Goal: Contribute content: Contribute content

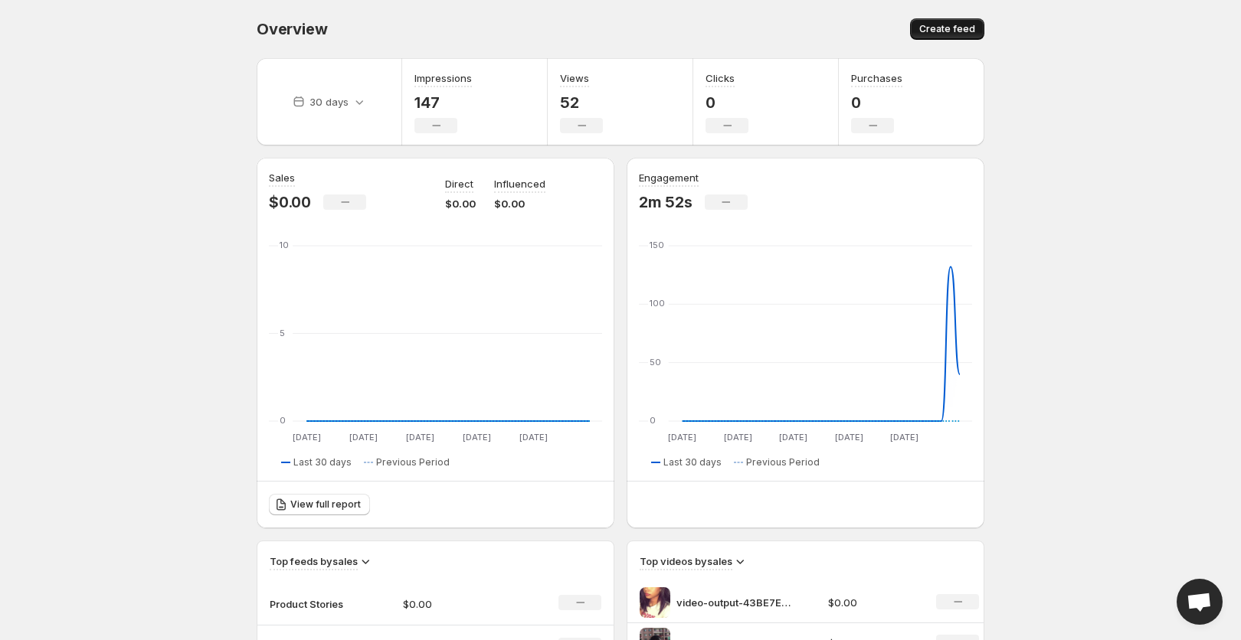
click at [958, 21] on button "Create feed" at bounding box center [947, 28] width 74 height 21
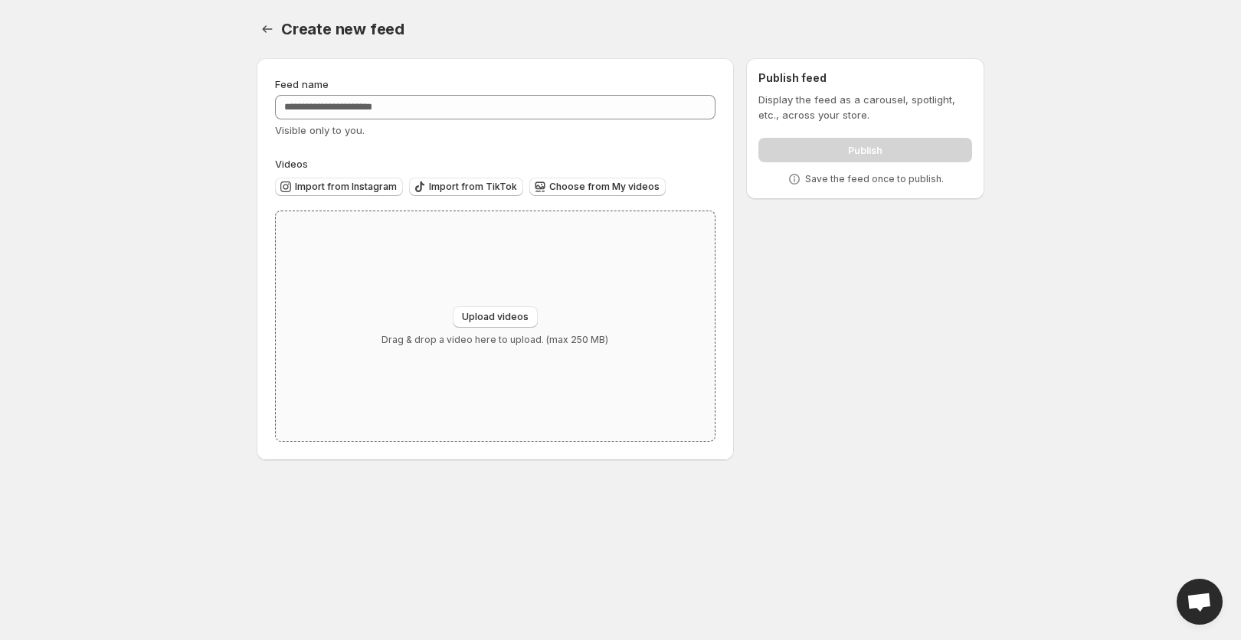
click at [401, 280] on div "Upload videos Drag & drop a video here to upload. (max 250 MB)" at bounding box center [495, 326] width 439 height 230
click at [488, 321] on span "Upload videos" at bounding box center [495, 317] width 67 height 12
type input "**********"
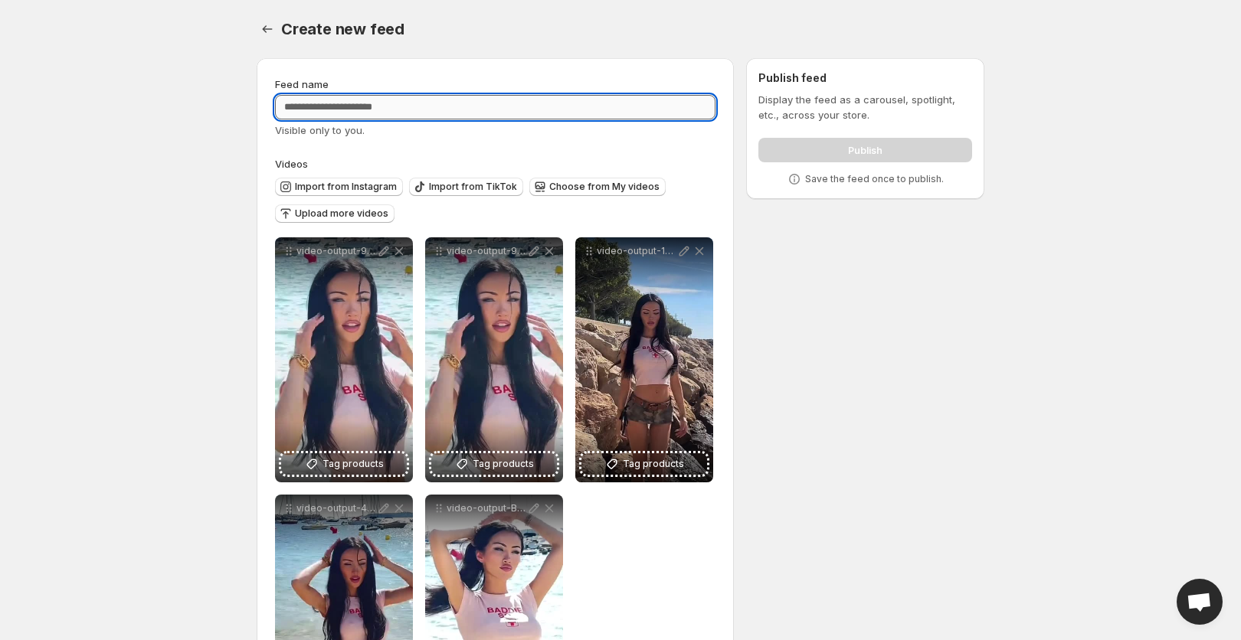
click at [433, 110] on input "Feed name" at bounding box center [495, 107] width 440 height 25
type input "*****"
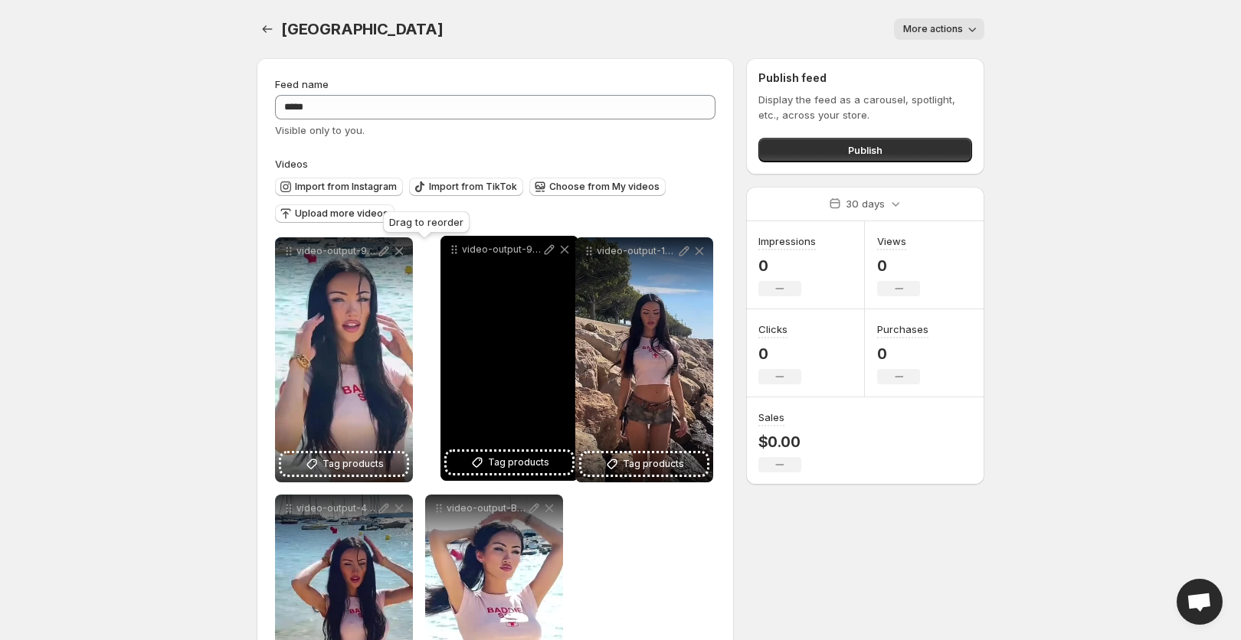
drag, startPoint x: 286, startPoint y: 254, endPoint x: 450, endPoint y: 251, distance: 164.7
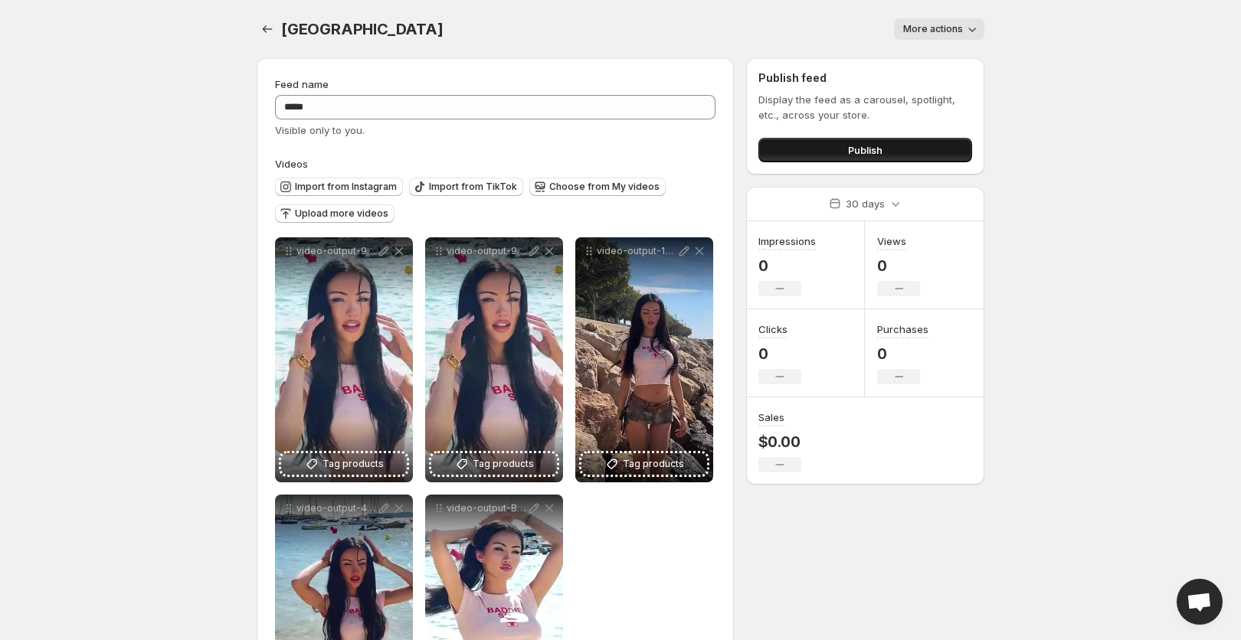
click at [797, 144] on button "Publish" at bounding box center [865, 150] width 214 height 25
click at [849, 148] on span "Publish" at bounding box center [865, 149] width 34 height 15
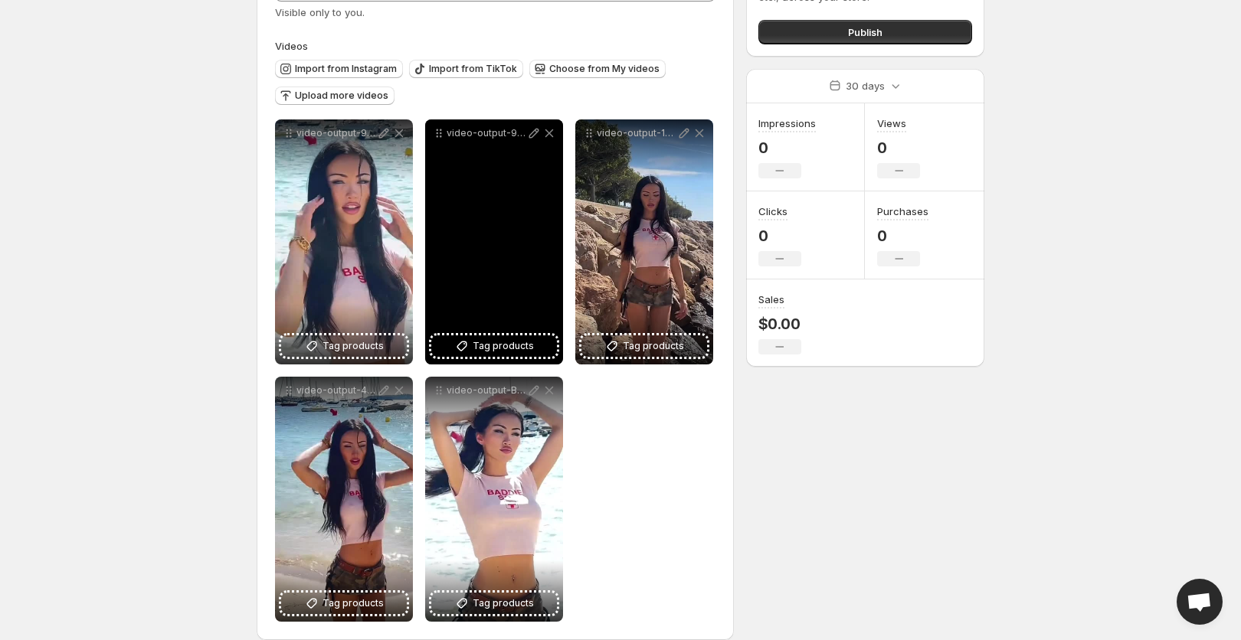
scroll to position [119, 0]
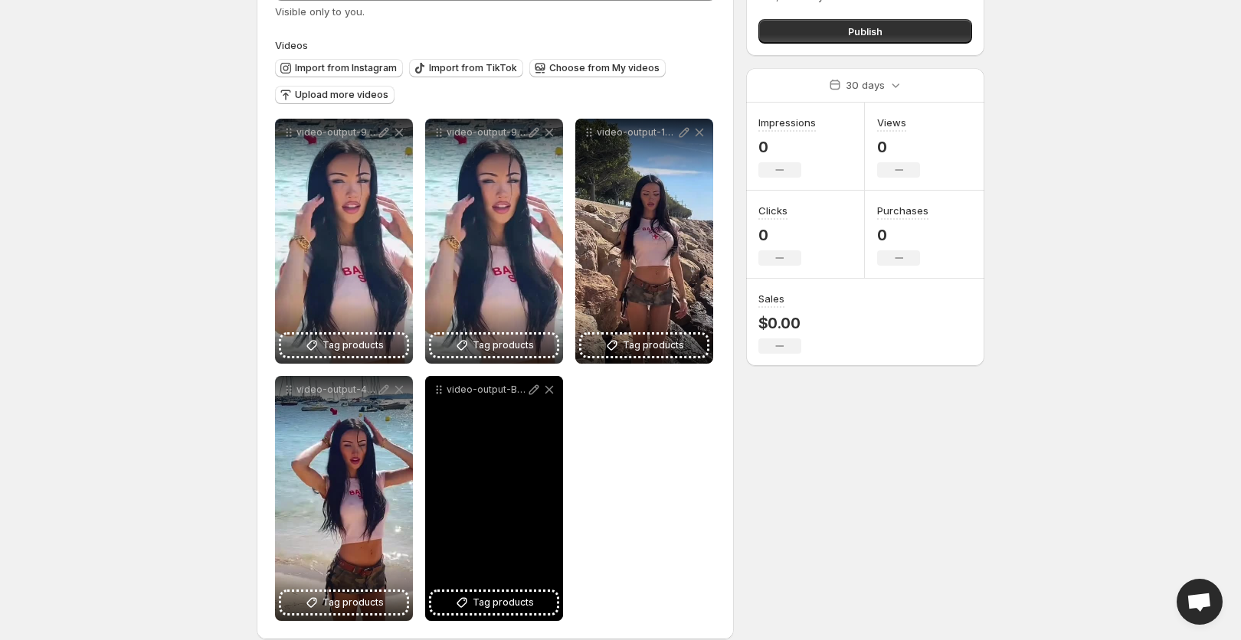
click at [471, 389] on p "video-output-B2CCA3A9-E78B-4512-83F6-E7F3279C95B2-1" at bounding box center [487, 390] width 80 height 12
click at [535, 391] on icon at bounding box center [534, 390] width 10 height 10
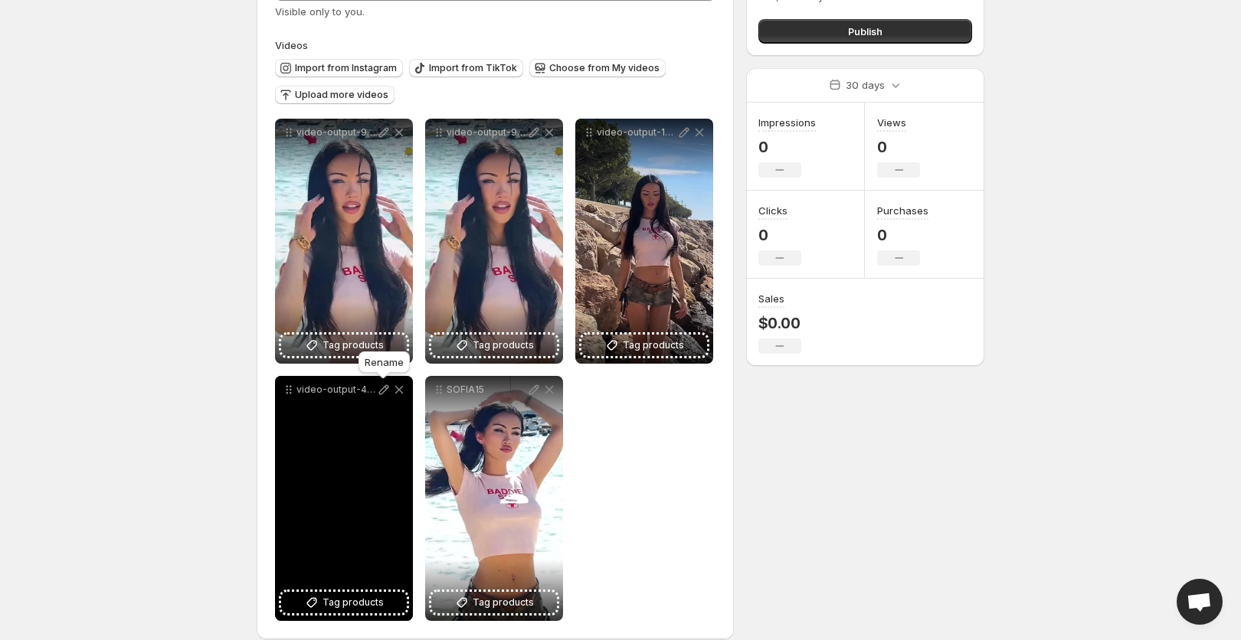
click at [384, 391] on icon at bounding box center [384, 390] width 10 height 10
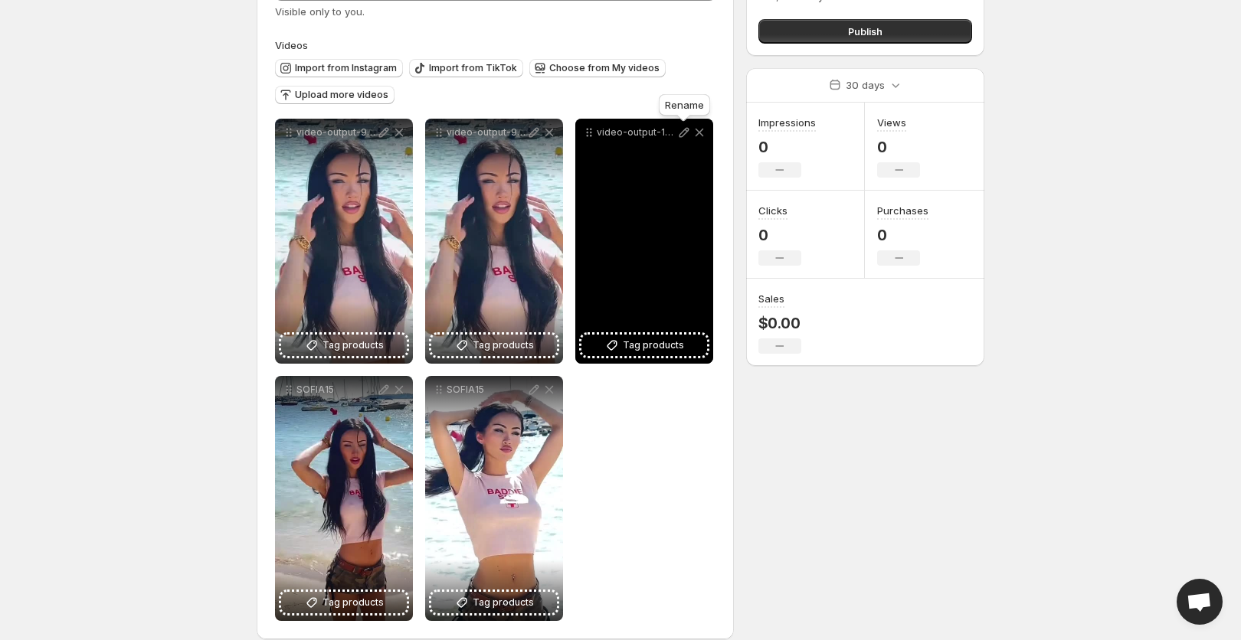
click at [680, 134] on icon at bounding box center [684, 133] width 10 height 10
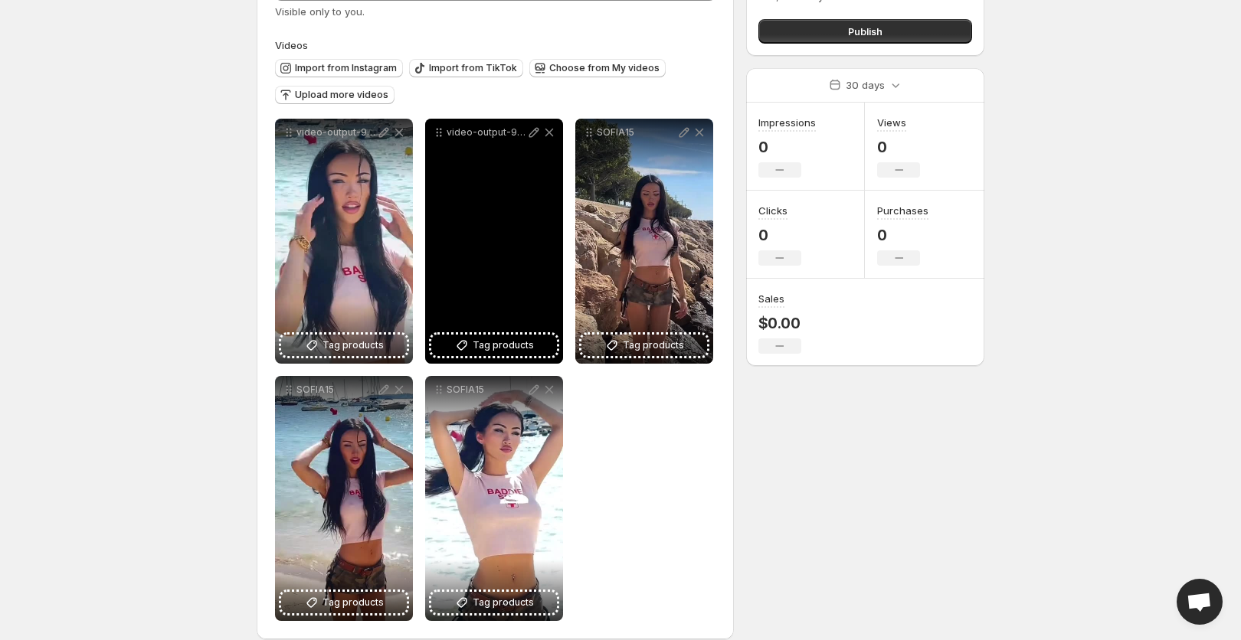
click at [501, 133] on p "video-output-977B9278-D7BD-40B5-98B0-B33ECE3878BF-1" at bounding box center [487, 132] width 80 height 12
click at [531, 135] on icon at bounding box center [533, 132] width 15 height 15
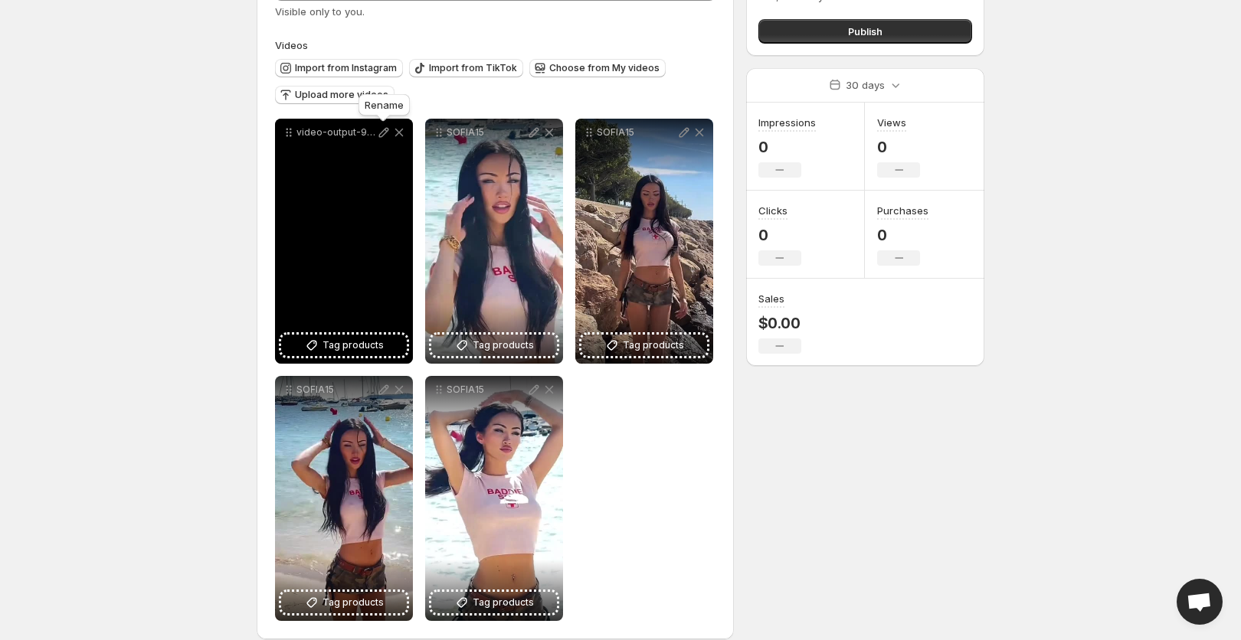
click at [379, 133] on icon at bounding box center [383, 132] width 15 height 15
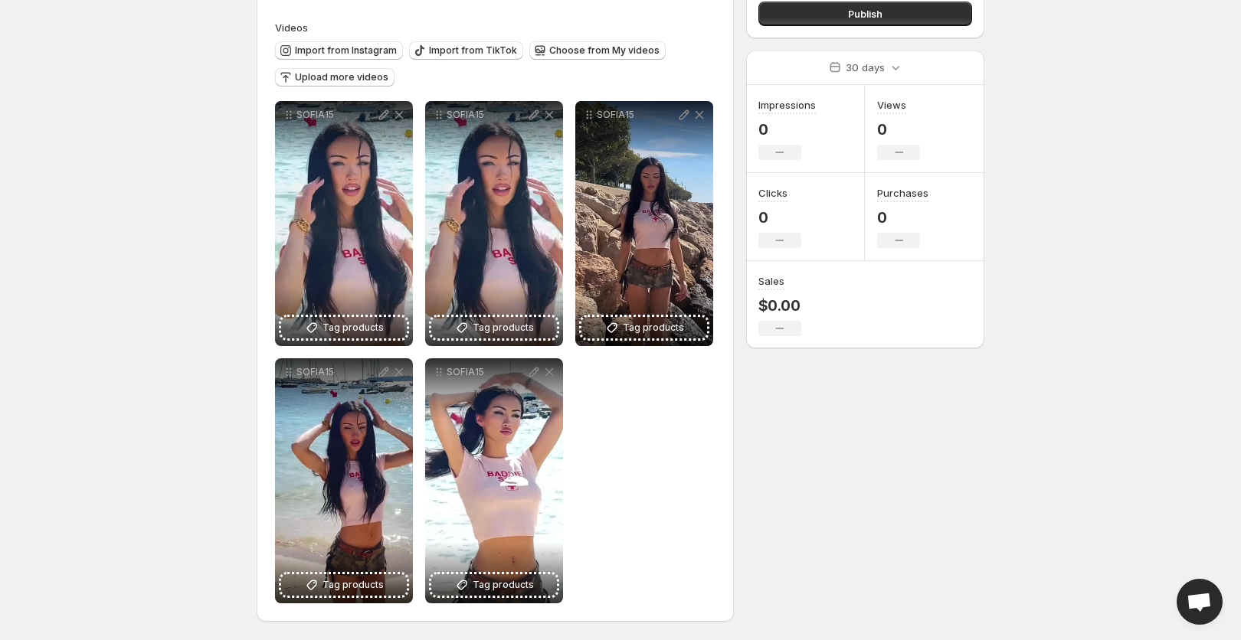
scroll to position [128, 0]
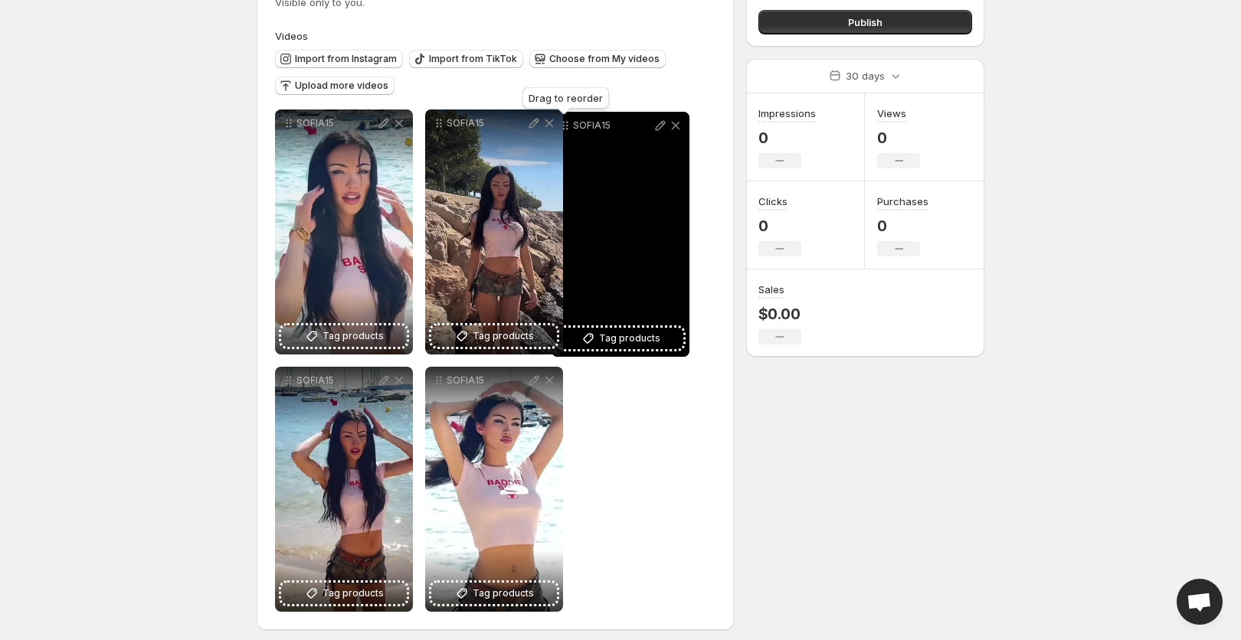
drag, startPoint x: 437, startPoint y: 125, endPoint x: 563, endPoint y: 127, distance: 125.6
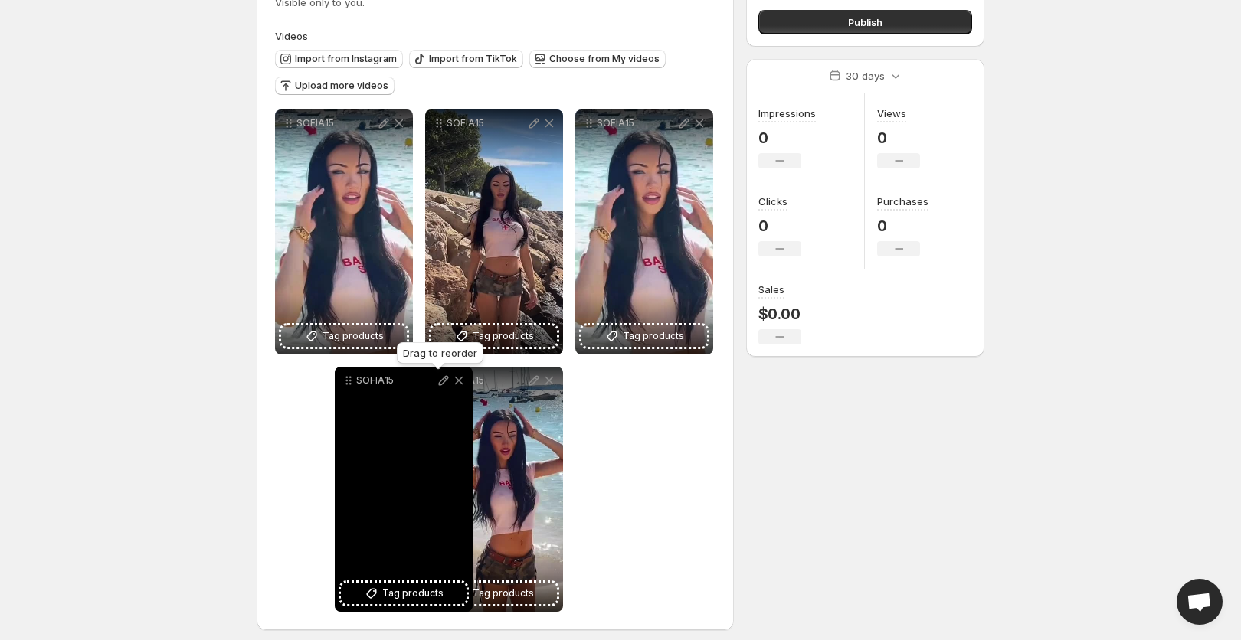
drag, startPoint x: 441, startPoint y: 386, endPoint x: 351, endPoint y: 387, distance: 90.4
click at [351, 387] on icon at bounding box center [348, 380] width 15 height 15
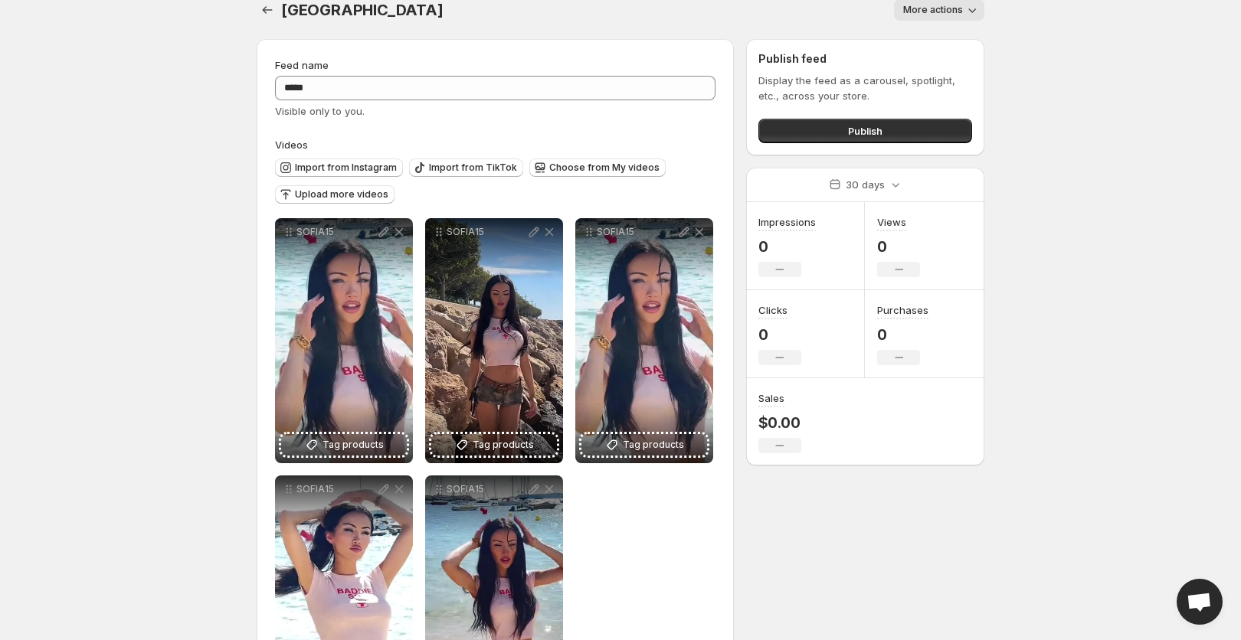
scroll to position [0, 0]
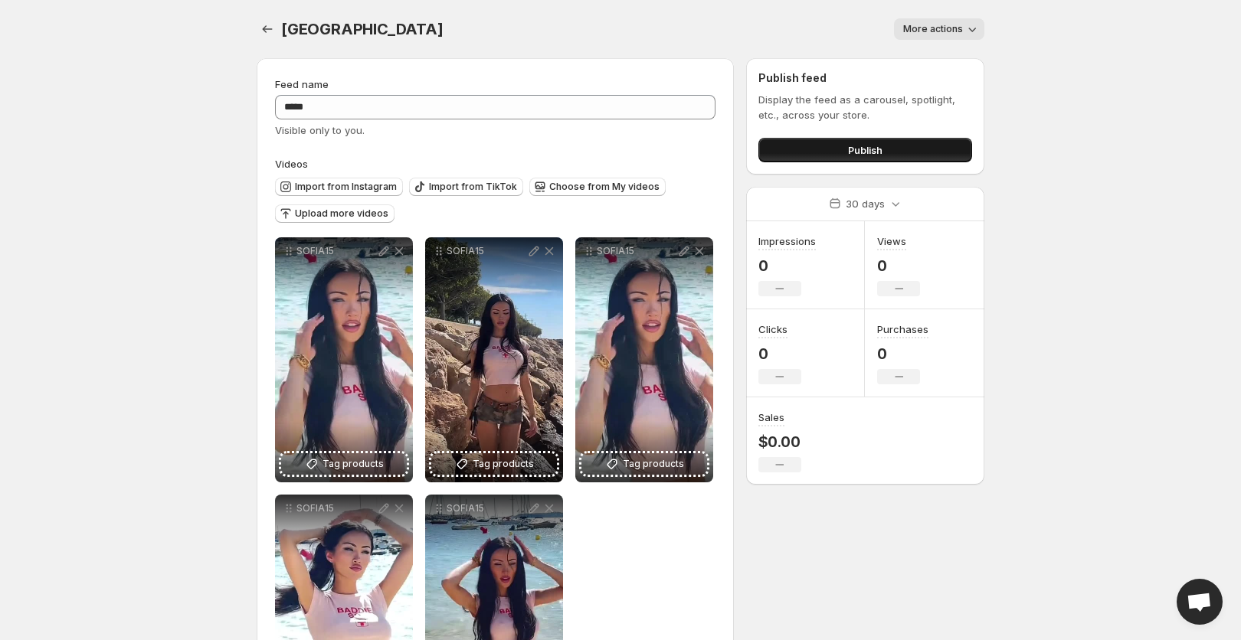
click at [852, 145] on span "Publish" at bounding box center [865, 149] width 34 height 15
click at [836, 153] on button "Publish" at bounding box center [865, 150] width 214 height 25
click at [261, 32] on icon "Settings" at bounding box center [267, 28] width 15 height 15
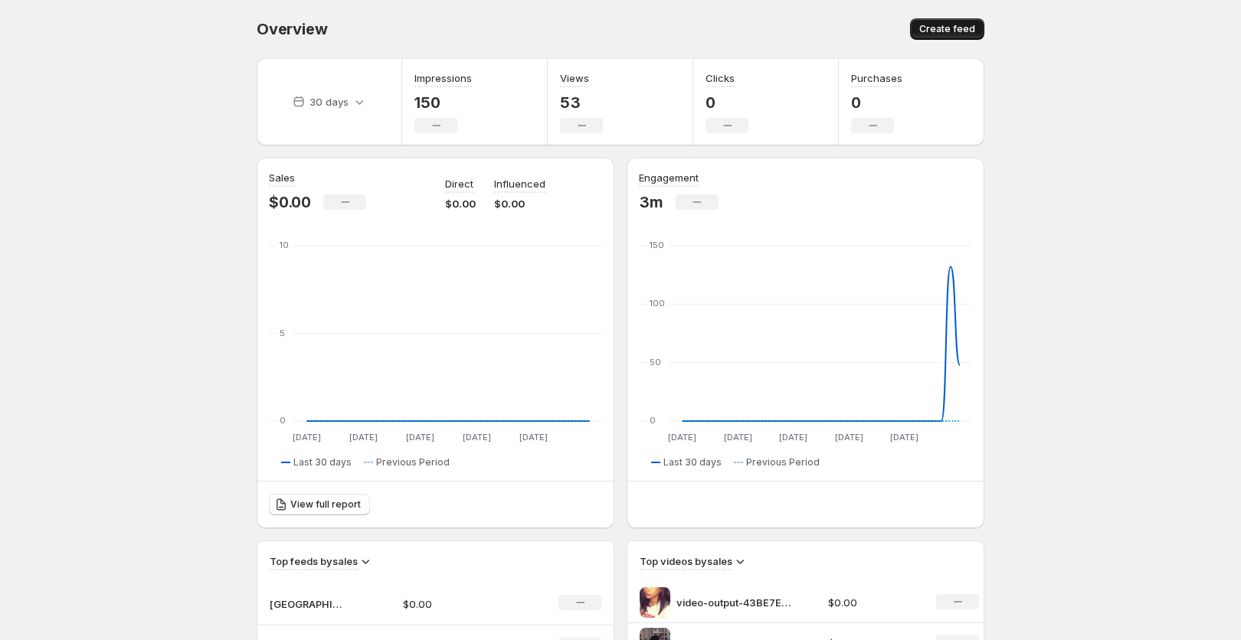
click at [932, 32] on span "Create feed" at bounding box center [947, 29] width 56 height 12
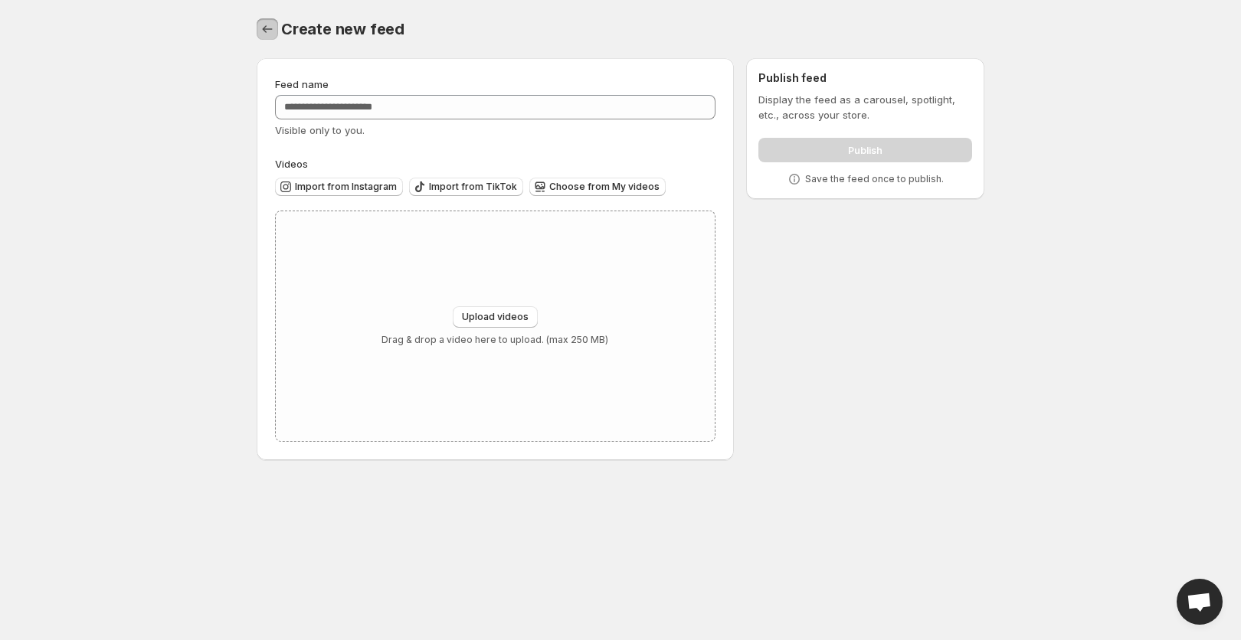
click at [267, 24] on icon "Settings" at bounding box center [267, 28] width 15 height 15
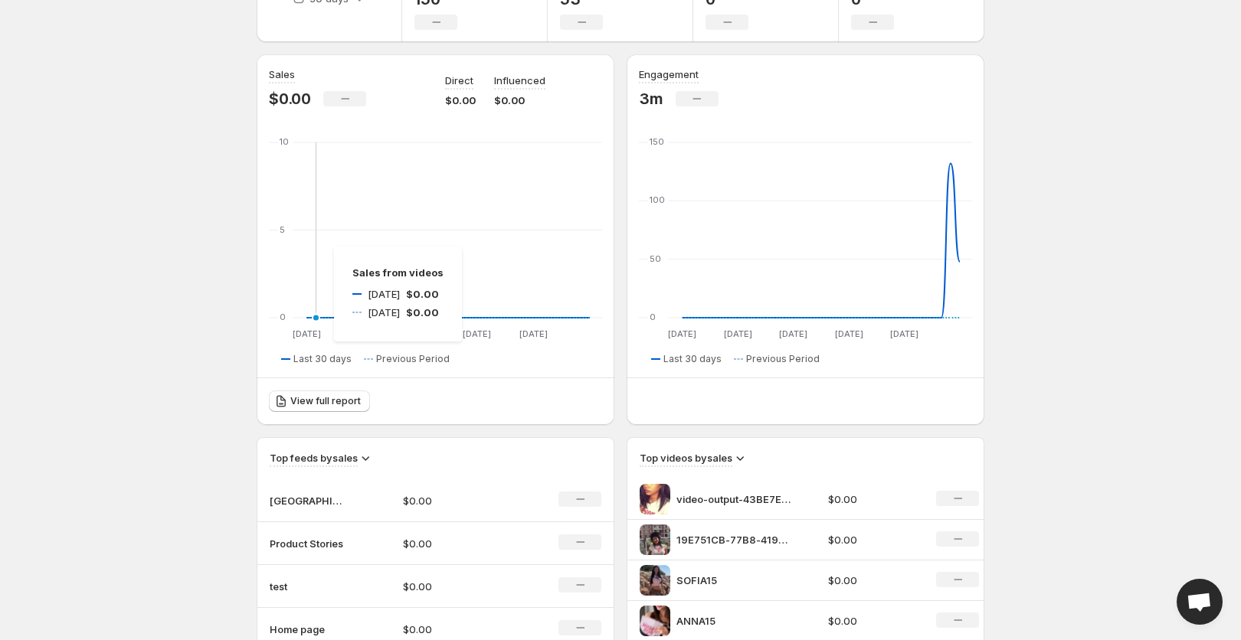
scroll to position [362, 0]
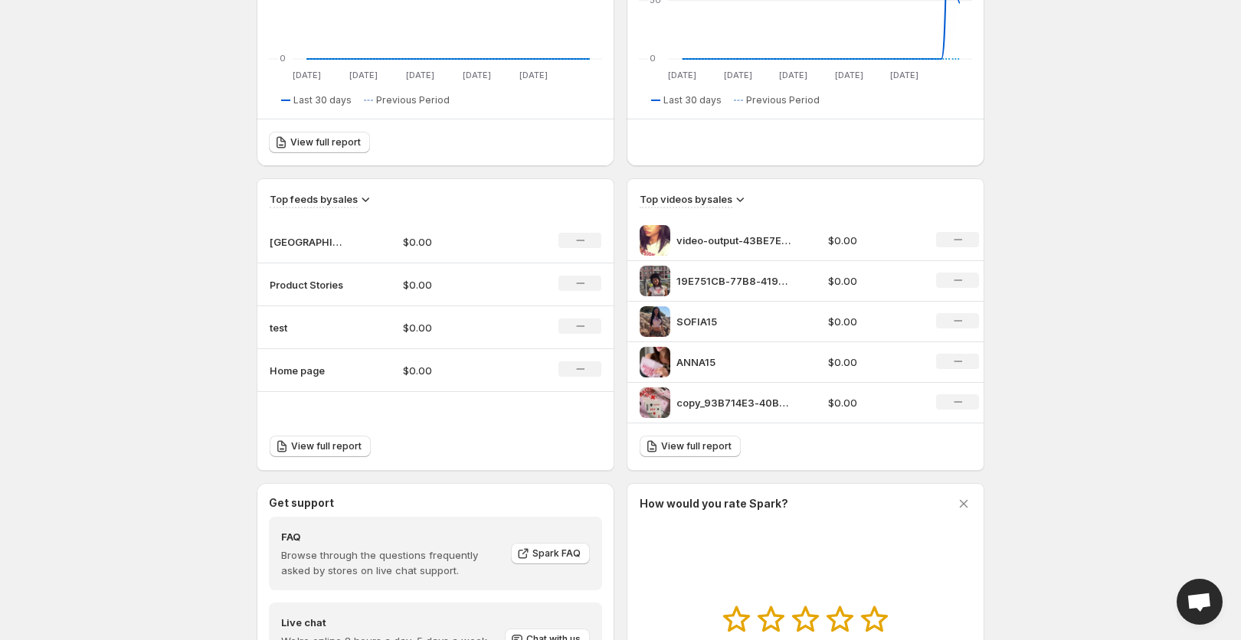
click at [305, 241] on p "[GEOGRAPHIC_DATA]" at bounding box center [308, 241] width 77 height 15
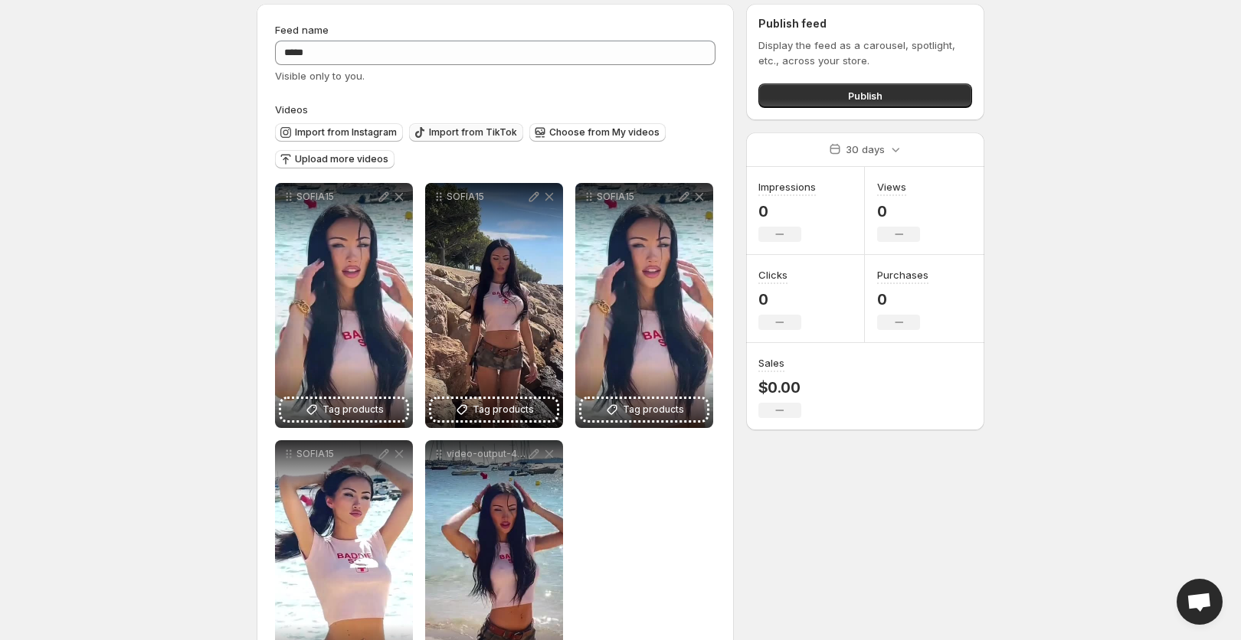
scroll to position [77, 0]
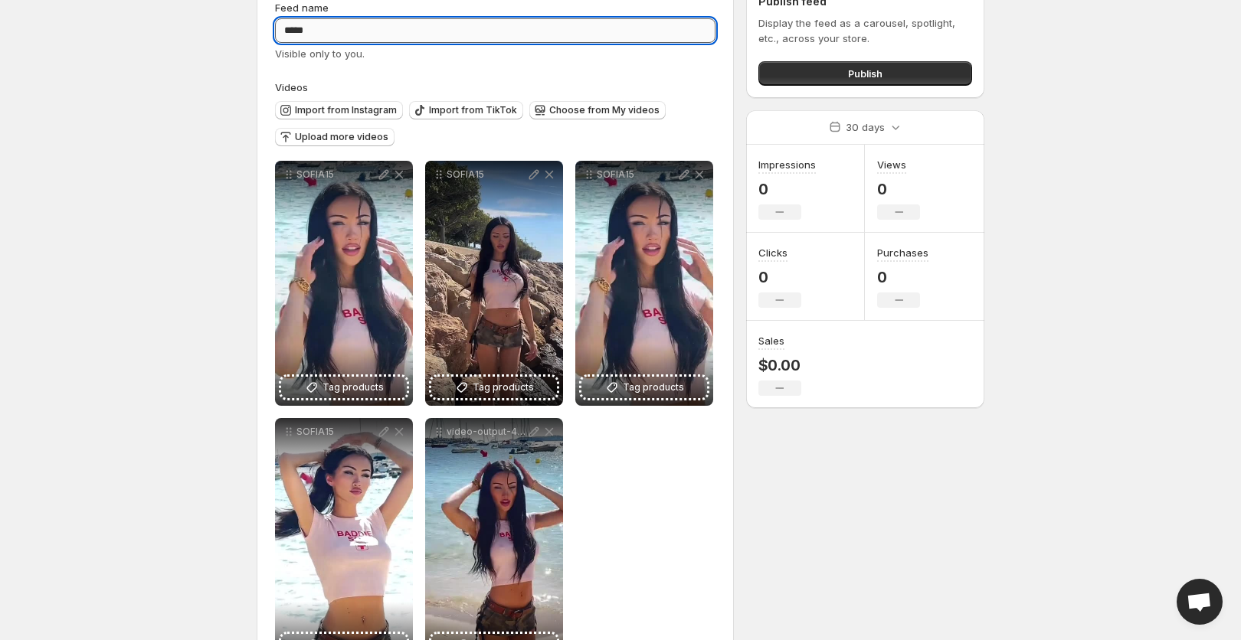
click at [344, 25] on input "*****" at bounding box center [495, 30] width 440 height 25
type input "**********"
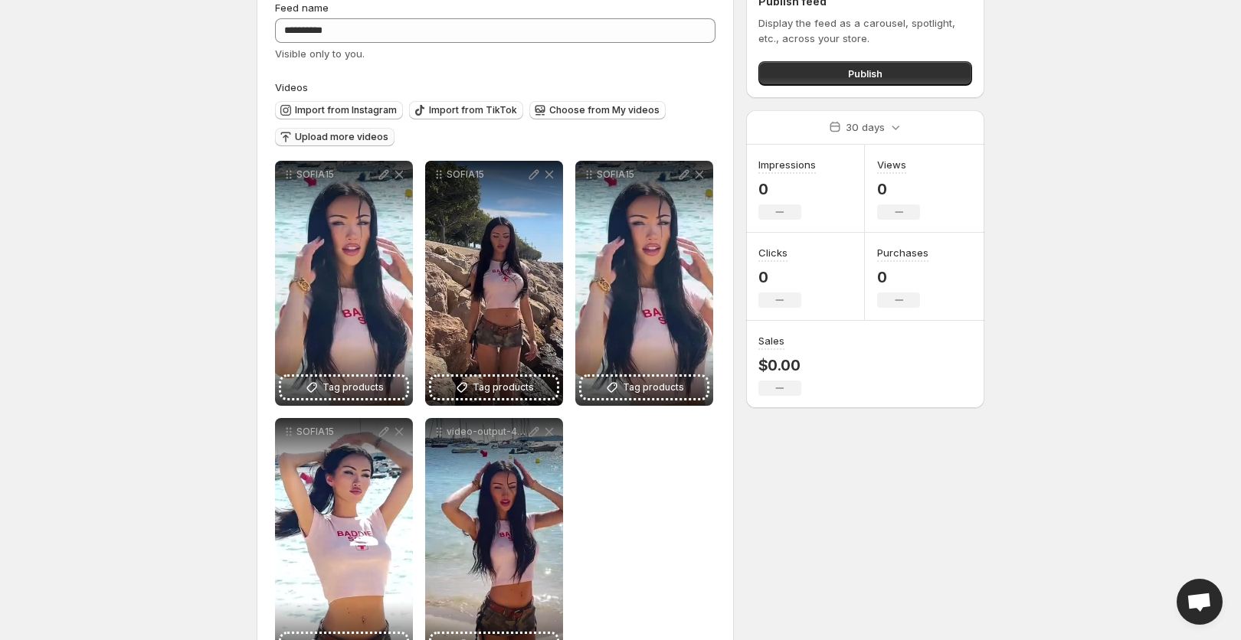
click at [355, 136] on span "Upload more videos" at bounding box center [341, 137] width 93 height 12
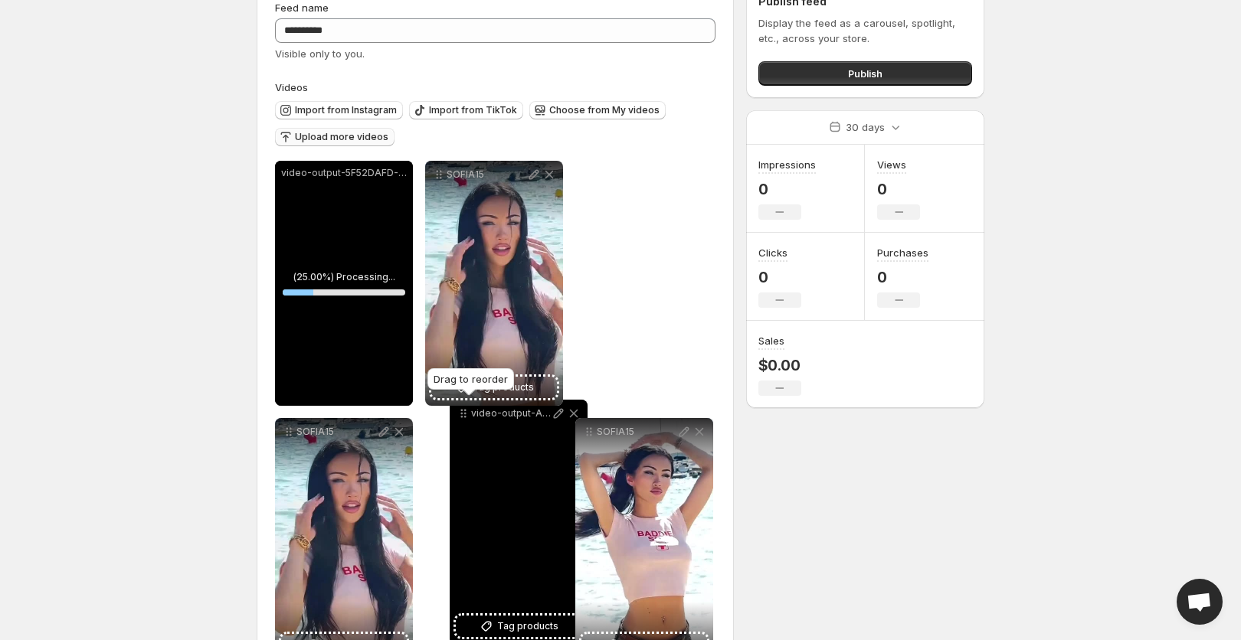
drag, startPoint x: 442, startPoint y: 176, endPoint x: 447, endPoint y: 432, distance: 255.9
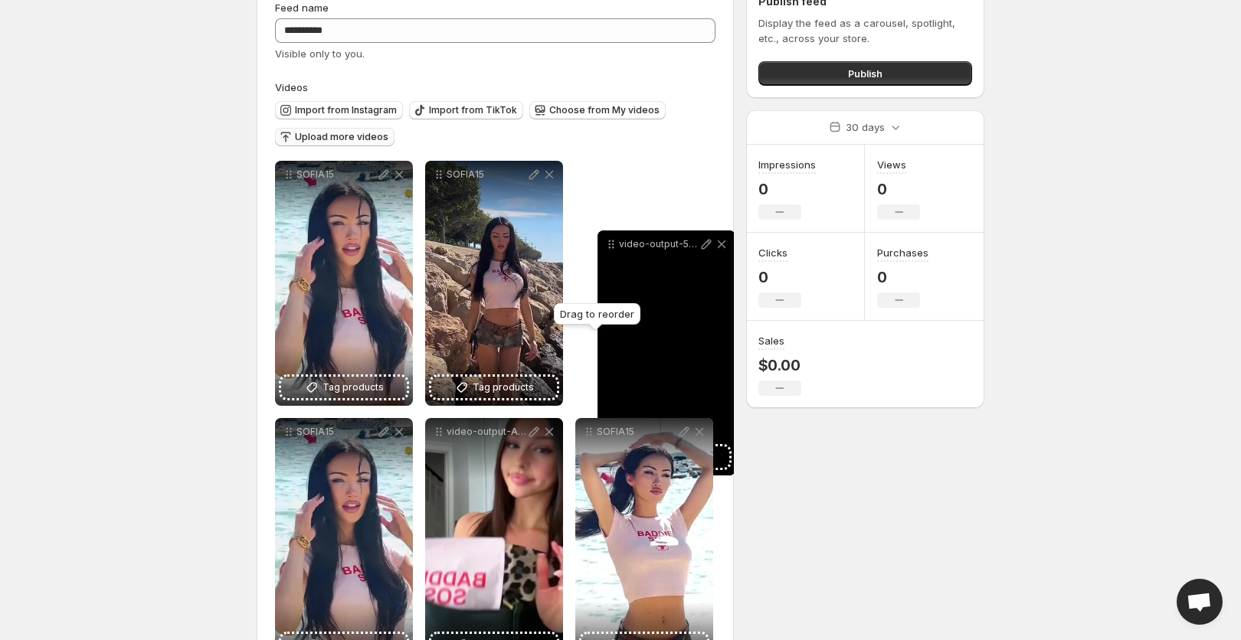
drag, startPoint x: 291, startPoint y: 177, endPoint x: 614, endPoint y: 246, distance: 329.7
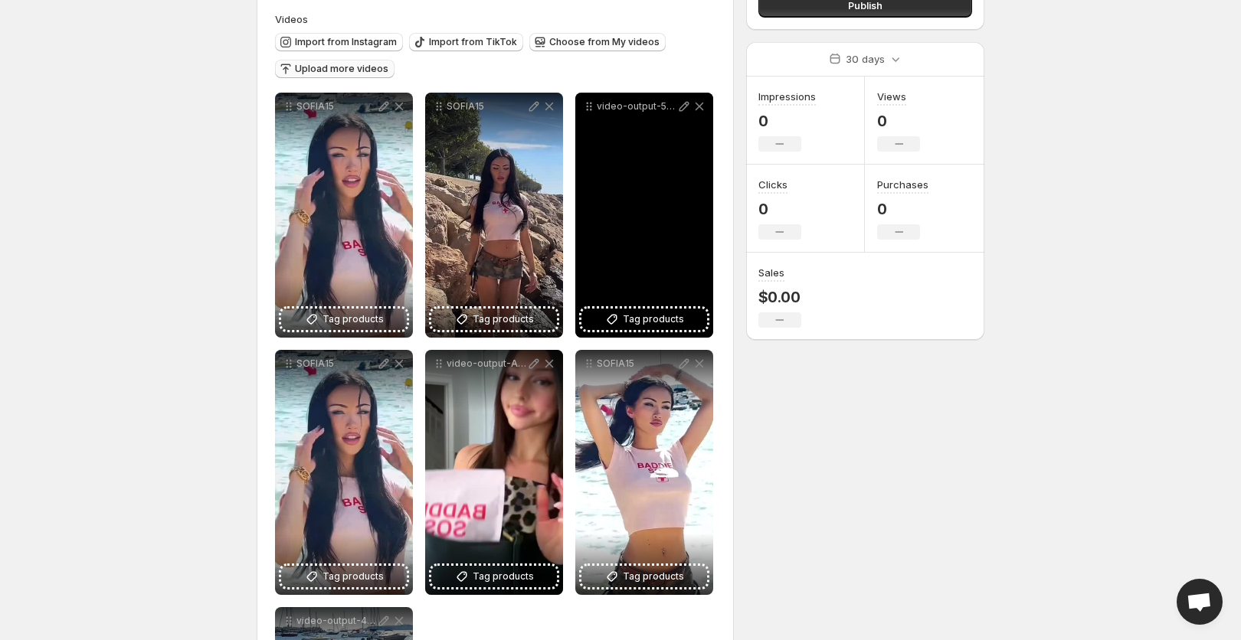
scroll to position [37, 0]
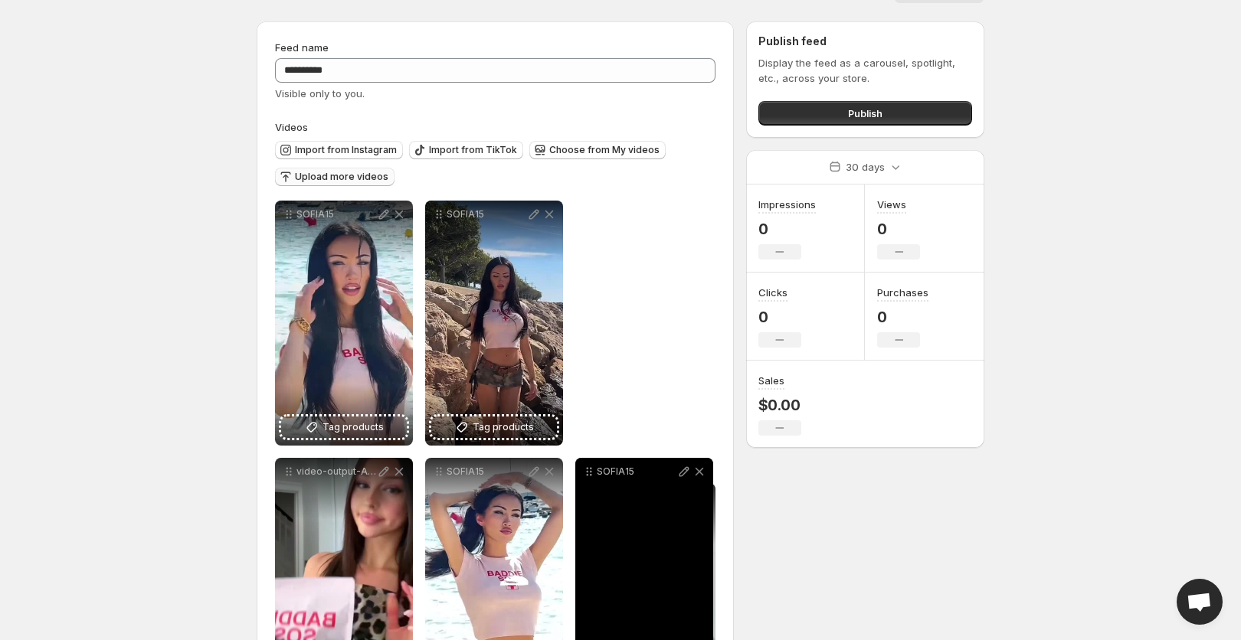
drag, startPoint x: 594, startPoint y: 211, endPoint x: 611, endPoint y: 488, distance: 277.8
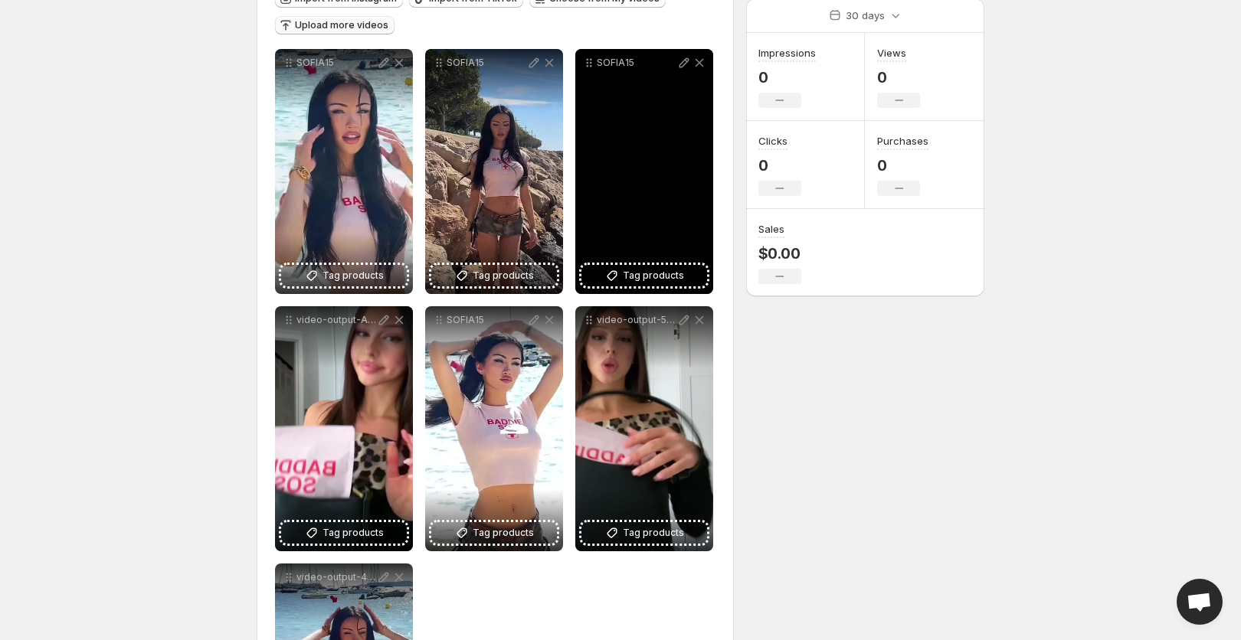
scroll to position [121, 0]
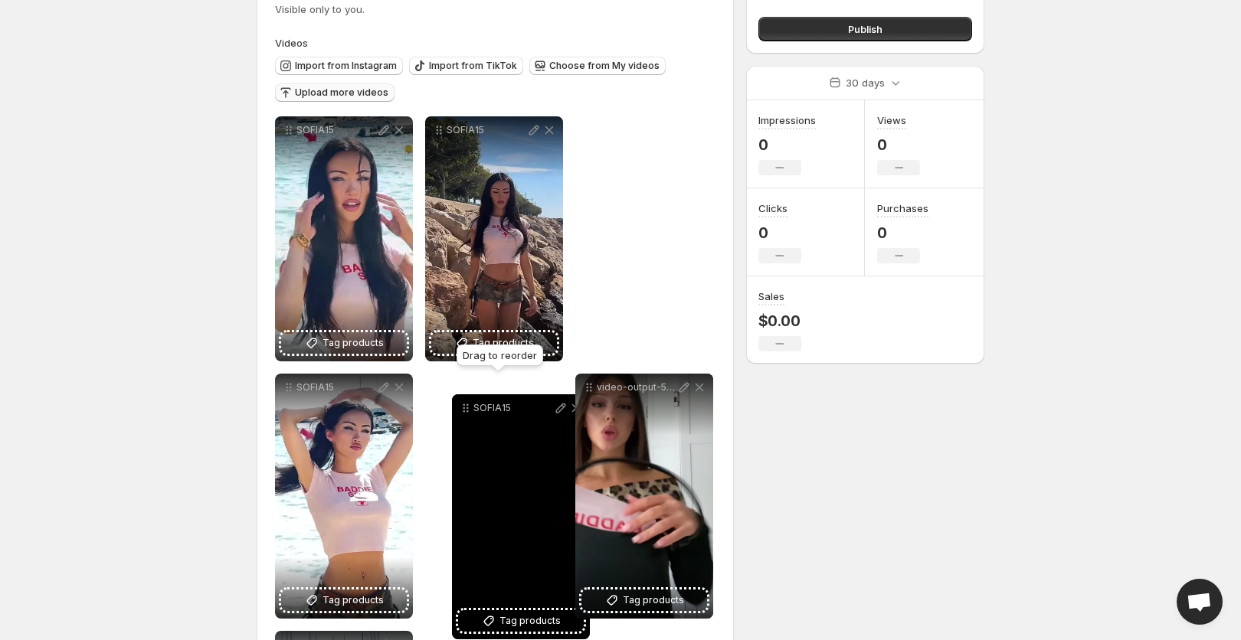
drag, startPoint x: 587, startPoint y: 128, endPoint x: 463, endPoint y: 406, distance: 304.2
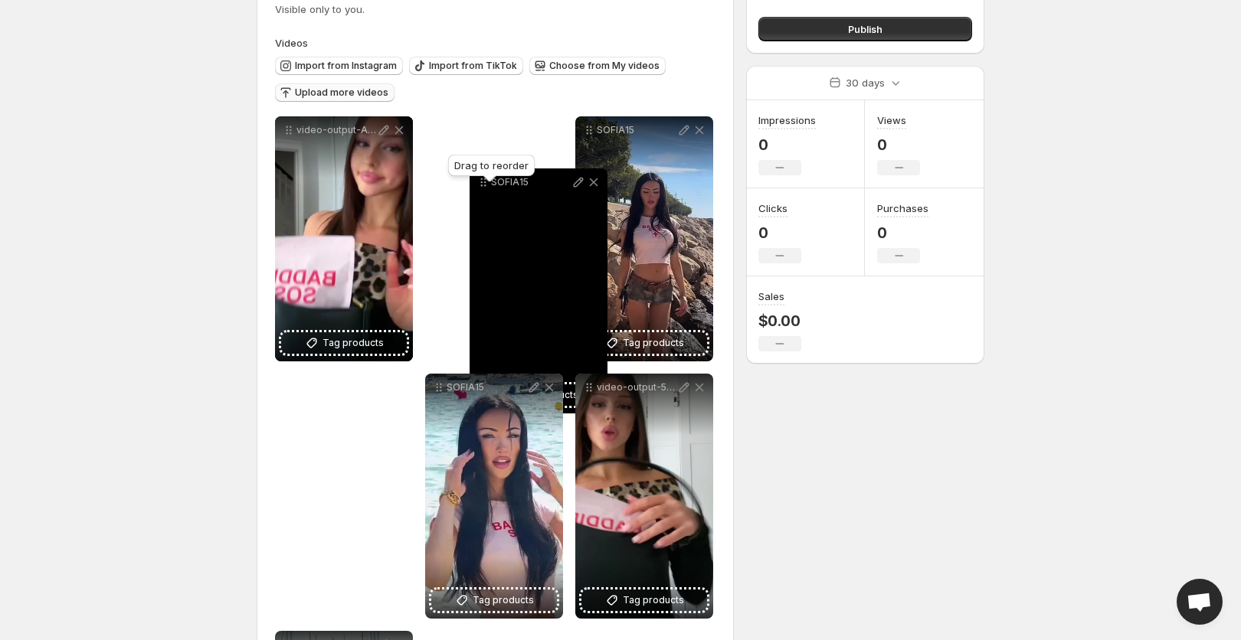
drag, startPoint x: 290, startPoint y: 388, endPoint x: 423, endPoint y: 145, distance: 277.6
click at [476, 175] on icon at bounding box center [483, 182] width 15 height 15
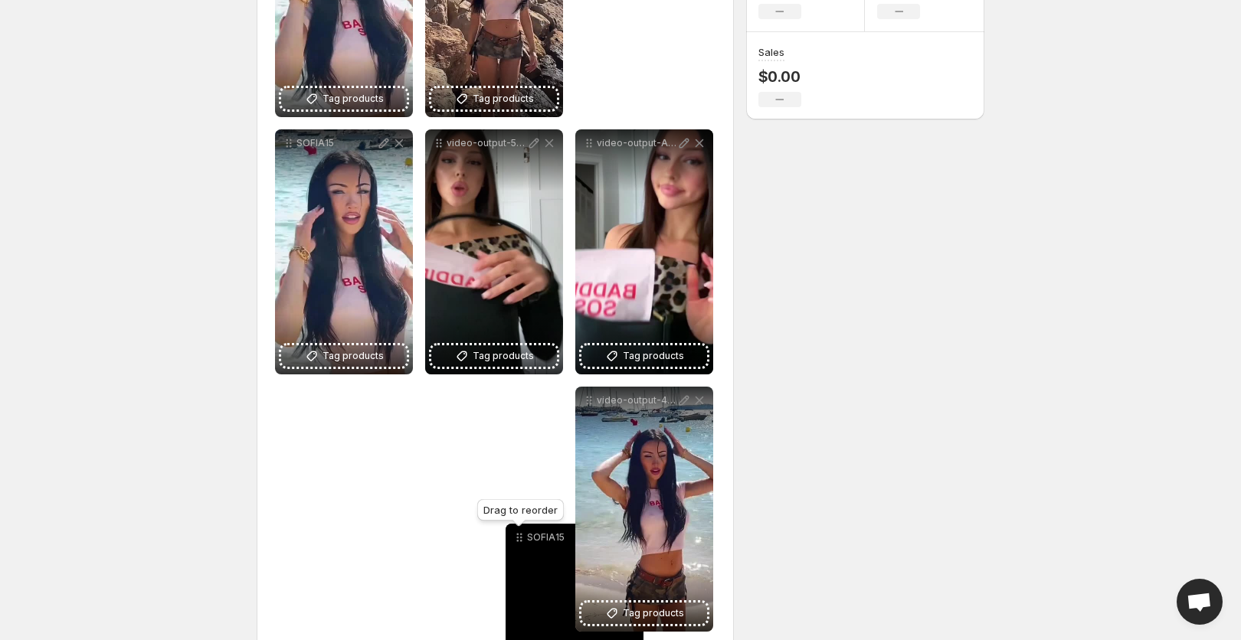
scroll to position [374, 0]
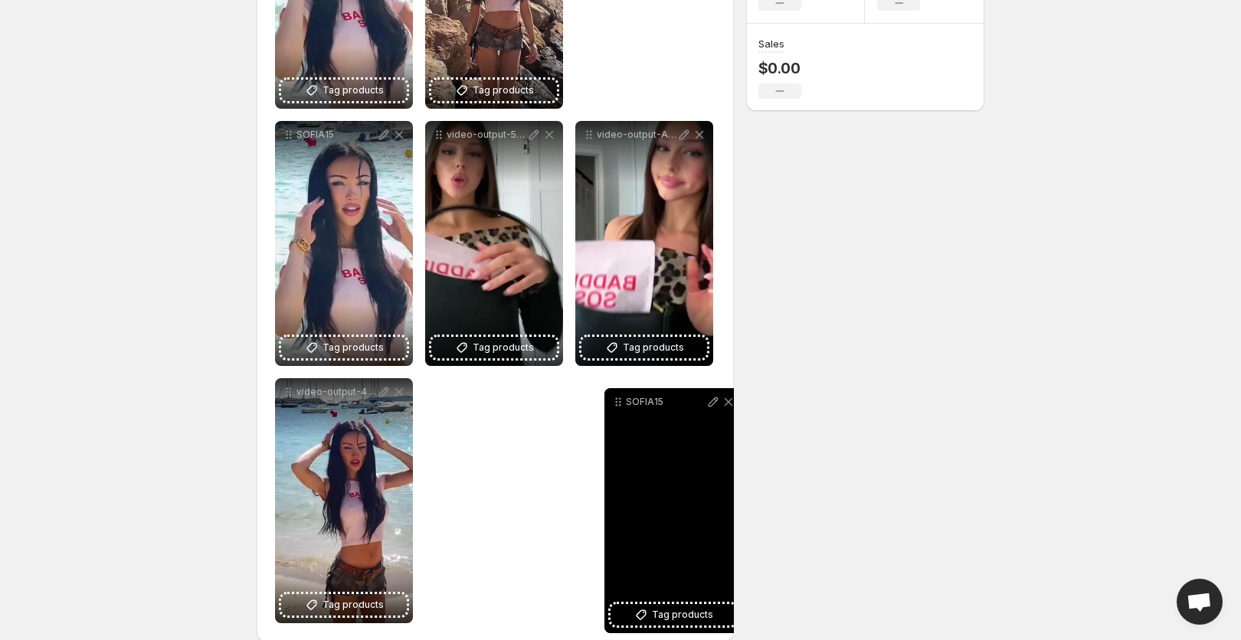
drag, startPoint x: 432, startPoint y: 34, endPoint x: 597, endPoint y: 398, distance: 399.4
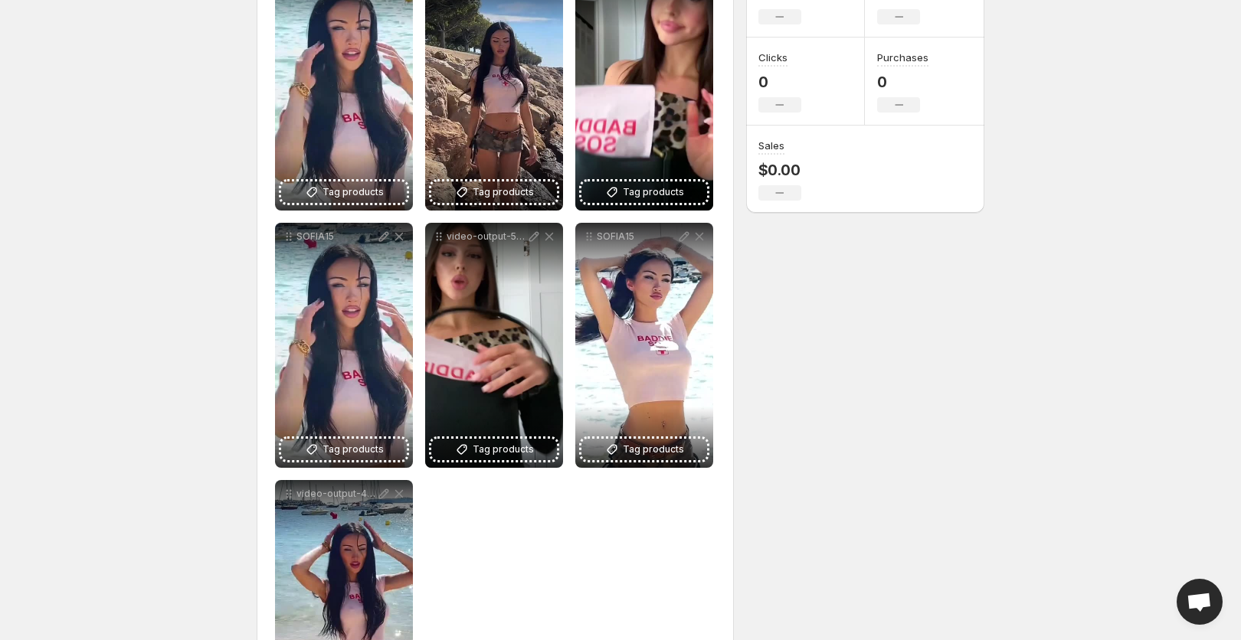
scroll to position [274, 0]
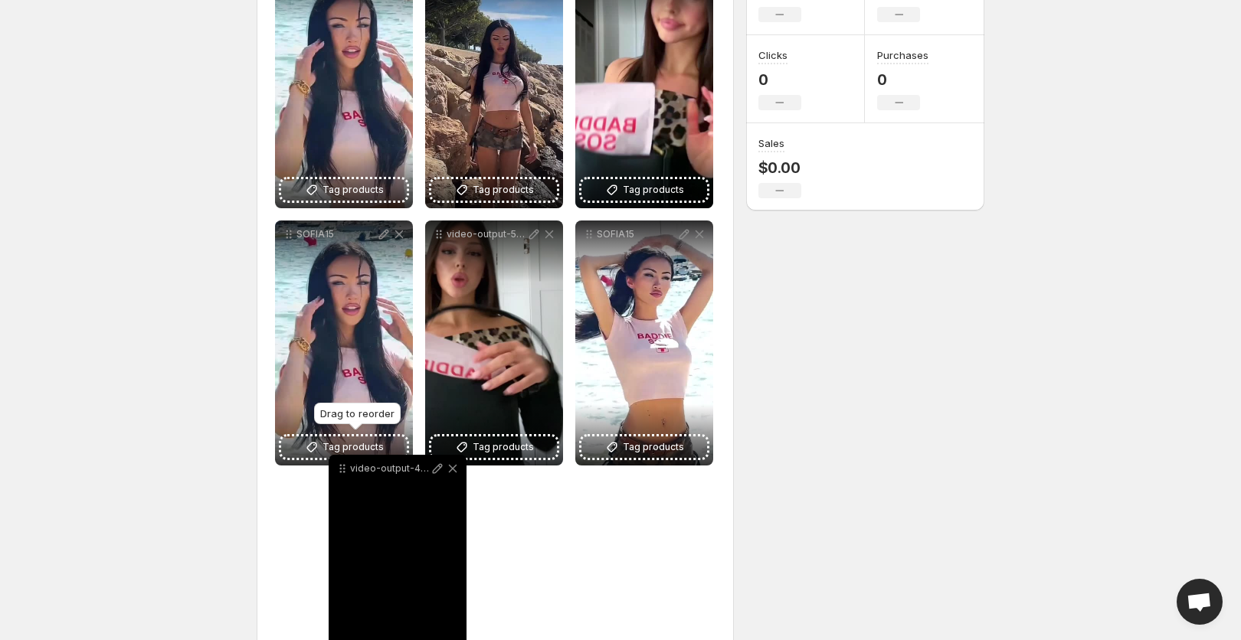
drag, startPoint x: 289, startPoint y: 496, endPoint x: 342, endPoint y: 476, distance: 56.2
click at [342, 476] on icon at bounding box center [342, 468] width 15 height 15
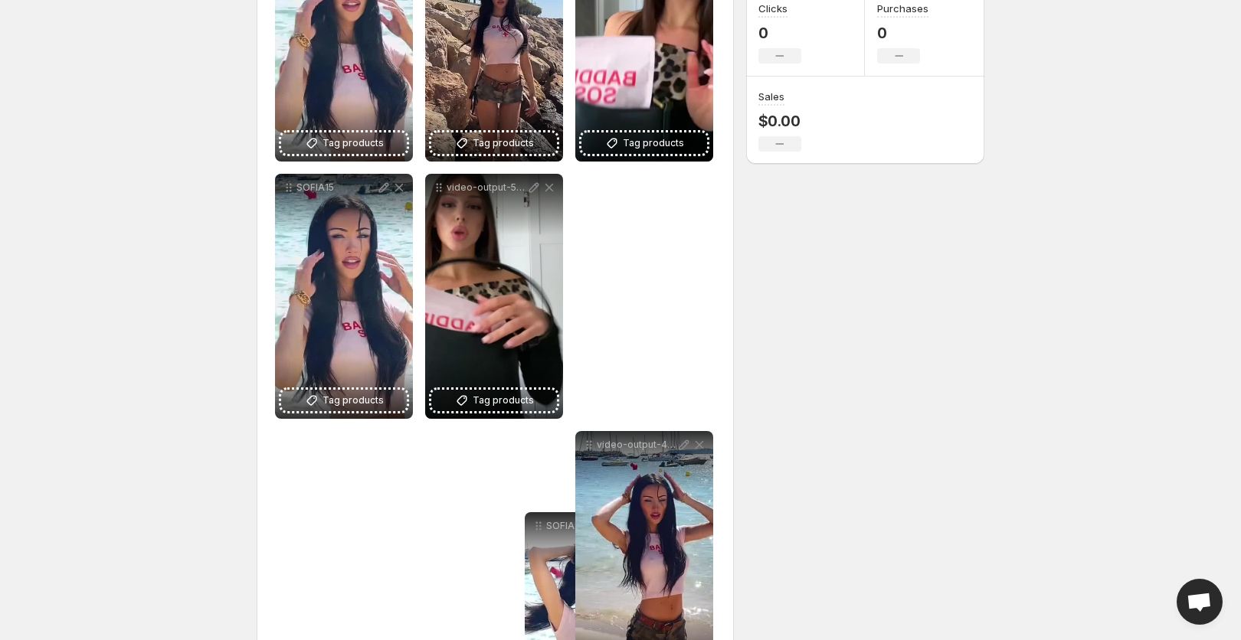
scroll to position [331, 0]
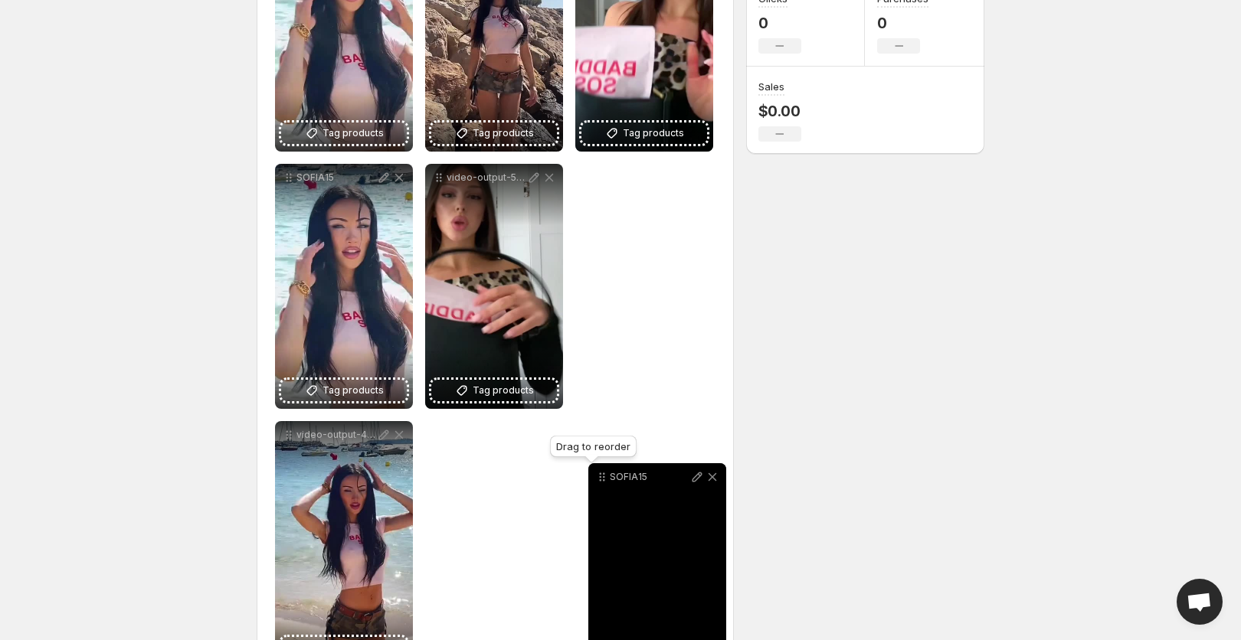
drag, startPoint x: 592, startPoint y: 234, endPoint x: 603, endPoint y: 477, distance: 243.8
click at [604, 477] on icon at bounding box center [601, 477] width 15 height 15
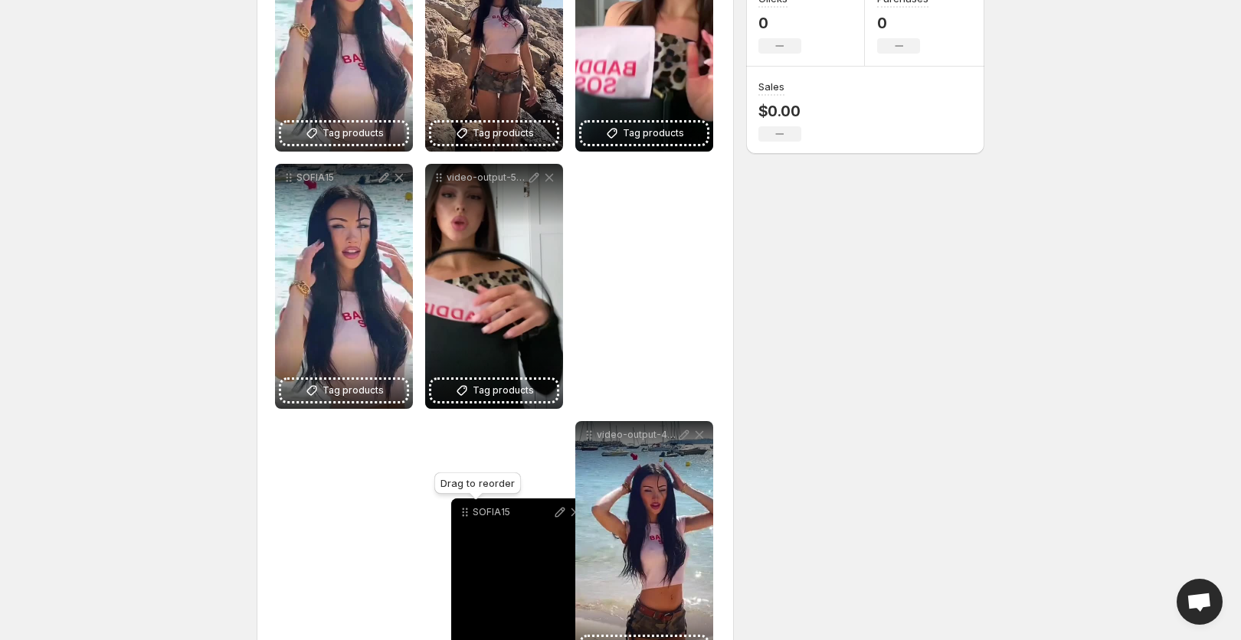
drag, startPoint x: 590, startPoint y: 180, endPoint x: 391, endPoint y: 483, distance: 361.8
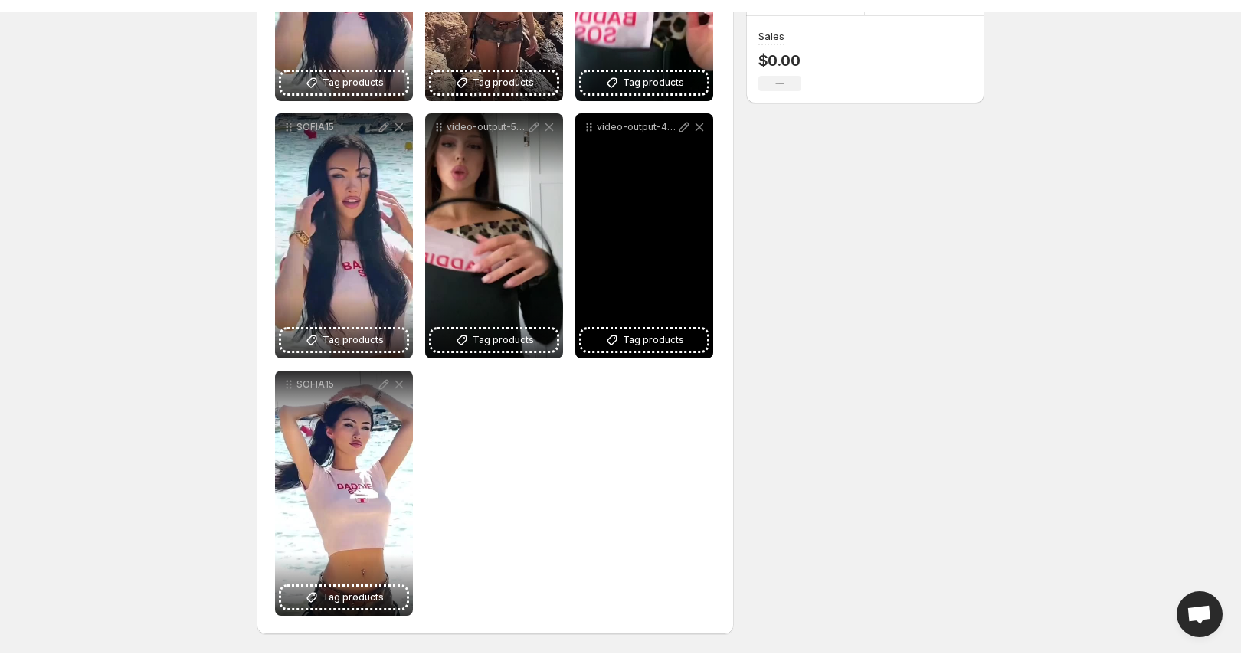
scroll to position [0, 0]
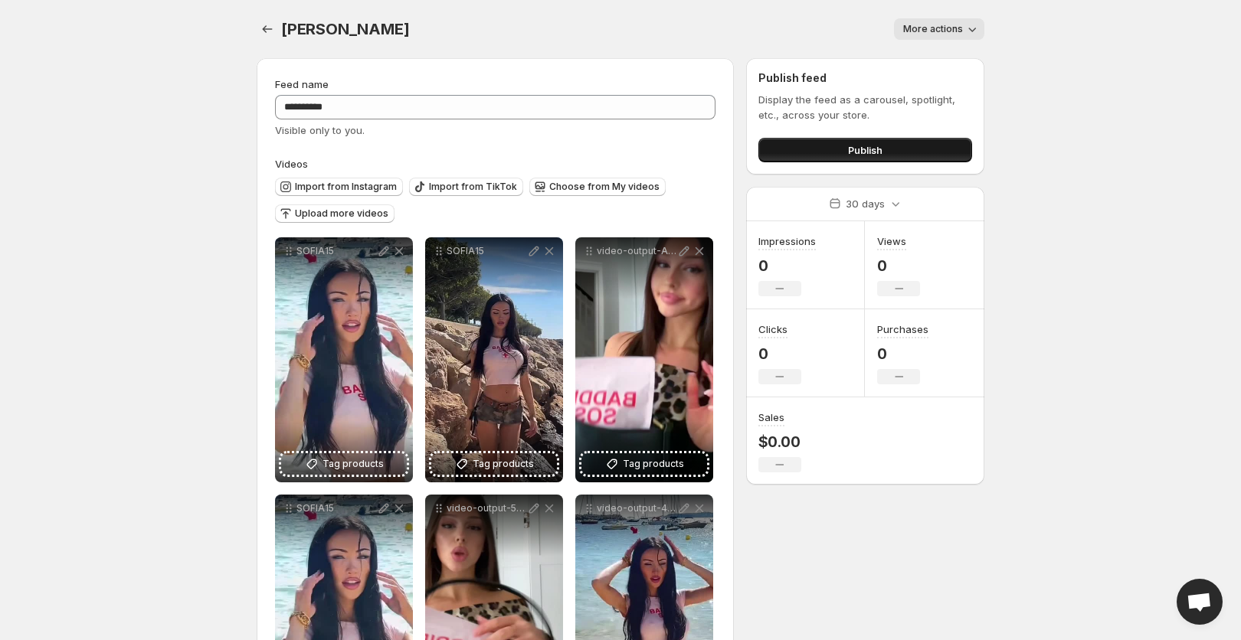
click at [894, 146] on button "Publish" at bounding box center [865, 150] width 214 height 25
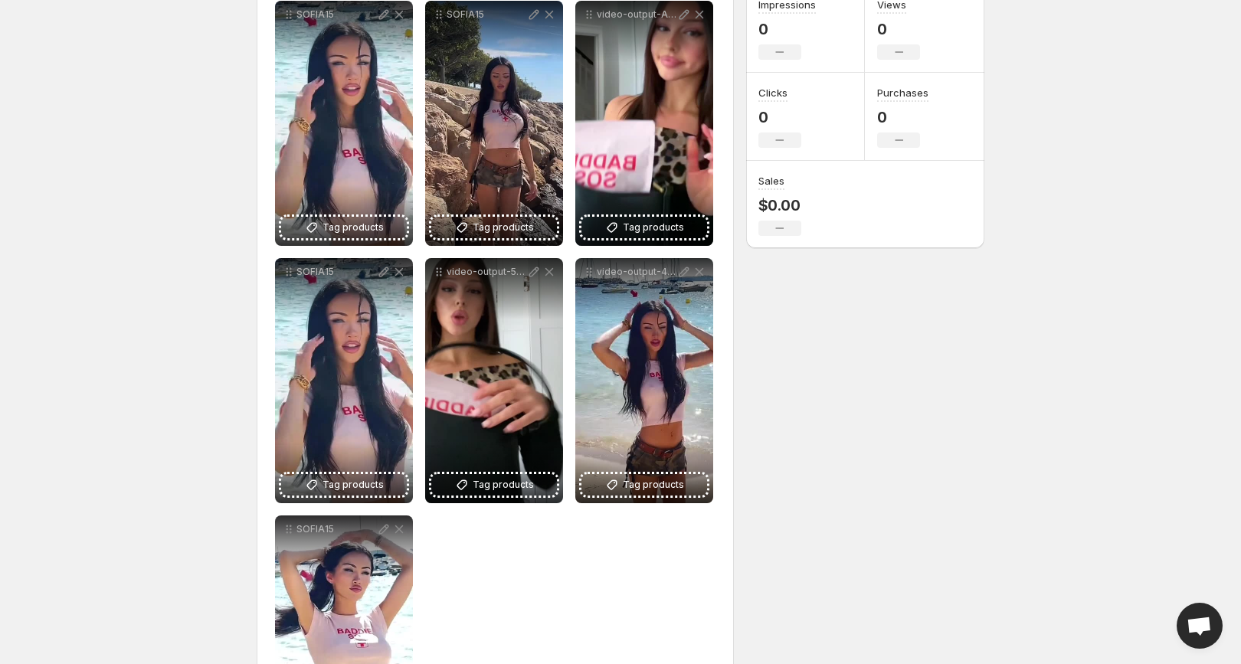
scroll to position [235, 0]
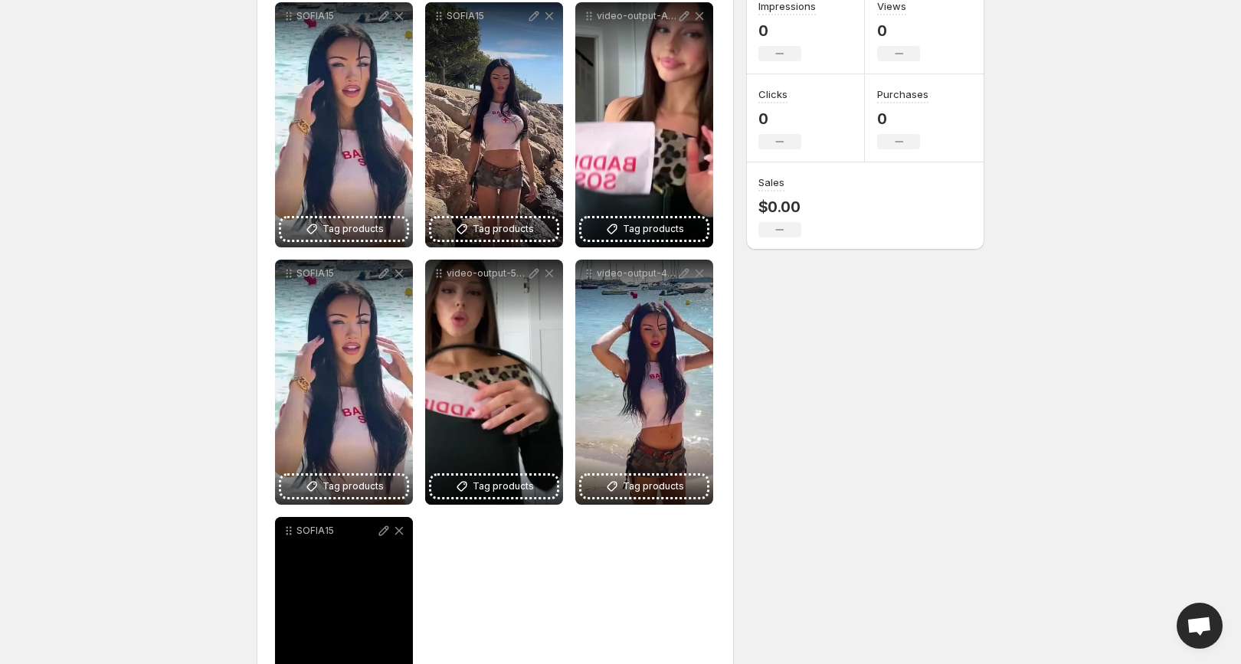
click at [404, 538] on div "SOFIA15" at bounding box center [344, 531] width 138 height 28
click at [402, 534] on icon at bounding box center [399, 531] width 8 height 8
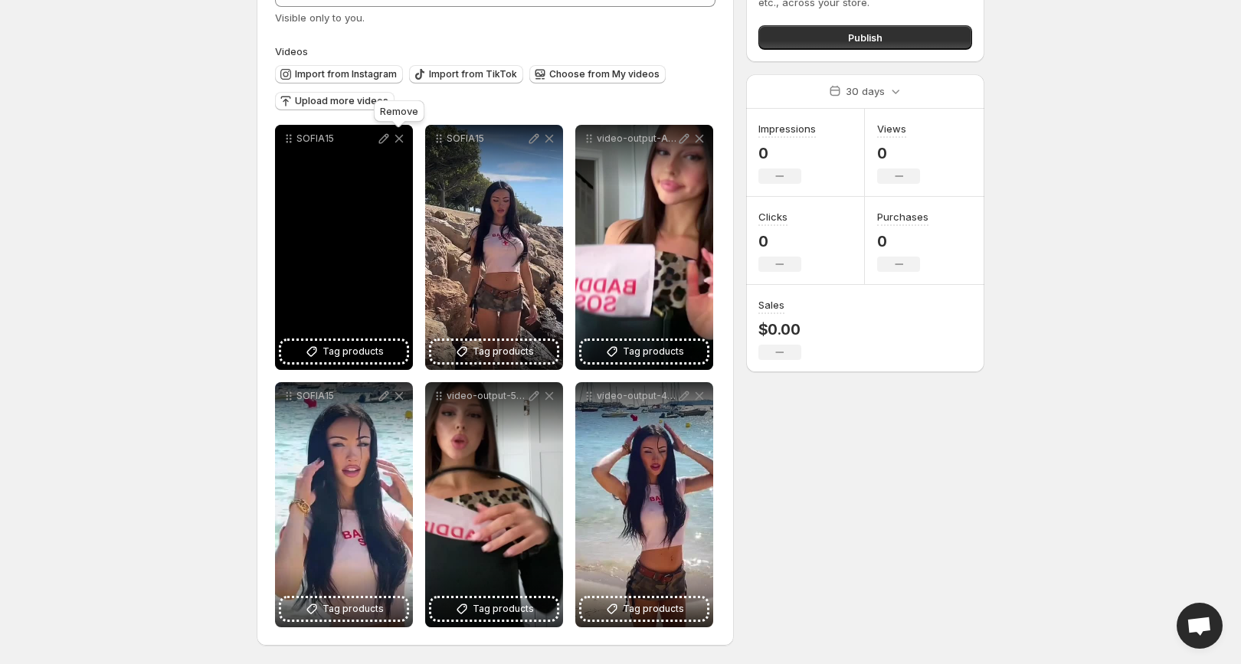
click at [401, 144] on icon at bounding box center [398, 138] width 15 height 15
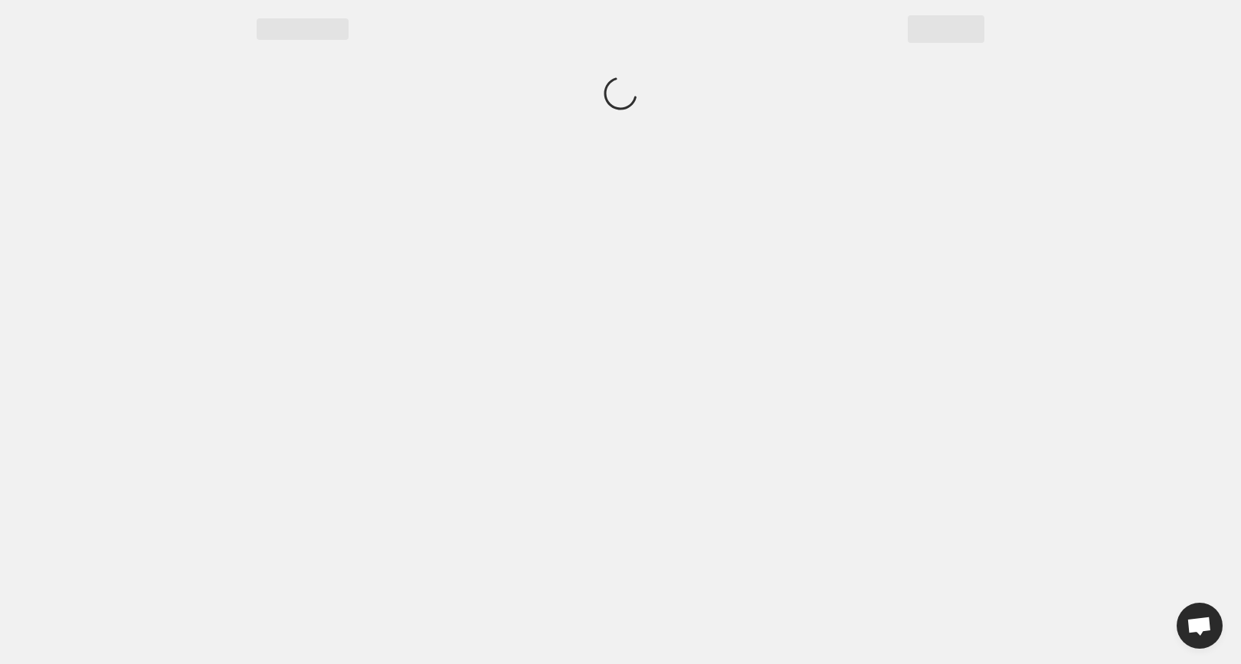
scroll to position [0, 0]
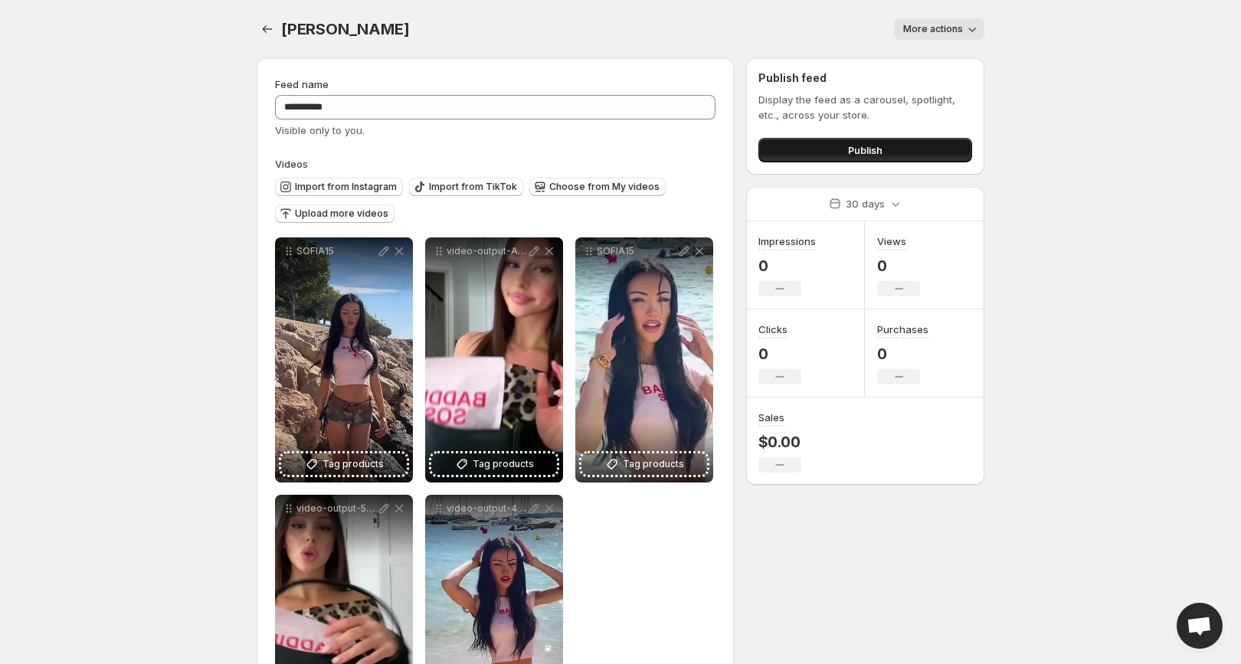
click at [855, 152] on span "Publish" at bounding box center [865, 149] width 34 height 15
click at [908, 30] on span "More actions" at bounding box center [933, 29] width 60 height 12
click at [712, 166] on label "Videos" at bounding box center [495, 163] width 440 height 15
click at [849, 150] on span "Publish" at bounding box center [865, 149] width 34 height 15
click at [274, 33] on icon "Settings" at bounding box center [267, 28] width 15 height 15
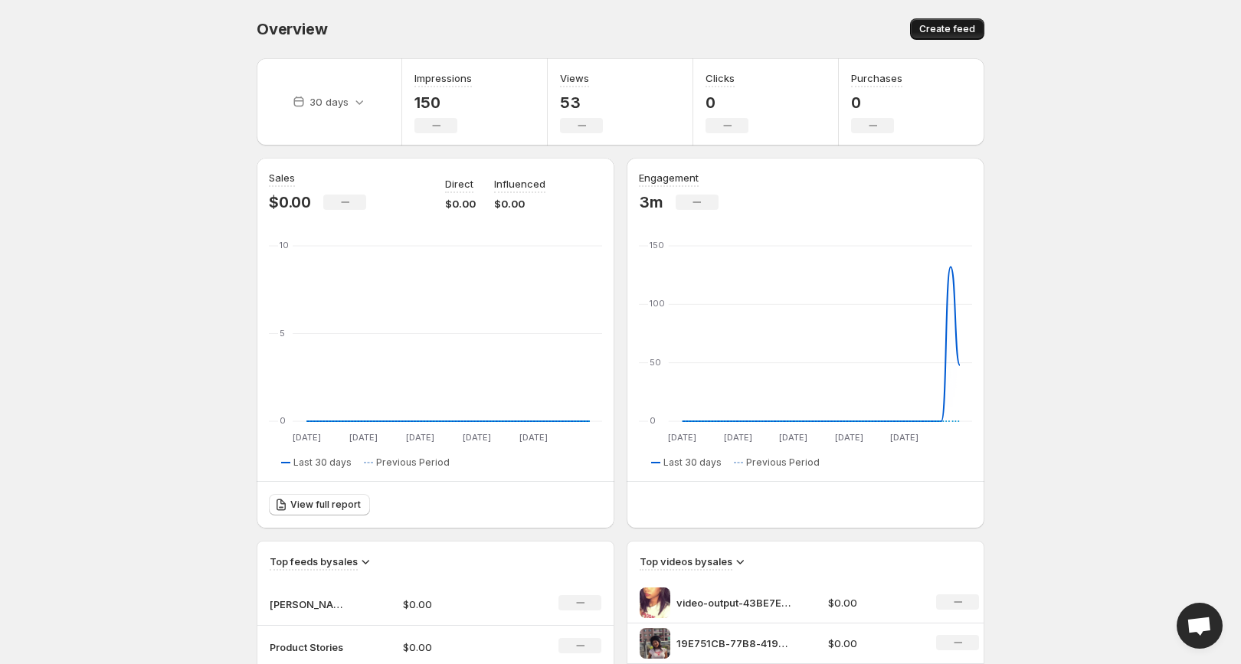
click at [944, 39] on button "Create feed" at bounding box center [947, 28] width 74 height 21
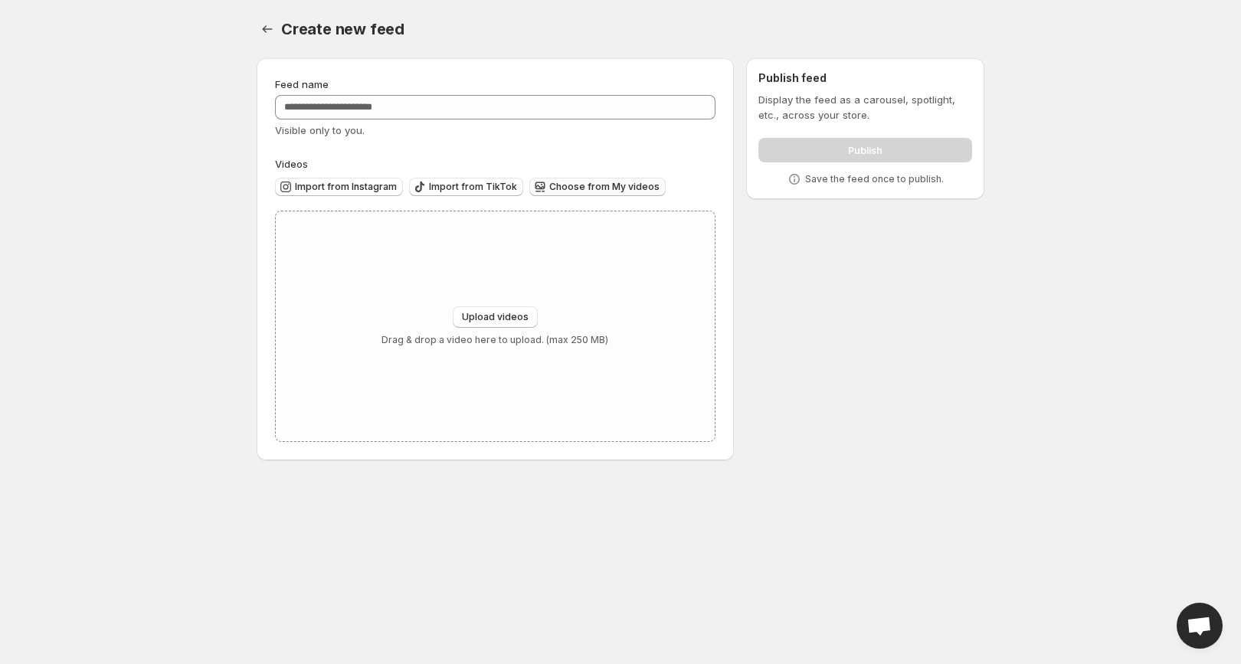
click at [605, 186] on span "Choose from My videos" at bounding box center [604, 187] width 110 height 12
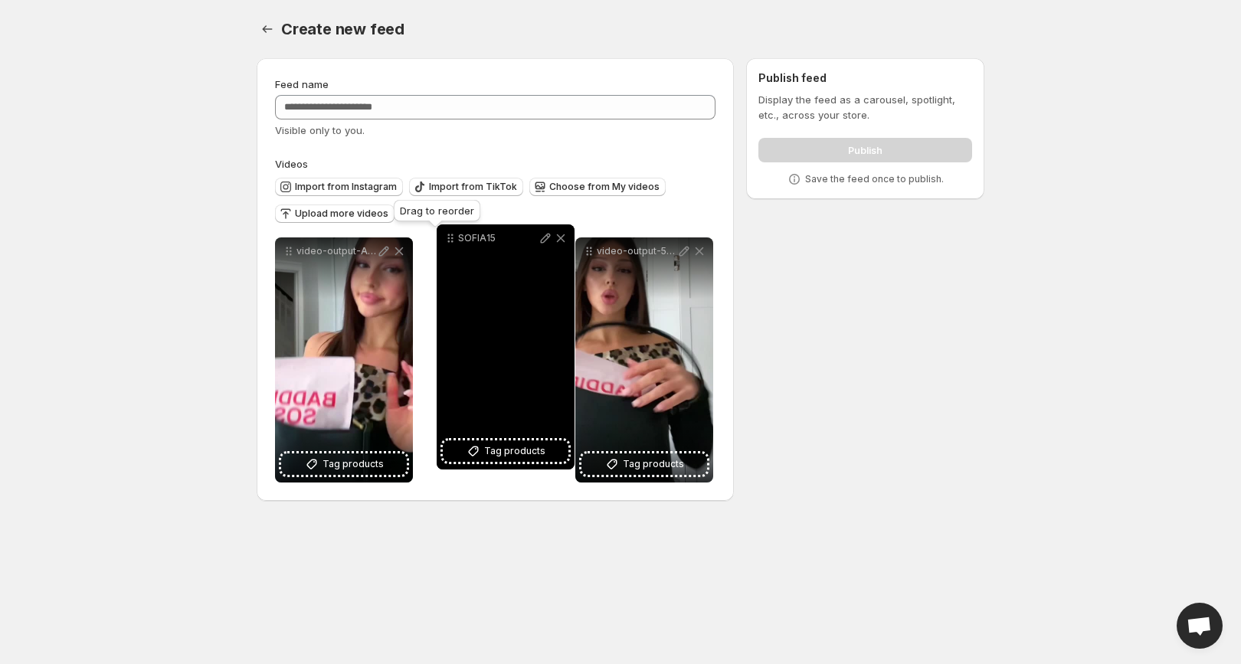
drag, startPoint x: 286, startPoint y: 255, endPoint x: 445, endPoint y: 243, distance: 159.8
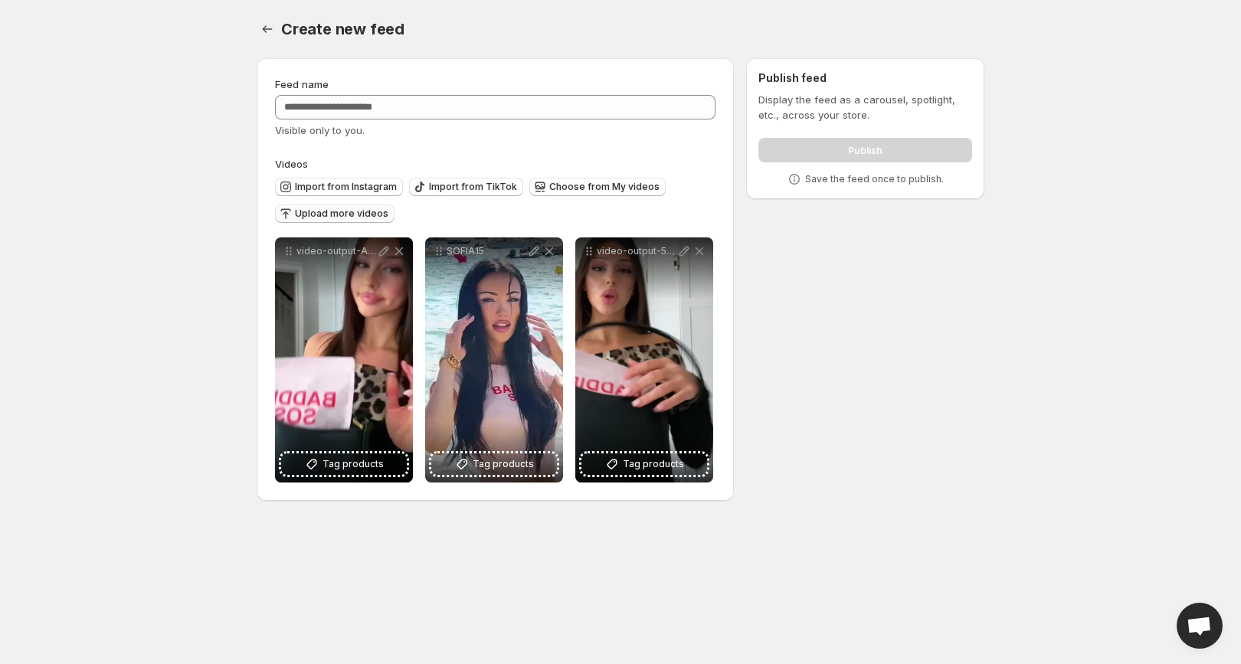
click at [306, 218] on span "Upload more videos" at bounding box center [341, 214] width 93 height 12
click at [562, 188] on span "Choose from My videos" at bounding box center [604, 187] width 110 height 12
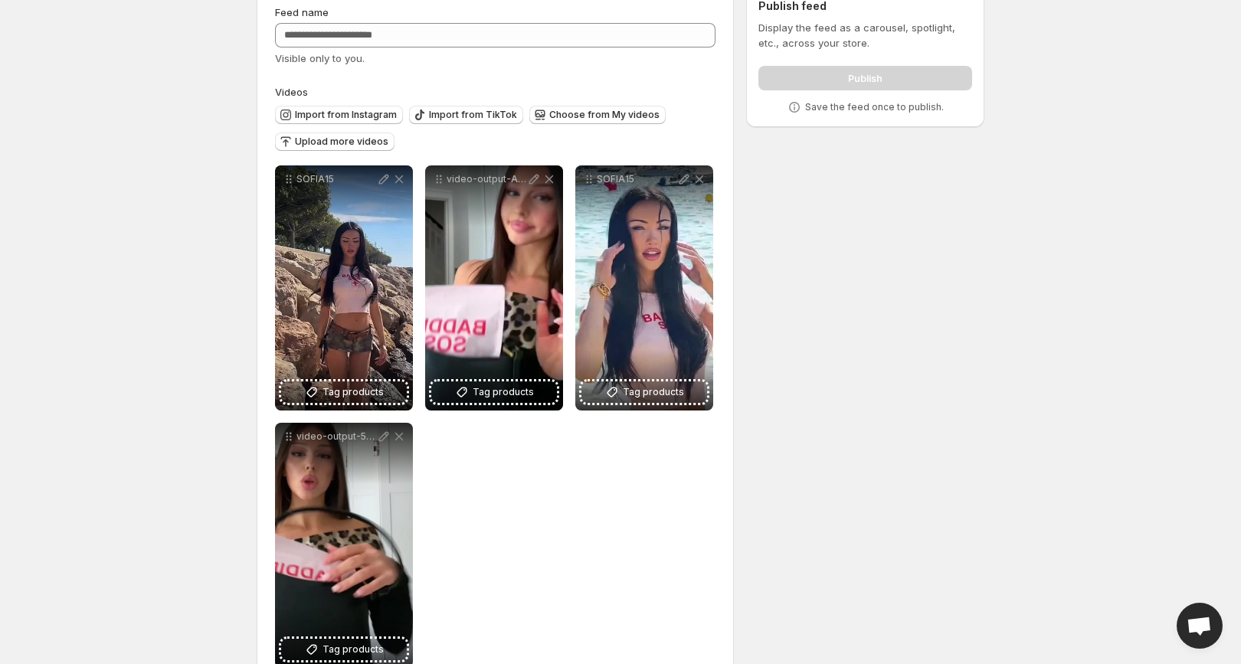
scroll to position [86, 0]
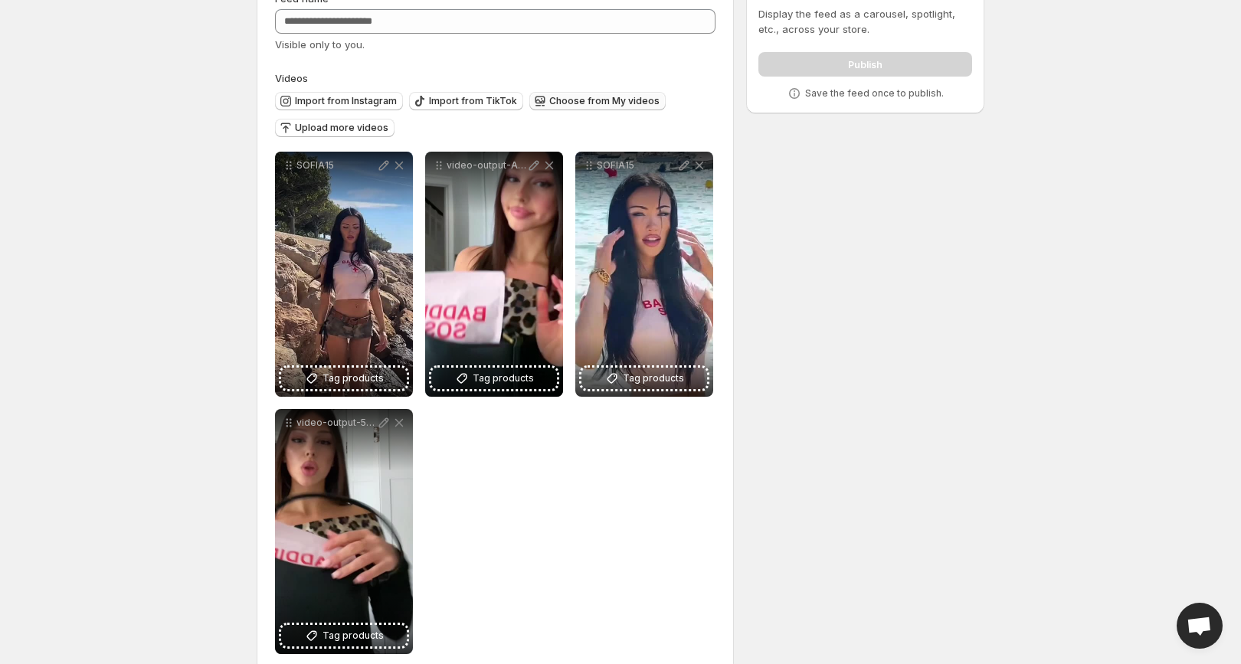
click at [613, 99] on span "Choose from My videos" at bounding box center [604, 101] width 110 height 12
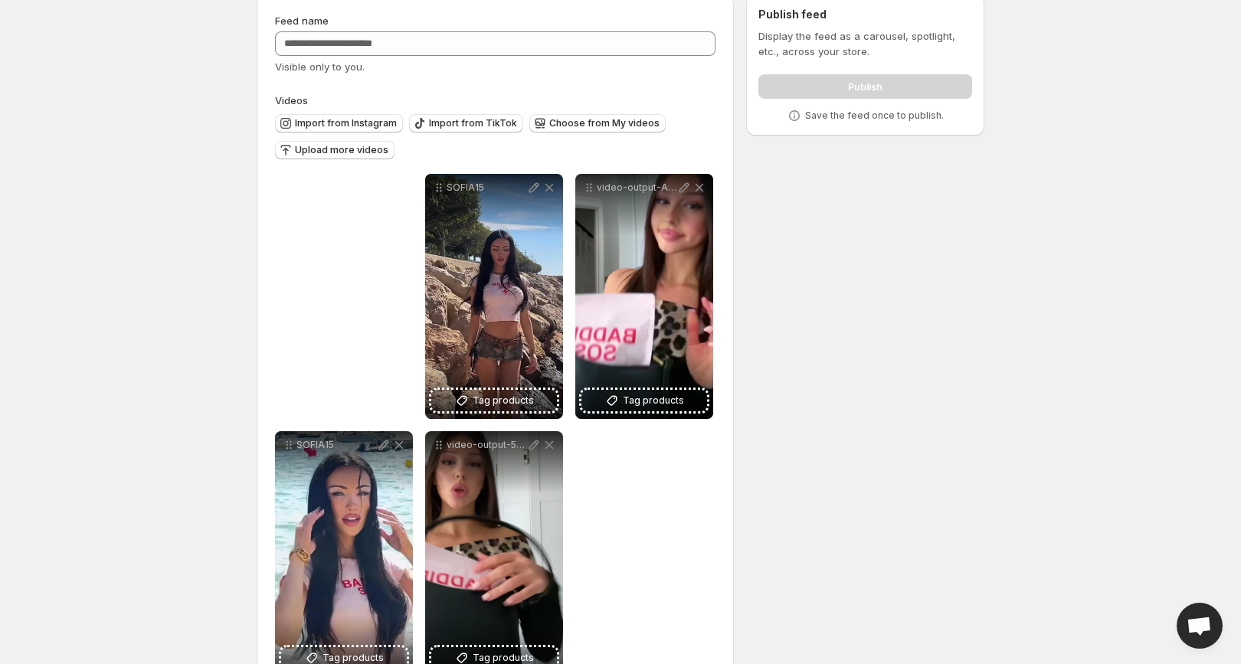
scroll to position [33, 0]
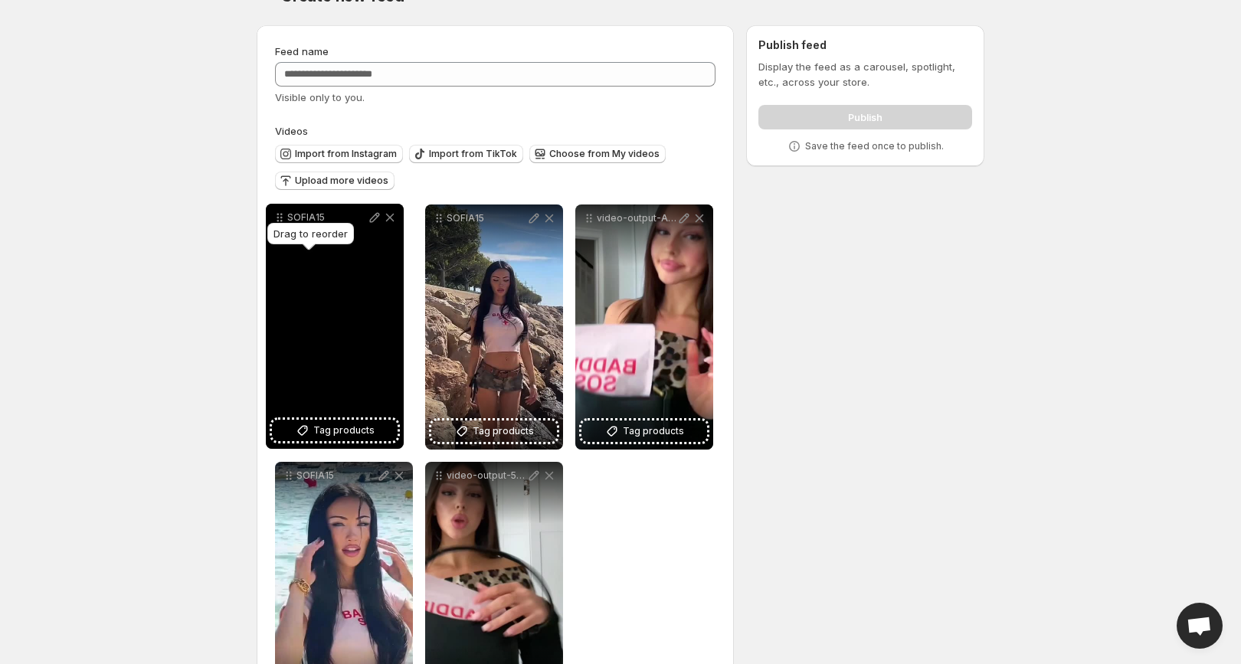
drag, startPoint x: 286, startPoint y: 164, endPoint x: 277, endPoint y: 216, distance: 52.8
click at [277, 216] on icon at bounding box center [279, 217] width 15 height 15
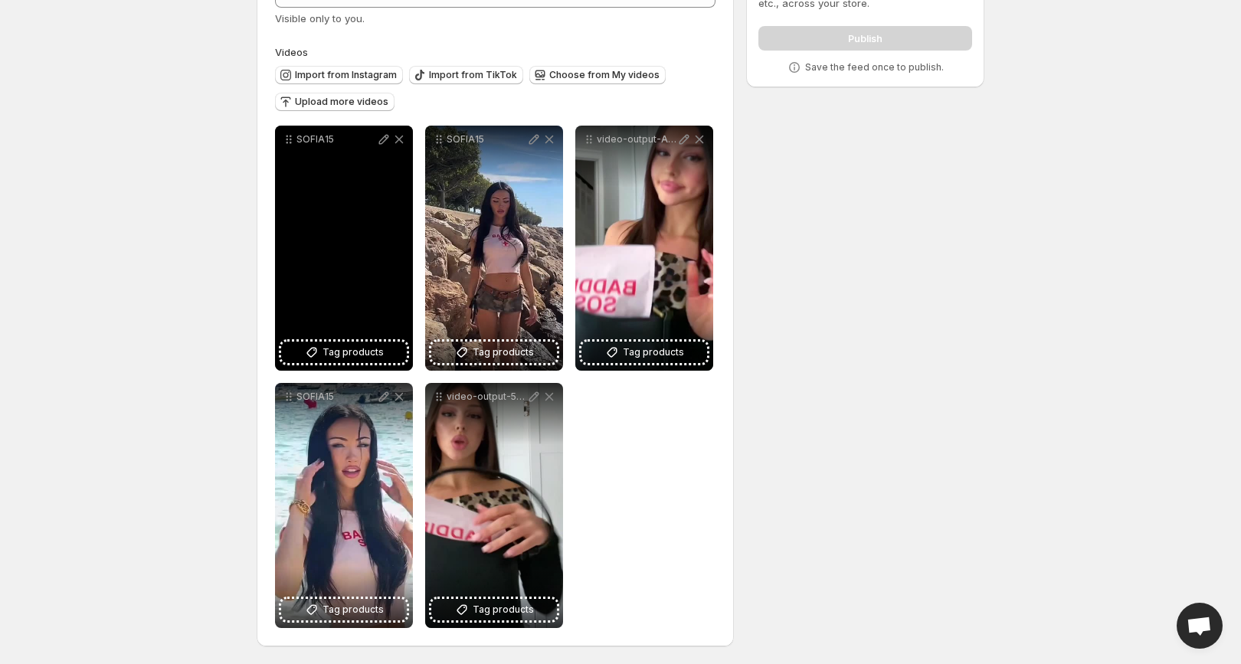
scroll to position [113, 0]
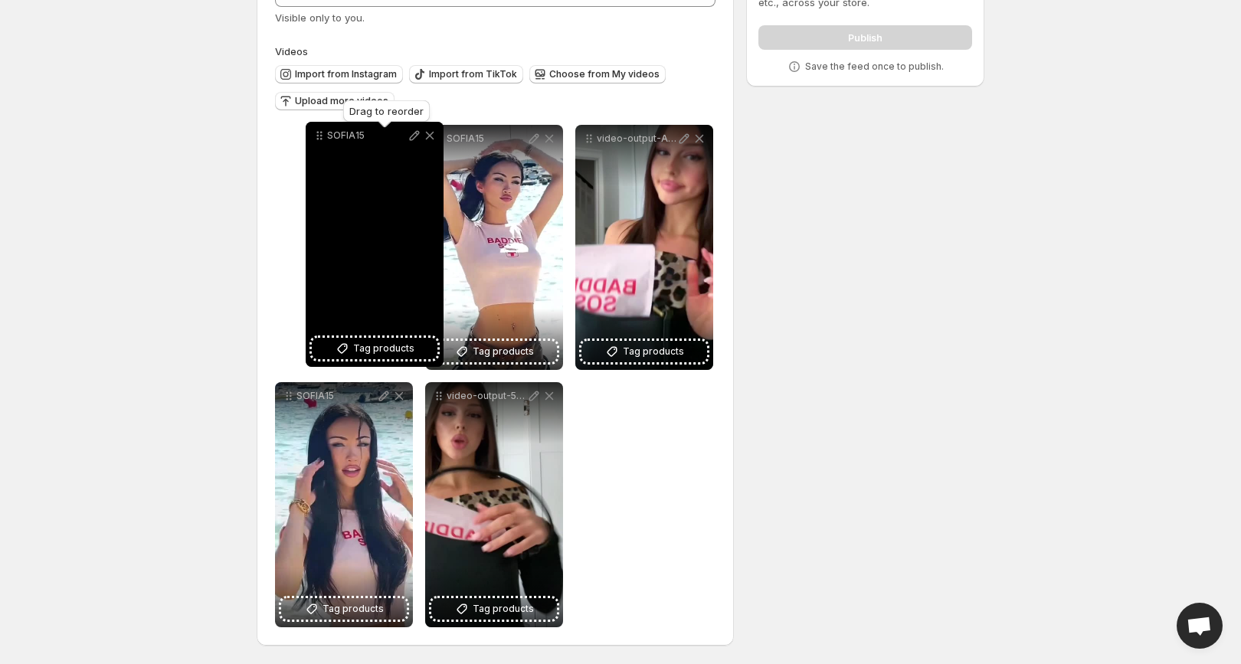
drag, startPoint x: 439, startPoint y: 142, endPoint x: 319, endPoint y: 139, distance: 119.5
click at [319, 139] on icon at bounding box center [319, 135] width 15 height 15
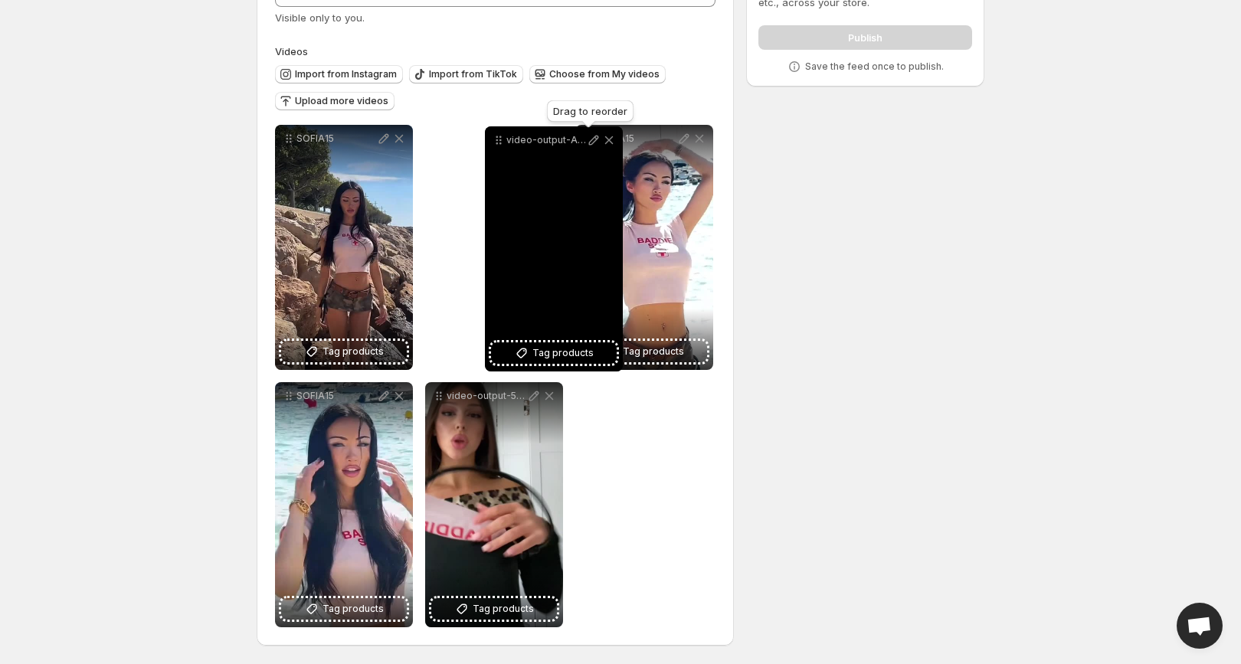
drag, startPoint x: 589, startPoint y: 142, endPoint x: 471, endPoint y: 144, distance: 118.0
click at [491, 144] on icon at bounding box center [498, 140] width 15 height 15
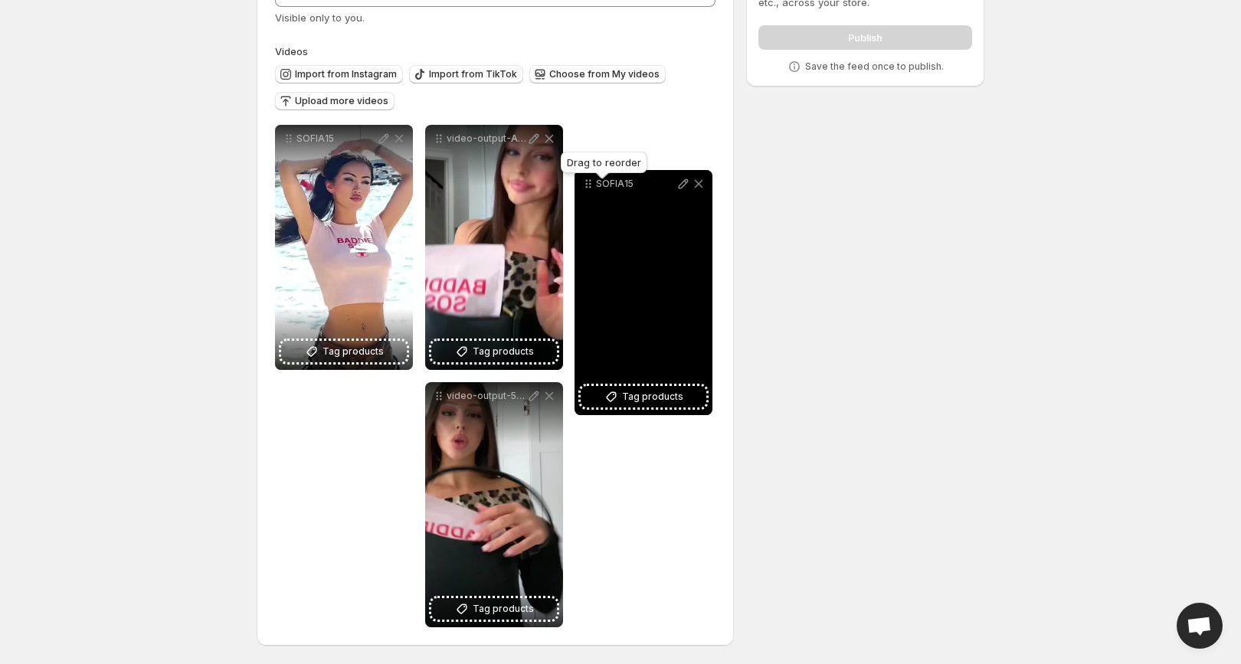
drag, startPoint x: 293, startPoint y: 397, endPoint x: 592, endPoint y: 184, distance: 367.5
click at [592, 184] on icon at bounding box center [588, 183] width 15 height 15
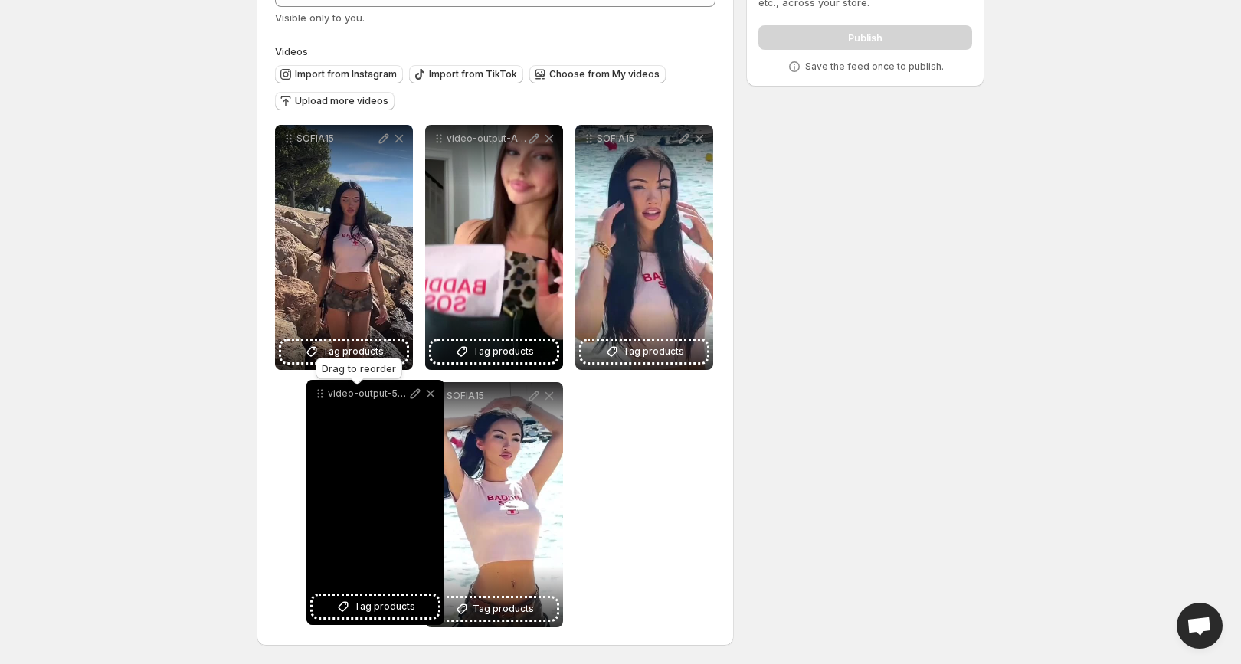
drag, startPoint x: 443, startPoint y: 399, endPoint x: 320, endPoint y: 395, distance: 122.6
click at [320, 395] on icon at bounding box center [320, 393] width 15 height 15
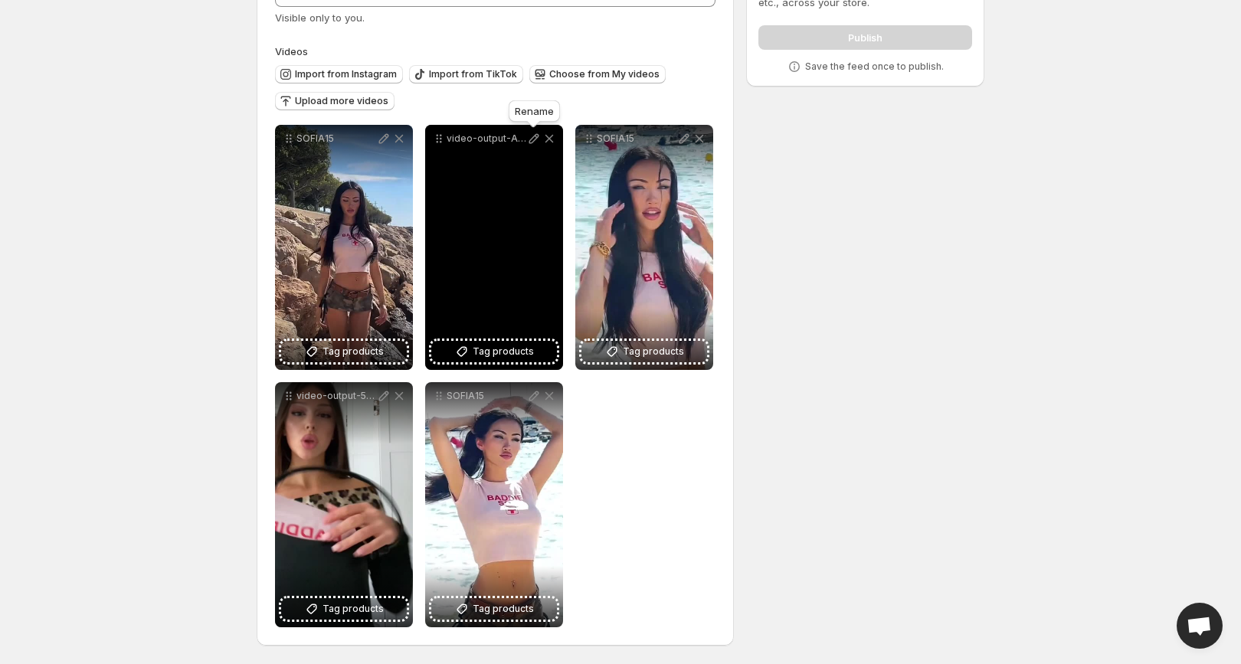
click at [532, 138] on icon at bounding box center [534, 139] width 10 height 10
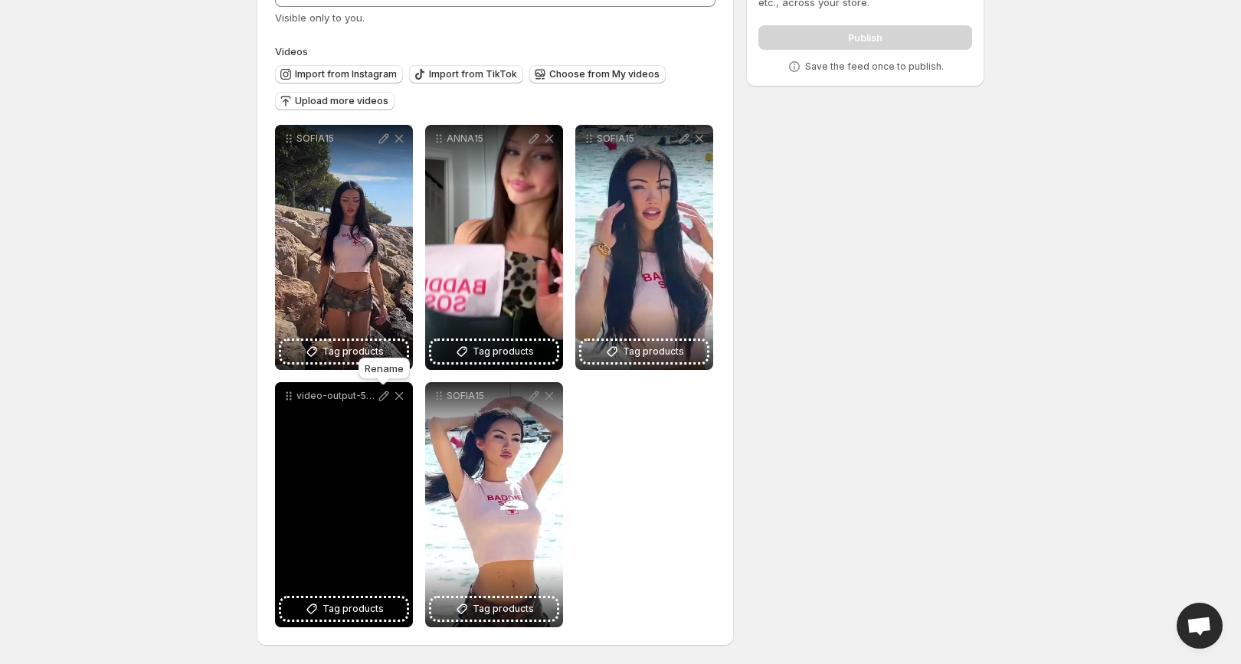
click at [386, 398] on icon at bounding box center [383, 395] width 15 height 15
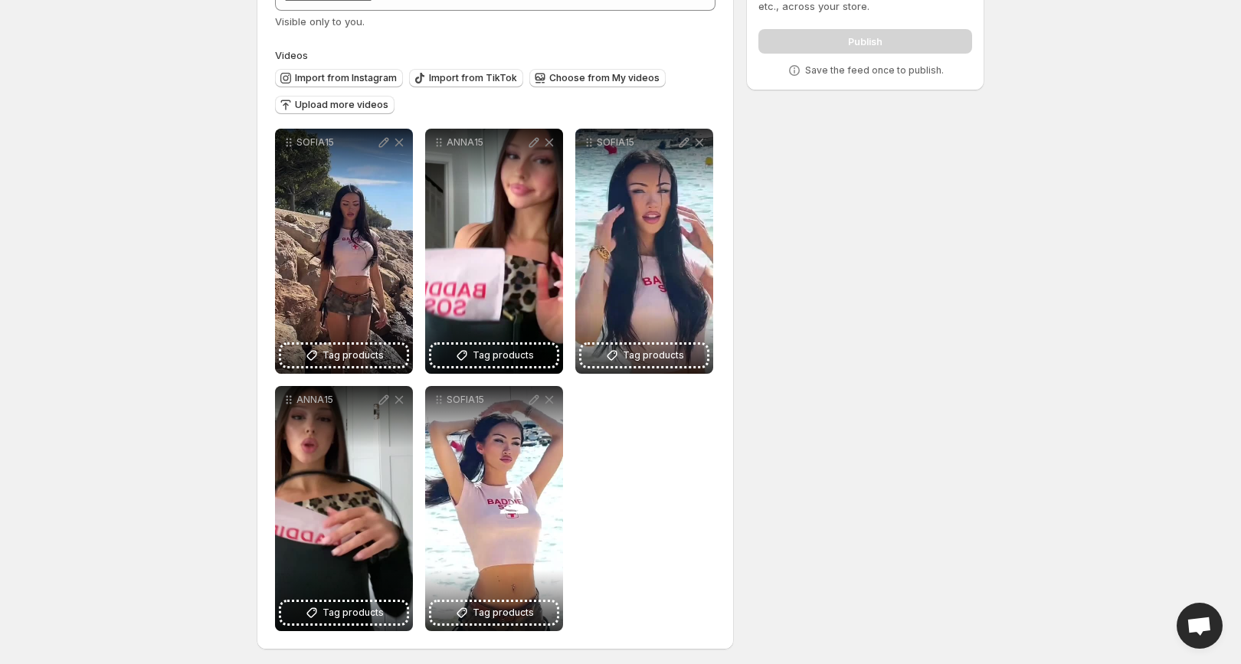
scroll to position [0, 0]
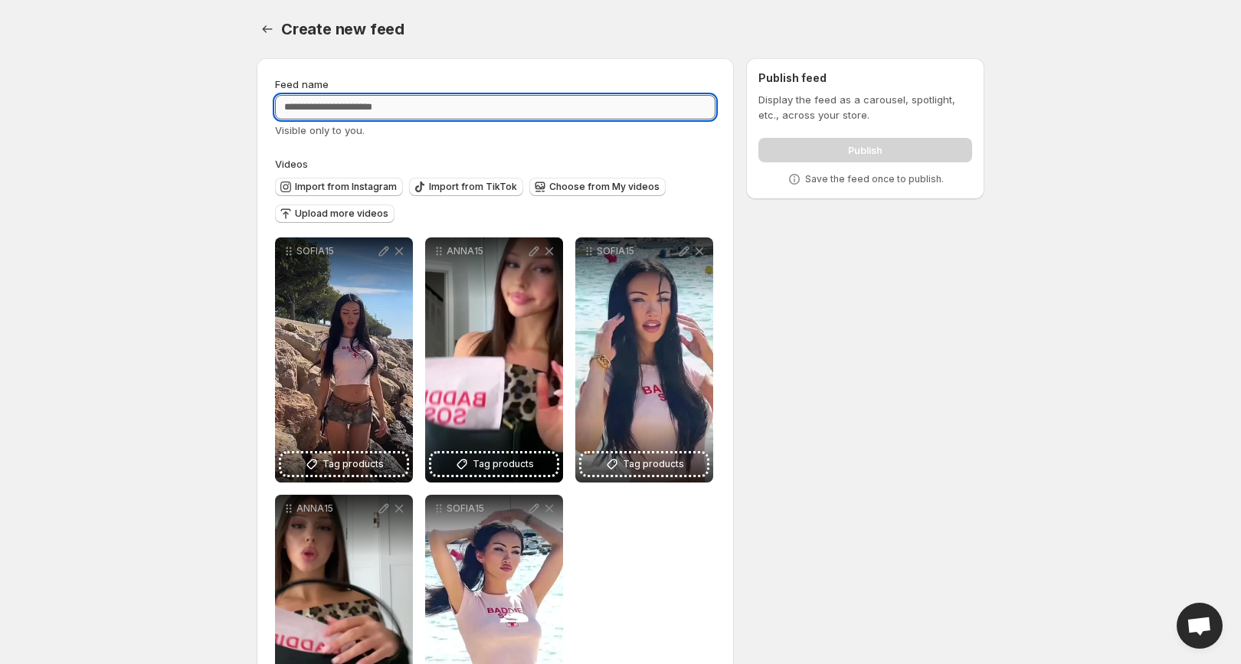
click at [426, 113] on input "Feed name" at bounding box center [495, 107] width 440 height 25
type input "****"
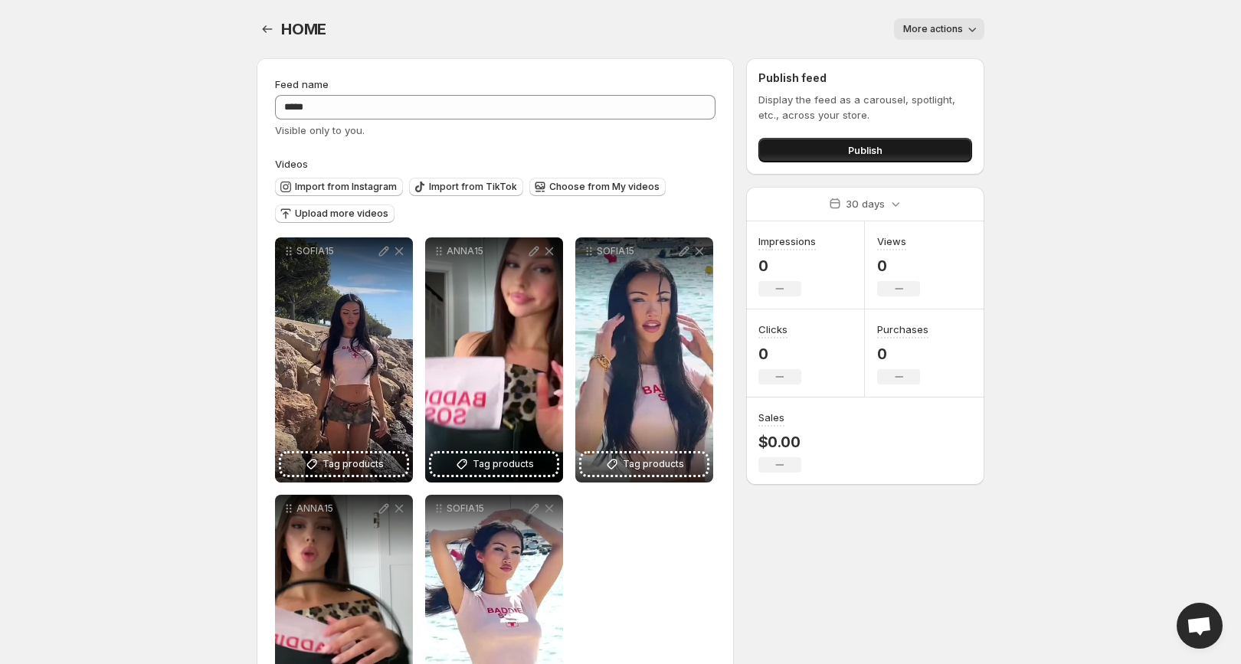
click at [819, 153] on button "Publish" at bounding box center [865, 150] width 214 height 25
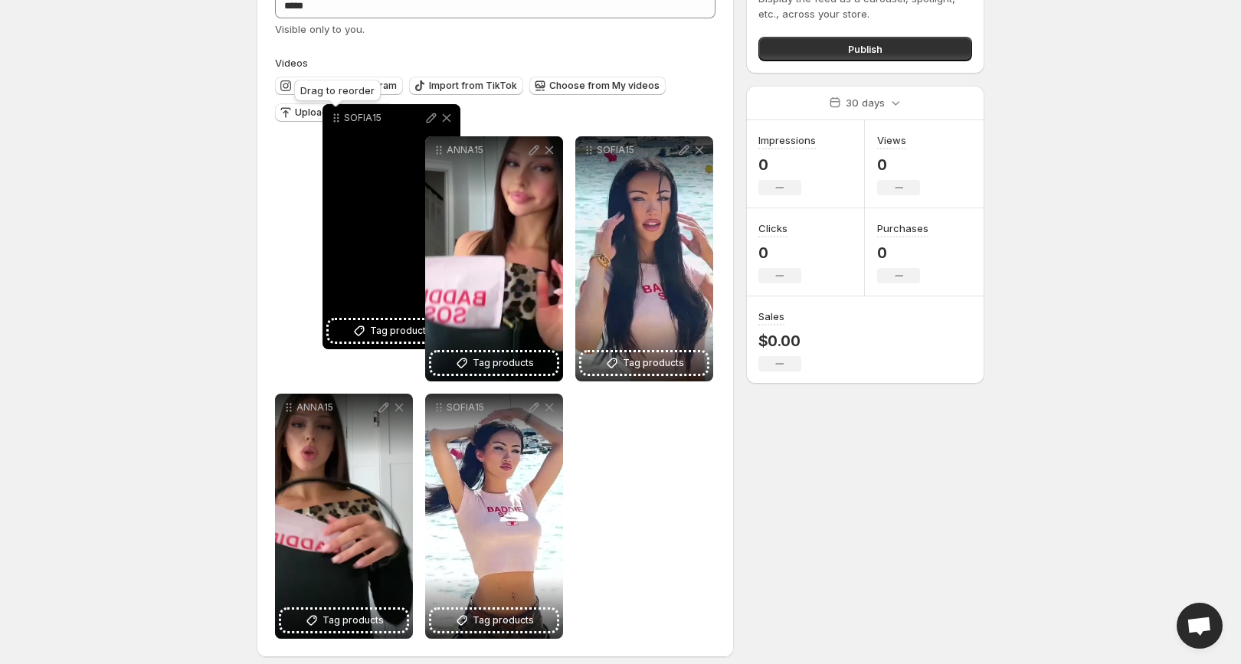
scroll to position [92, 0]
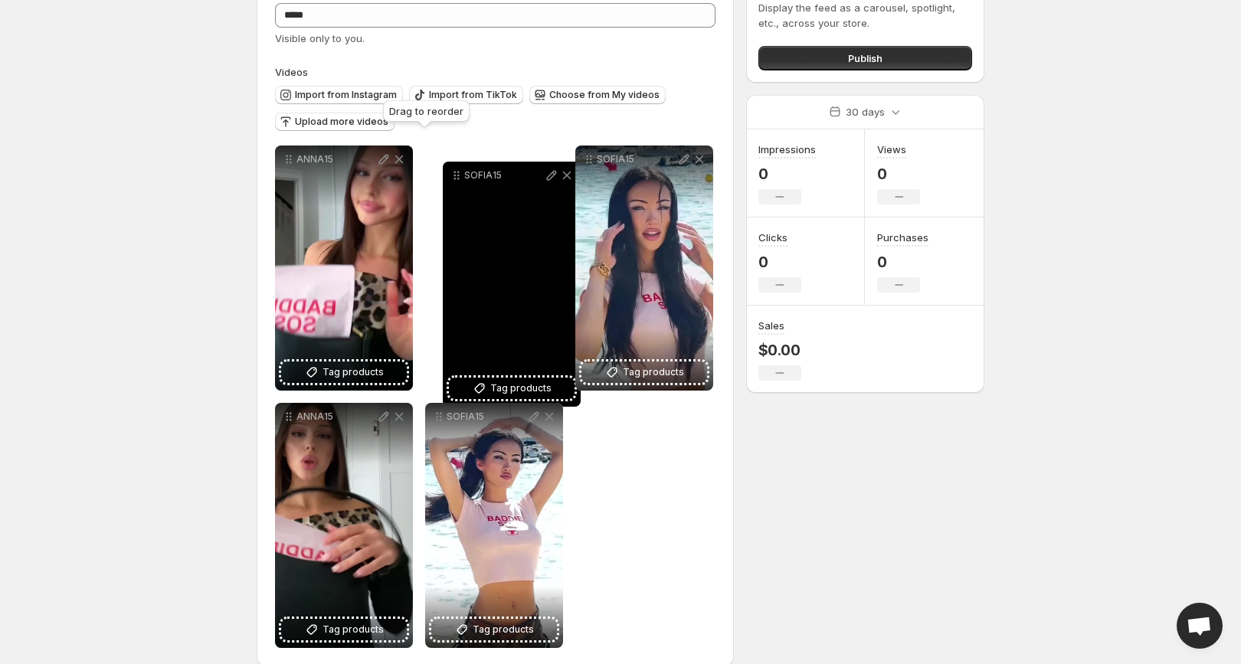
drag, startPoint x: 289, startPoint y: 137, endPoint x: 456, endPoint y: 174, distance: 171.7
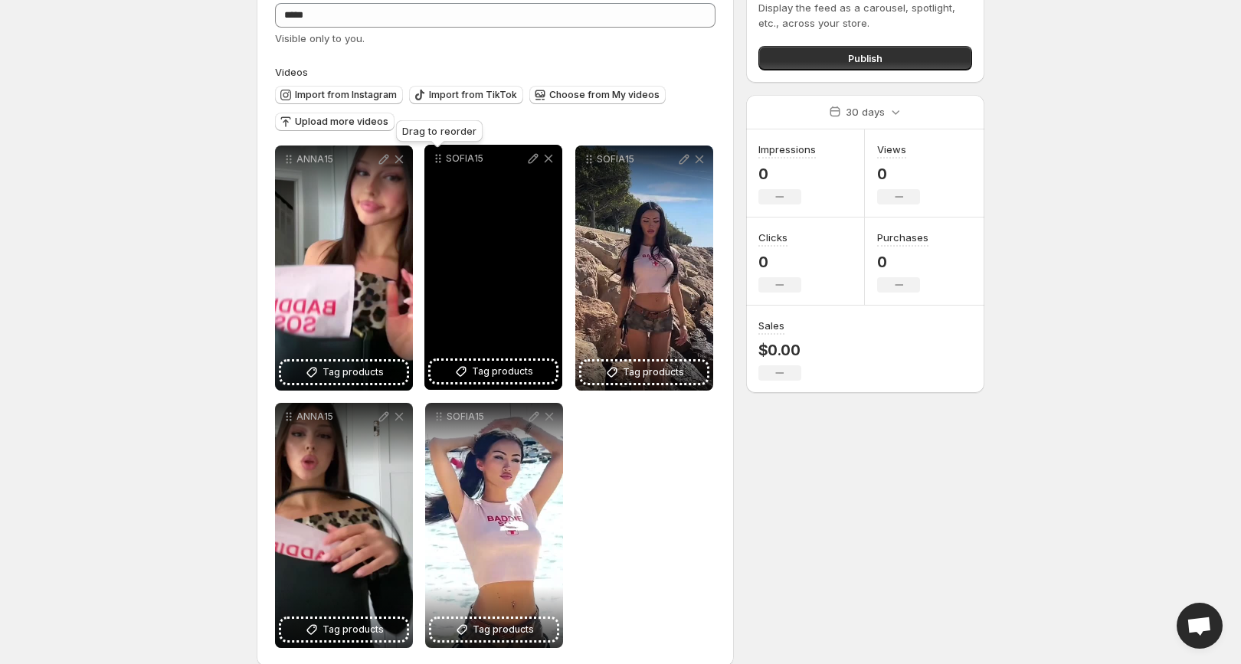
drag, startPoint x: 585, startPoint y: 160, endPoint x: 430, endPoint y: 158, distance: 155.5
click at [430, 158] on icon at bounding box center [437, 158] width 15 height 15
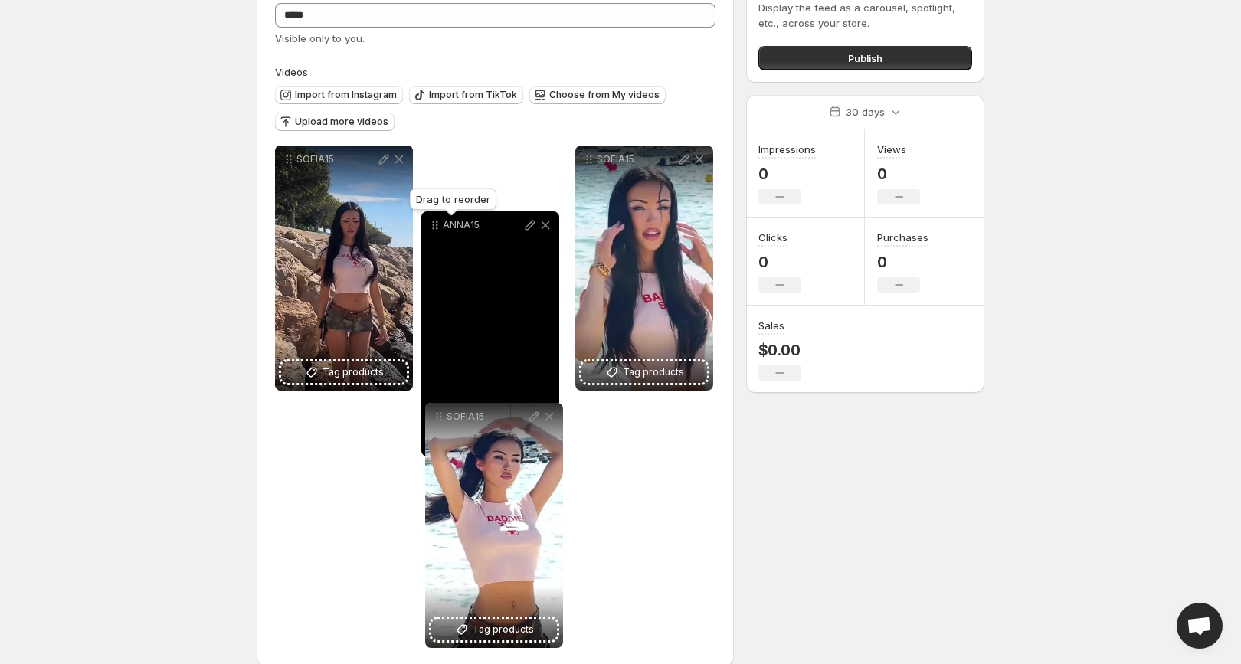
drag, startPoint x: 294, startPoint y: 420, endPoint x: 443, endPoint y: 226, distance: 245.3
click at [443, 227] on icon at bounding box center [434, 225] width 15 height 15
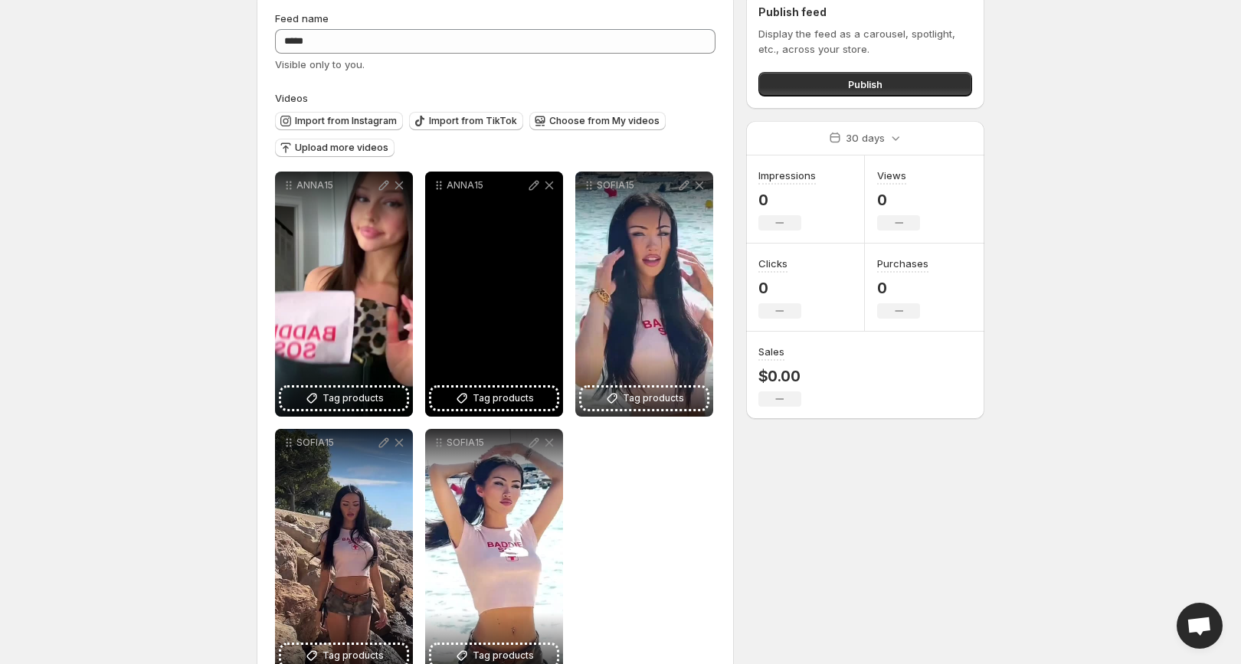
scroll to position [65, 0]
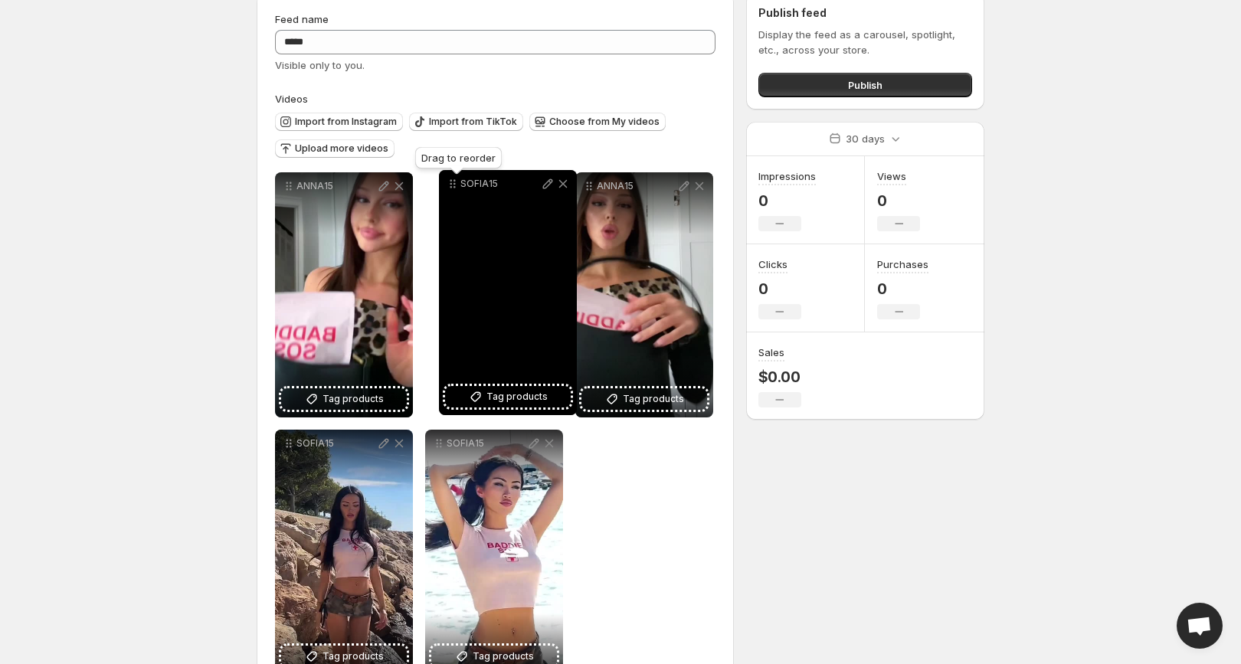
drag, startPoint x: 587, startPoint y: 189, endPoint x: 452, endPoint y: 187, distance: 135.6
click at [451, 187] on icon at bounding box center [452, 183] width 15 height 15
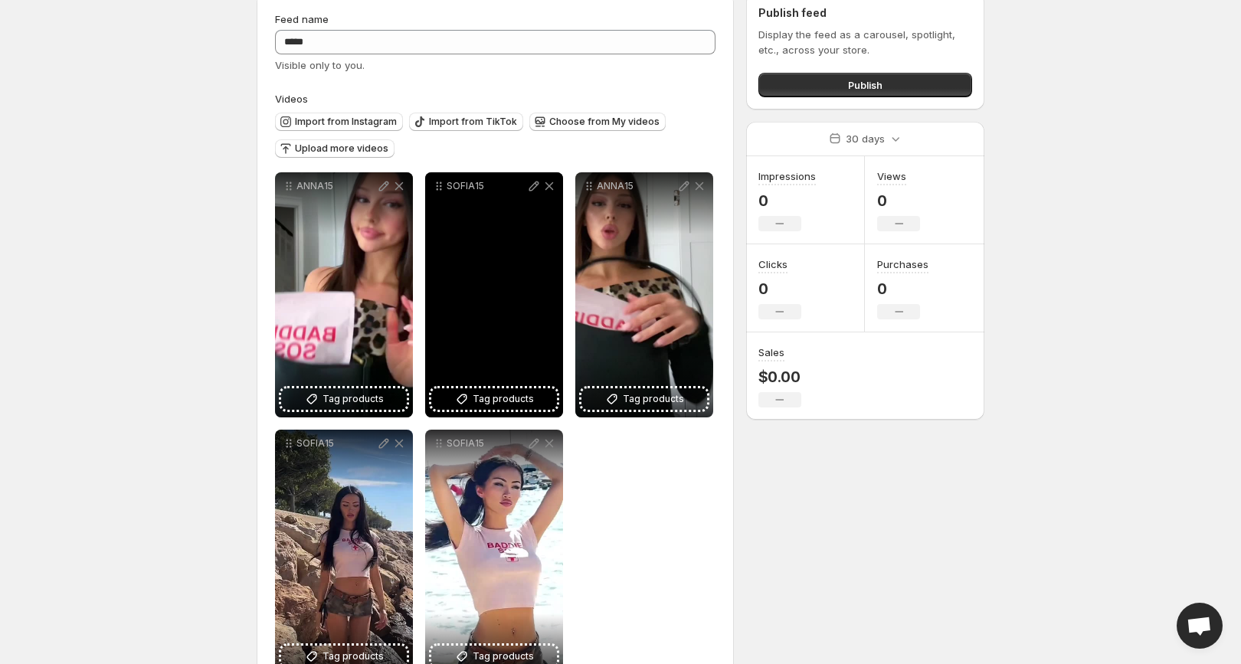
scroll to position [103, 0]
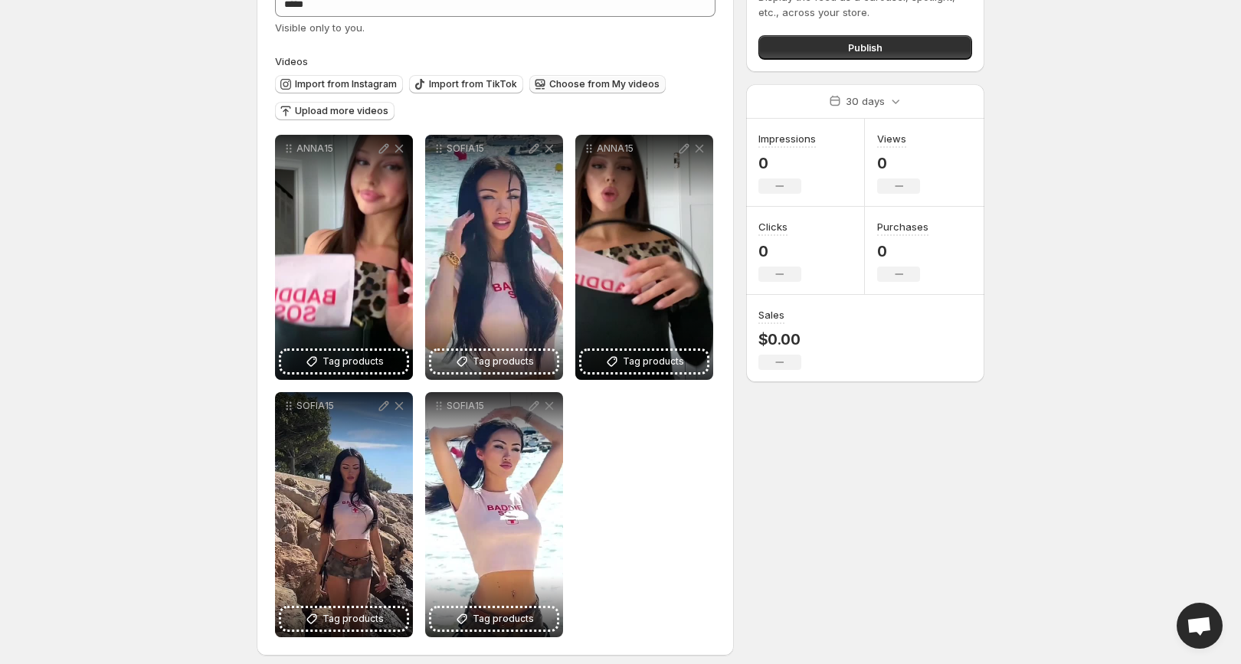
click at [600, 86] on span "Choose from My videos" at bounding box center [604, 84] width 110 height 12
click at [540, 85] on icon "button" at bounding box center [539, 84] width 15 height 15
click at [361, 111] on span "Upload more videos" at bounding box center [341, 111] width 93 height 12
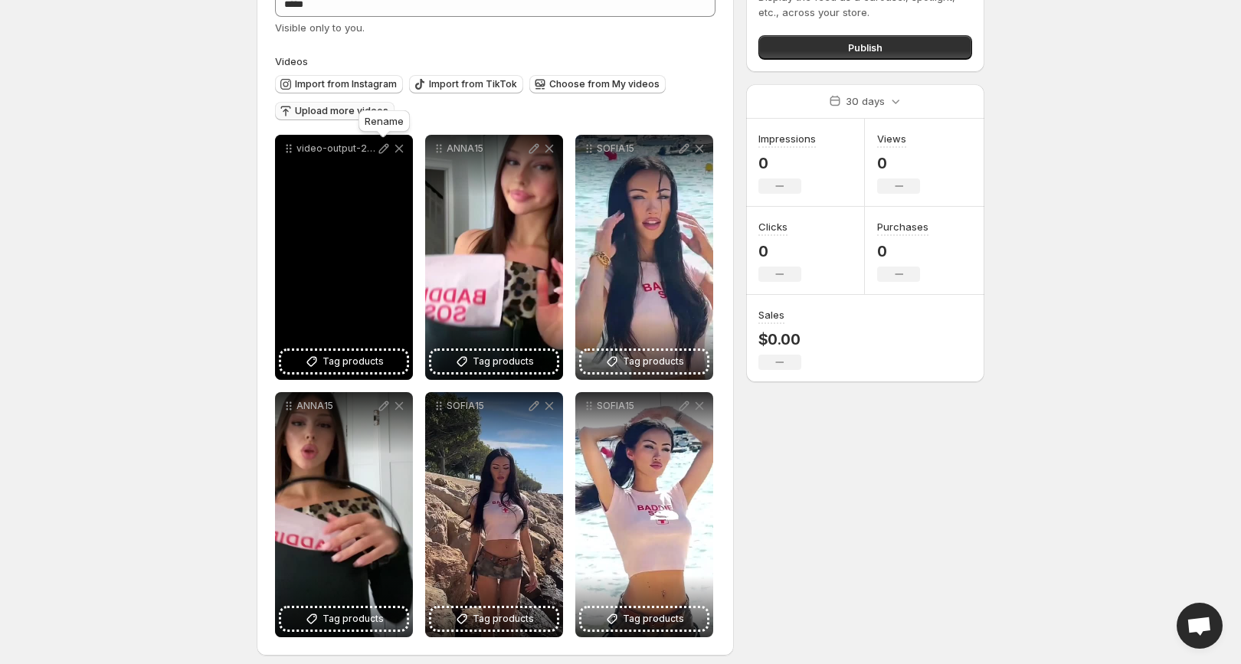
click at [381, 149] on icon at bounding box center [384, 149] width 10 height 10
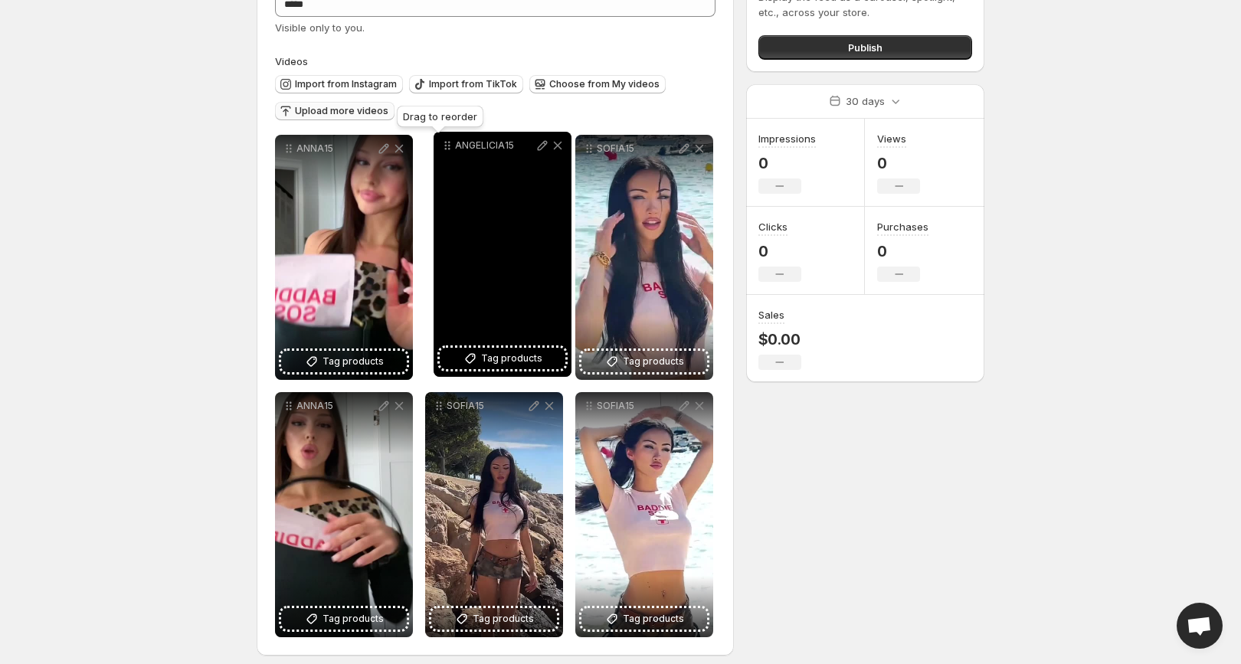
drag, startPoint x: 289, startPoint y: 149, endPoint x: 446, endPoint y: 146, distance: 157.1
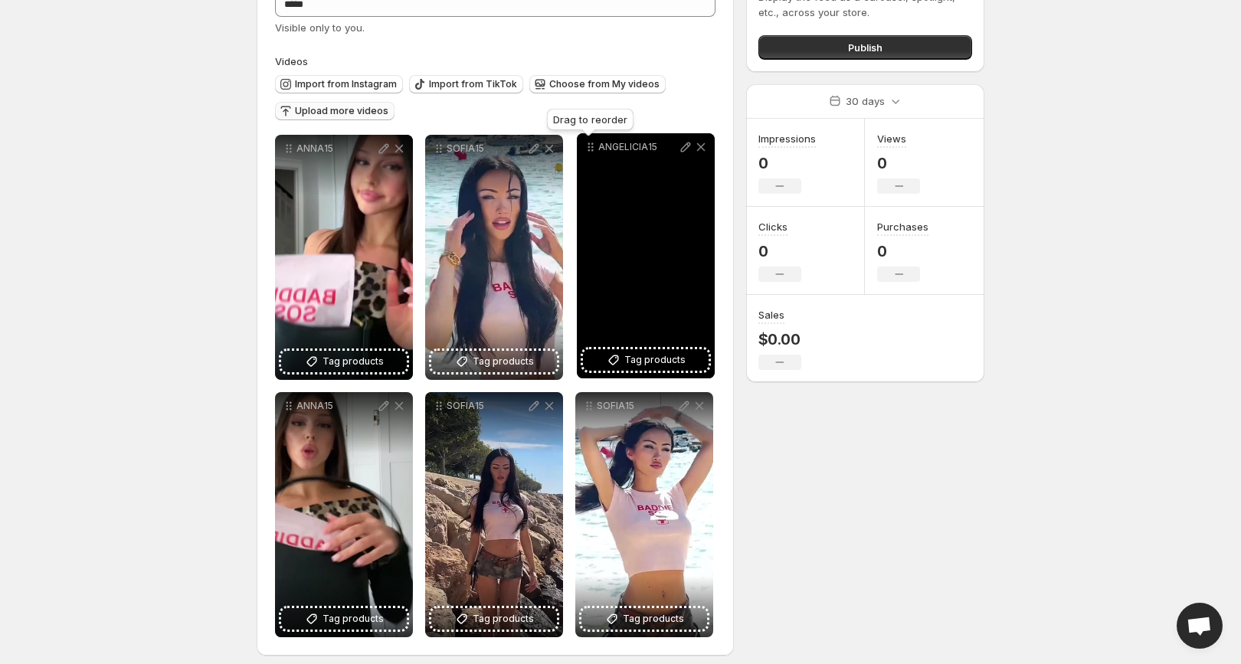
drag, startPoint x: 439, startPoint y: 152, endPoint x: 591, endPoint y: 152, distance: 151.7
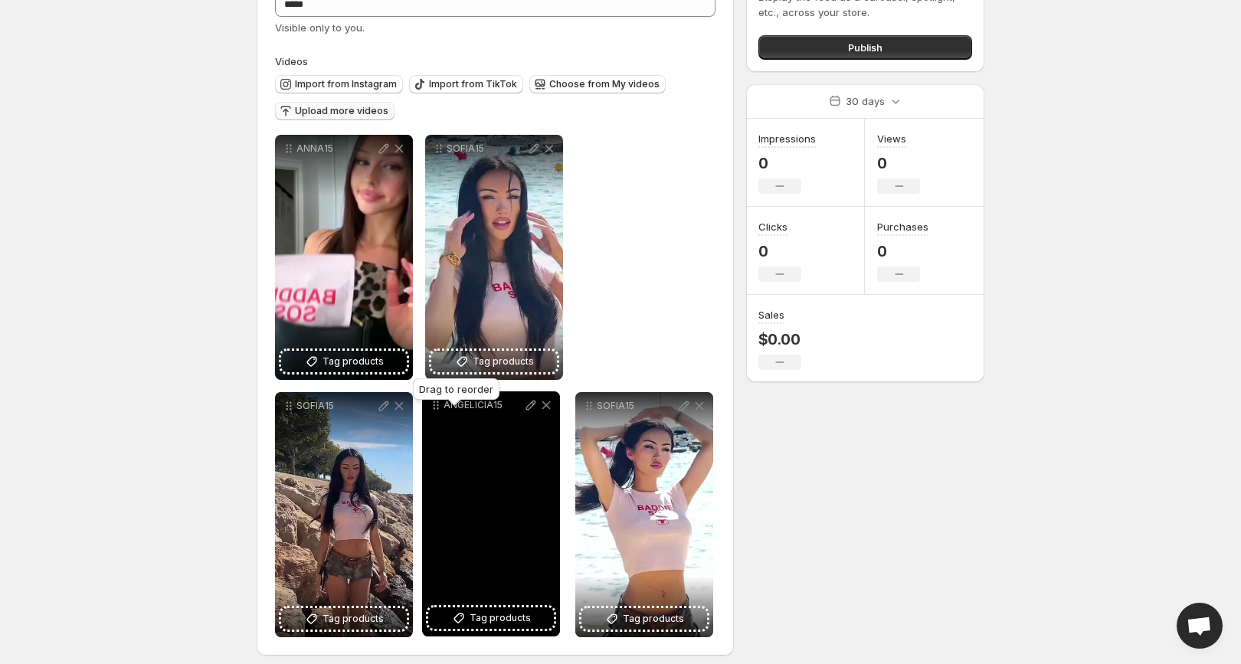
drag, startPoint x: 591, startPoint y: 152, endPoint x: 437, endPoint y: 408, distance: 298.8
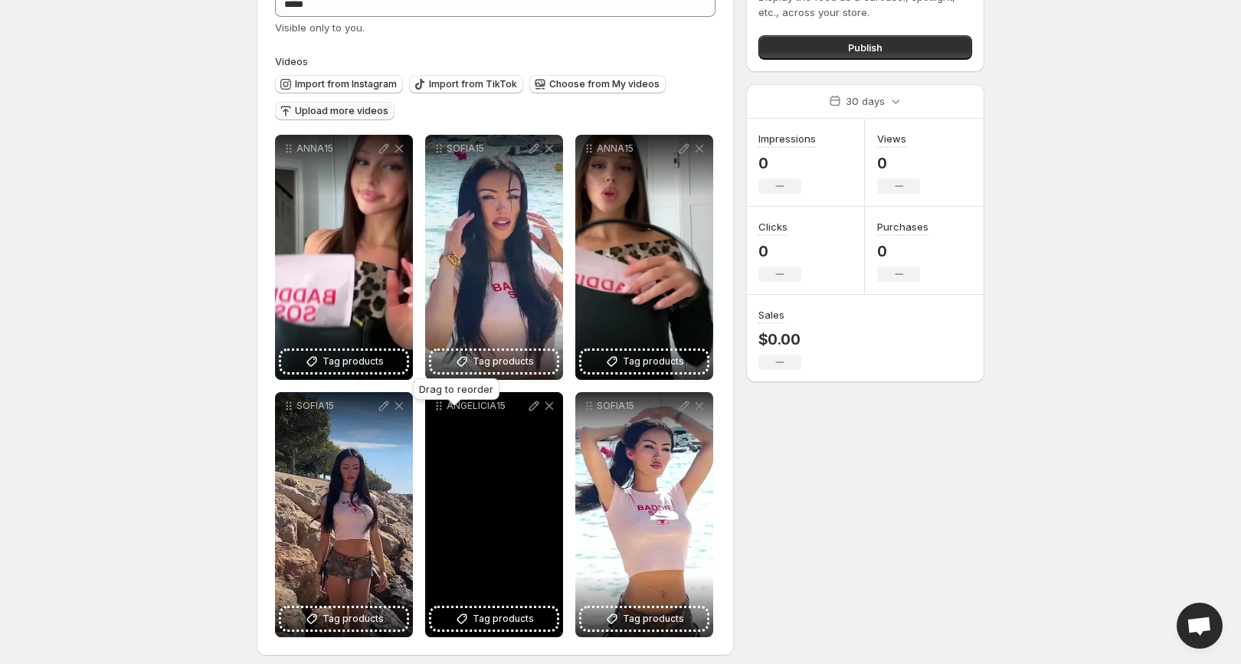
scroll to position [113, 0]
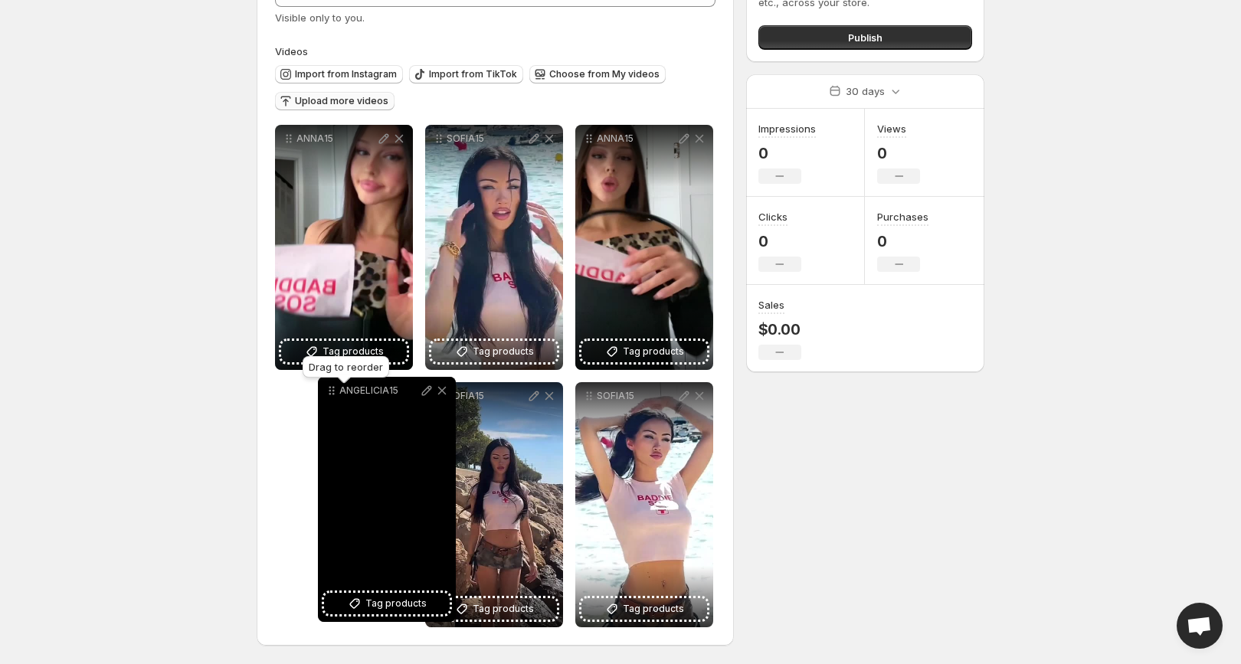
drag, startPoint x: 439, startPoint y: 398, endPoint x: 332, endPoint y: 393, distance: 107.4
click at [332, 393] on icon at bounding box center [331, 390] width 15 height 15
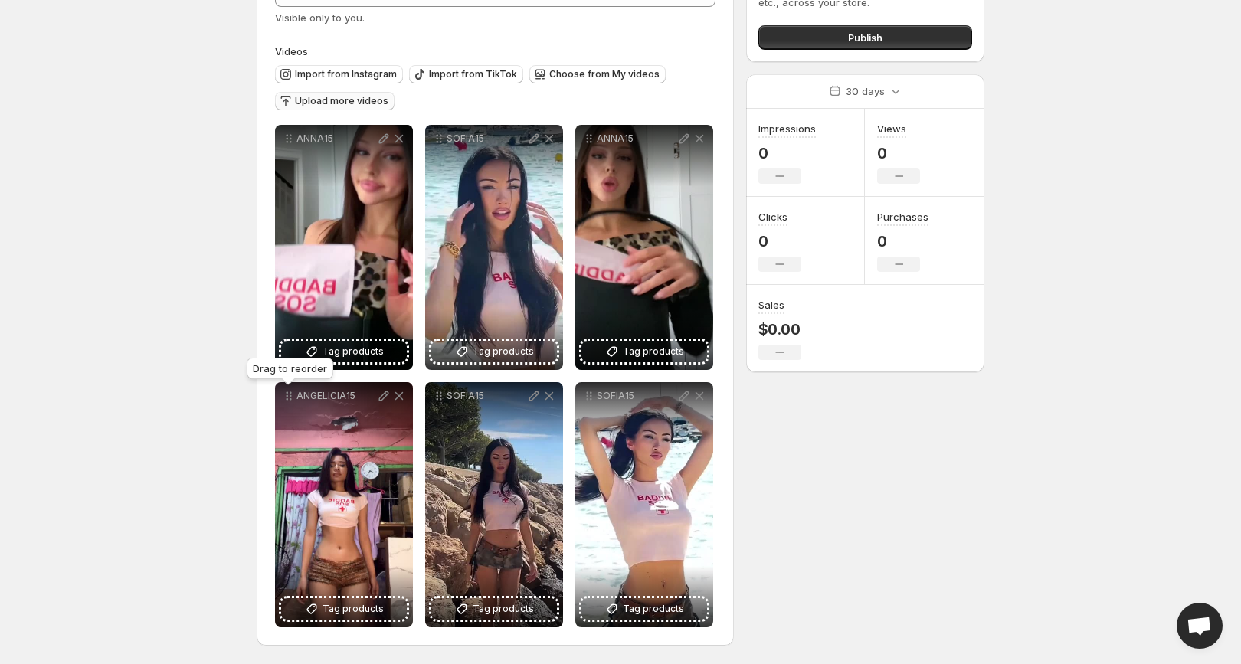
click at [326, 105] on span "Upload more videos" at bounding box center [341, 101] width 93 height 12
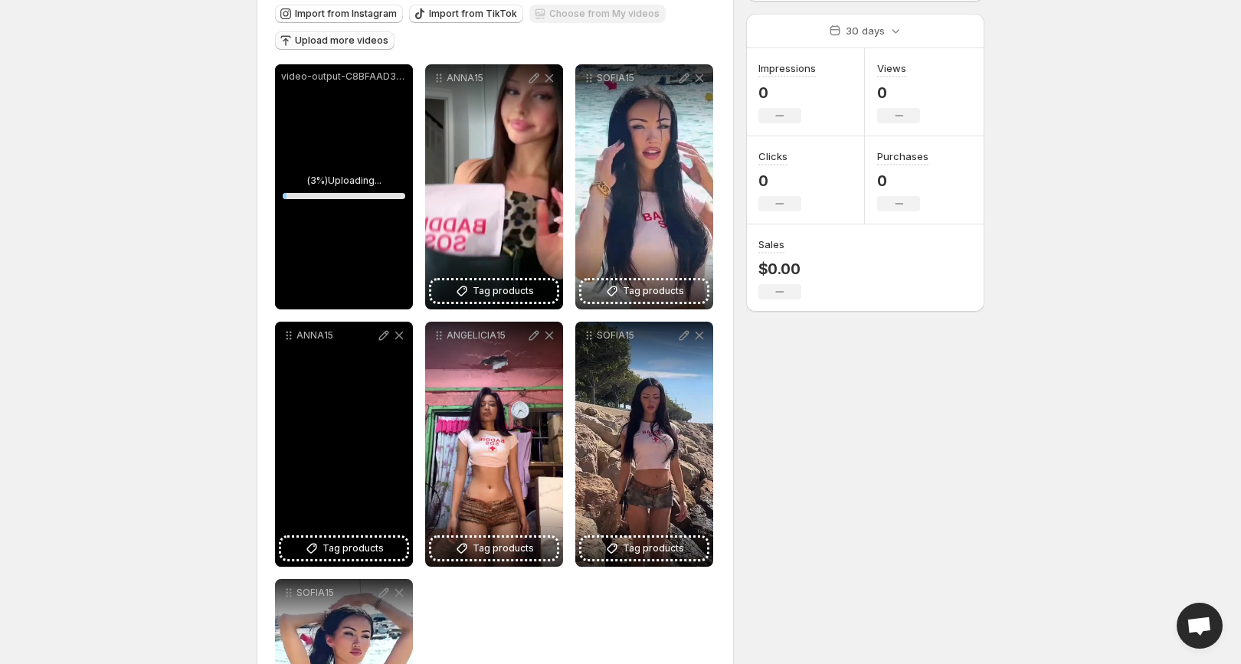
scroll to position [180, 0]
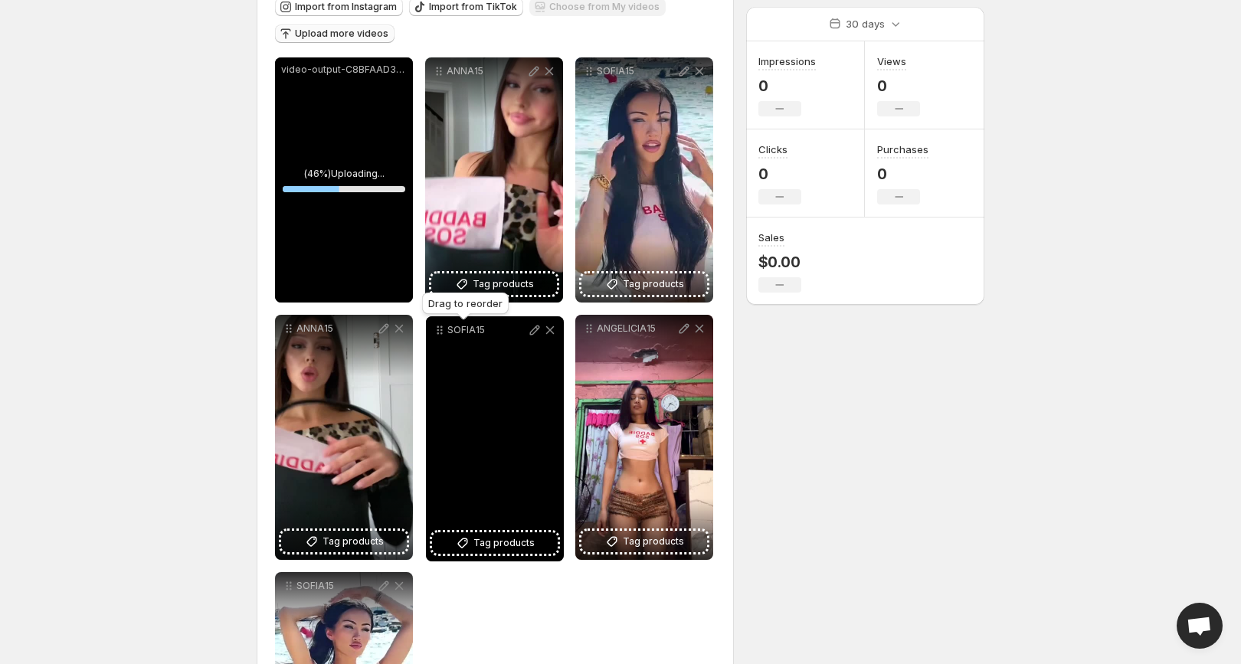
drag, startPoint x: 588, startPoint y: 329, endPoint x: 440, endPoint y: 330, distance: 148.6
click at [440, 330] on icon at bounding box center [439, 329] width 15 height 15
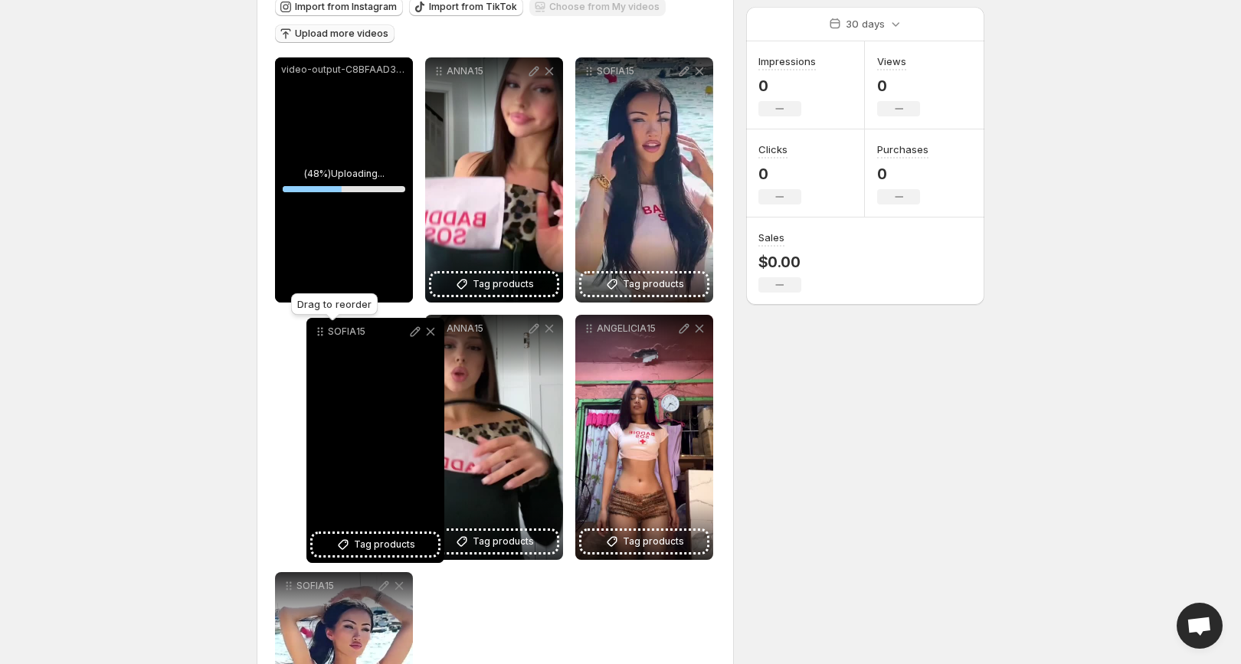
drag, startPoint x: 439, startPoint y: 330, endPoint x: 313, endPoint y: 334, distance: 125.7
click at [313, 334] on icon at bounding box center [320, 331] width 15 height 15
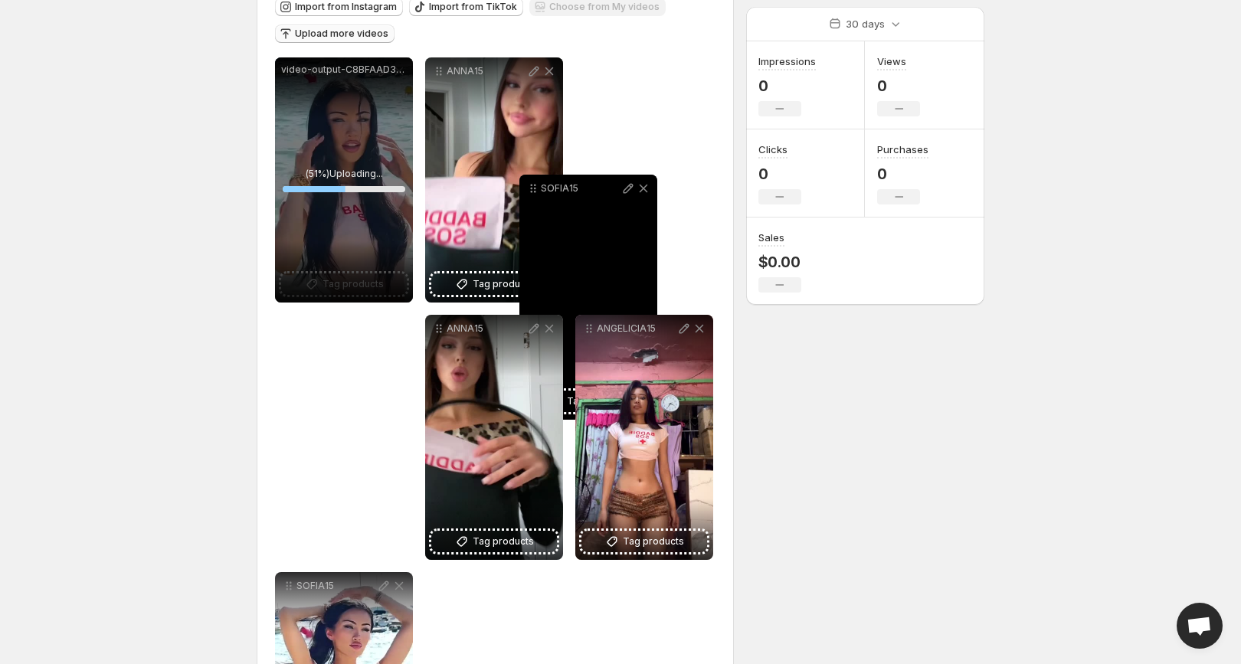
drag, startPoint x: 295, startPoint y: 331, endPoint x: 536, endPoint y: 191, distance: 278.6
click at [536, 191] on icon at bounding box center [532, 188] width 15 height 15
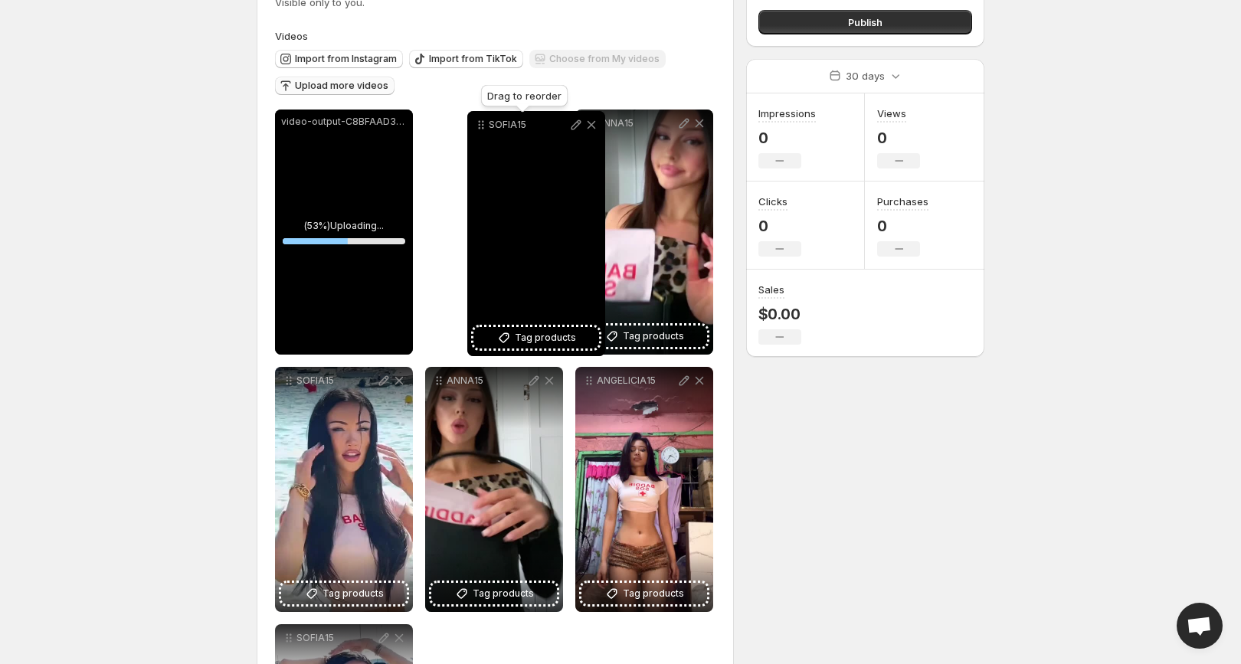
drag, startPoint x: 589, startPoint y: 76, endPoint x: 463, endPoint y: 77, distance: 125.6
click at [473, 117] on icon at bounding box center [480, 124] width 15 height 15
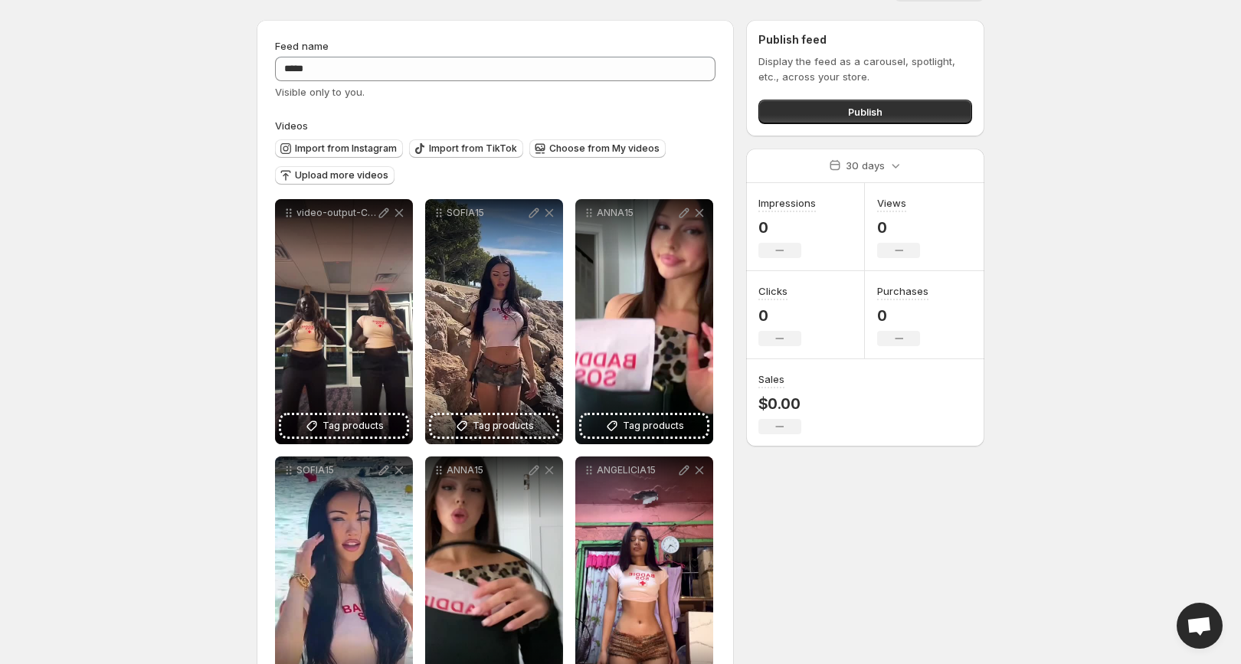
scroll to position [0, 0]
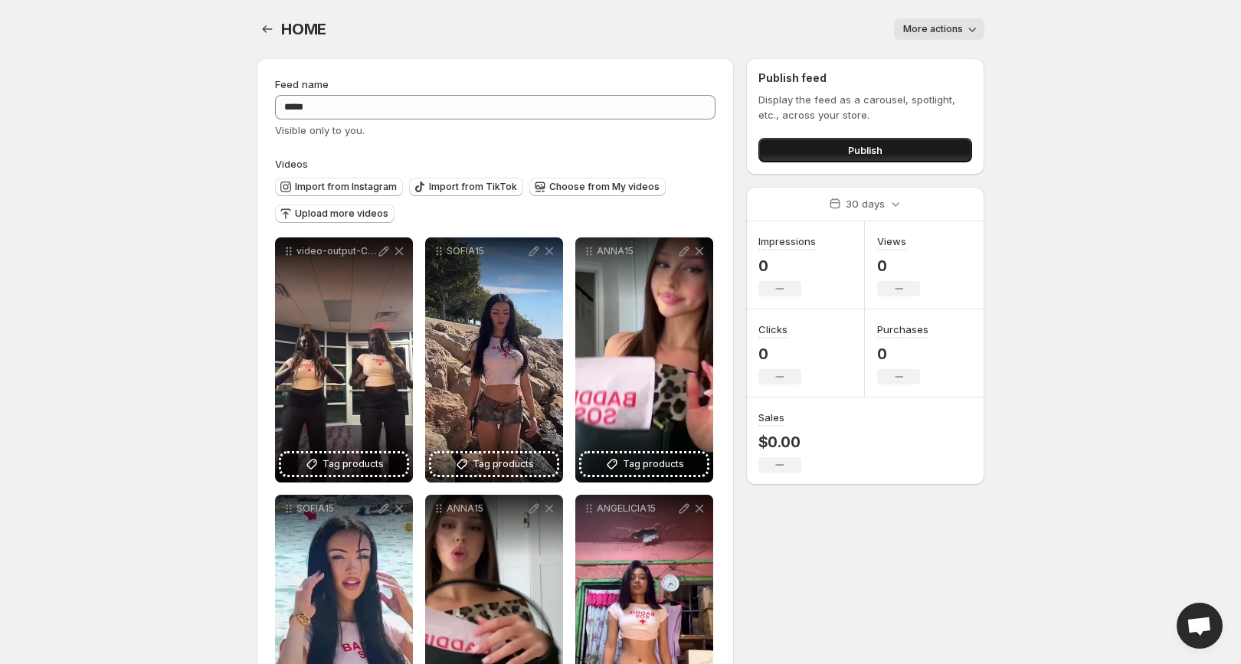
click at [869, 142] on button "Publish" at bounding box center [865, 150] width 214 height 25
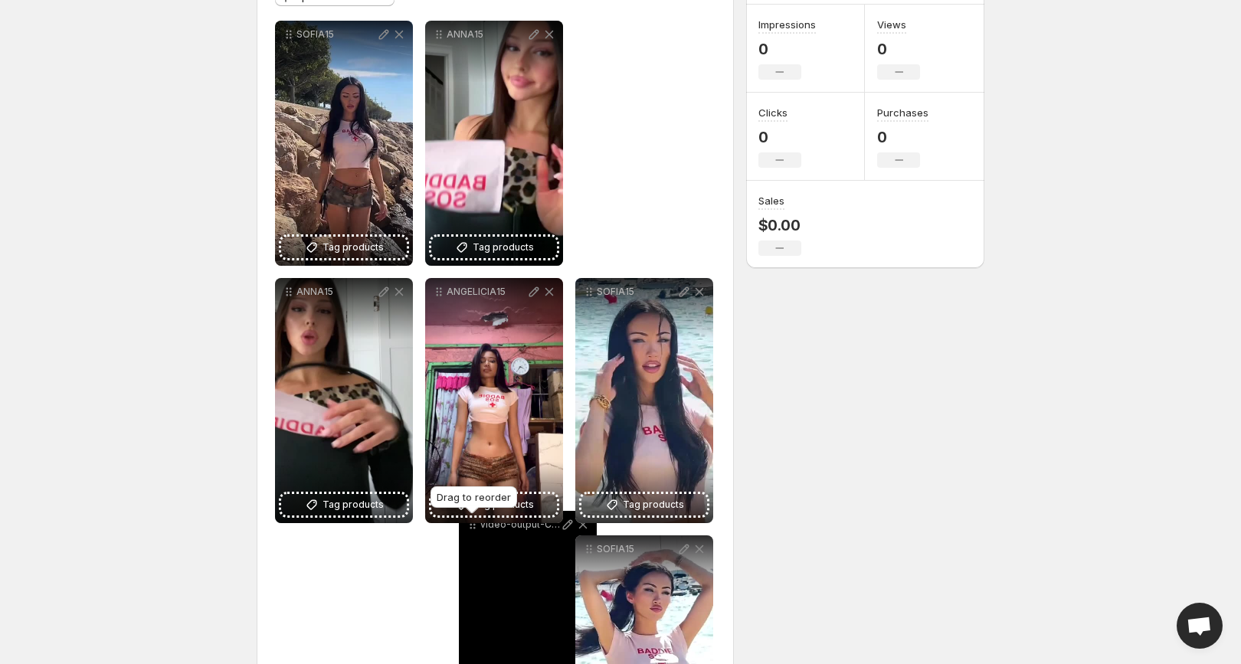
scroll to position [238, 0]
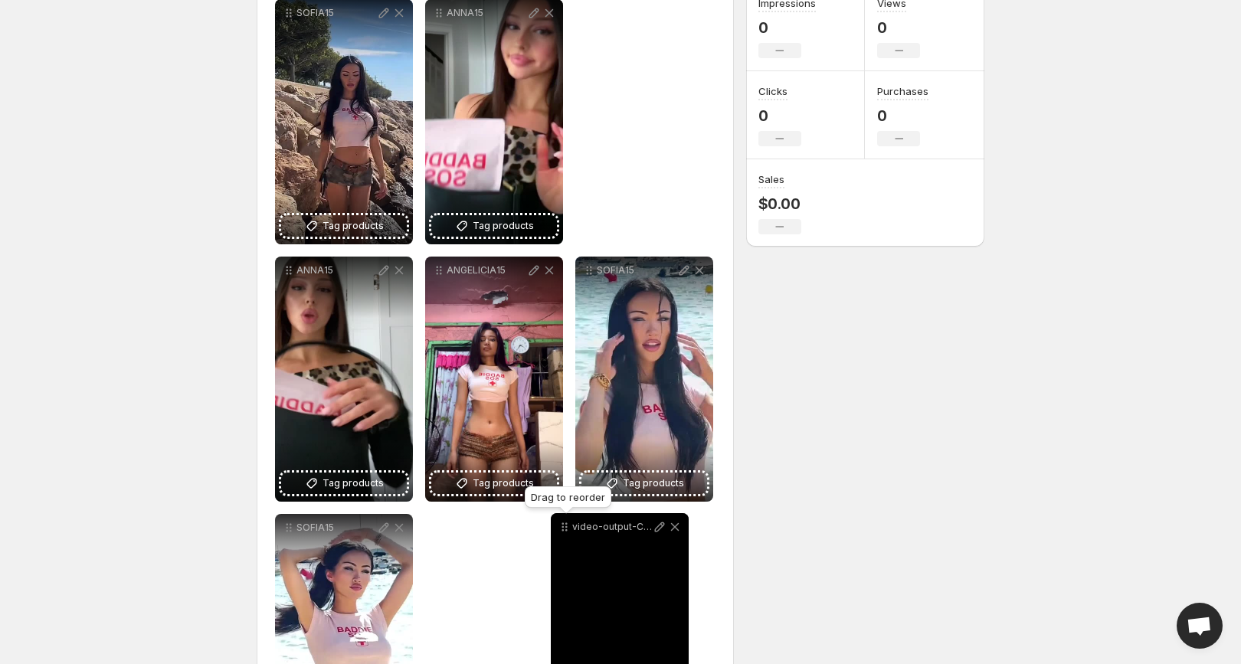
drag, startPoint x: 290, startPoint y: 59, endPoint x: 565, endPoint y: 530, distance: 545.8
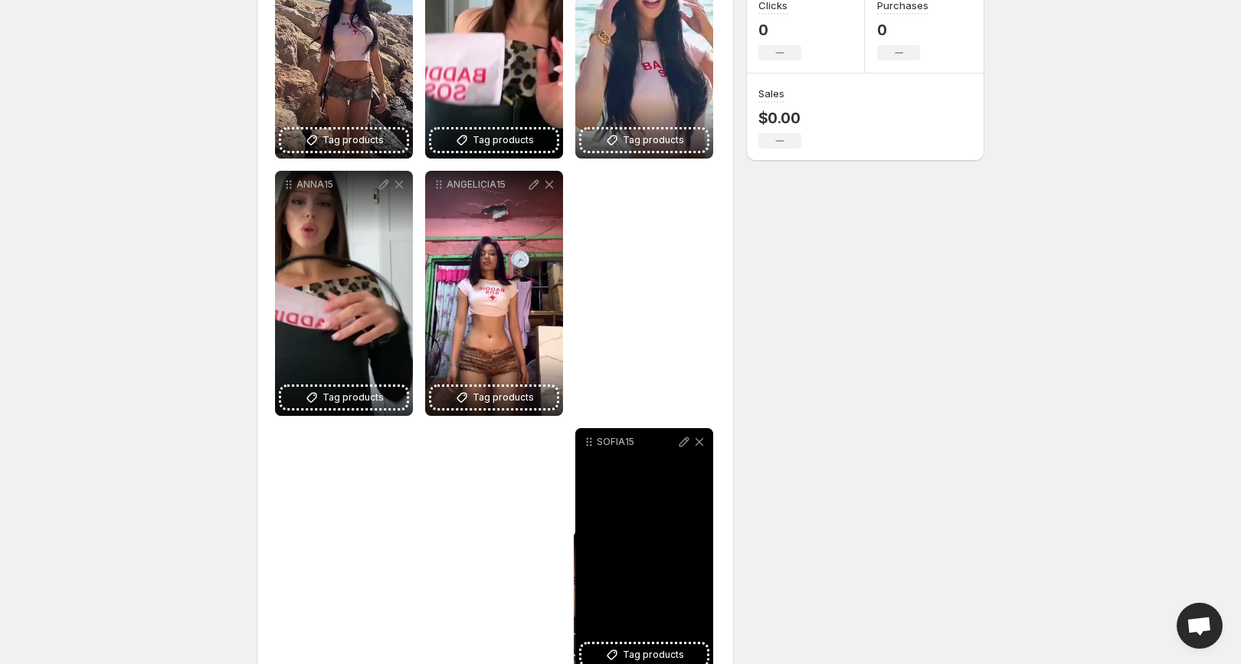
scroll to position [332, 0]
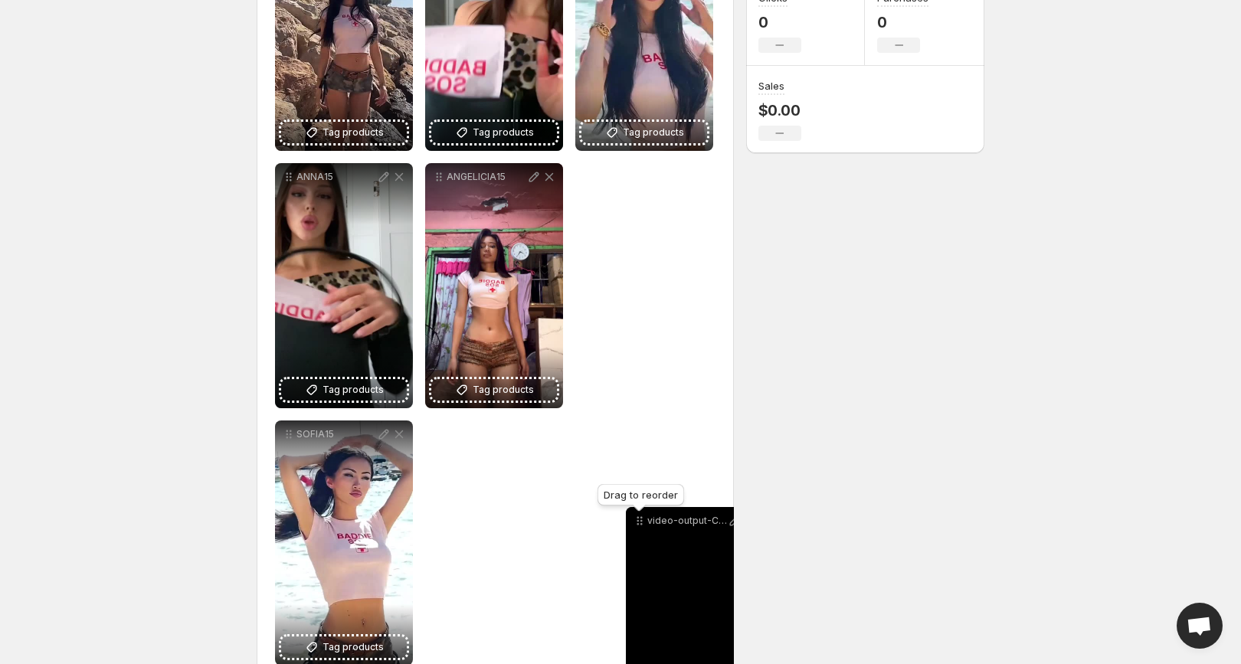
drag, startPoint x: 594, startPoint y: 270, endPoint x: 643, endPoint y: 519, distance: 253.0
click at [643, 519] on icon at bounding box center [639, 520] width 15 height 15
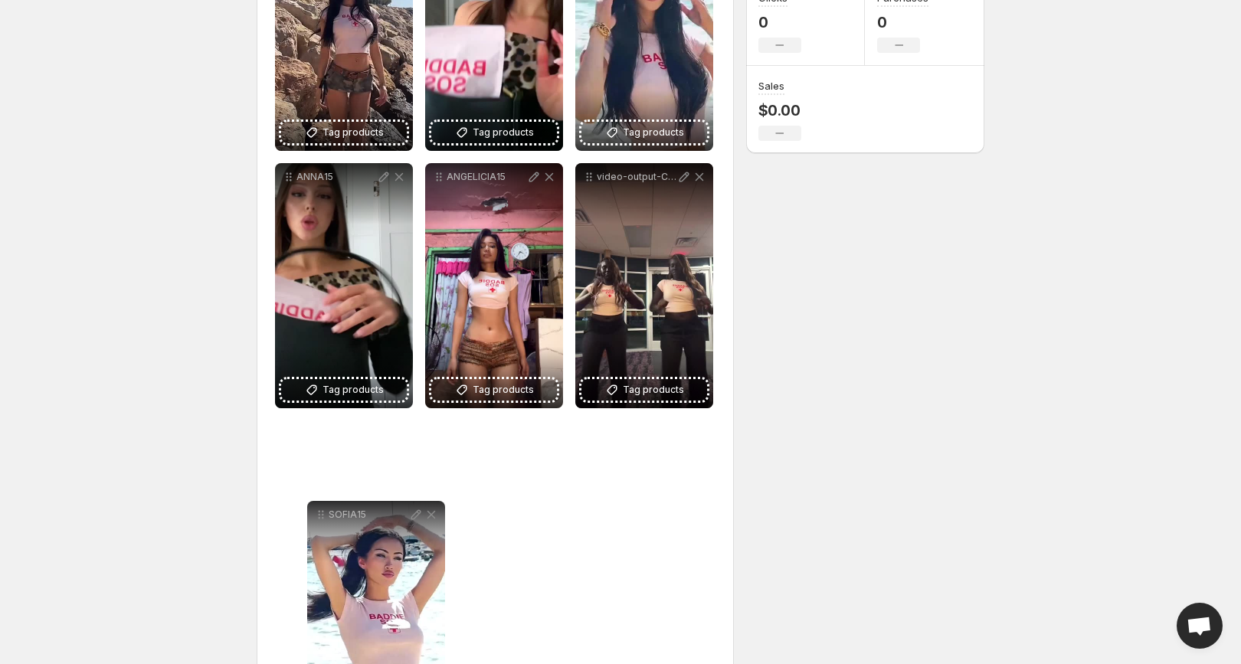
scroll to position [334, 0]
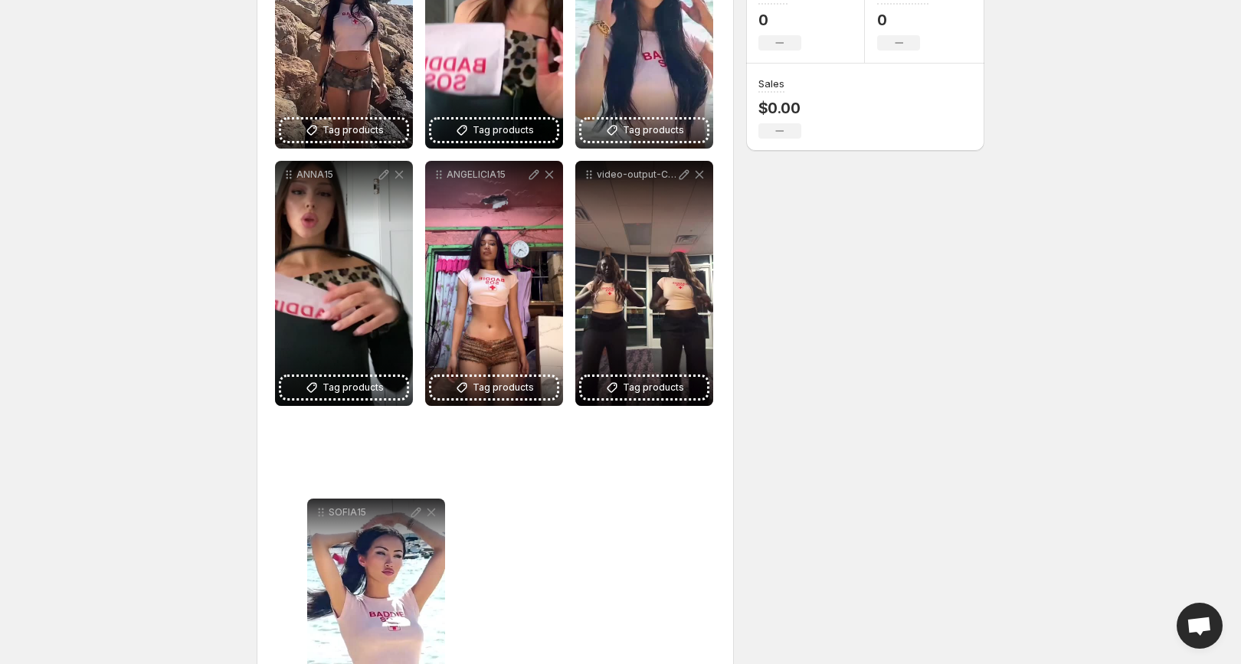
drag, startPoint x: 284, startPoint y: 435, endPoint x: 267, endPoint y: 465, distance: 34.3
click at [313, 505] on icon at bounding box center [320, 512] width 15 height 15
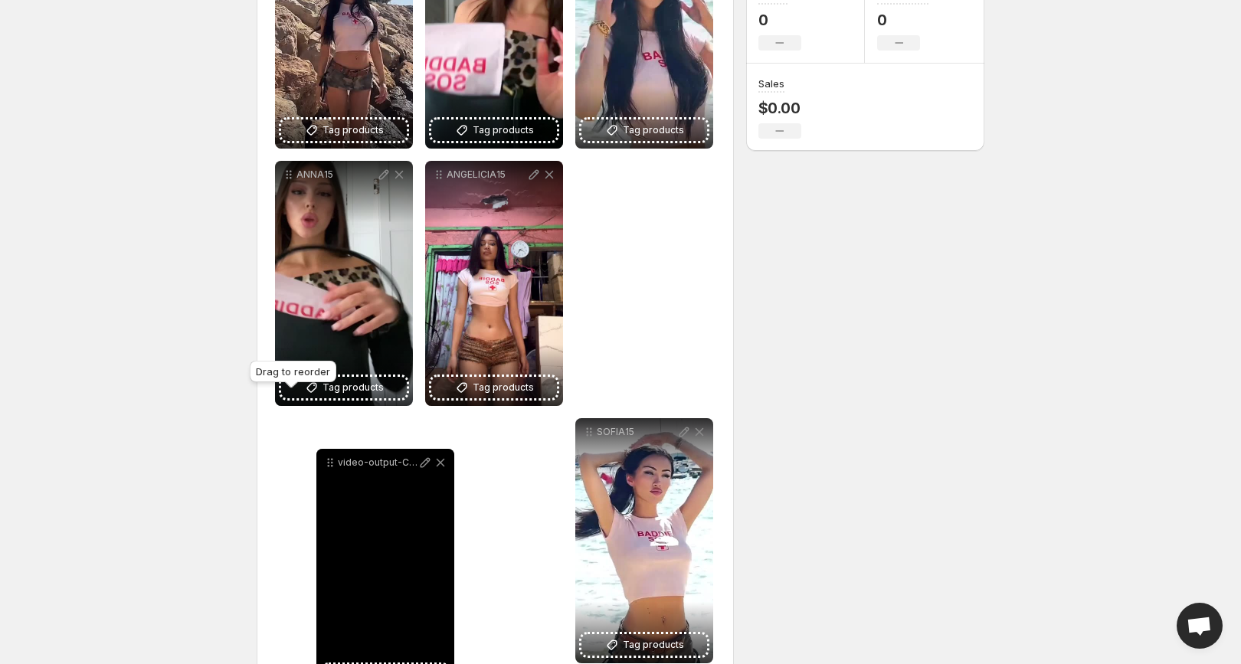
drag, startPoint x: 591, startPoint y: 172, endPoint x: 332, endPoint y: 460, distance: 387.2
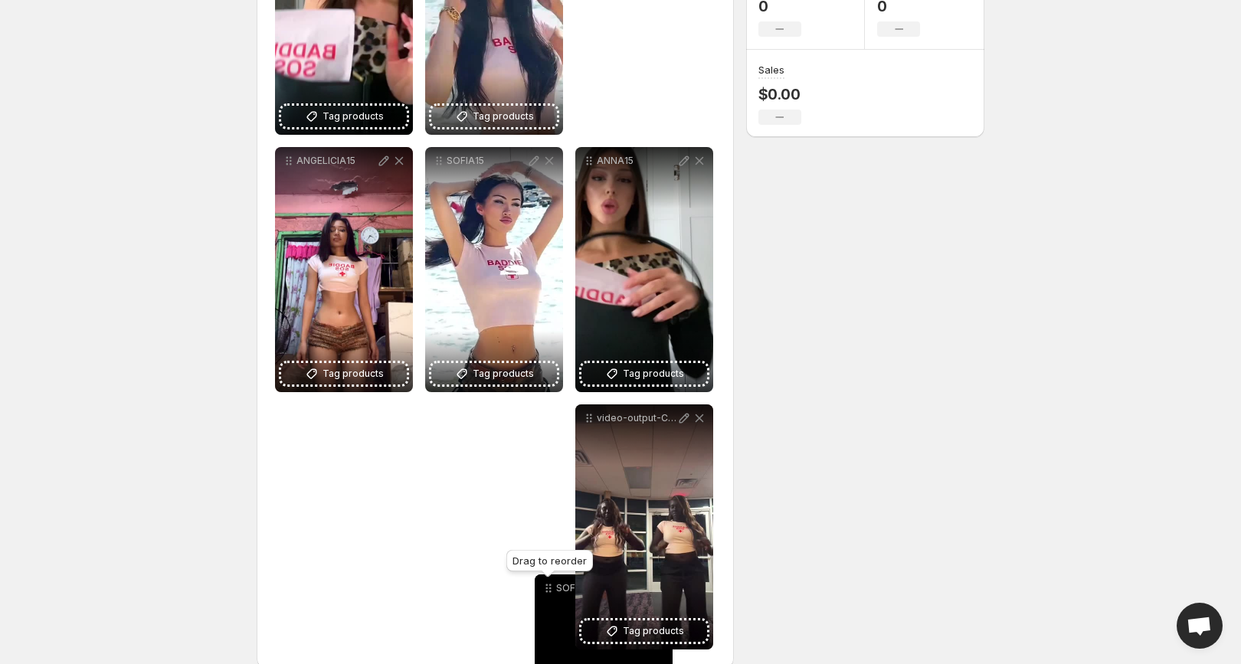
scroll to position [370, 0]
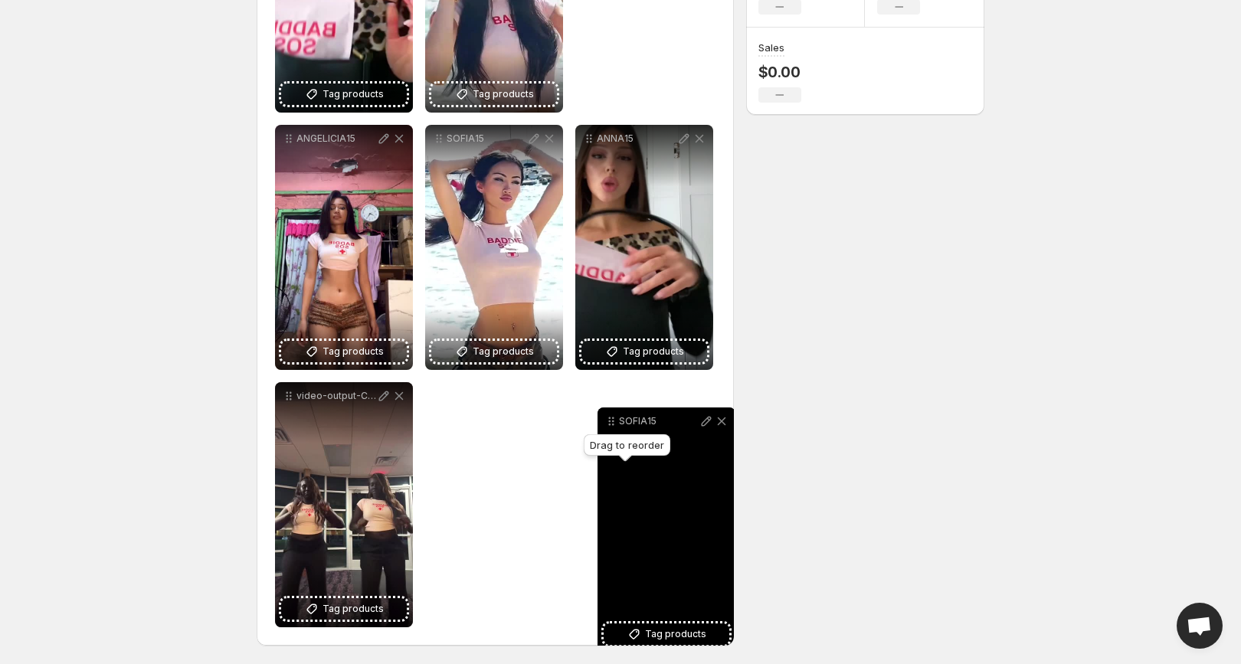
drag, startPoint x: 295, startPoint y: 234, endPoint x: 617, endPoint y: 417, distance: 370.8
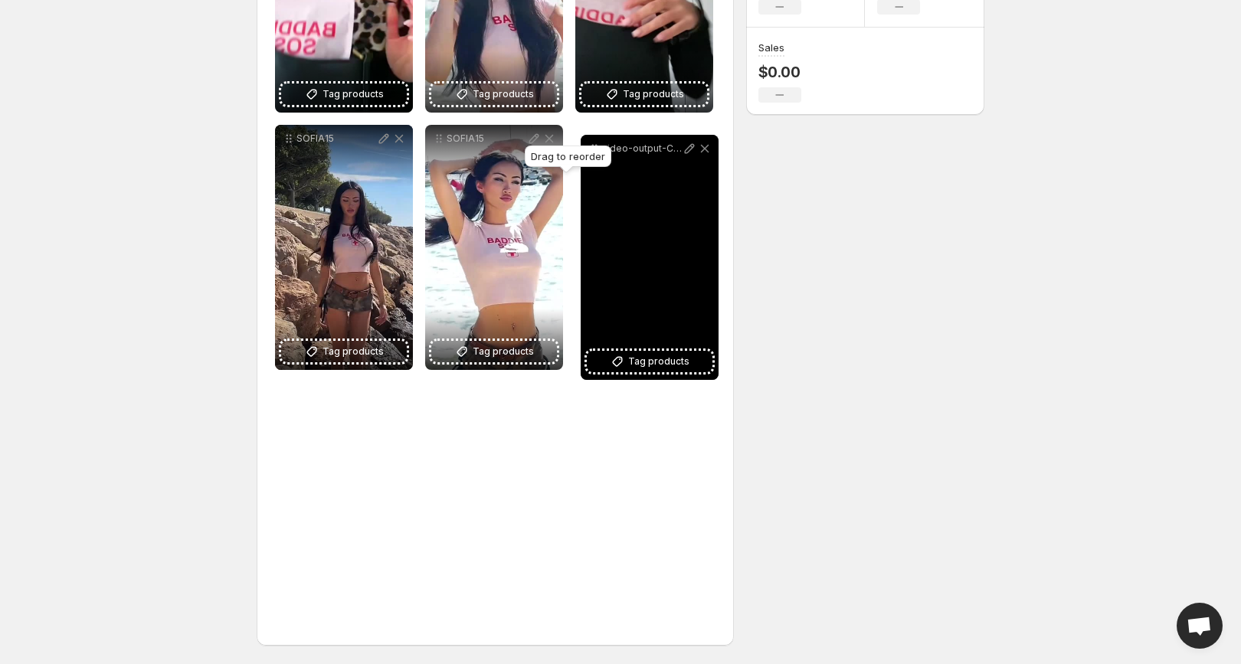
drag, startPoint x: 285, startPoint y: 395, endPoint x: 591, endPoint y: 149, distance: 392.2
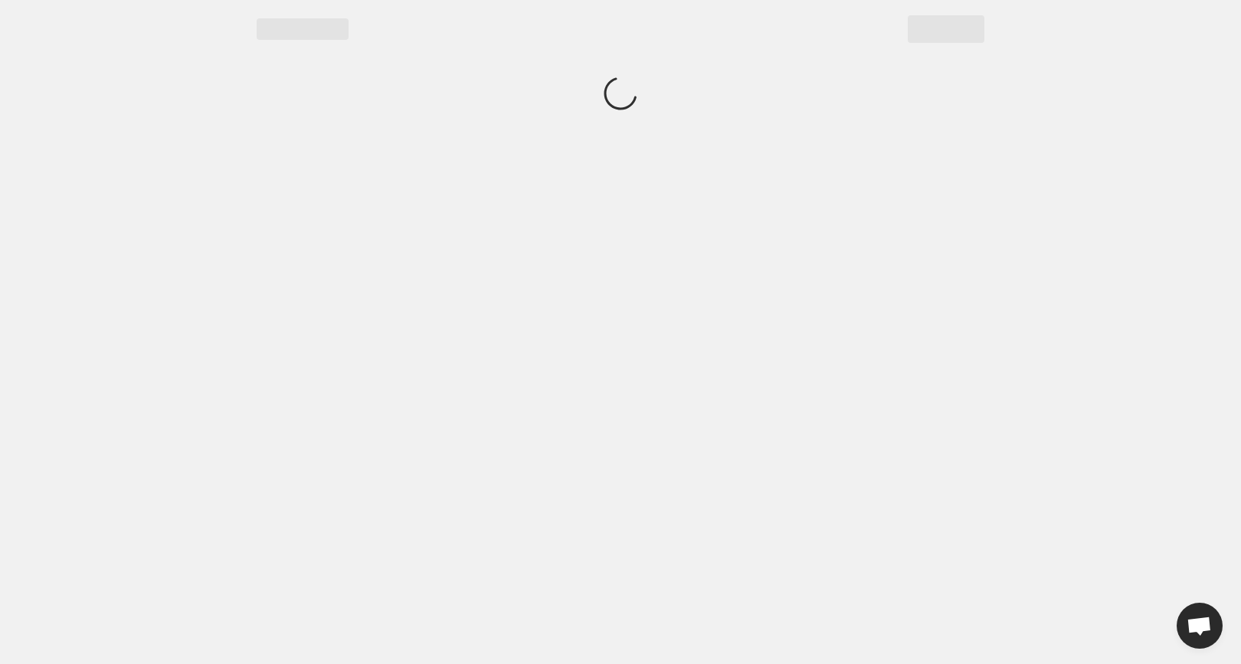
scroll to position [0, 0]
click at [813, 20] on div "Page loading" at bounding box center [621, 29] width 728 height 28
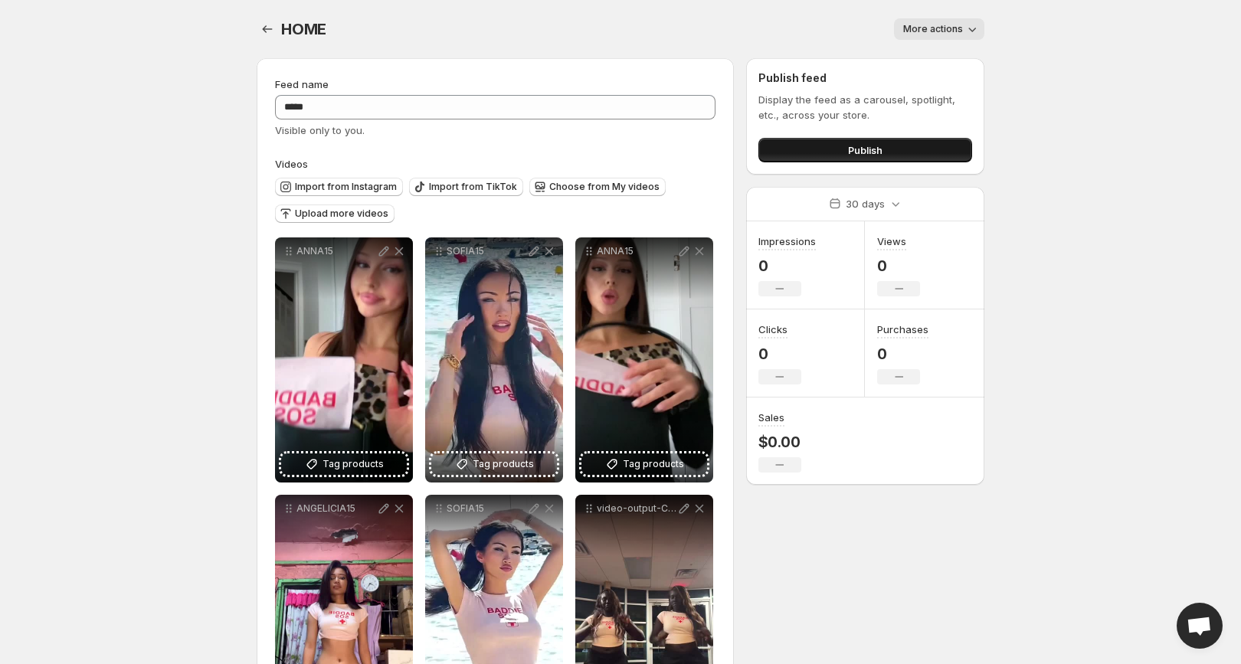
click at [844, 152] on button "Publish" at bounding box center [865, 150] width 214 height 25
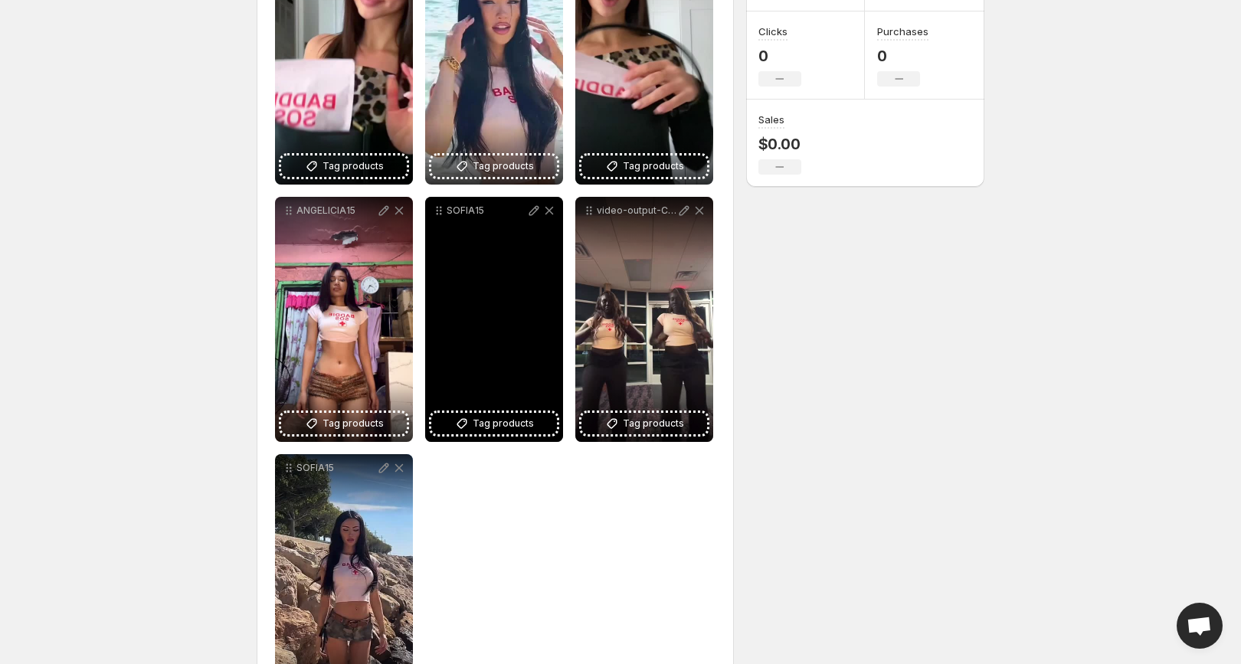
scroll to position [275, 0]
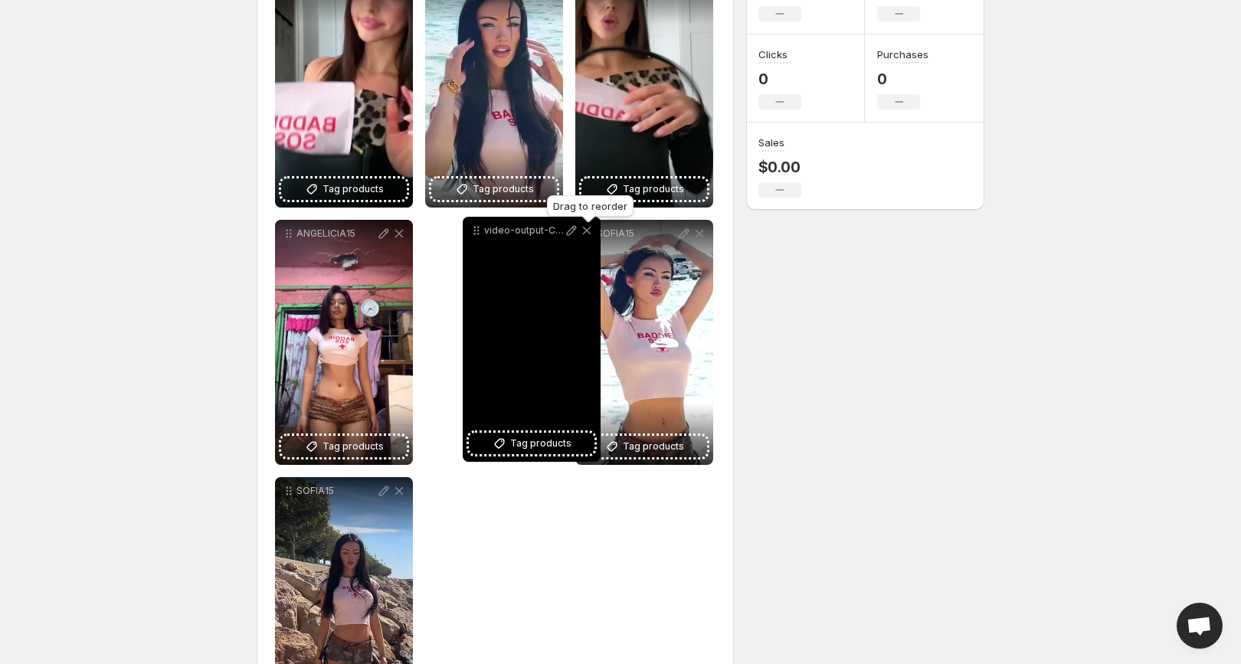
drag, startPoint x: 591, startPoint y: 234, endPoint x: 479, endPoint y: 231, distance: 111.9
click at [478, 231] on icon at bounding box center [476, 230] width 15 height 15
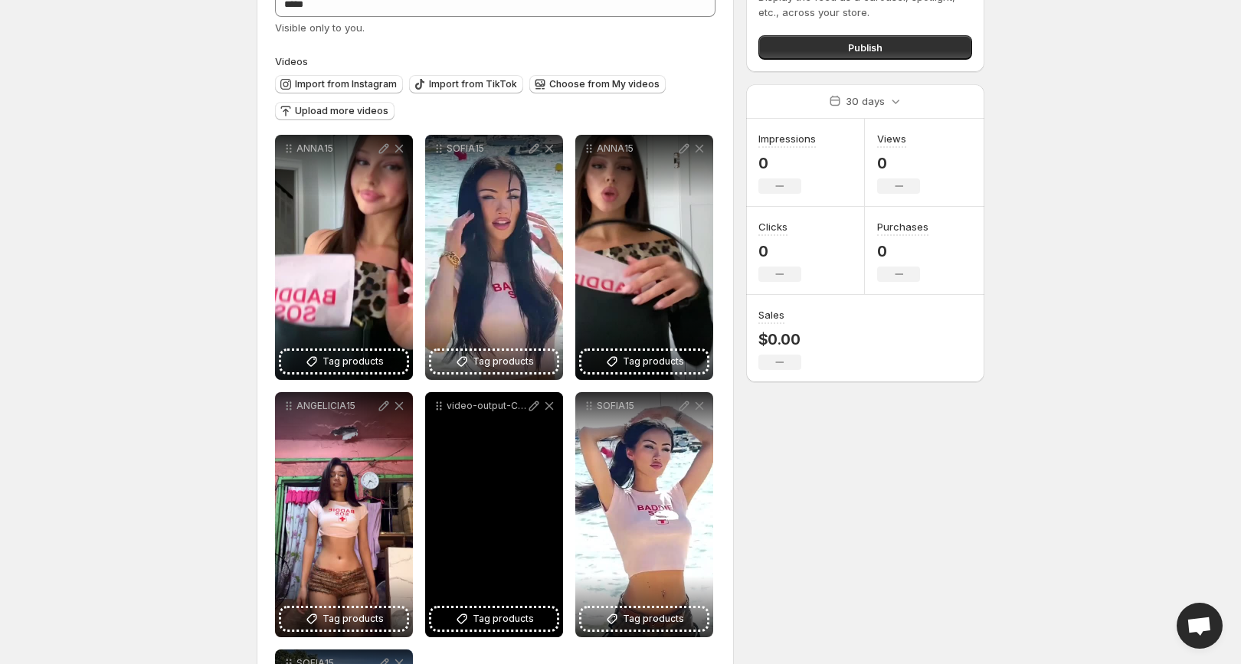
scroll to position [67, 0]
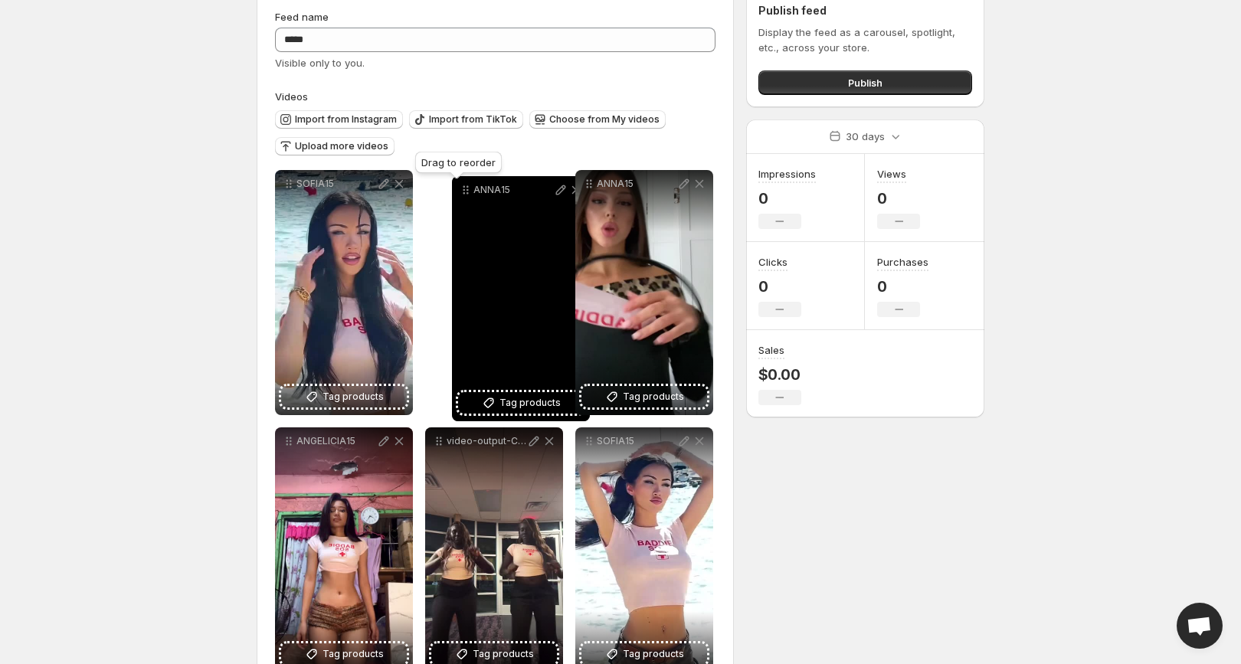
drag, startPoint x: 290, startPoint y: 181, endPoint x: 467, endPoint y: 187, distance: 177.0
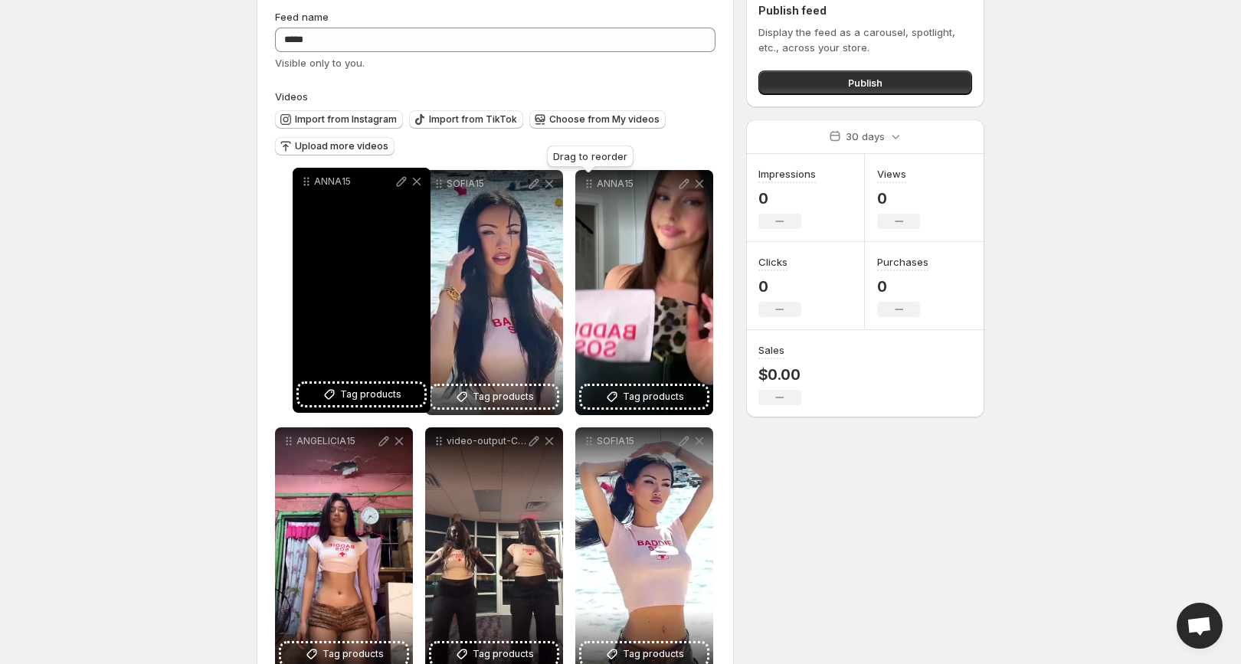
drag, startPoint x: 592, startPoint y: 182, endPoint x: 306, endPoint y: 180, distance: 286.5
click at [306, 179] on icon at bounding box center [306, 181] width 15 height 15
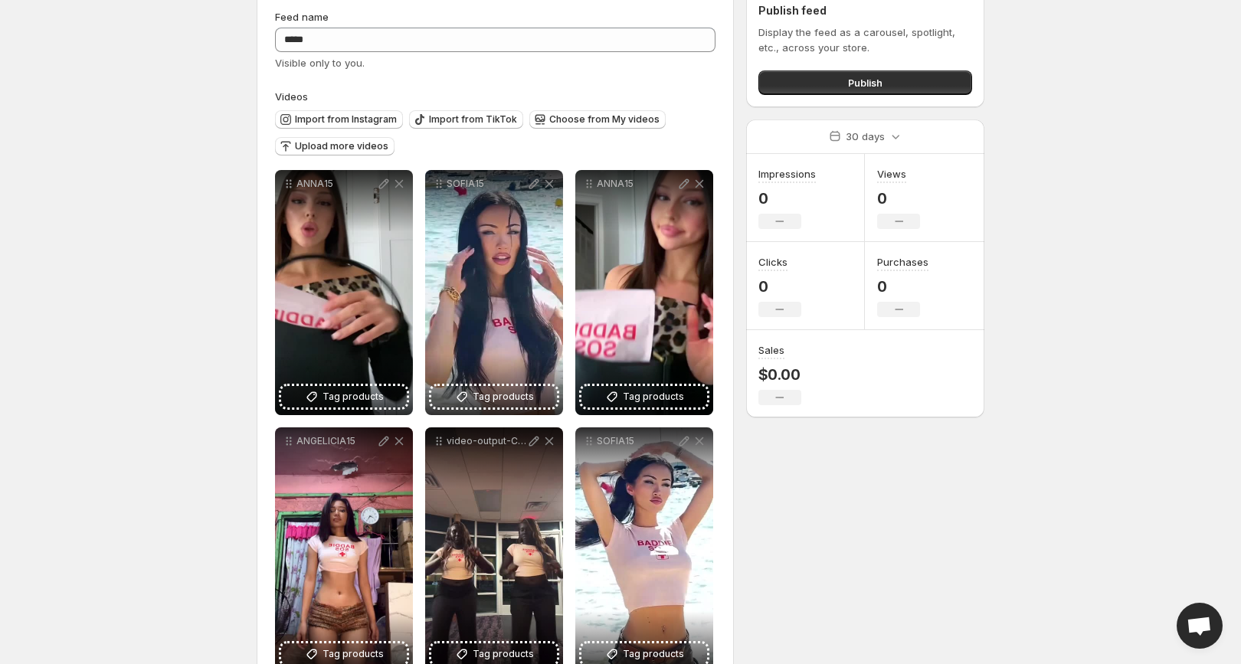
scroll to position [0, 0]
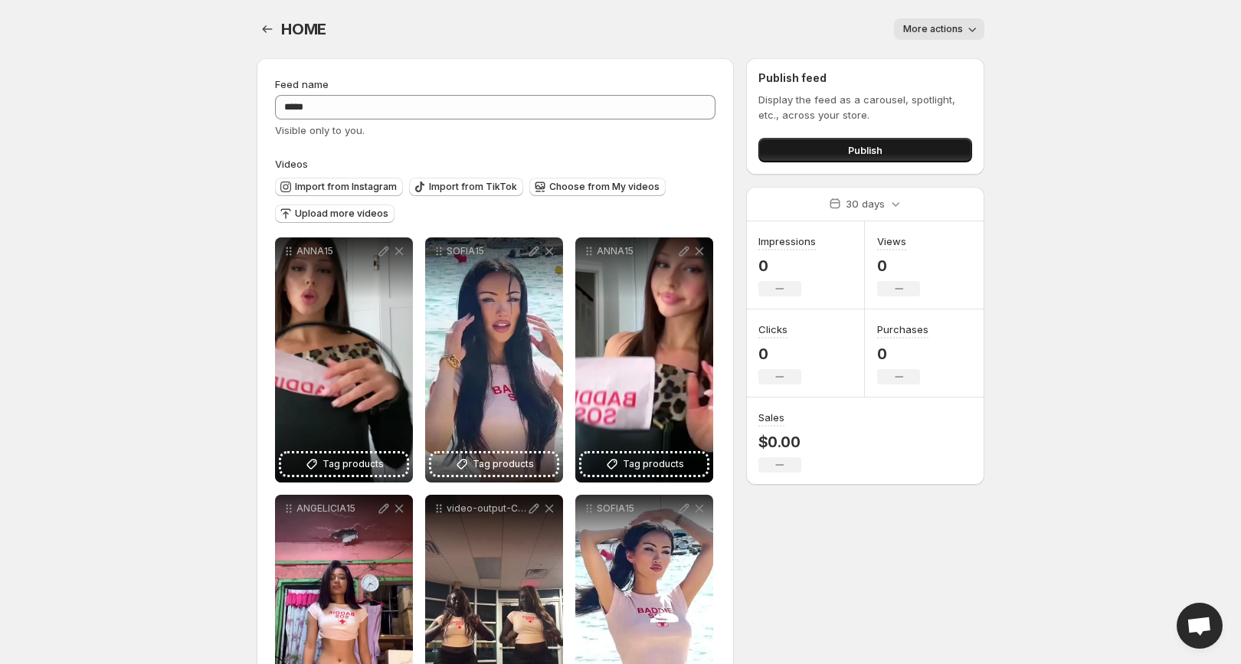
click at [897, 141] on button "Publish" at bounding box center [865, 150] width 214 height 25
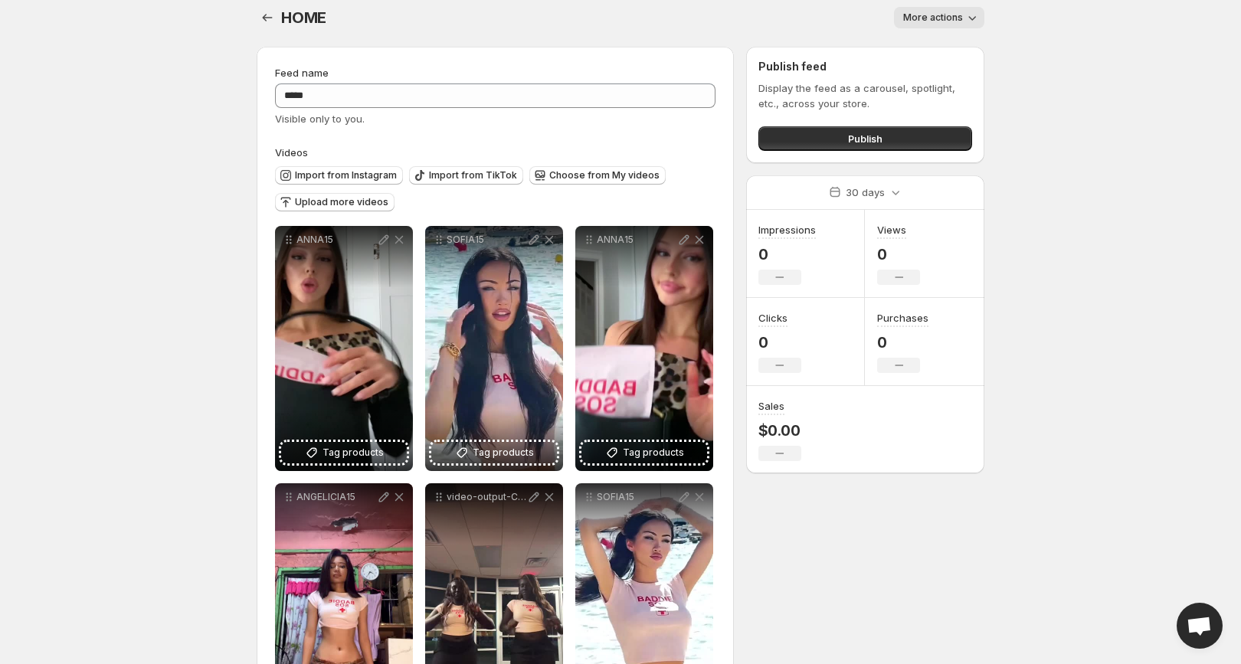
scroll to position [13, 0]
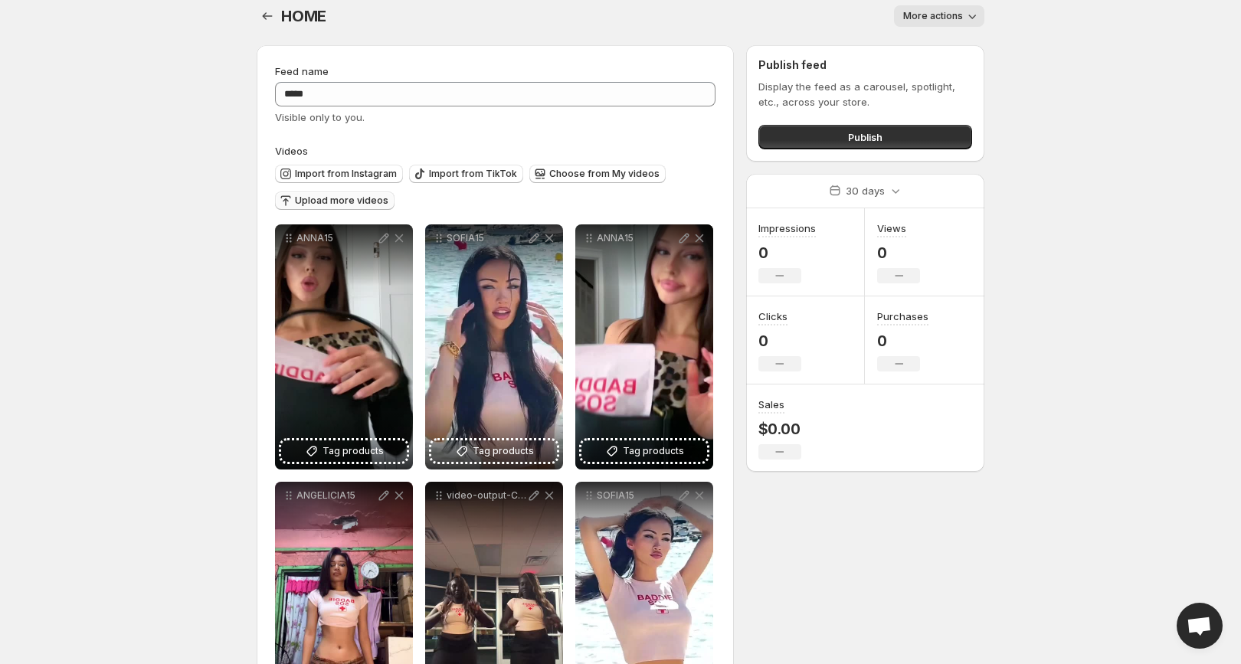
click at [366, 198] on span "Upload more videos" at bounding box center [341, 201] width 93 height 12
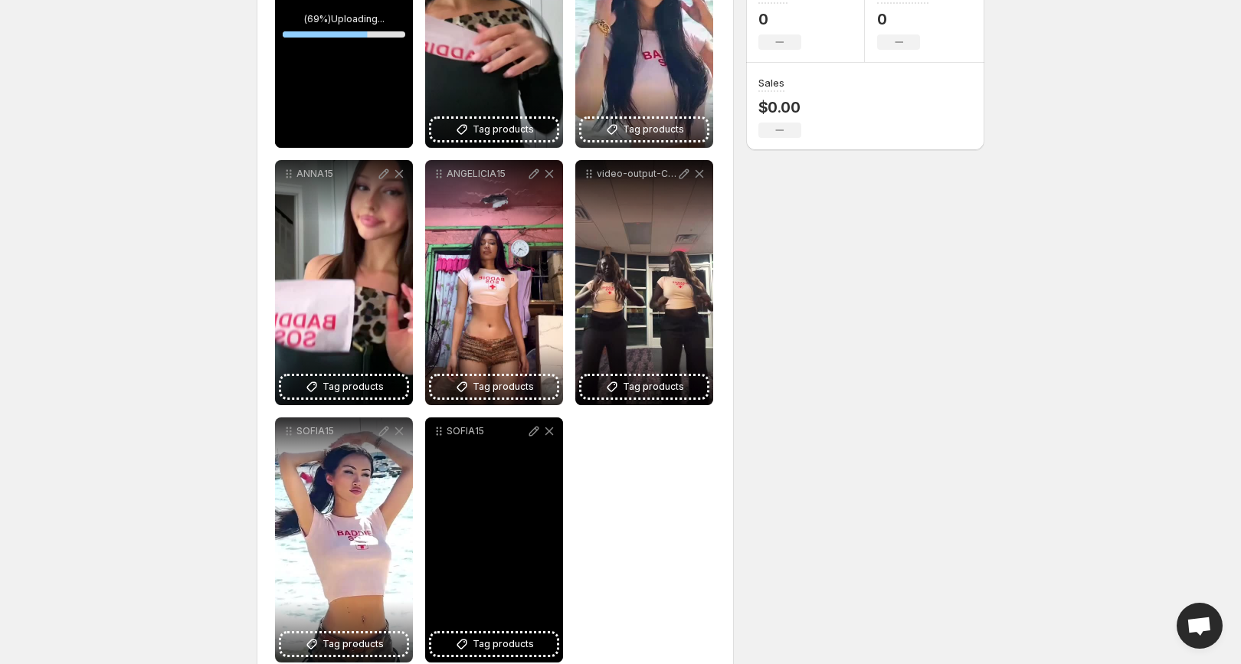
scroll to position [338, 0]
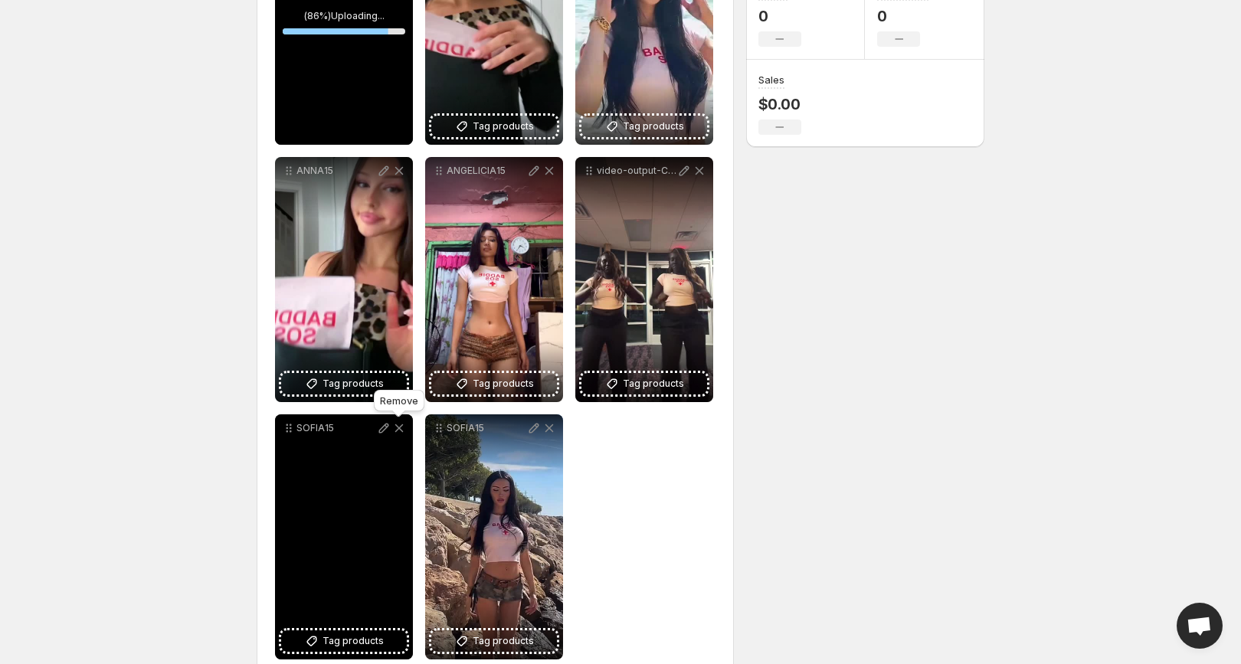
click at [400, 430] on icon at bounding box center [398, 427] width 15 height 15
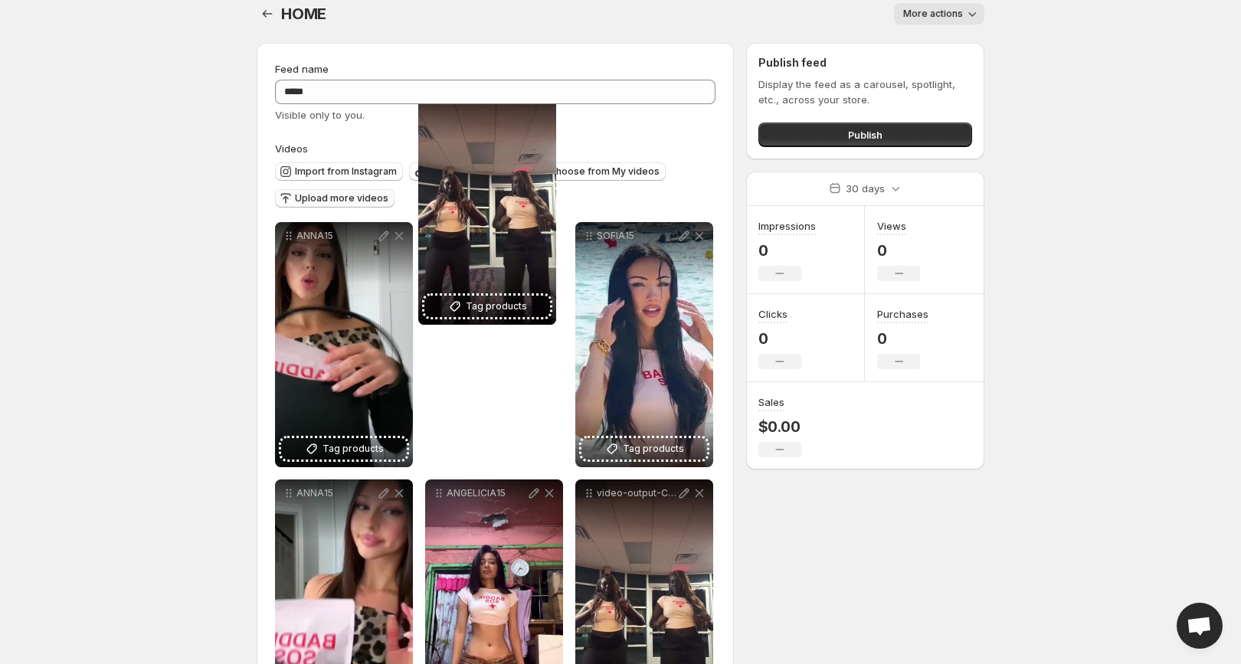
scroll to position [0, 0]
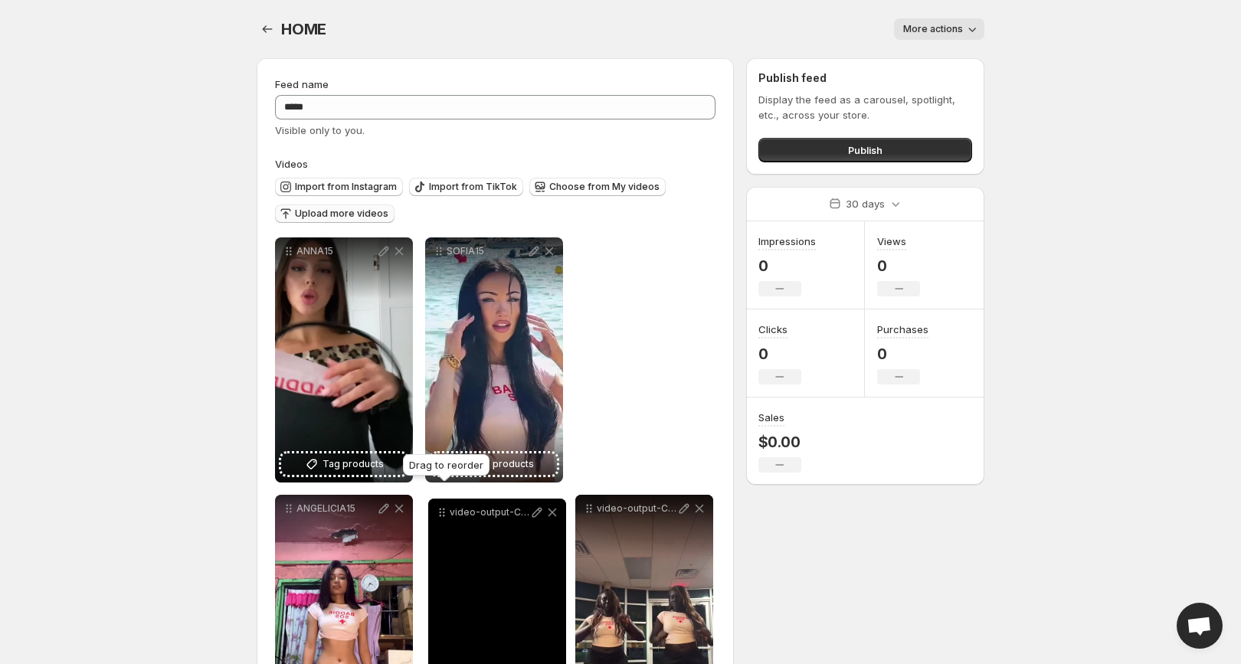
drag, startPoint x: 290, startPoint y: 87, endPoint x: 443, endPoint y: 515, distance: 454.0
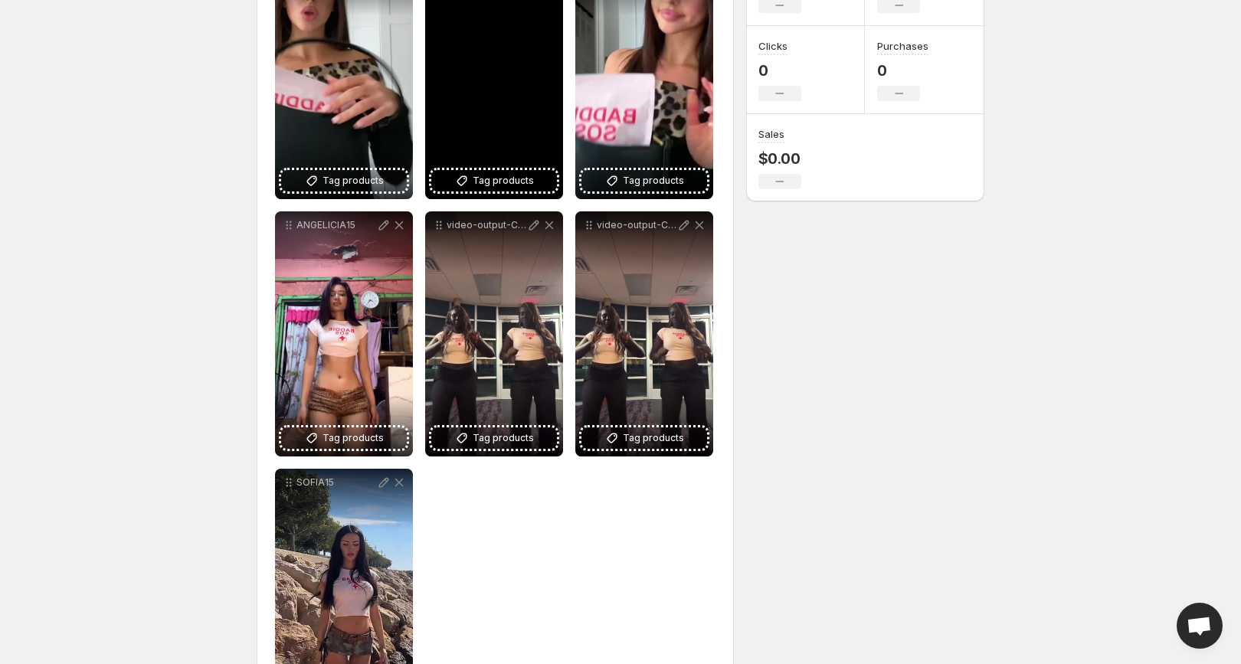
scroll to position [370, 0]
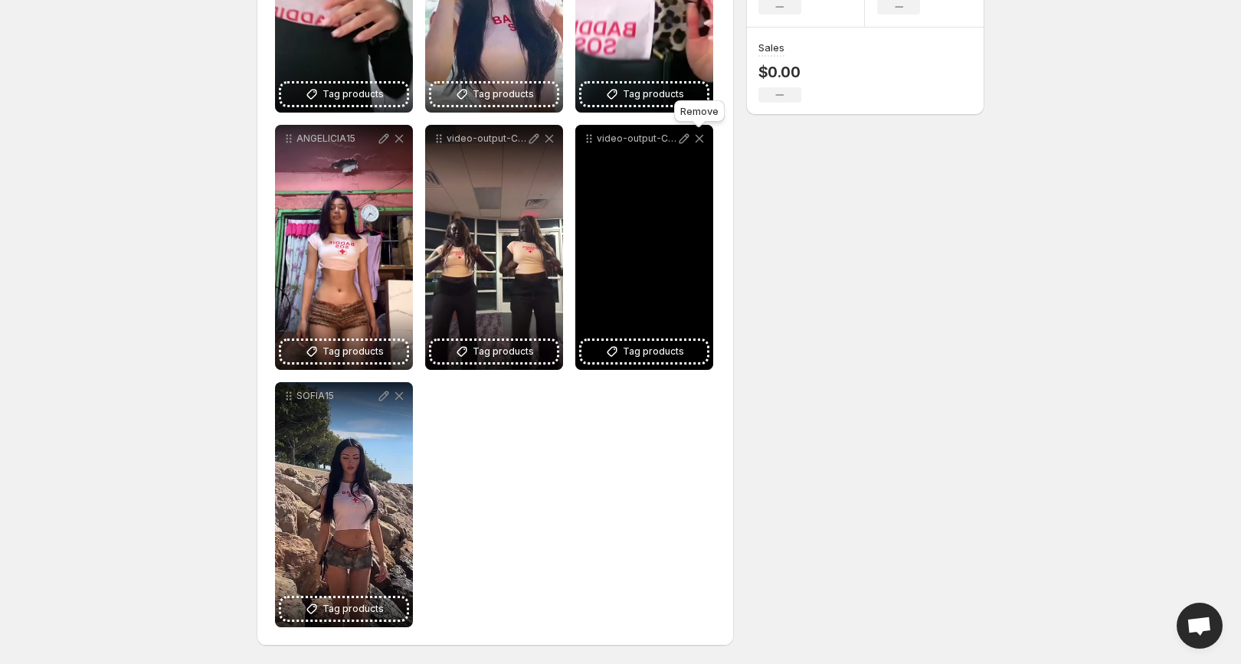
click at [701, 136] on icon at bounding box center [699, 139] width 8 height 8
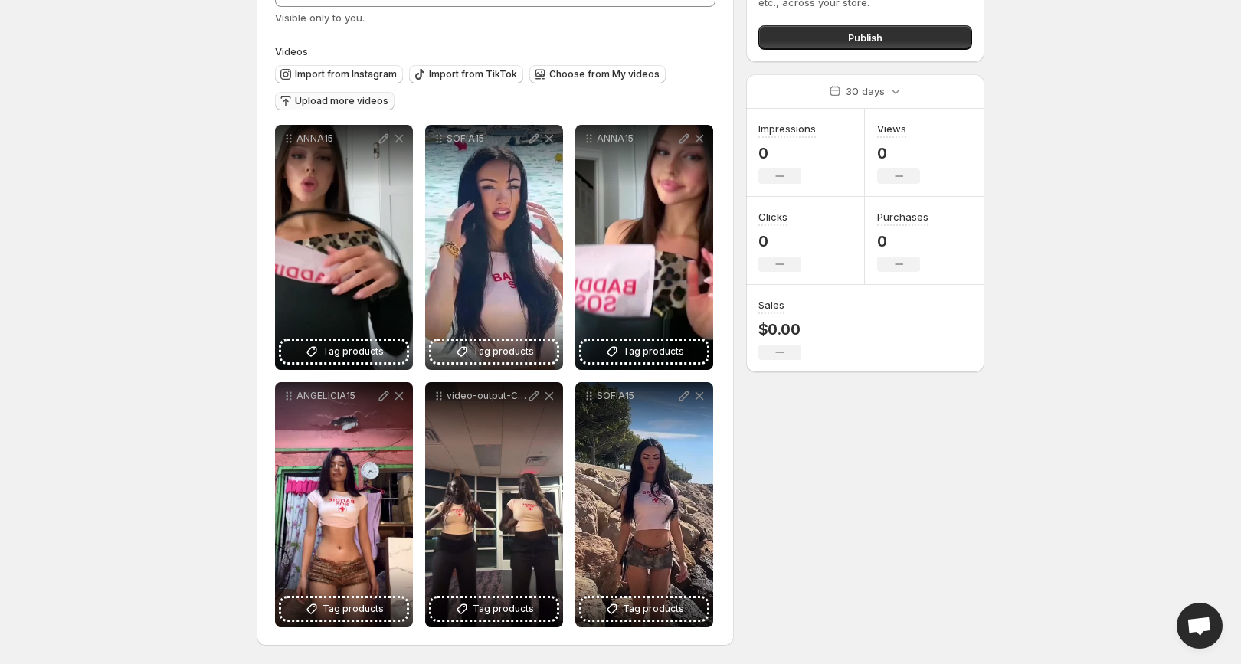
scroll to position [0, 0]
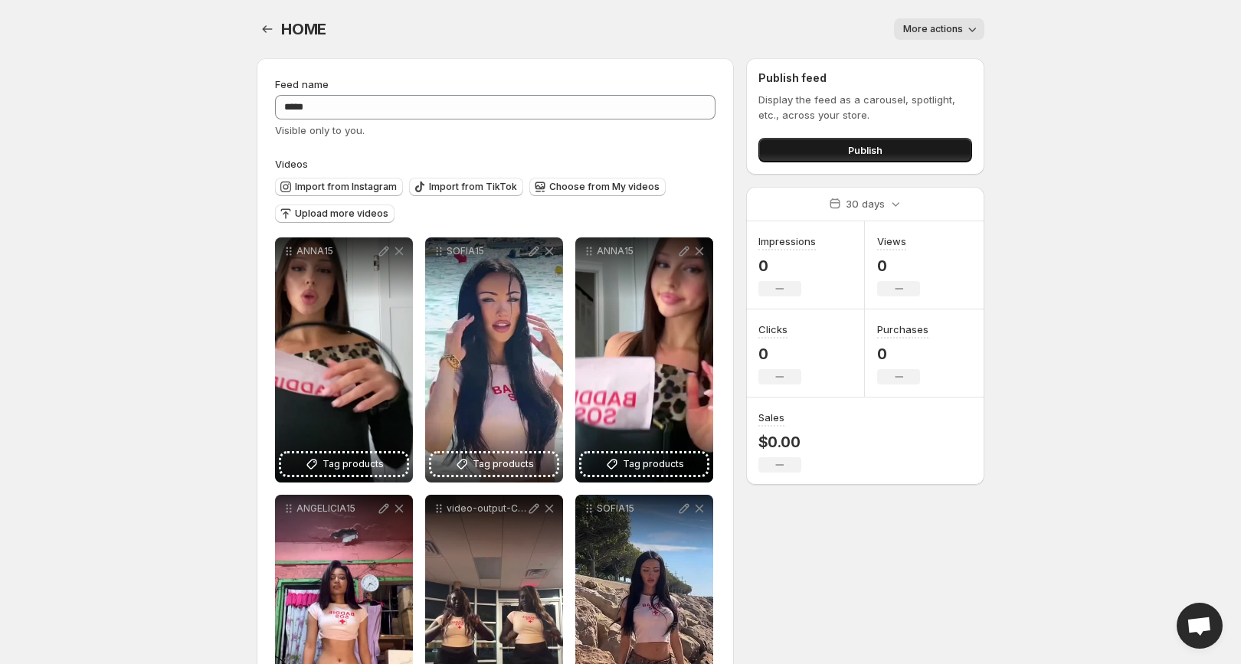
click at [873, 152] on span "Publish" at bounding box center [865, 149] width 34 height 15
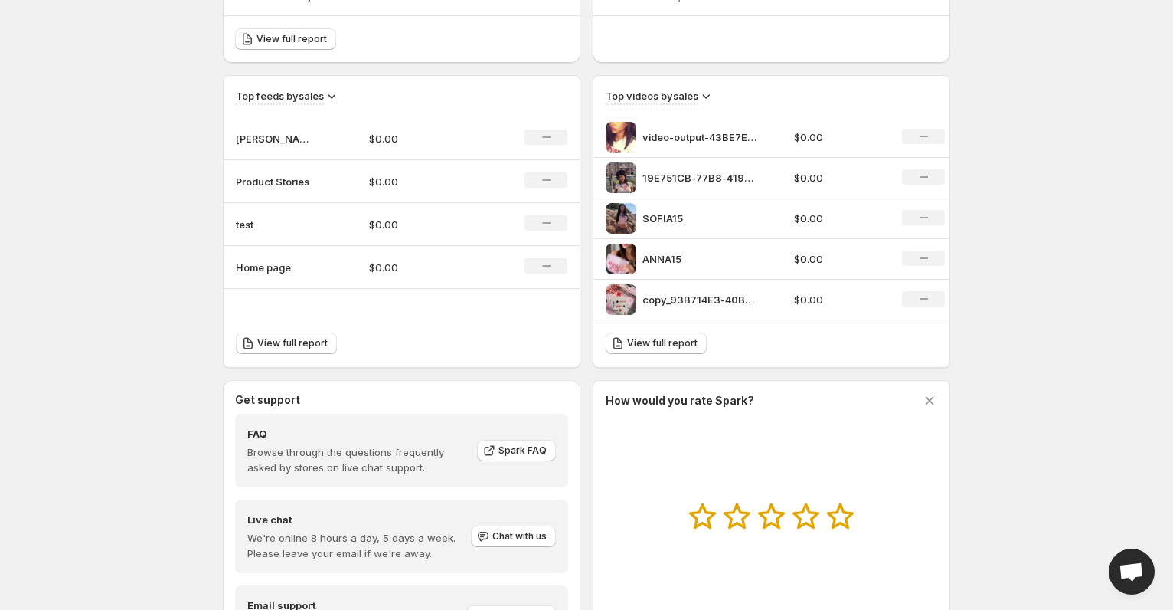
scroll to position [463, 0]
click at [283, 127] on td "SOFIA ANNA" at bounding box center [290, 140] width 133 height 43
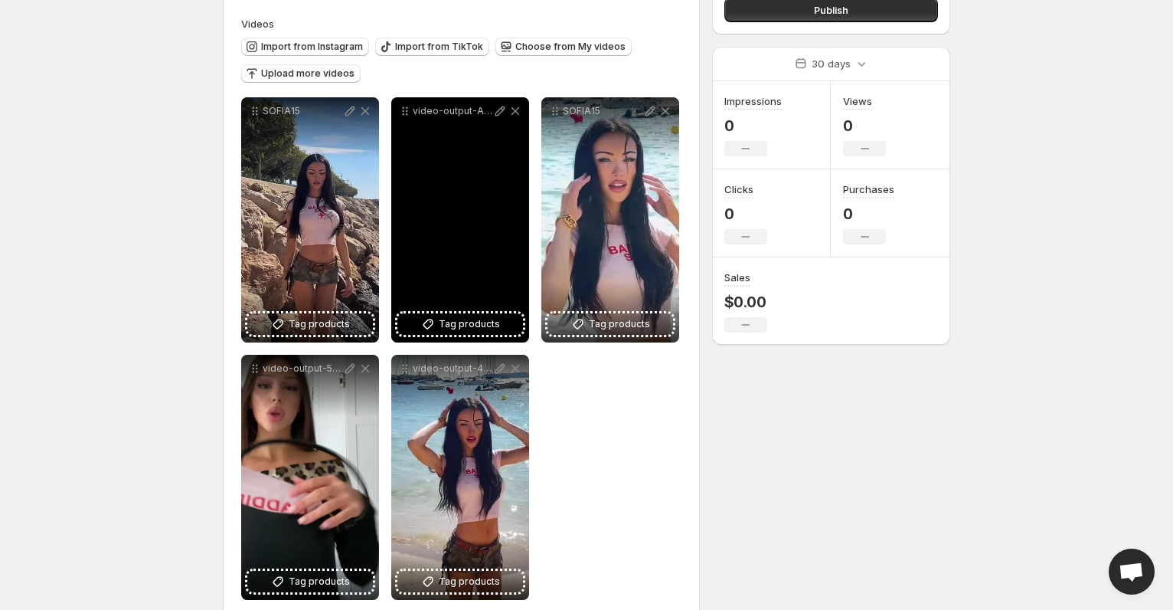
scroll to position [141, 0]
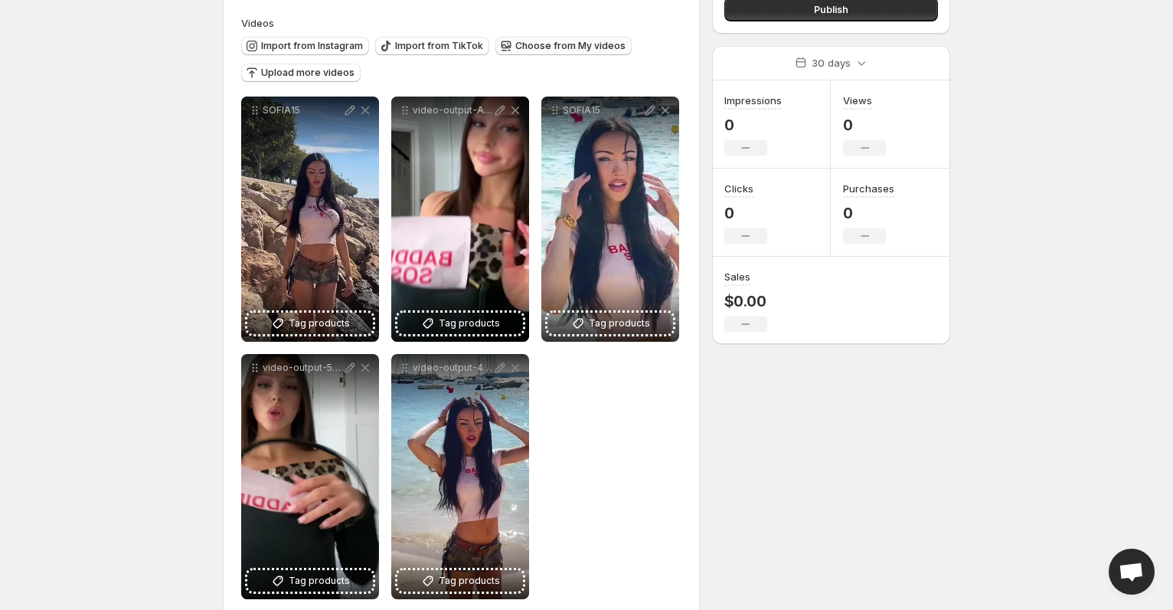
click at [567, 40] on span "Choose from My videos" at bounding box center [570, 46] width 110 height 12
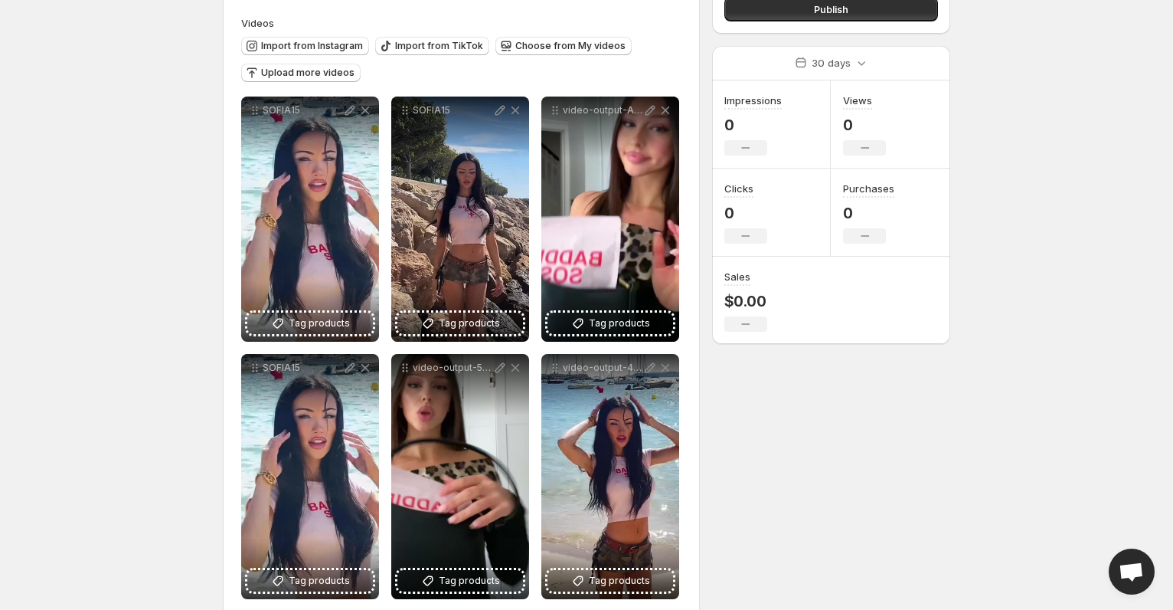
click at [772, 487] on div "**********" at bounding box center [581, 270] width 740 height 731
click at [659, 31] on div "Import from Instagram Import from TikTok Choose from My videos Upload more vide…" at bounding box center [458, 58] width 447 height 54
click at [693, 8] on div "**********" at bounding box center [461, 267] width 477 height 700
click at [686, 7] on div "**********" at bounding box center [461, 267] width 477 height 700
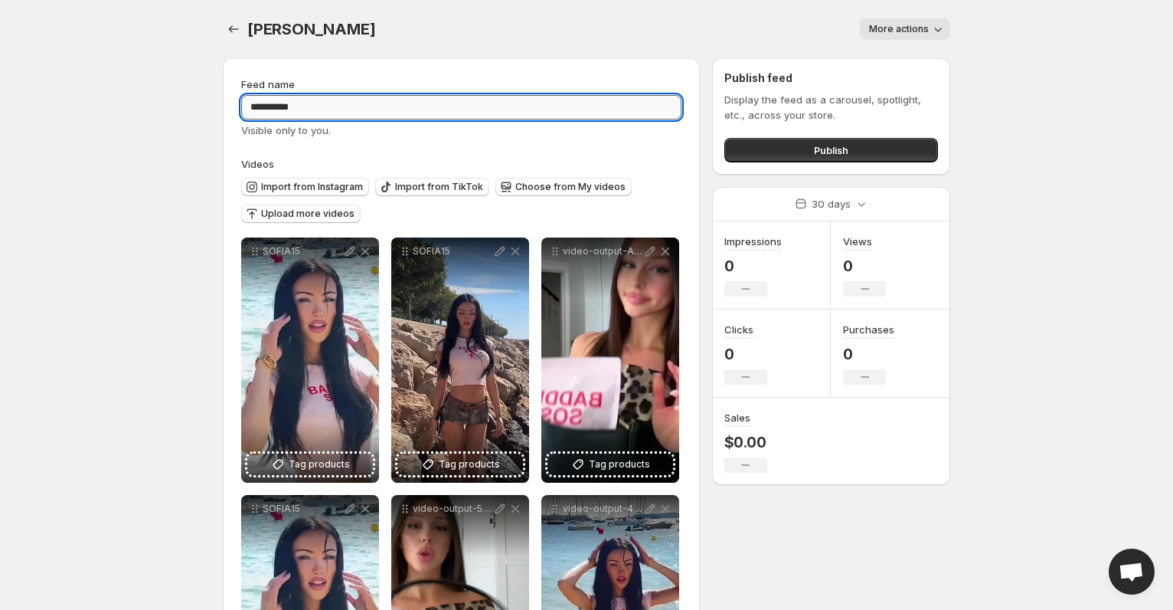
click at [646, 115] on input "**********" at bounding box center [461, 107] width 440 height 25
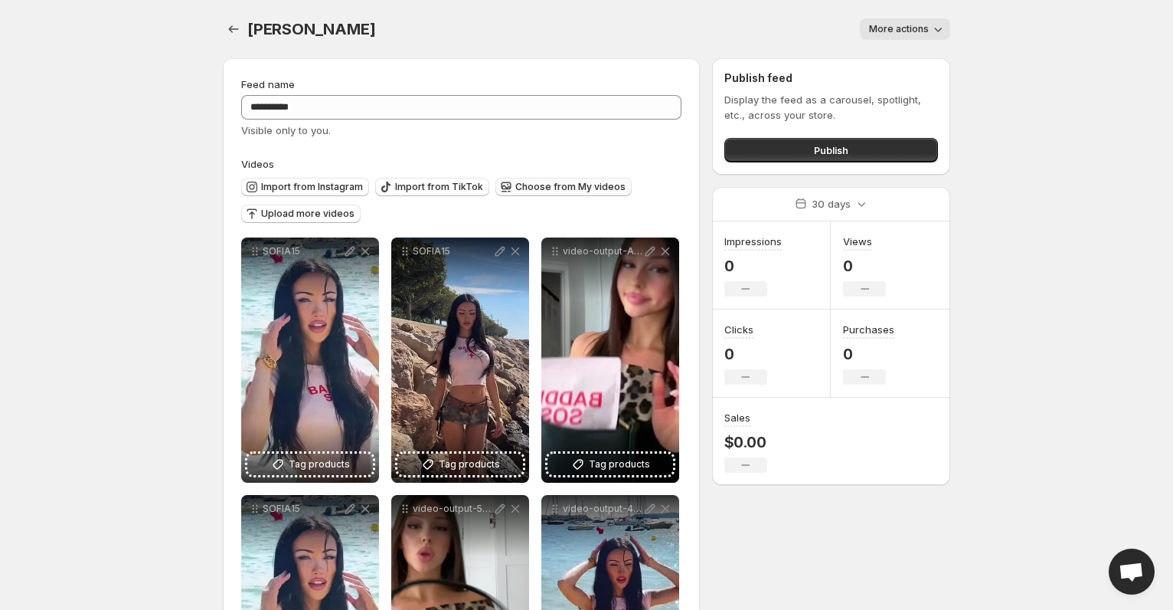
click at [563, 180] on button "Choose from My videos" at bounding box center [564, 187] width 136 height 18
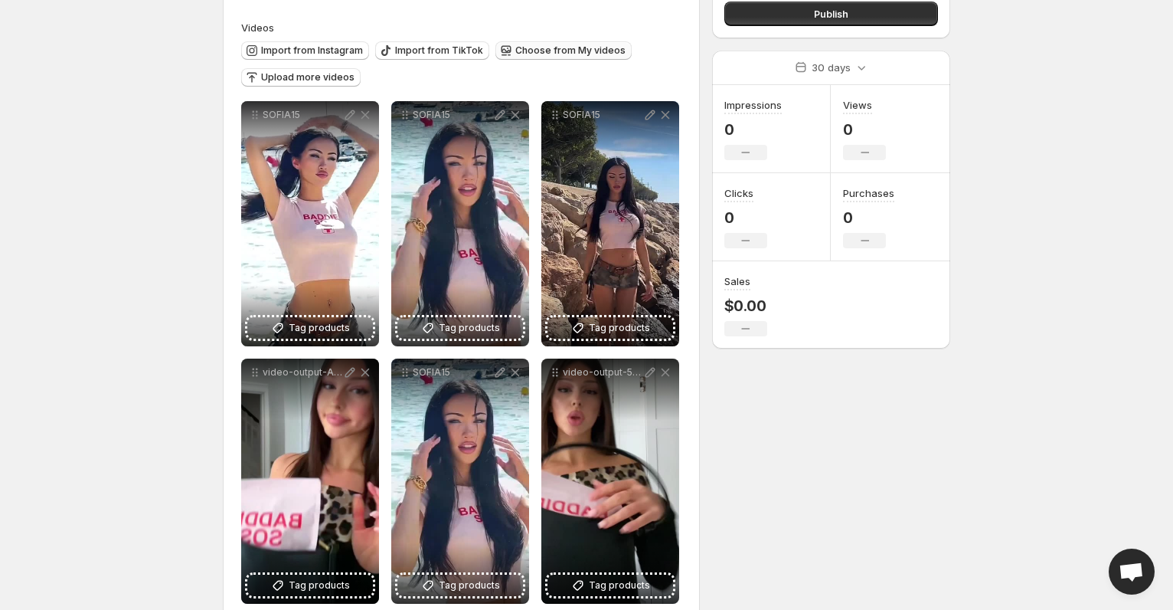
scroll to position [239, 0]
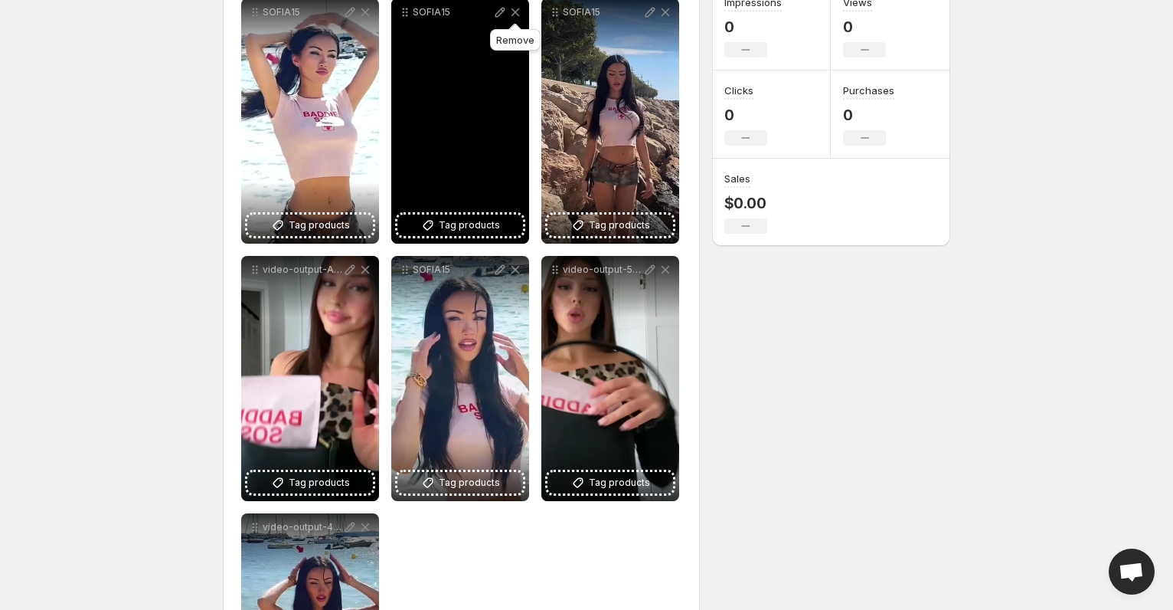
click at [515, 9] on icon at bounding box center [515, 12] width 15 height 15
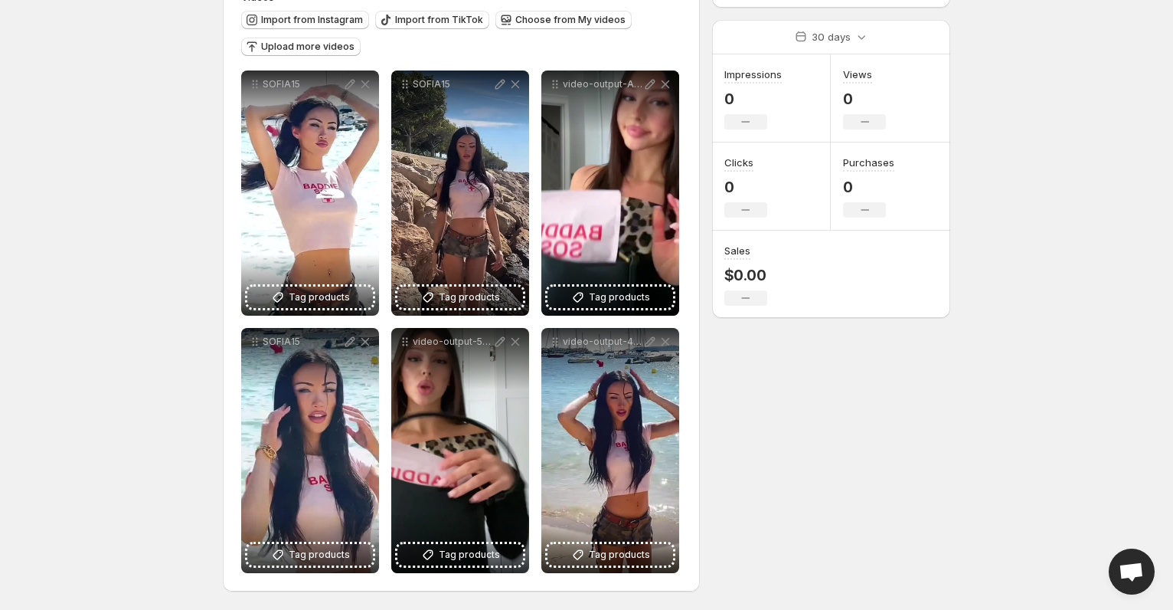
scroll to position [0, 0]
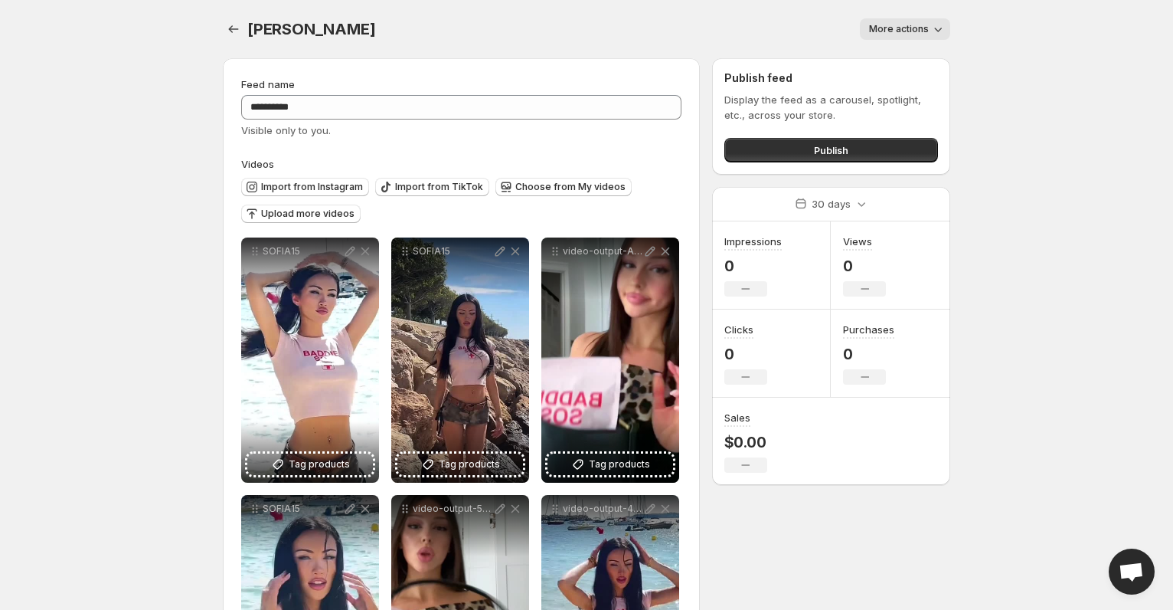
click at [860, 163] on div "Publish feed Display the feed as a carousel, spotlight, etc., across your store…" at bounding box center [831, 116] width 238 height 116
click at [852, 147] on button "Publish" at bounding box center [832, 150] width 214 height 25
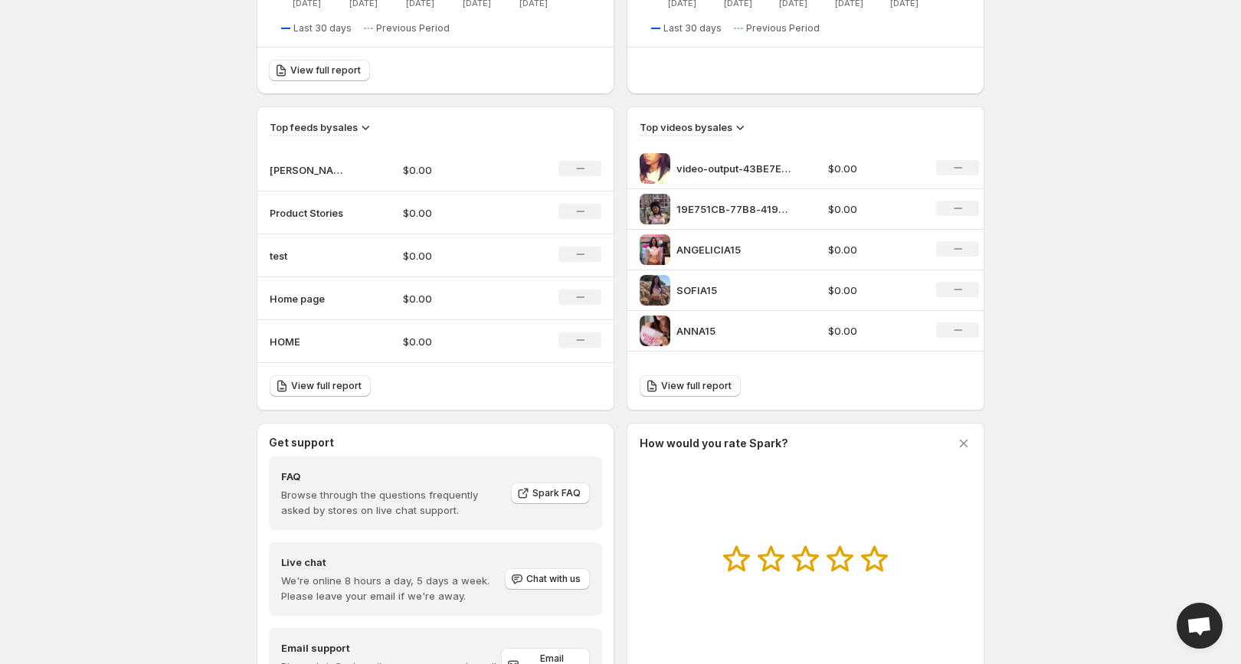
scroll to position [439, 0]
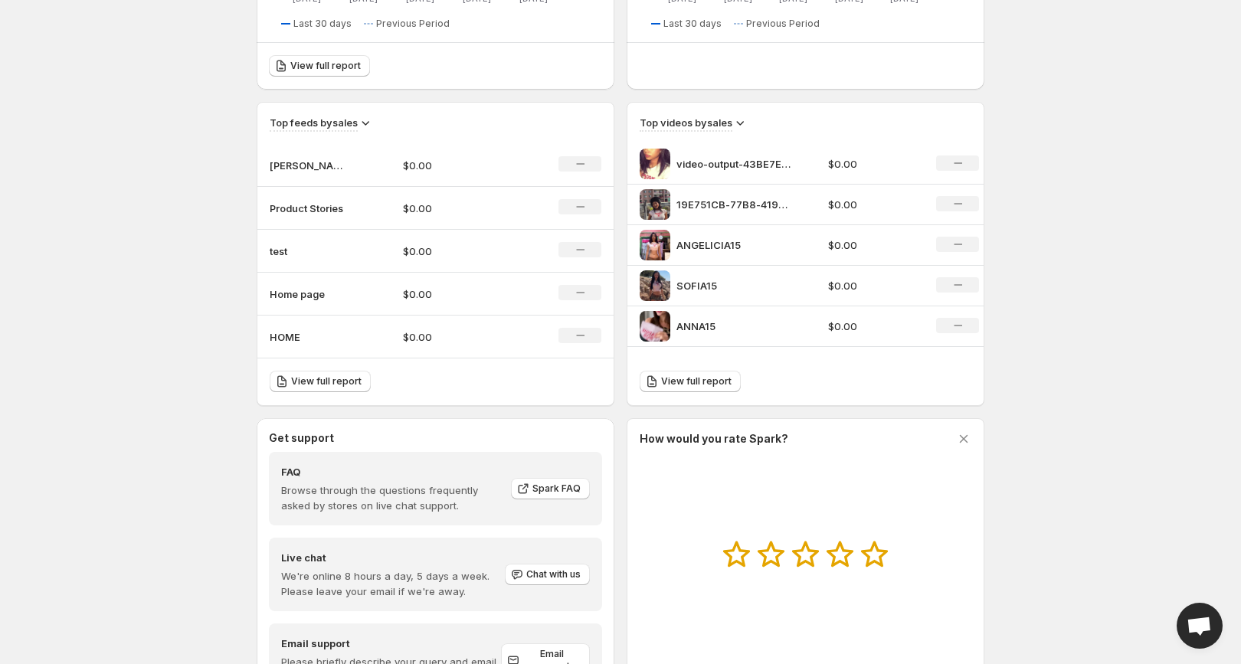
click at [381, 339] on td "HOME" at bounding box center [323, 337] width 133 height 43
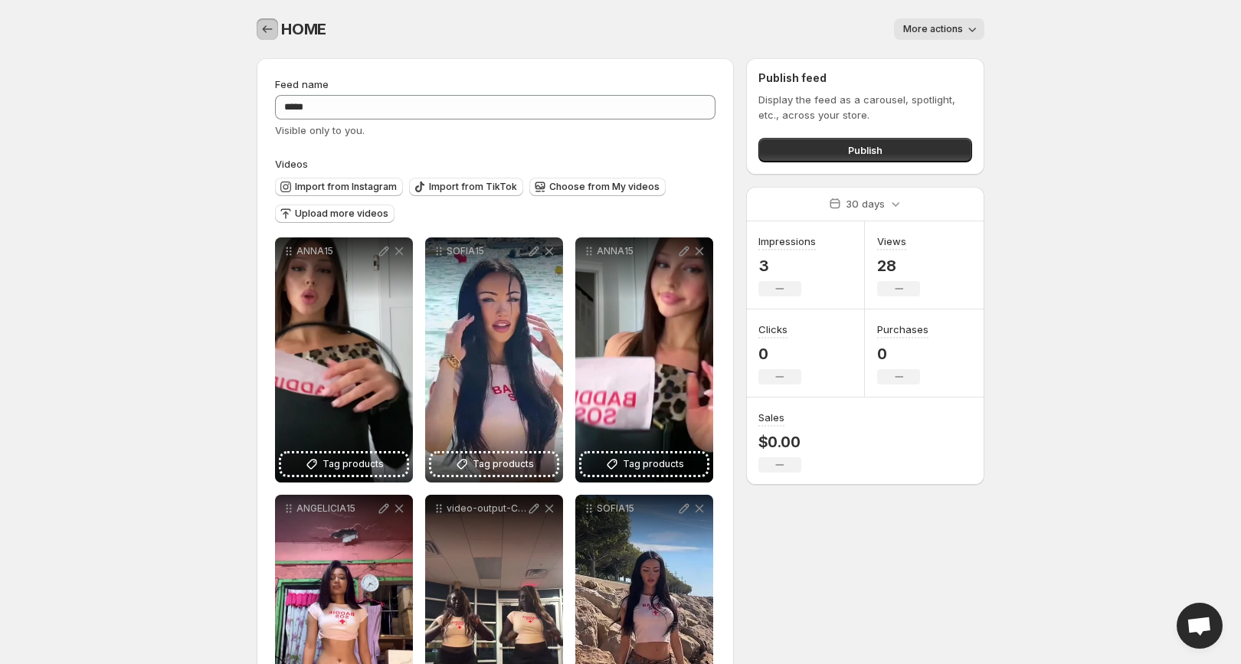
click at [263, 31] on icon "Settings" at bounding box center [267, 28] width 15 height 15
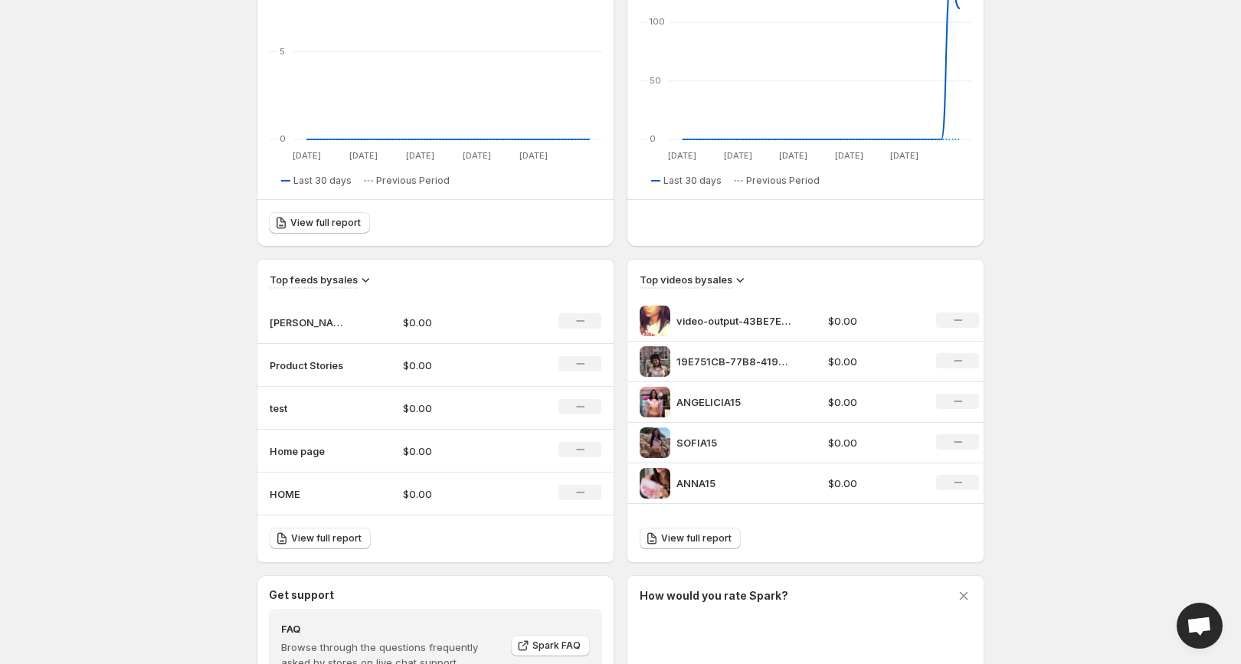
scroll to position [310, 0]
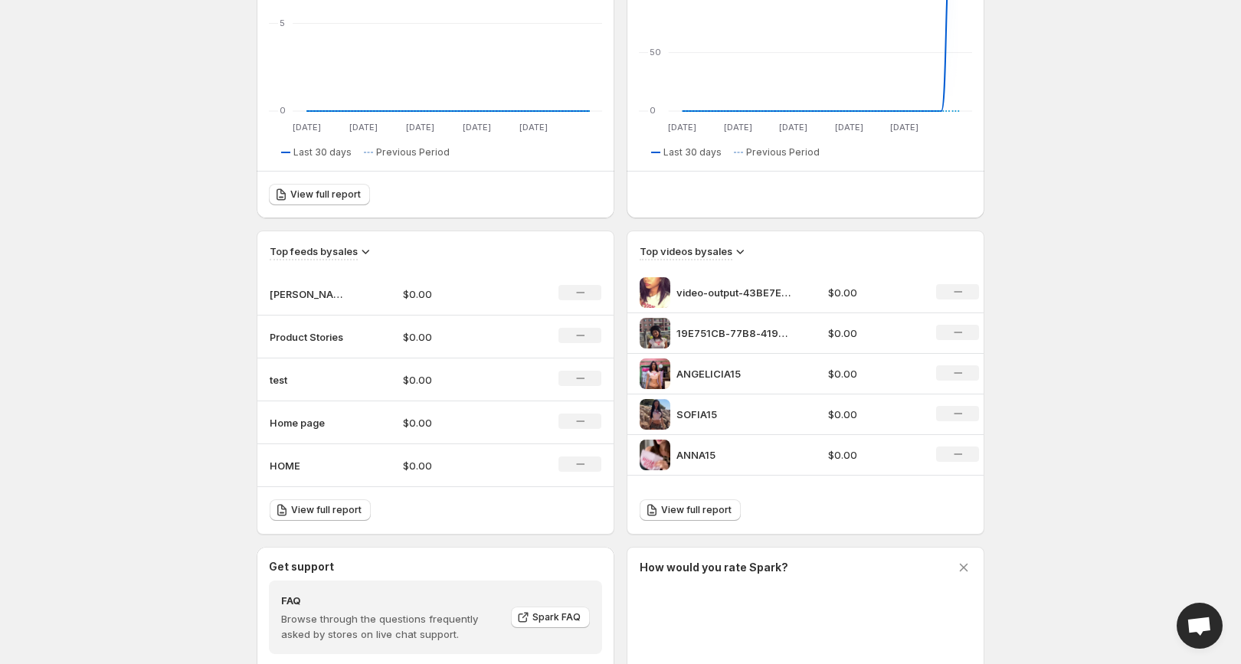
click at [405, 340] on p "$0.00" at bounding box center [457, 336] width 109 height 15
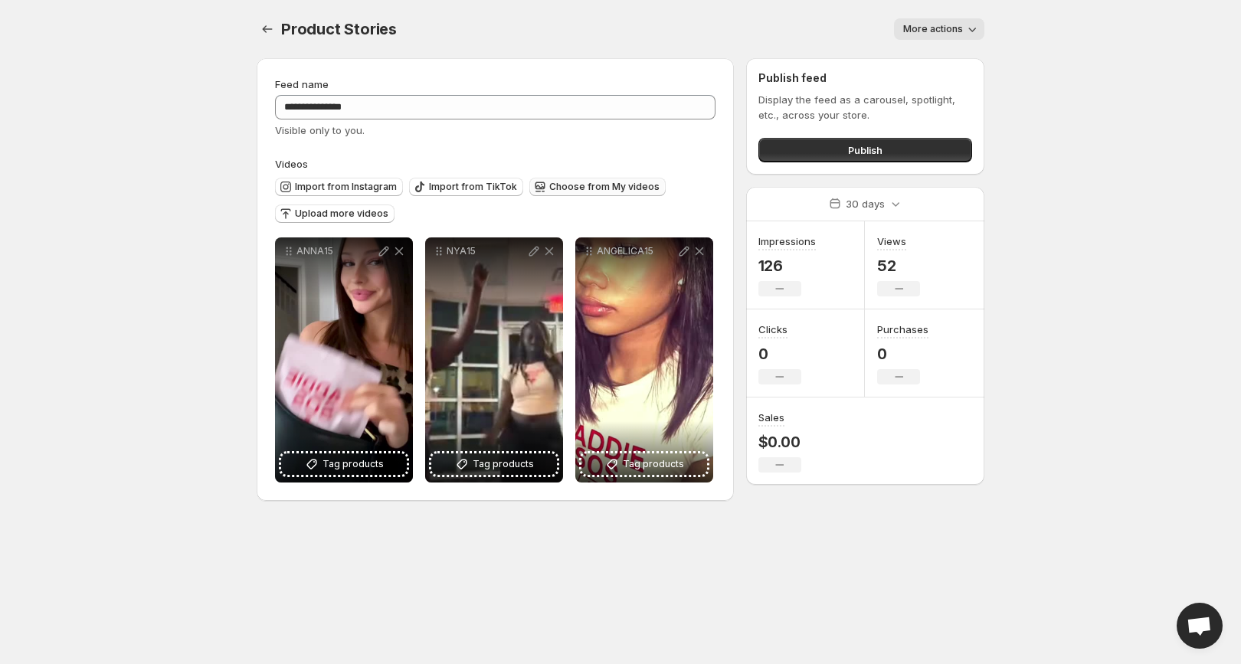
click at [571, 191] on span "Choose from My videos" at bounding box center [604, 187] width 110 height 12
click at [388, 142] on div "**********" at bounding box center [495, 280] width 440 height 406
click at [553, 185] on span "Choose from My videos" at bounding box center [604, 187] width 110 height 12
click at [319, 230] on div "Import from Instagram Import from TikTok Choose from My videos Upload more vide…" at bounding box center [495, 202] width 440 height 60
click at [316, 208] on span "Upload more videos" at bounding box center [341, 214] width 93 height 12
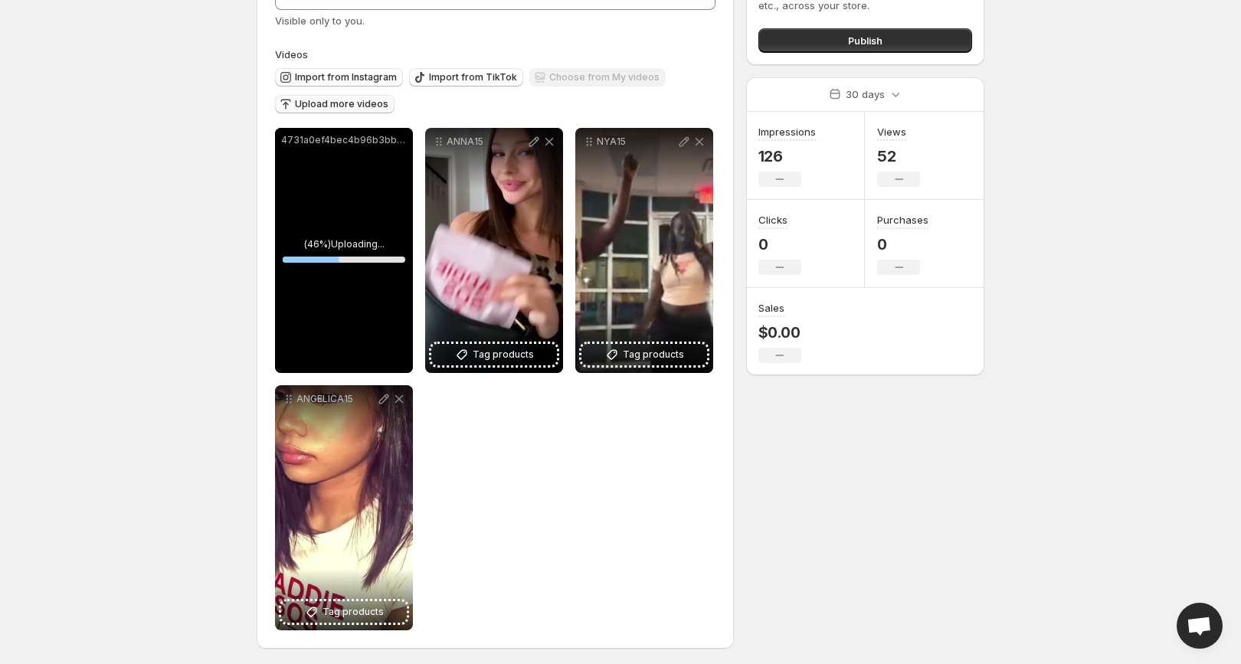
scroll to position [111, 0]
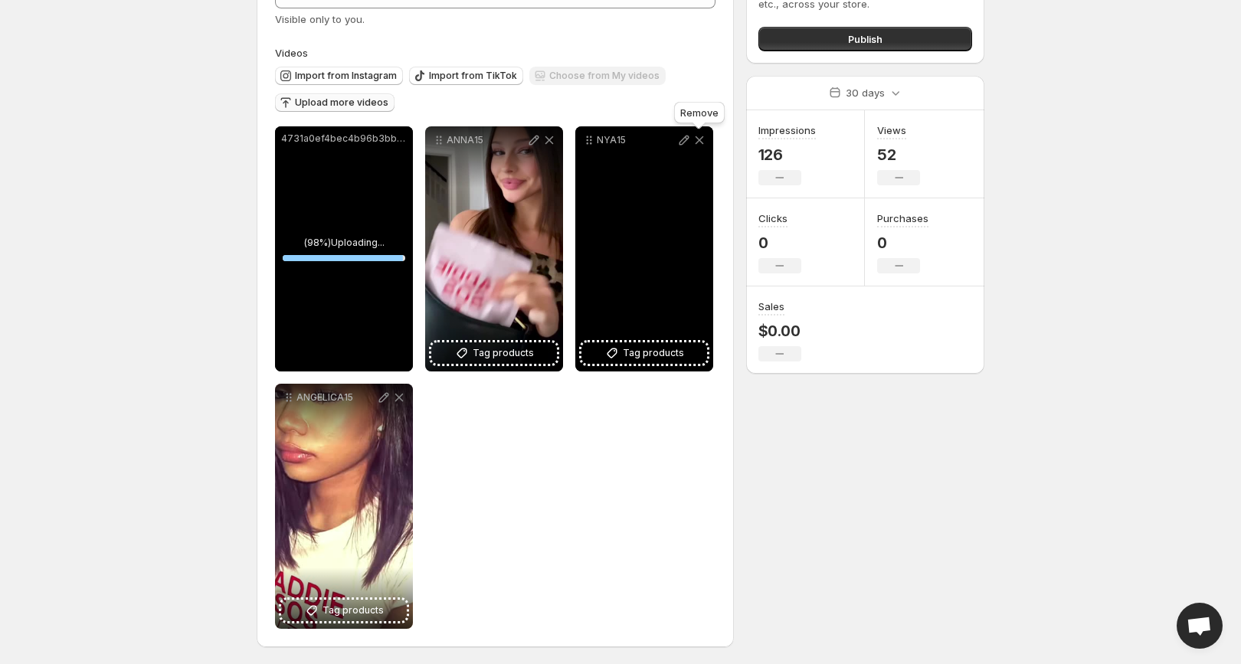
click at [704, 141] on icon at bounding box center [699, 140] width 15 height 15
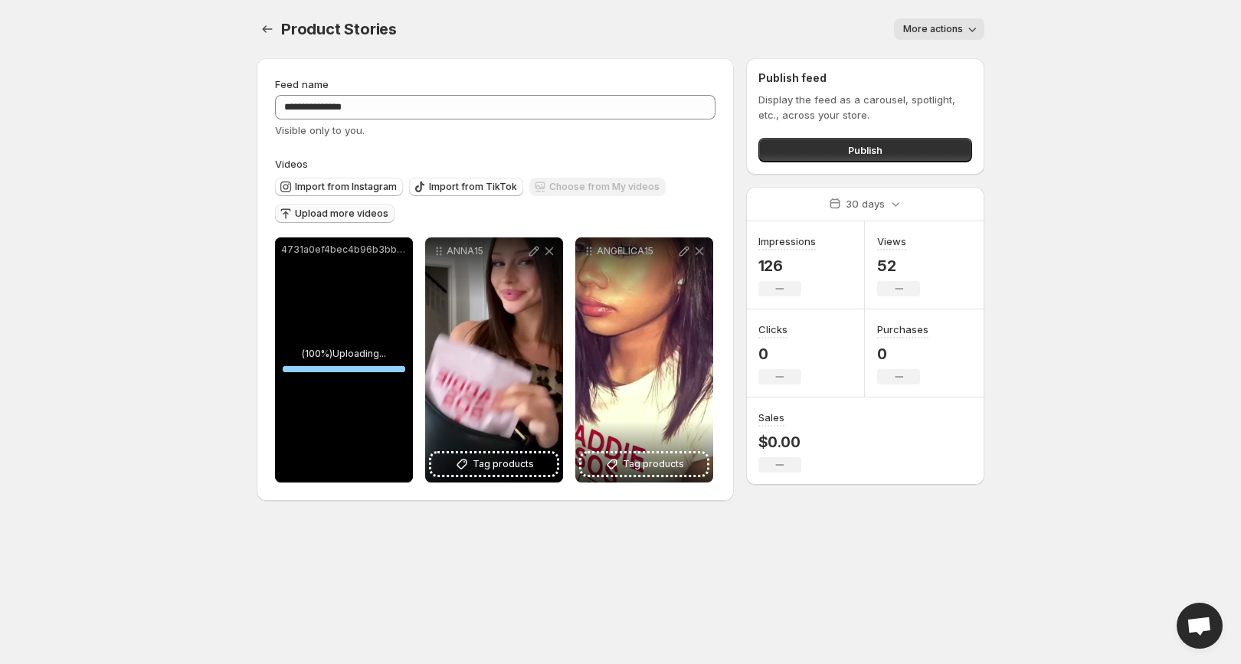
scroll to position [0, 0]
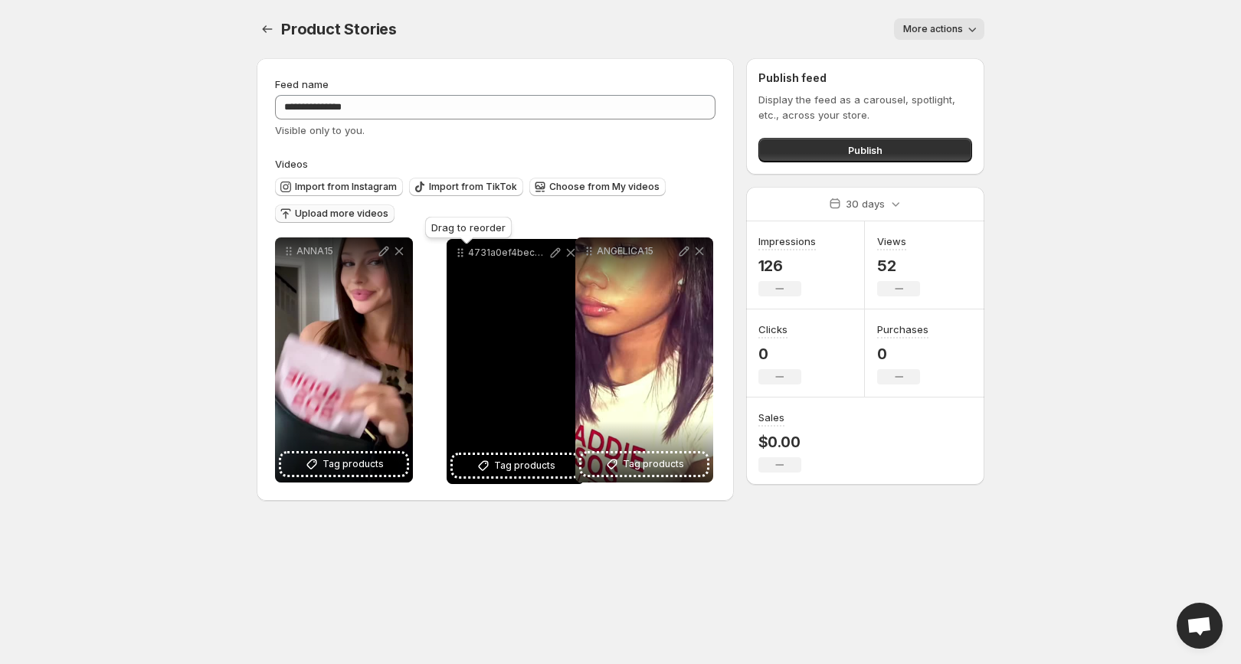
drag, startPoint x: 290, startPoint y: 251, endPoint x: 460, endPoint y: 251, distance: 169.3
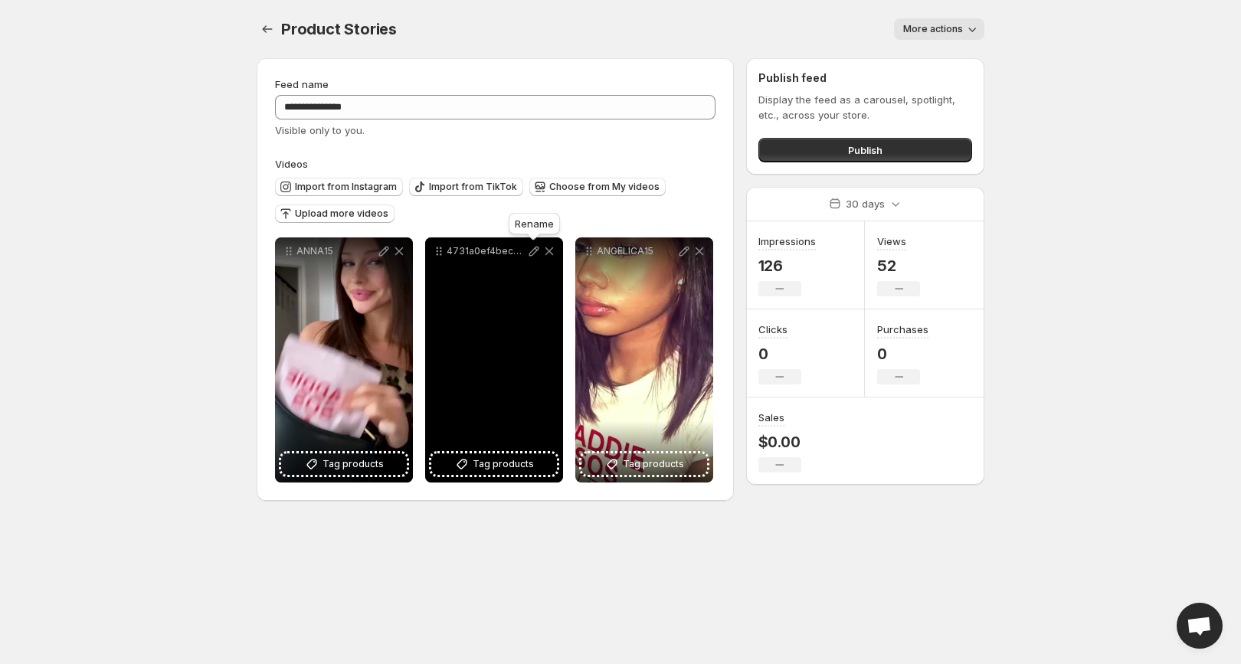
click at [536, 254] on icon at bounding box center [533, 251] width 15 height 15
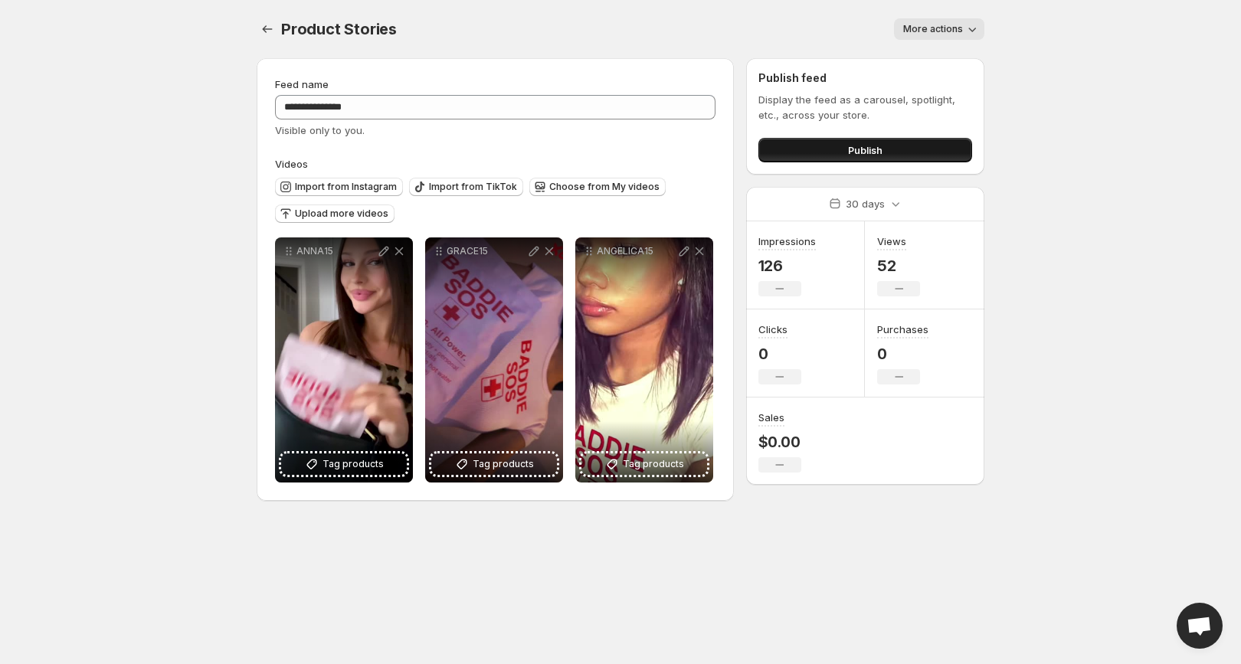
click at [830, 149] on button "Publish" at bounding box center [865, 150] width 214 height 25
click at [264, 34] on icon "Settings" at bounding box center [267, 28] width 15 height 15
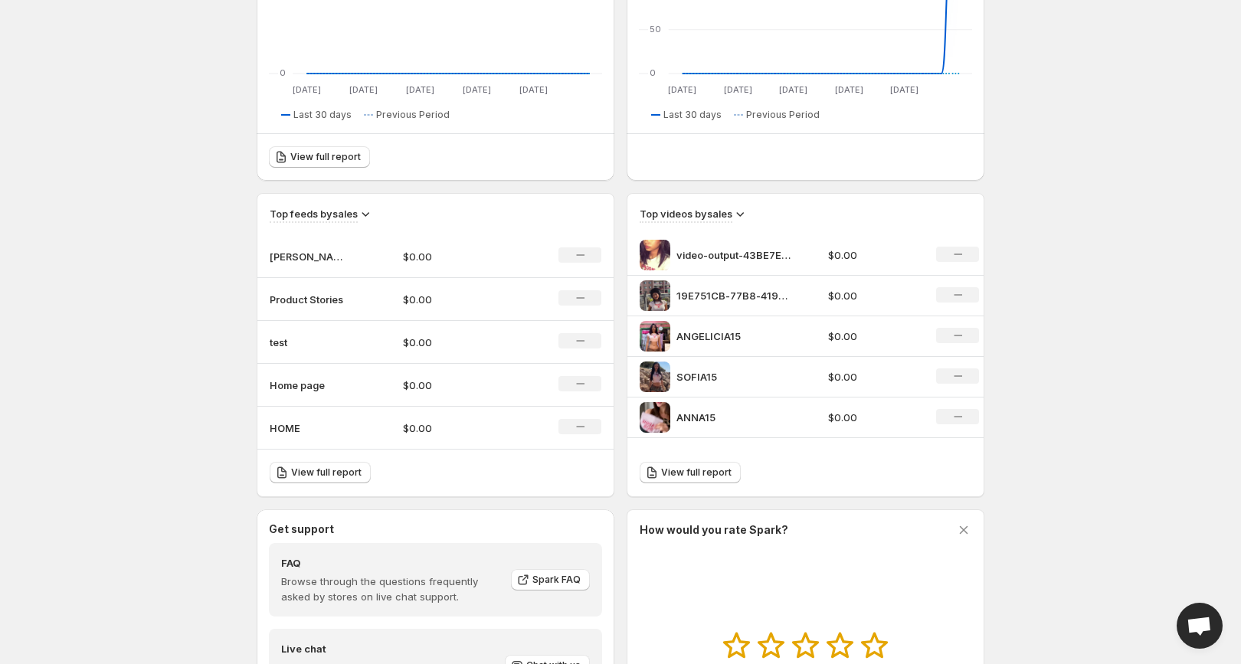
scroll to position [431, 0]
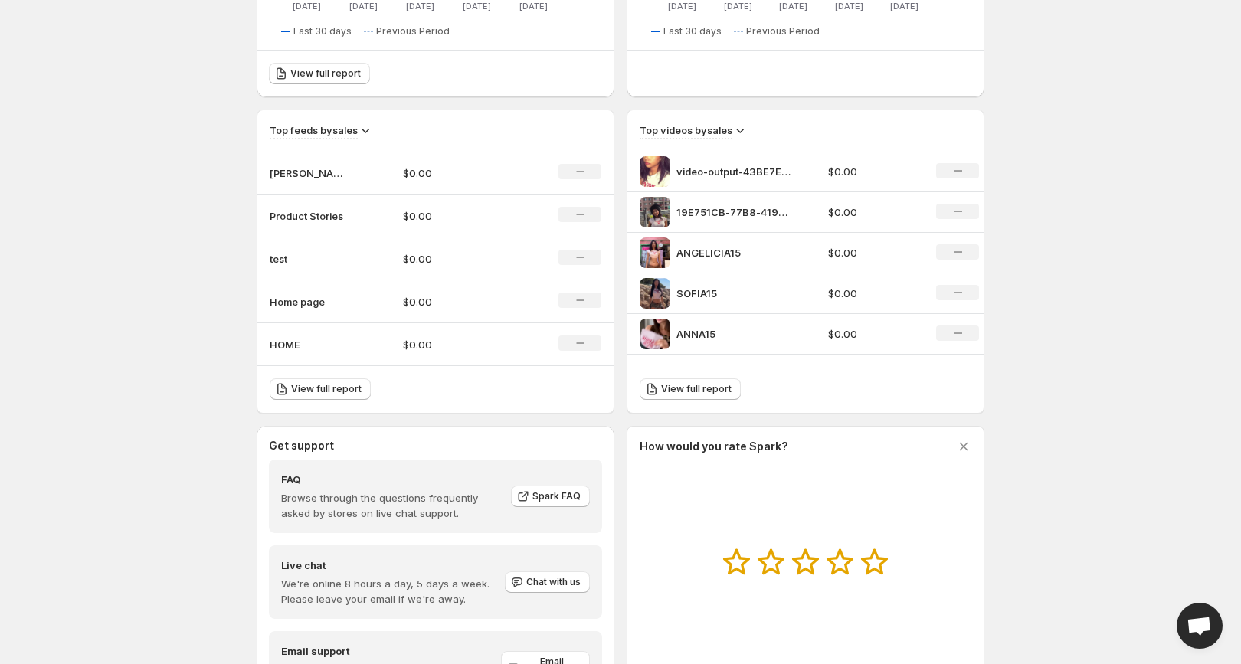
click at [301, 345] on p "HOME" at bounding box center [308, 344] width 77 height 15
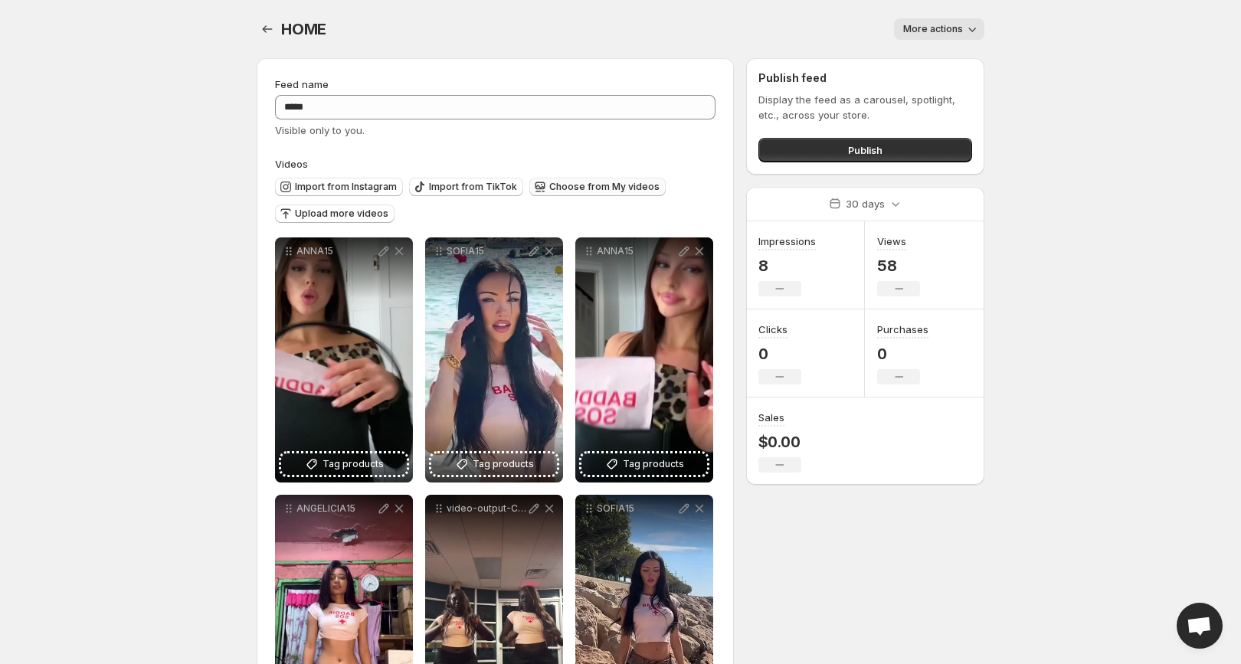
click at [571, 189] on span "Choose from My videos" at bounding box center [604, 187] width 110 height 12
click at [361, 209] on span "Upload more videos" at bounding box center [341, 214] width 93 height 12
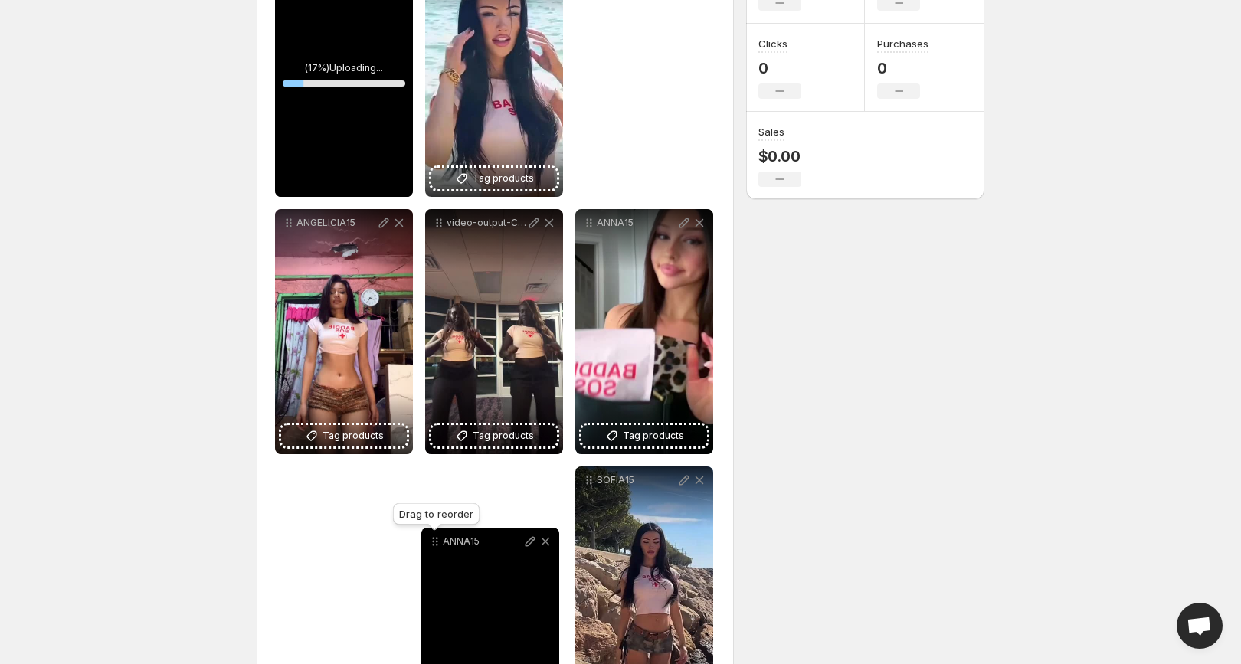
scroll to position [290, 0]
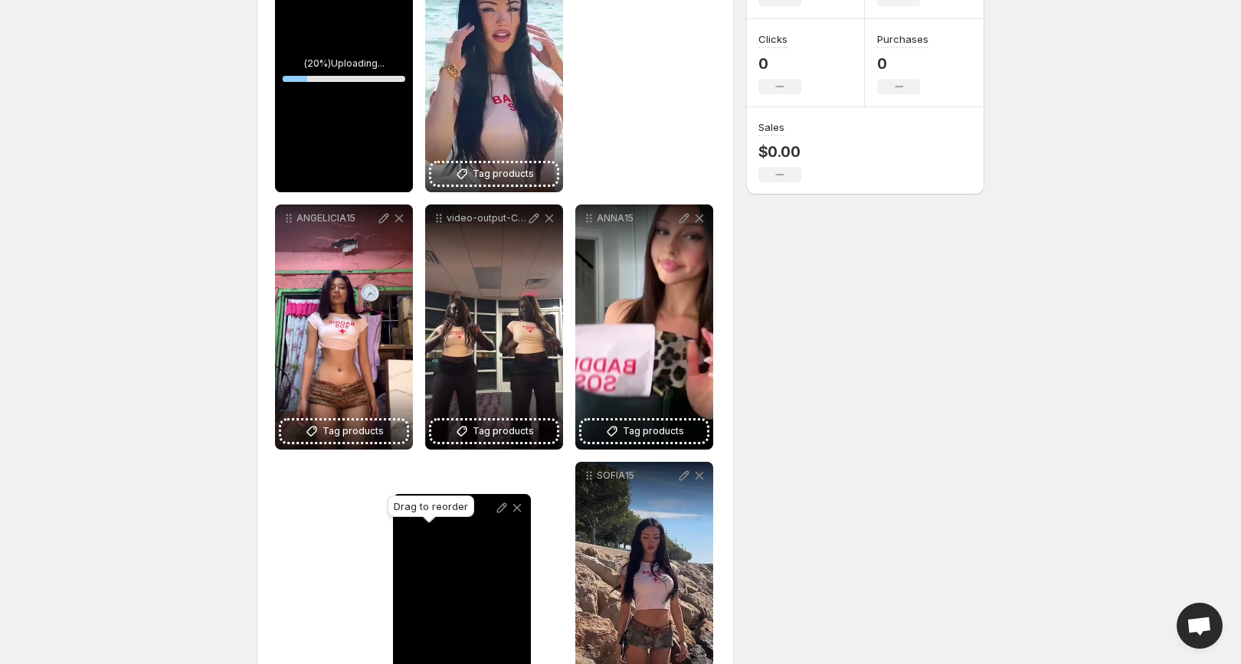
drag, startPoint x: 440, startPoint y: 40, endPoint x: 407, endPoint y: 510, distance: 471.4
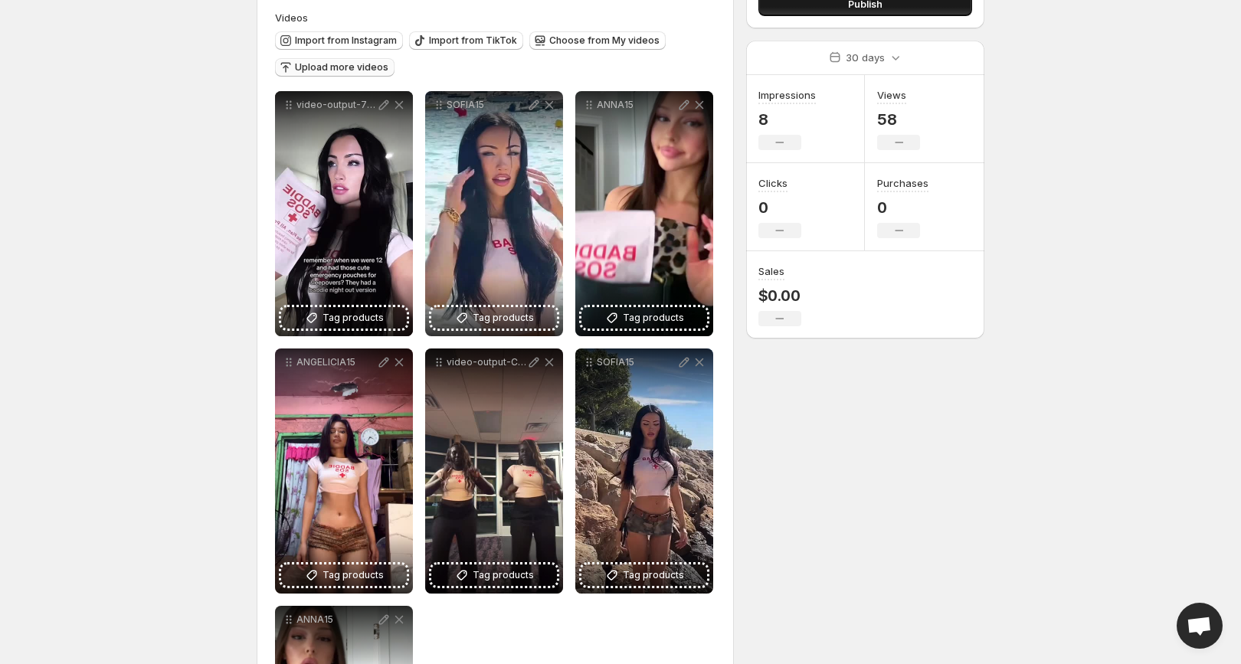
scroll to position [0, 0]
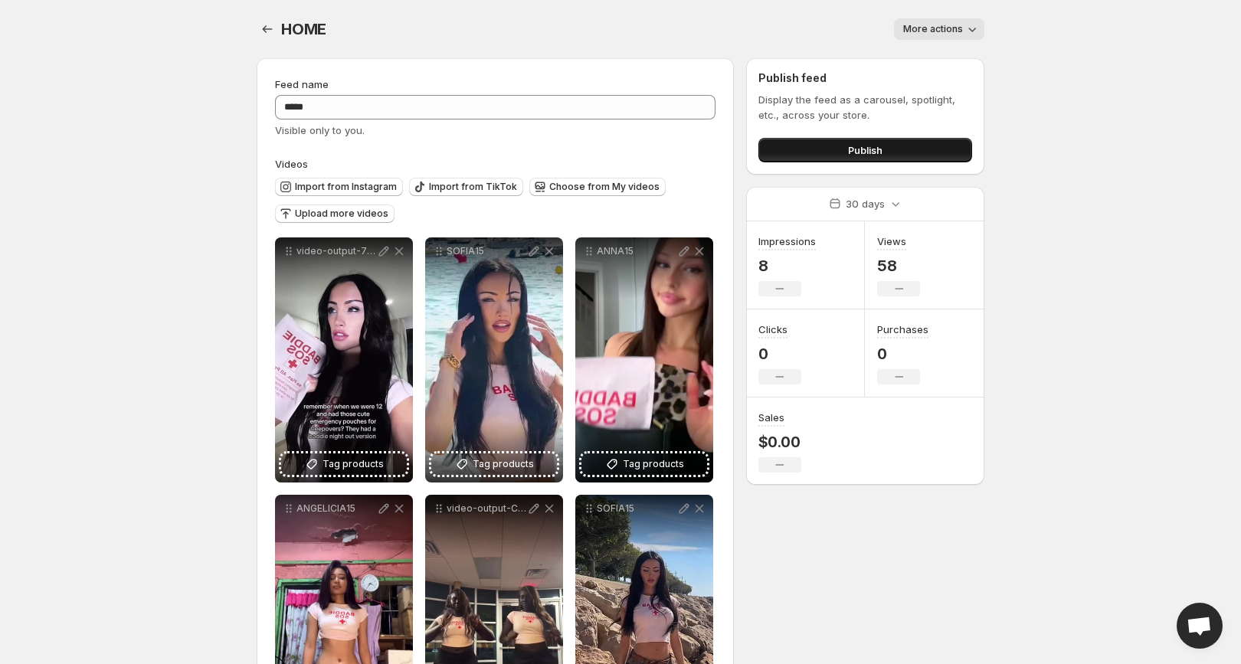
click at [833, 149] on button "Publish" at bounding box center [865, 150] width 214 height 25
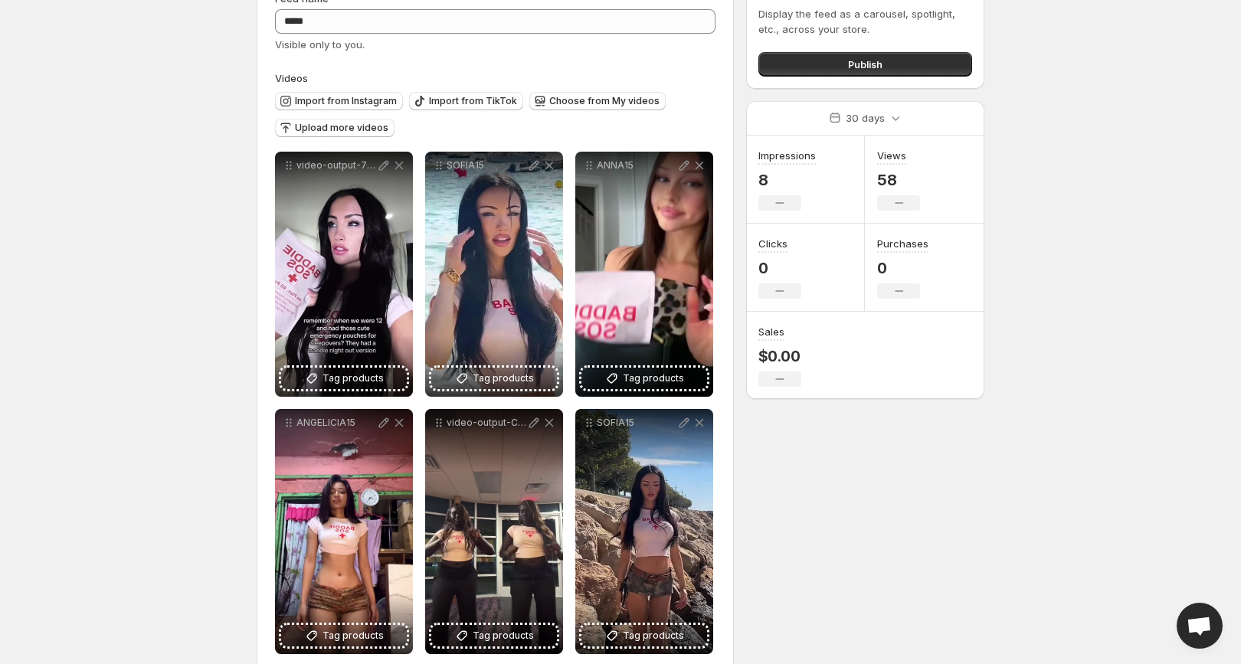
scroll to position [110, 0]
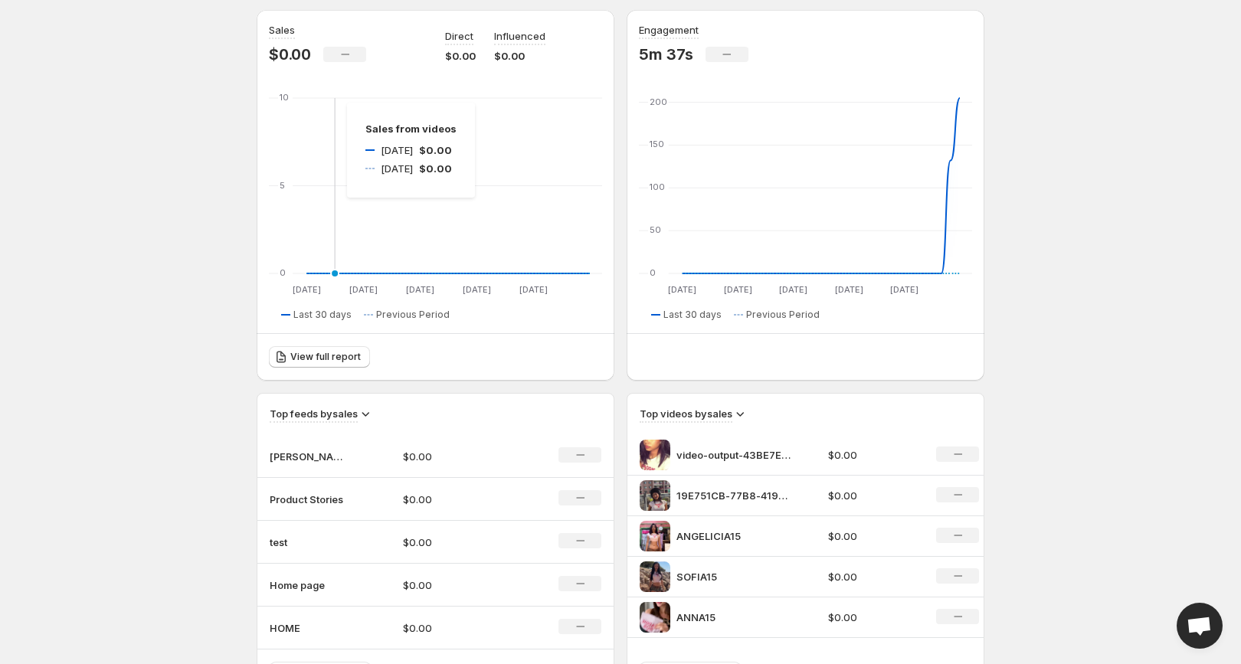
scroll to position [239, 0]
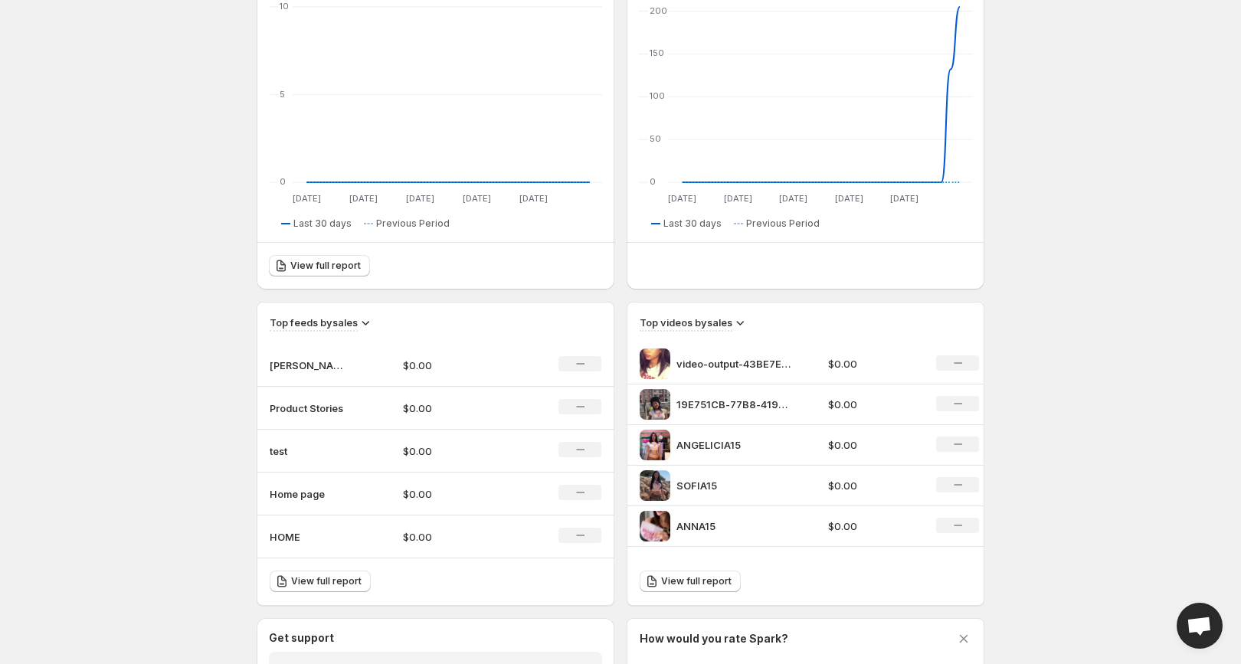
click at [525, 417] on td "No change" at bounding box center [569, 408] width 89 height 43
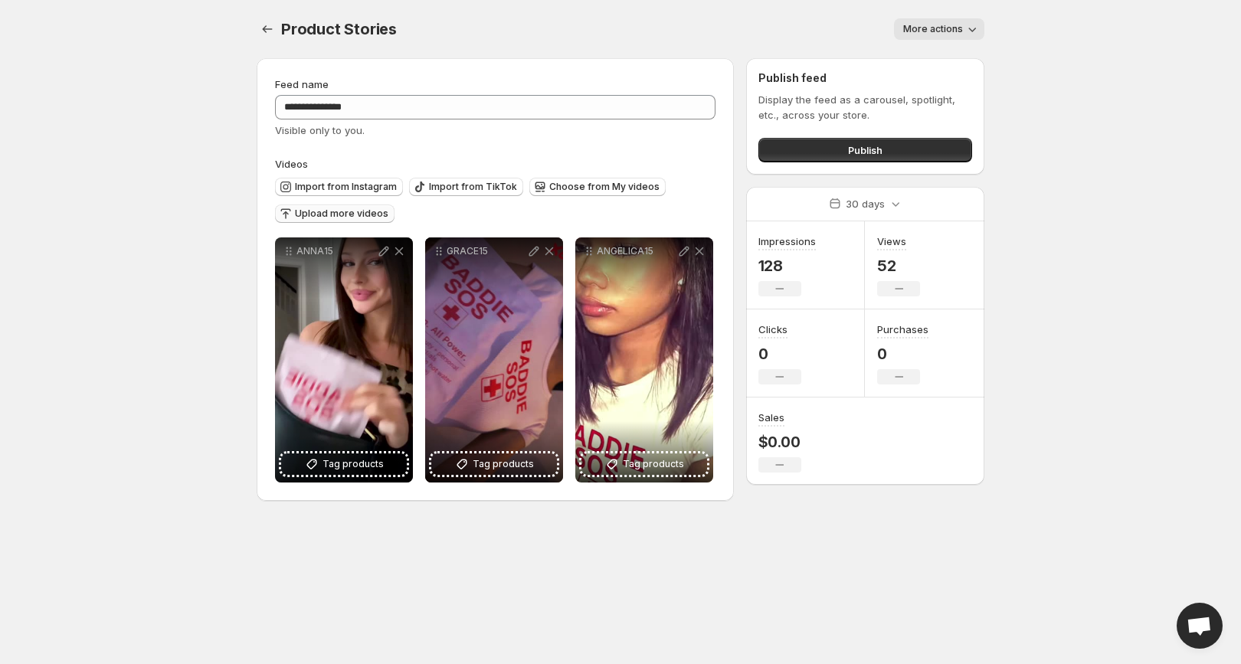
click at [351, 218] on span "Upload more videos" at bounding box center [341, 214] width 93 height 12
click at [575, 175] on div "Import from Instagram Import from TikTok Choose from My videos Upload more vide…" at bounding box center [492, 199] width 447 height 54
click at [575, 183] on span "Choose from My videos" at bounding box center [604, 187] width 110 height 12
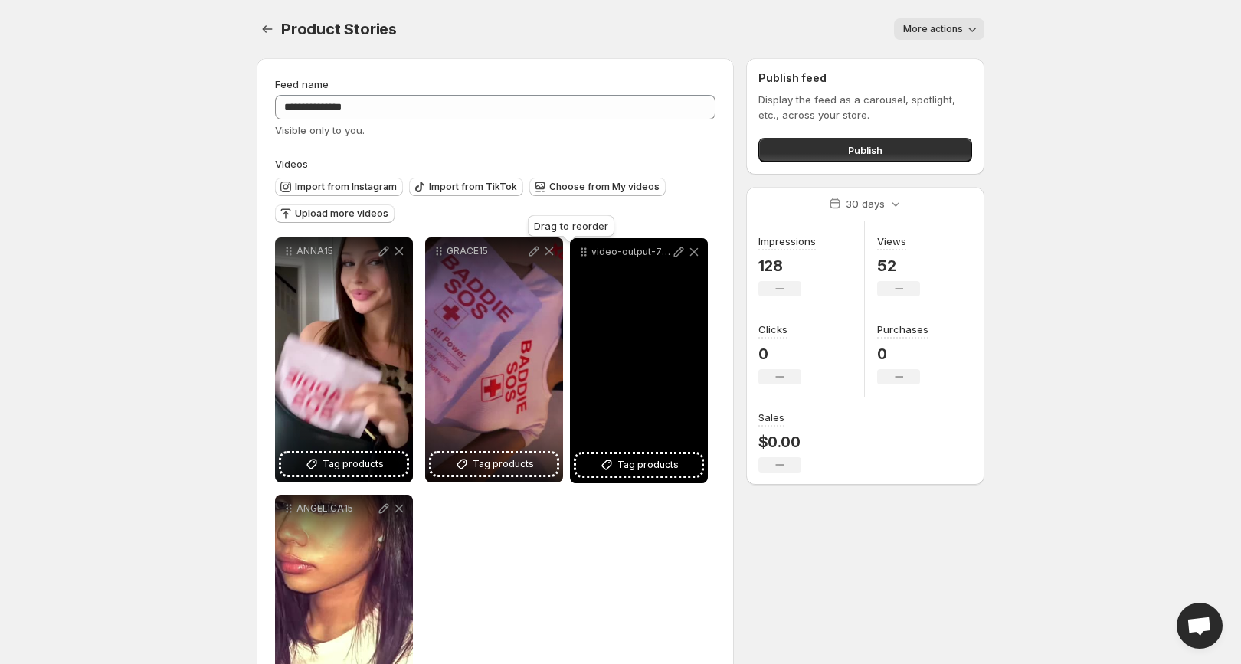
drag, startPoint x: 286, startPoint y: 253, endPoint x: 581, endPoint y: 254, distance: 295.7
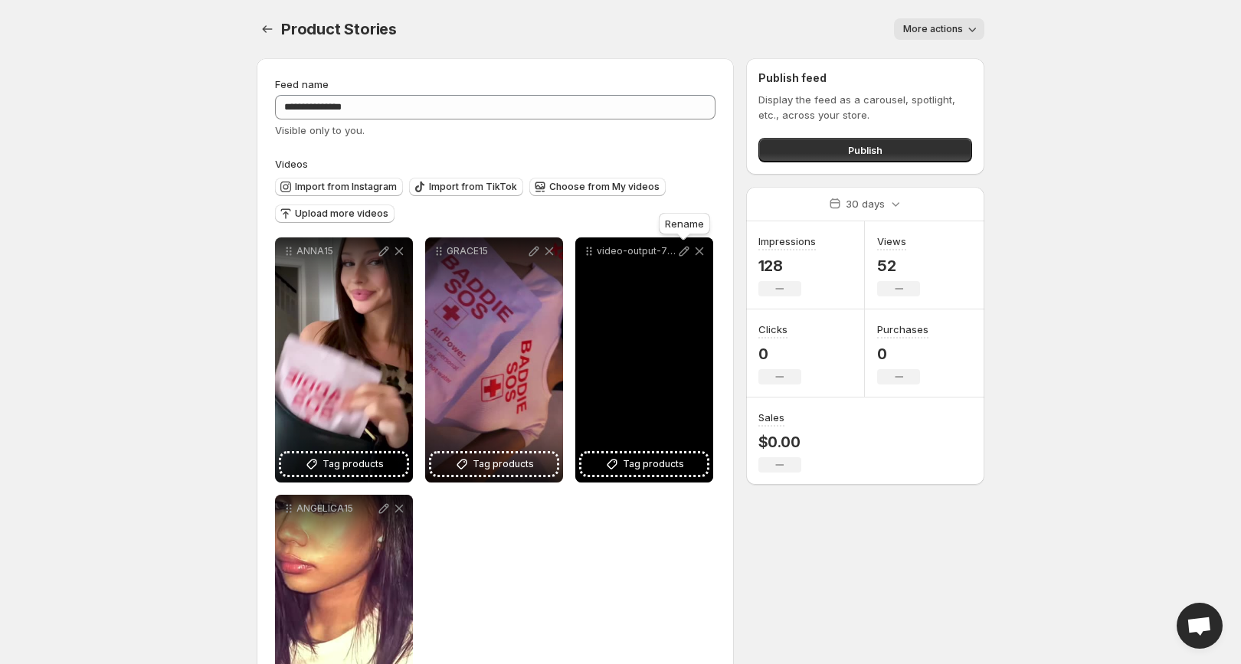
click at [686, 250] on icon at bounding box center [684, 252] width 10 height 10
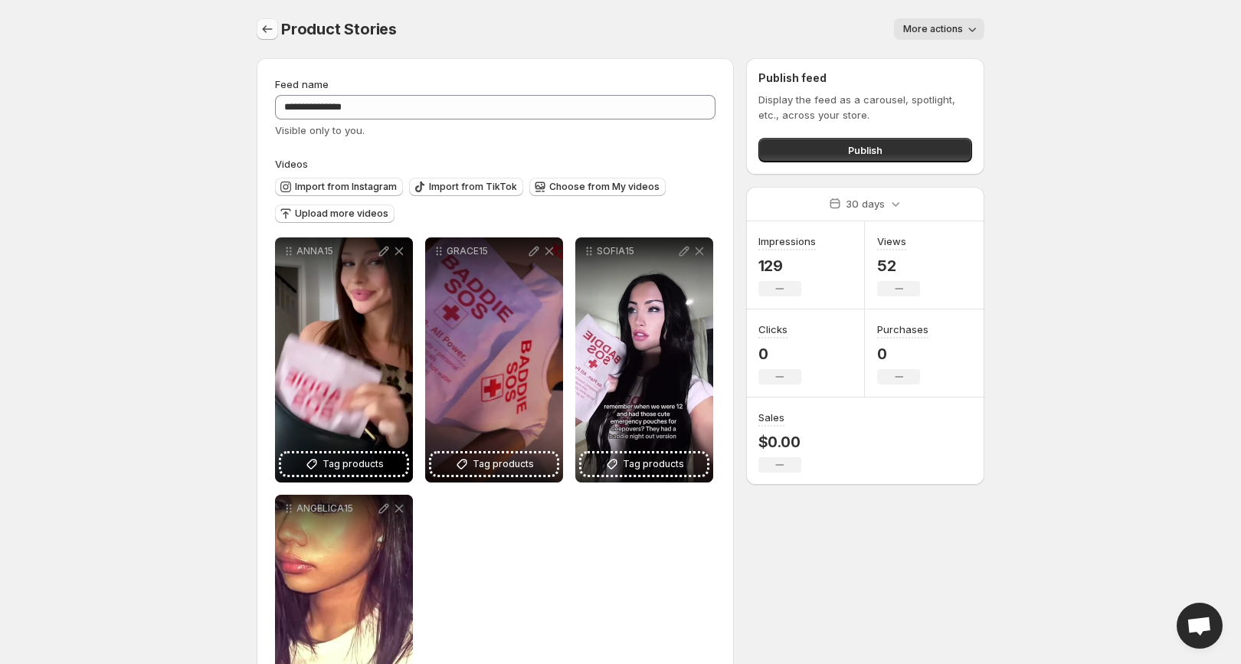
click at [270, 28] on icon "Settings" at bounding box center [267, 28] width 15 height 15
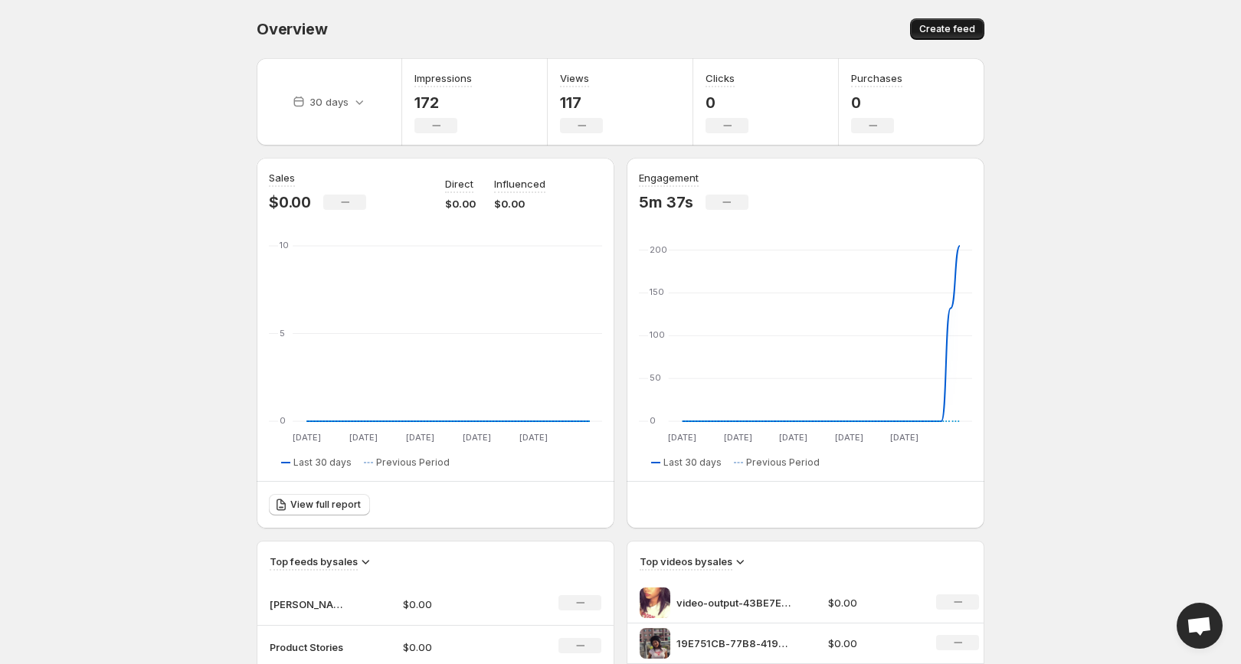
click at [962, 26] on span "Create feed" at bounding box center [947, 29] width 56 height 12
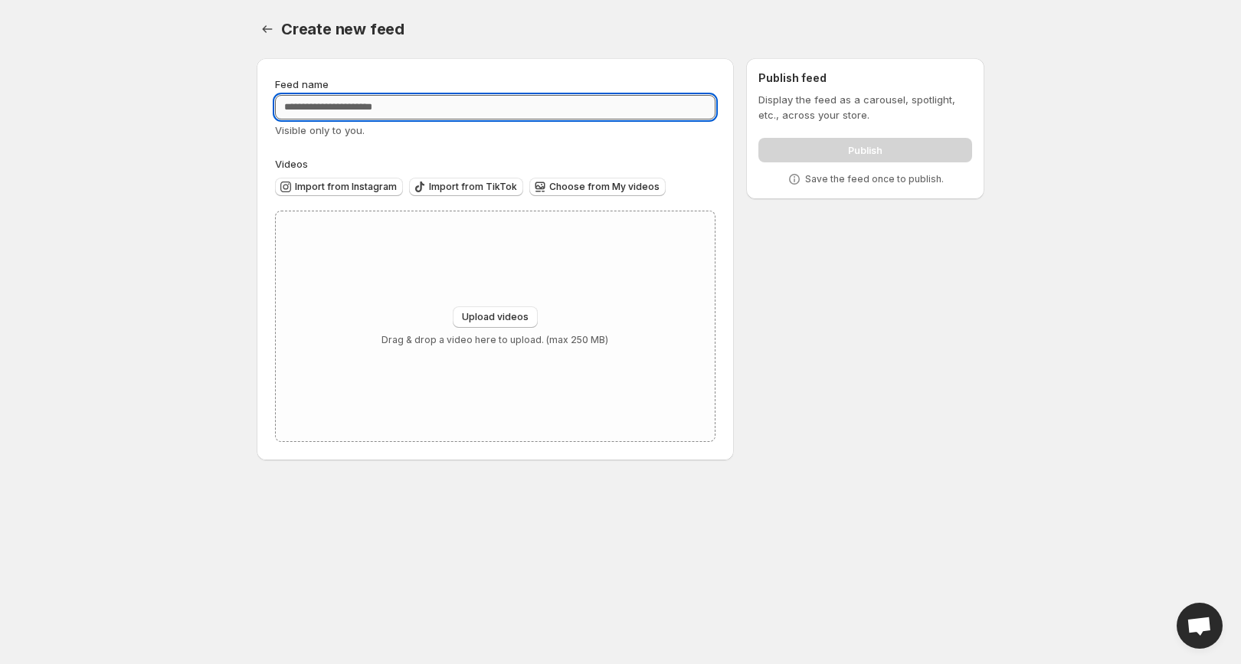
click at [398, 107] on input "Feed name" at bounding box center [495, 107] width 440 height 25
type input "*"
type input "**********"
click at [618, 190] on span "Choose from My videos" at bounding box center [604, 187] width 110 height 12
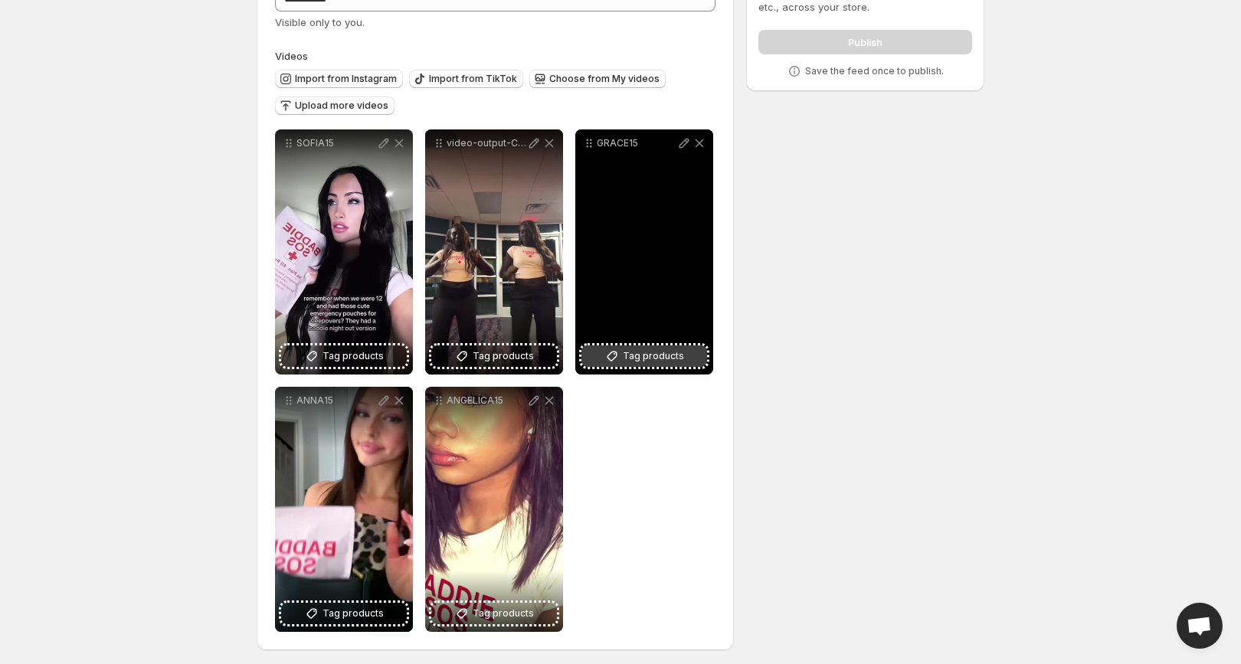
scroll to position [113, 0]
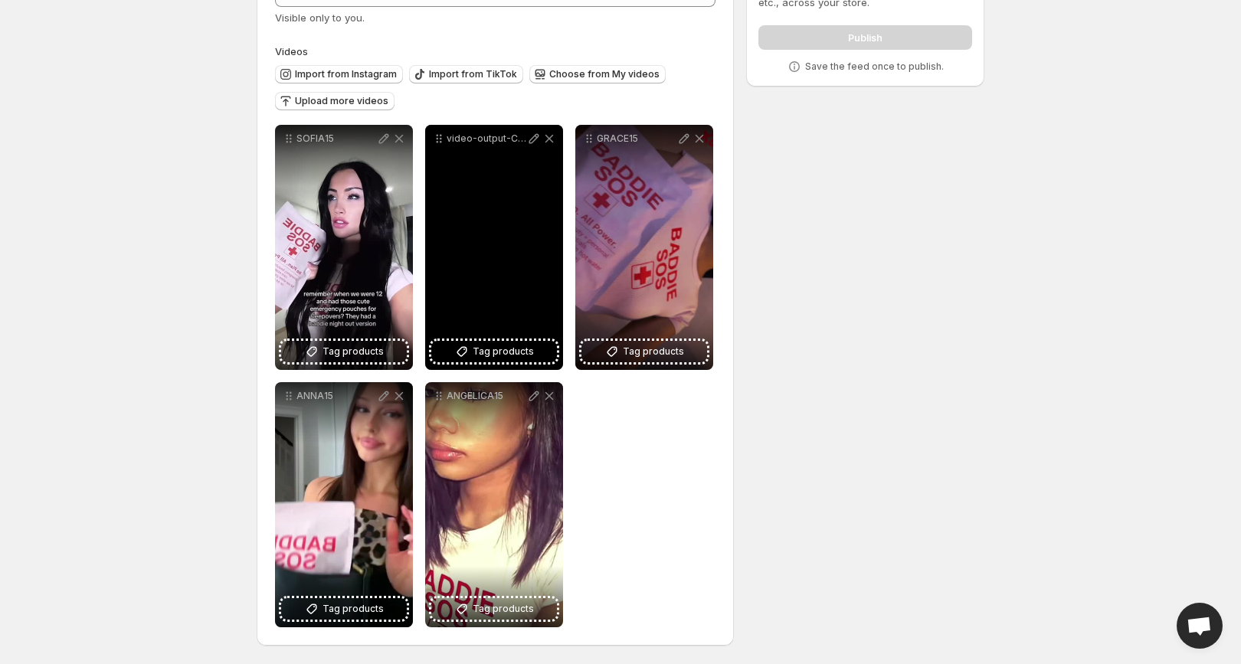
click at [489, 141] on p "video-output-C8BFAAD3-EC9E-41B9-9D91-439F72B683D4-1 2" at bounding box center [487, 139] width 80 height 12
click at [532, 143] on icon at bounding box center [533, 138] width 15 height 15
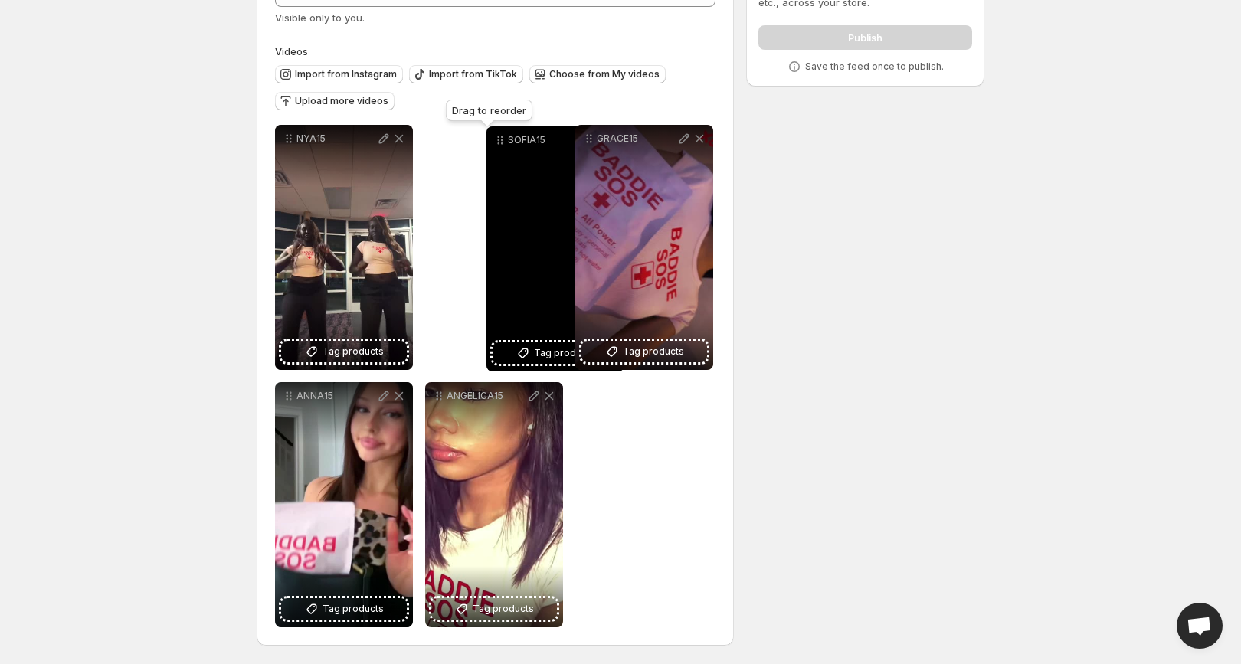
drag, startPoint x: 290, startPoint y: 140, endPoint x: 494, endPoint y: 140, distance: 203.7
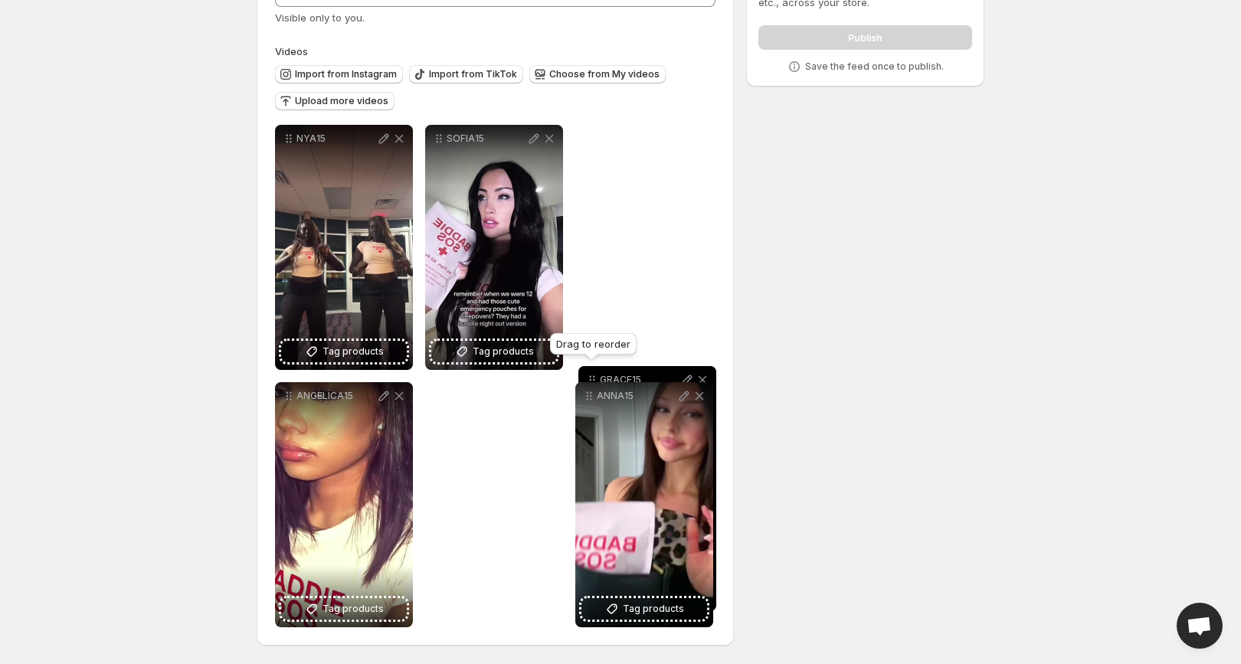
drag, startPoint x: 589, startPoint y: 138, endPoint x: 592, endPoint y: 382, distance: 244.4
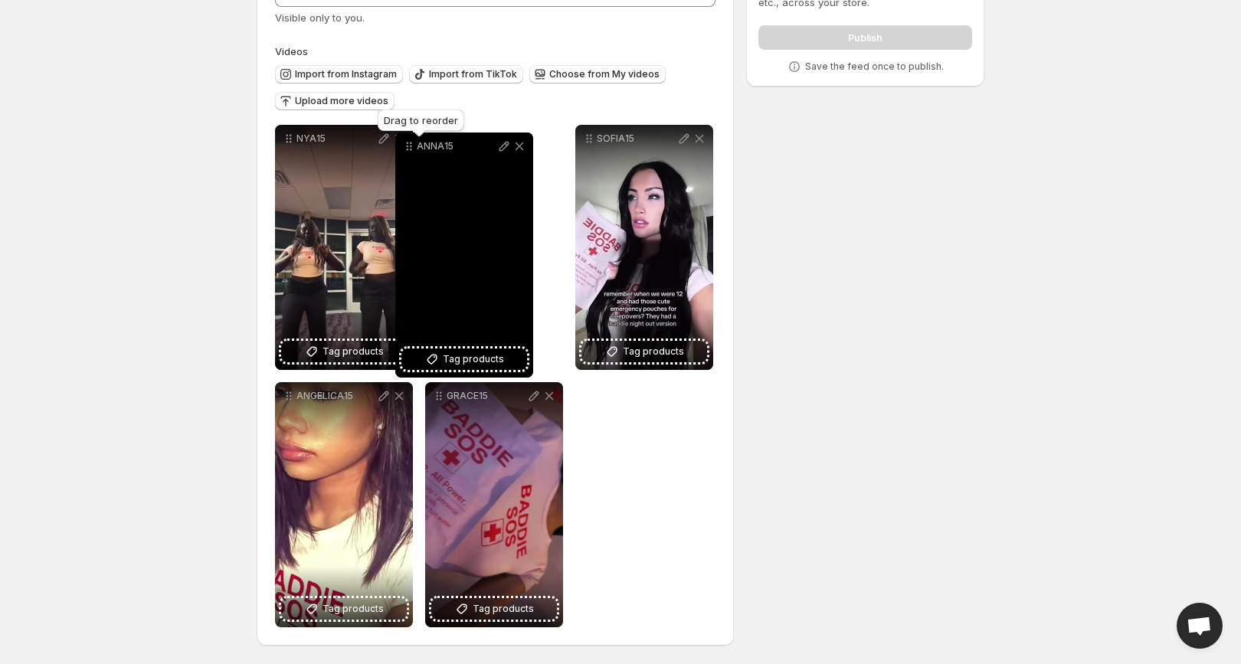
drag, startPoint x: 590, startPoint y: 138, endPoint x: 409, endPoint y: 146, distance: 180.9
click at [410, 146] on icon at bounding box center [411, 147] width 2 height 2
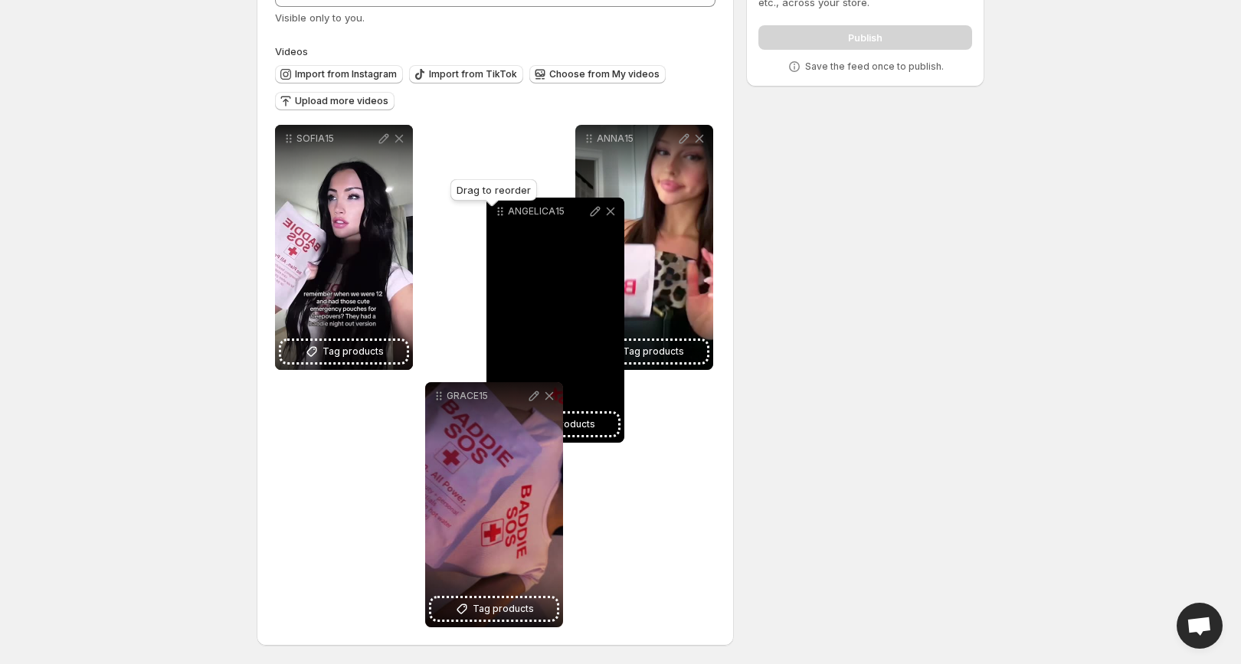
drag, startPoint x: 289, startPoint y: 398, endPoint x: 496, endPoint y: 211, distance: 278.8
click at [496, 211] on icon at bounding box center [499, 211] width 15 height 15
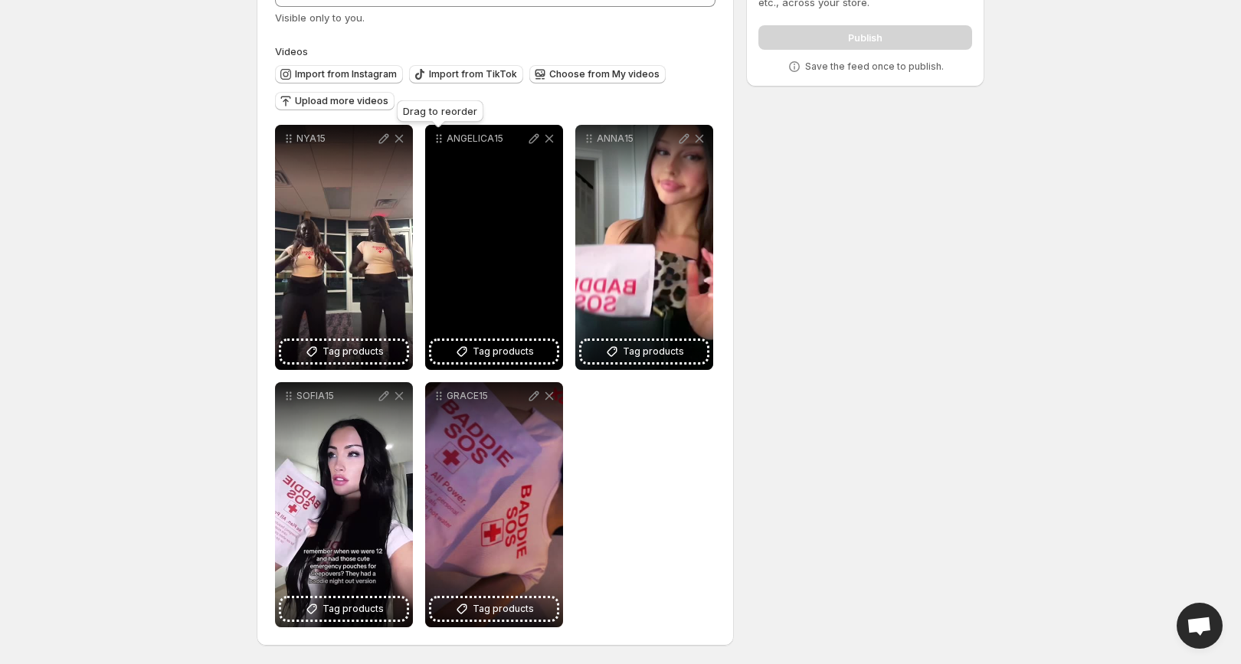
click at [437, 138] on icon at bounding box center [438, 139] width 2 height 2
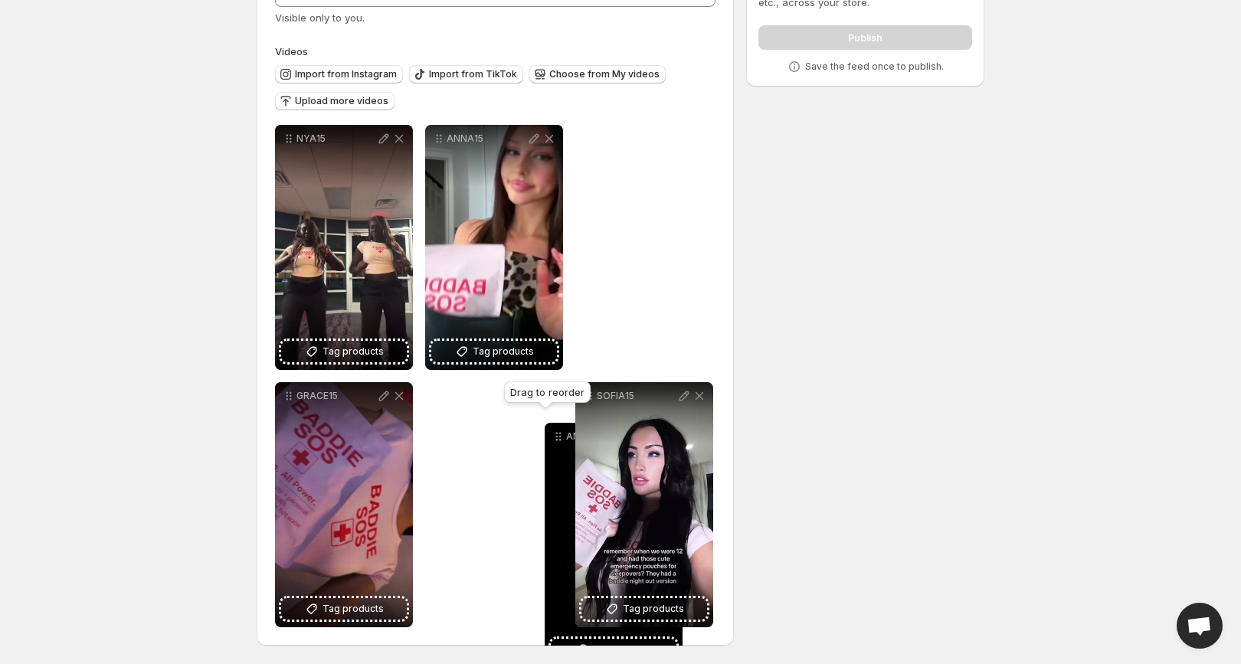
drag, startPoint x: 437, startPoint y: 138, endPoint x: 555, endPoint y: 437, distance: 321.4
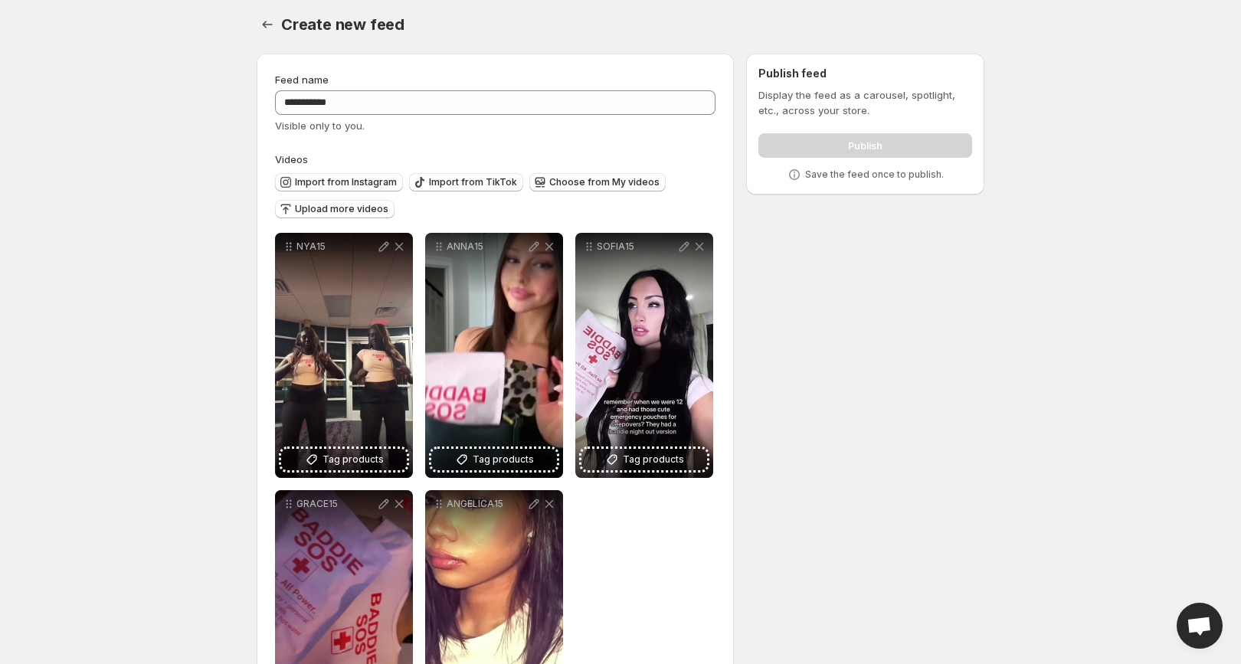
scroll to position [0, 0]
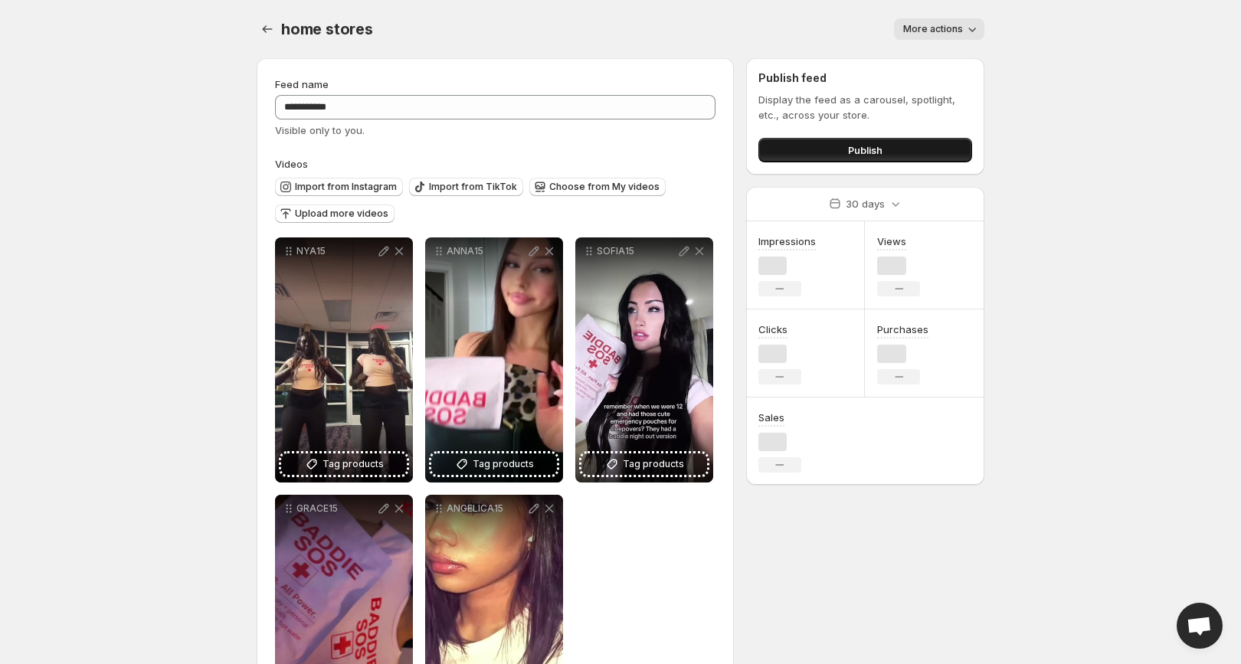
click at [903, 147] on button "Publish" at bounding box center [865, 150] width 214 height 25
click at [271, 34] on icon "Settings" at bounding box center [267, 28] width 15 height 15
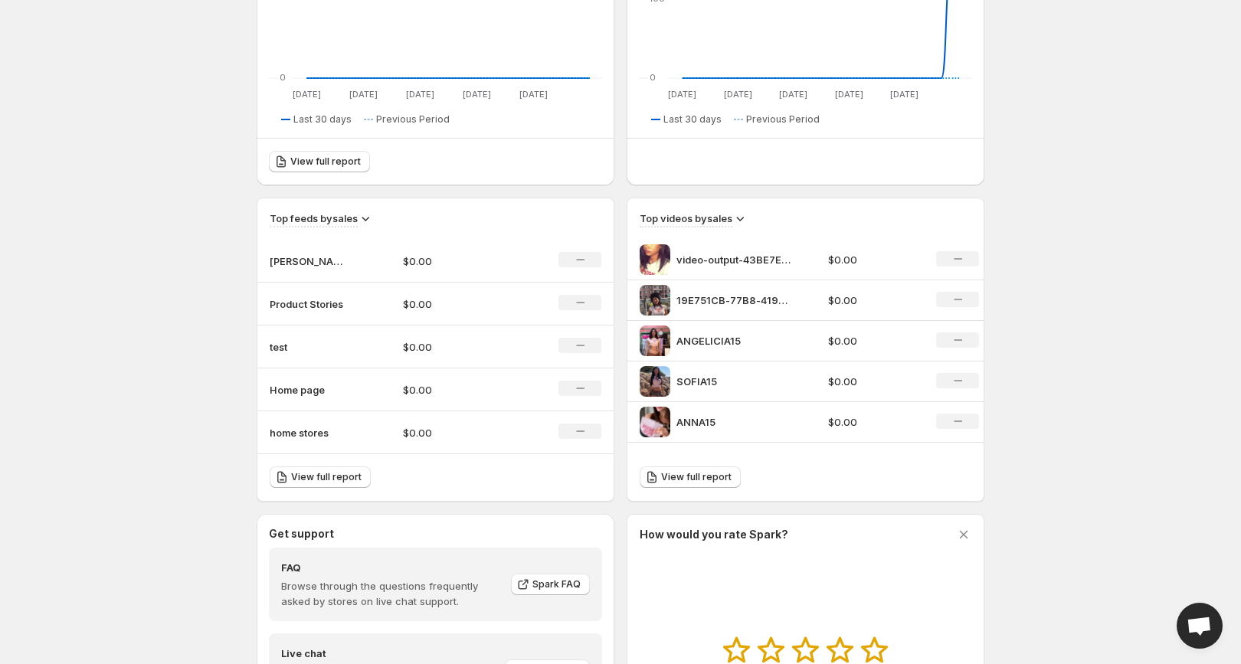
scroll to position [380, 0]
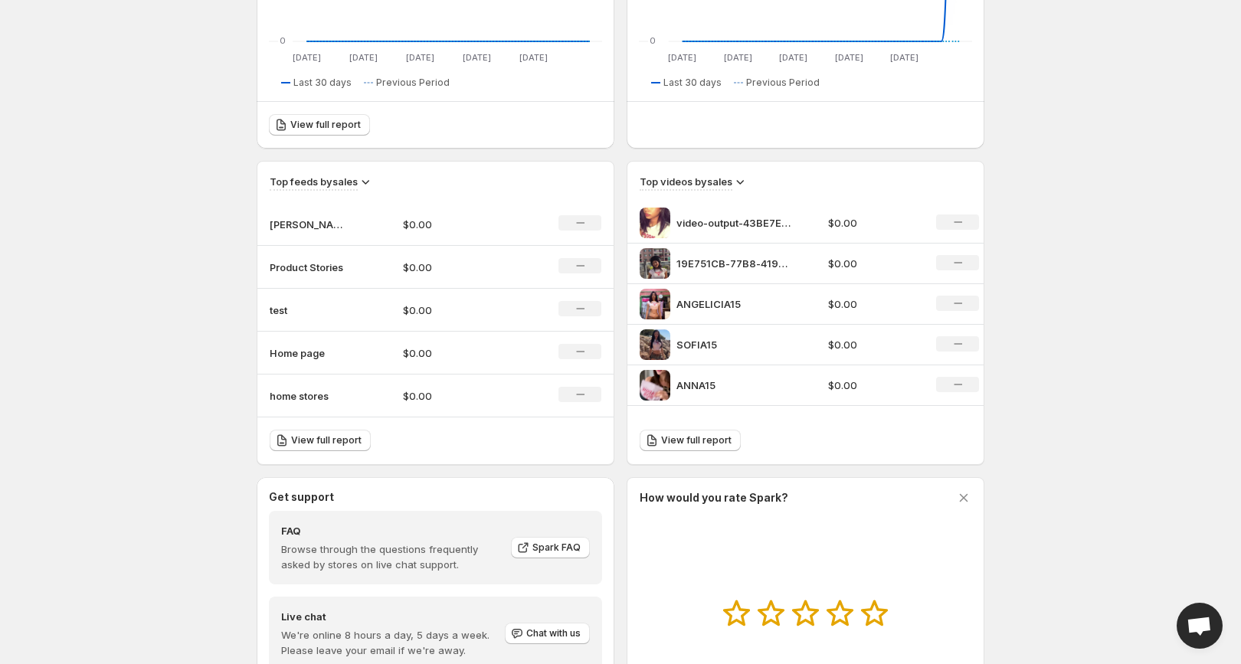
click at [299, 352] on p "Home page" at bounding box center [308, 352] width 77 height 15
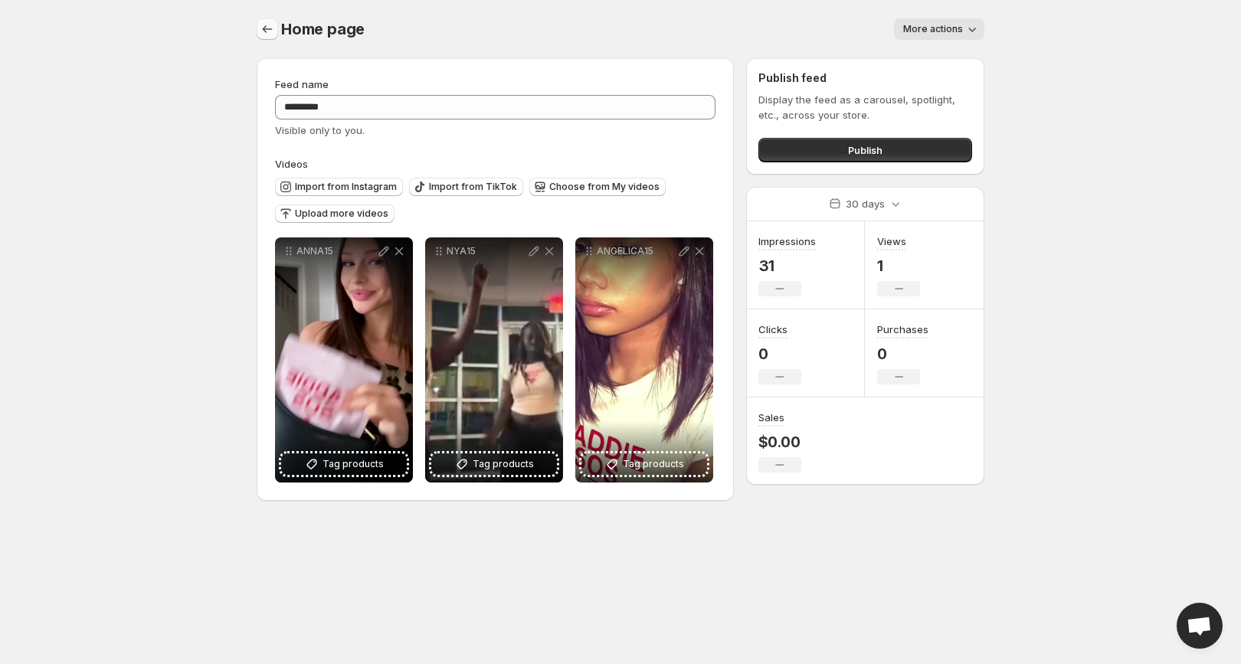
click at [275, 36] on button "Settings" at bounding box center [267, 28] width 21 height 21
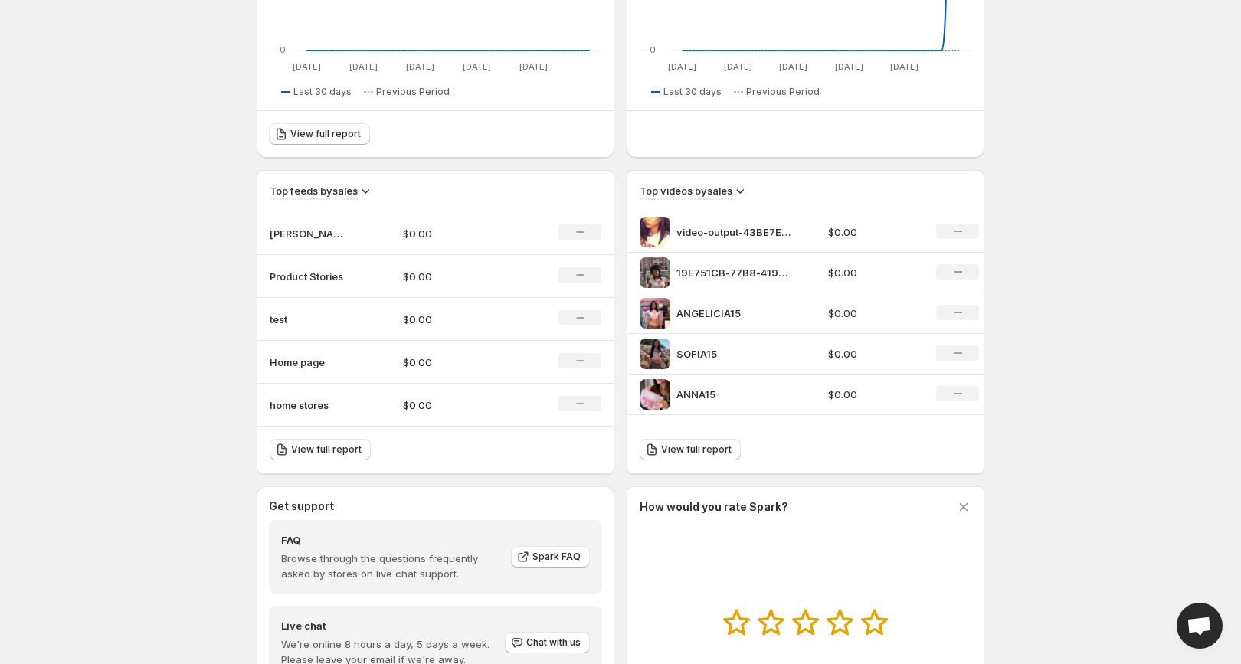
scroll to position [521, 0]
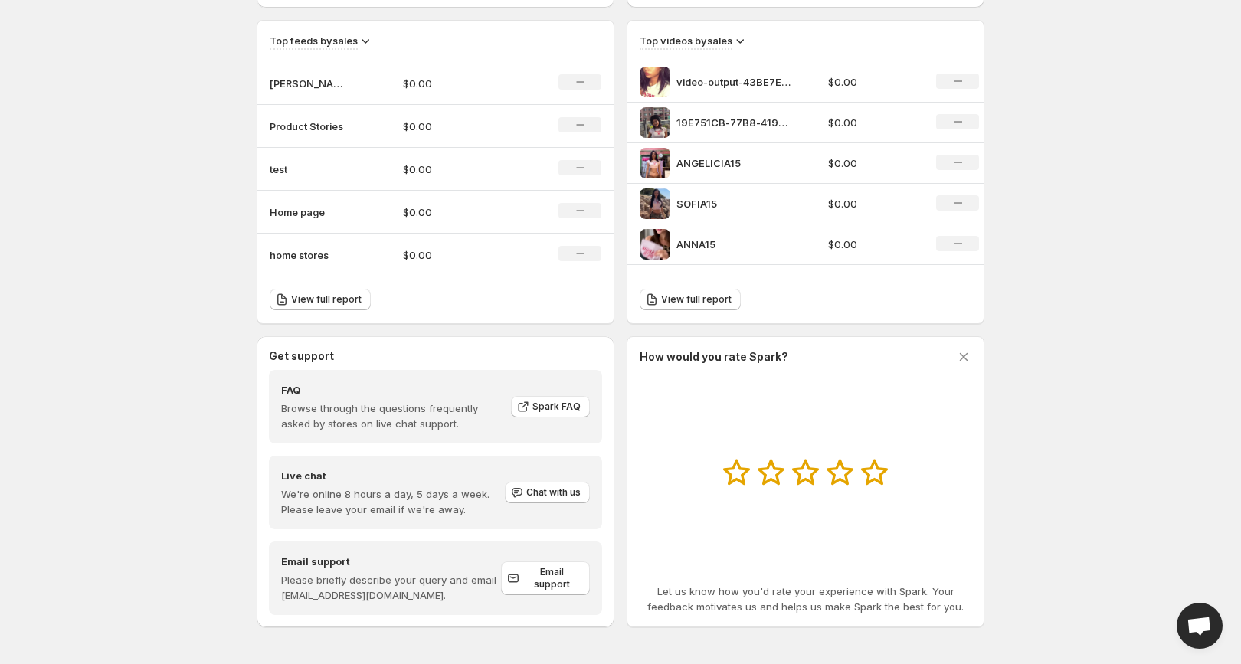
click at [313, 258] on p "home stores" at bounding box center [308, 254] width 77 height 15
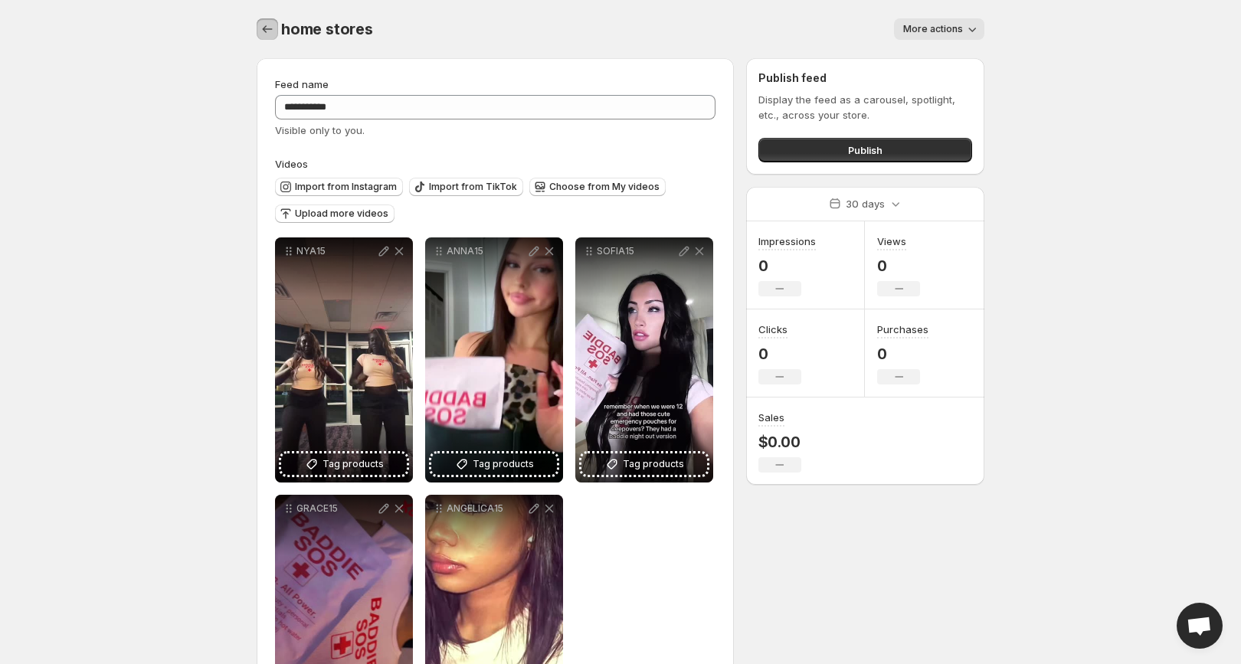
click at [260, 20] on button "Settings" at bounding box center [267, 28] width 21 height 21
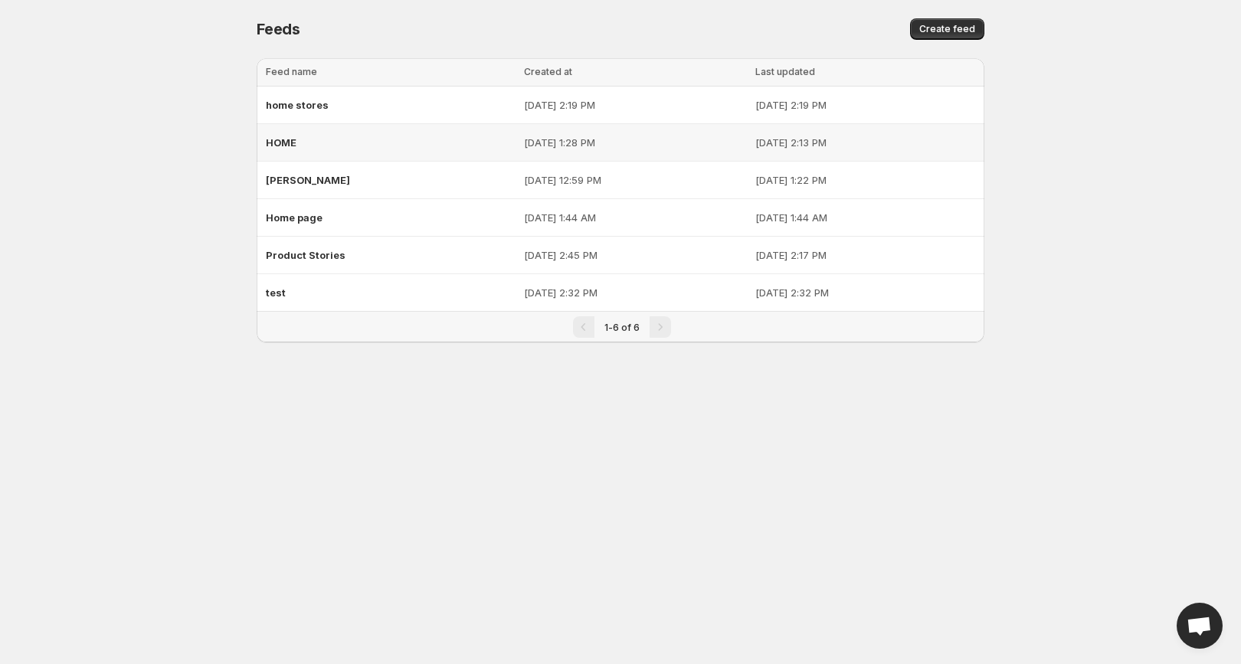
click at [329, 141] on div "HOME" at bounding box center [390, 143] width 249 height 28
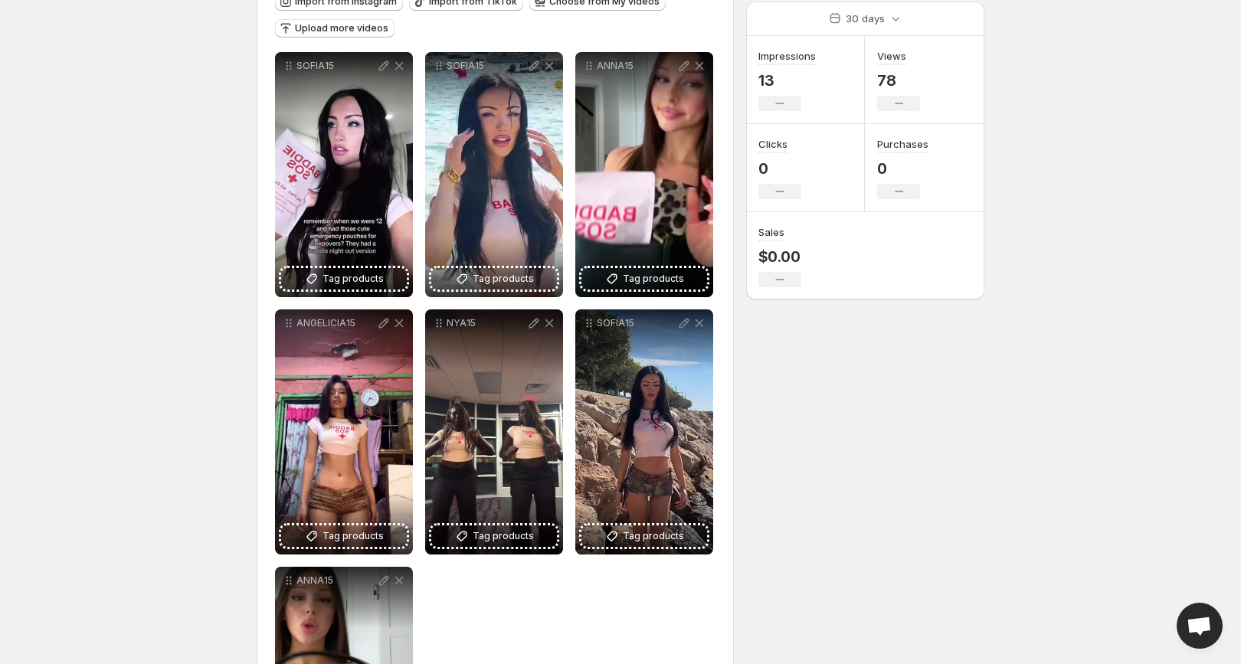
scroll to position [189, 0]
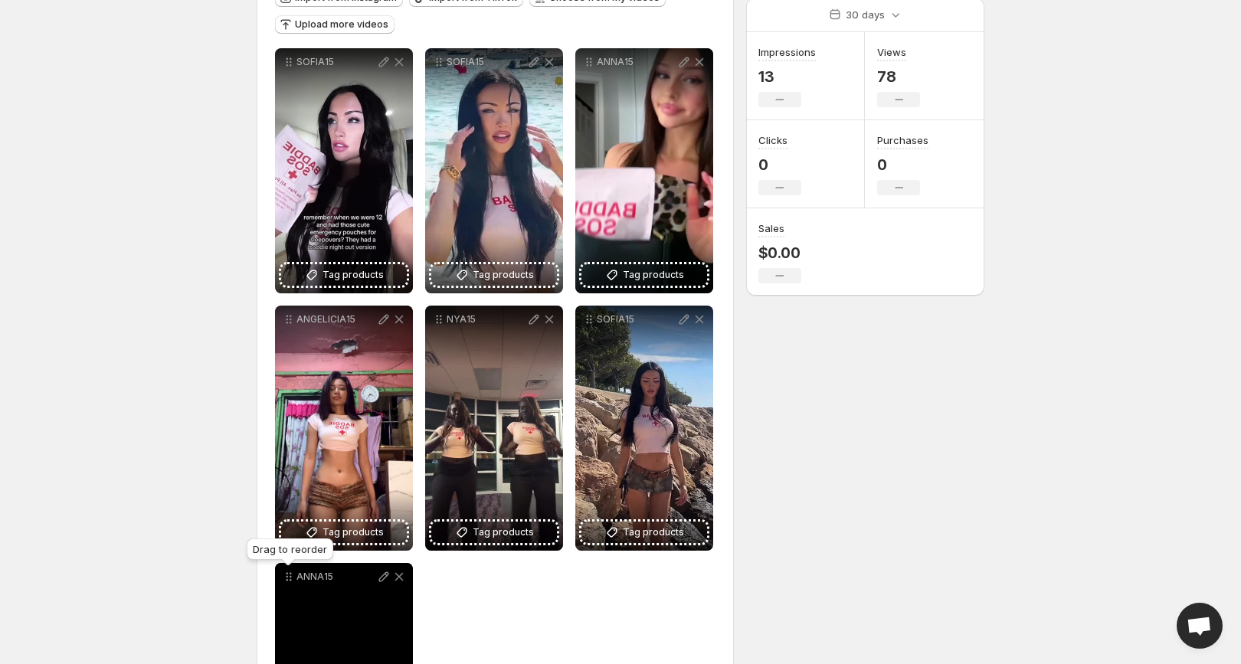
click at [292, 581] on icon at bounding box center [288, 576] width 15 height 15
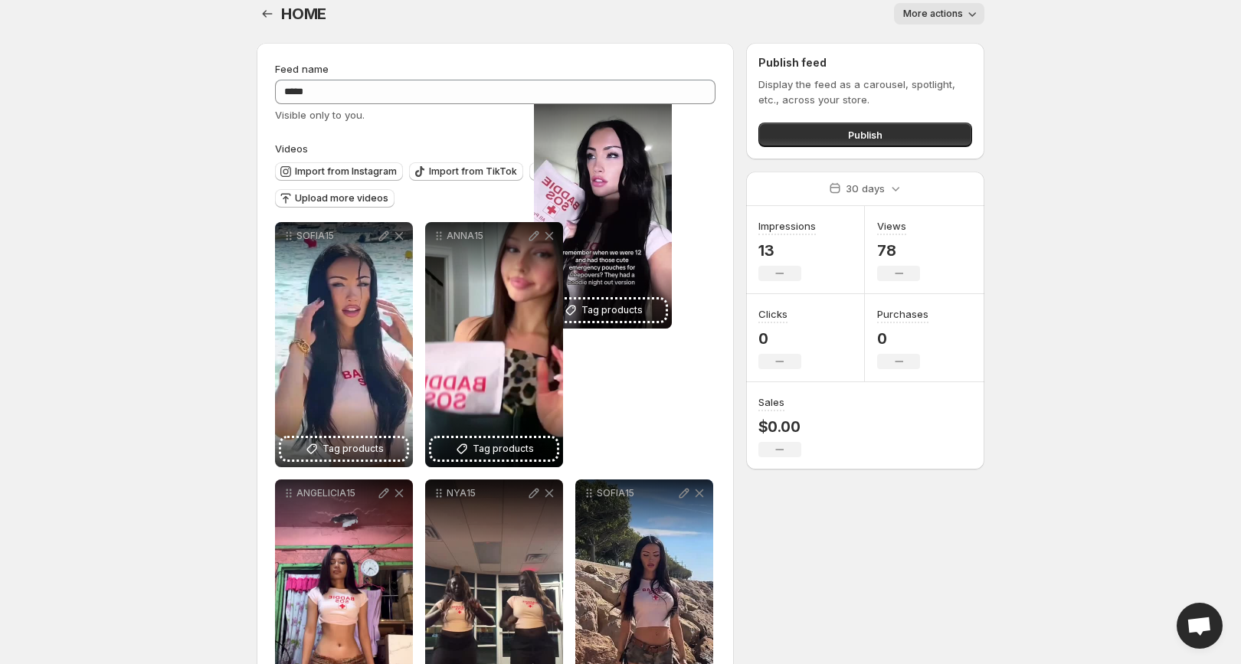
scroll to position [0, 0]
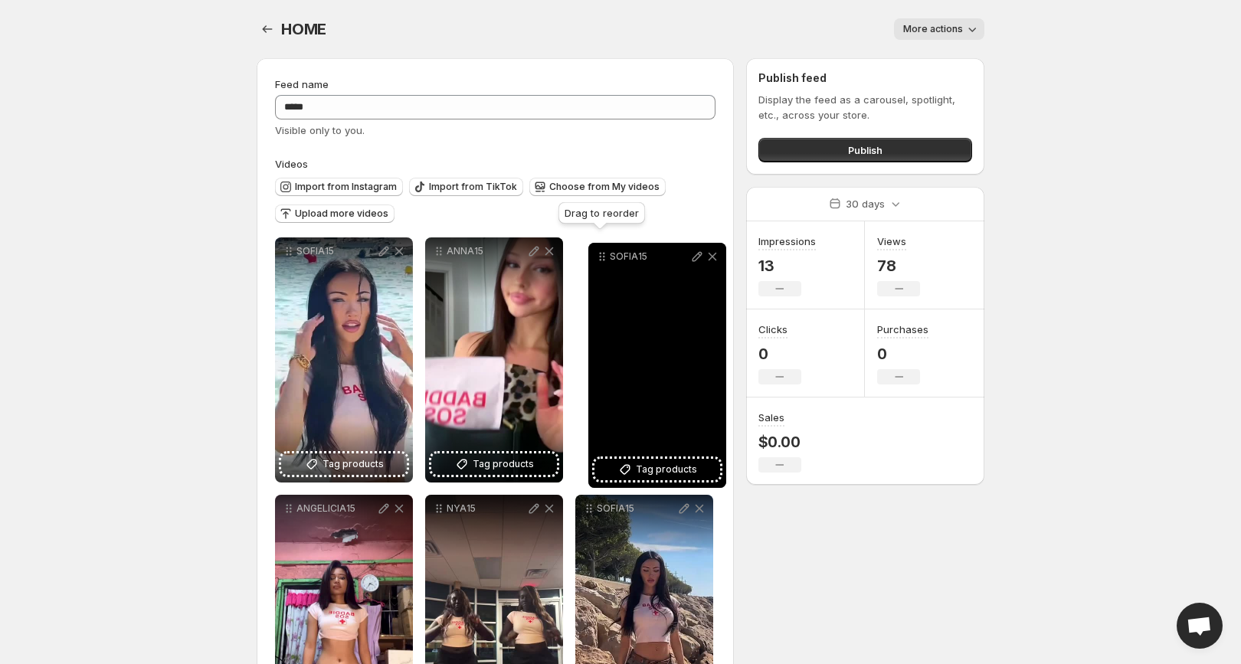
drag, startPoint x: 287, startPoint y: 61, endPoint x: 600, endPoint y: 255, distance: 368.4
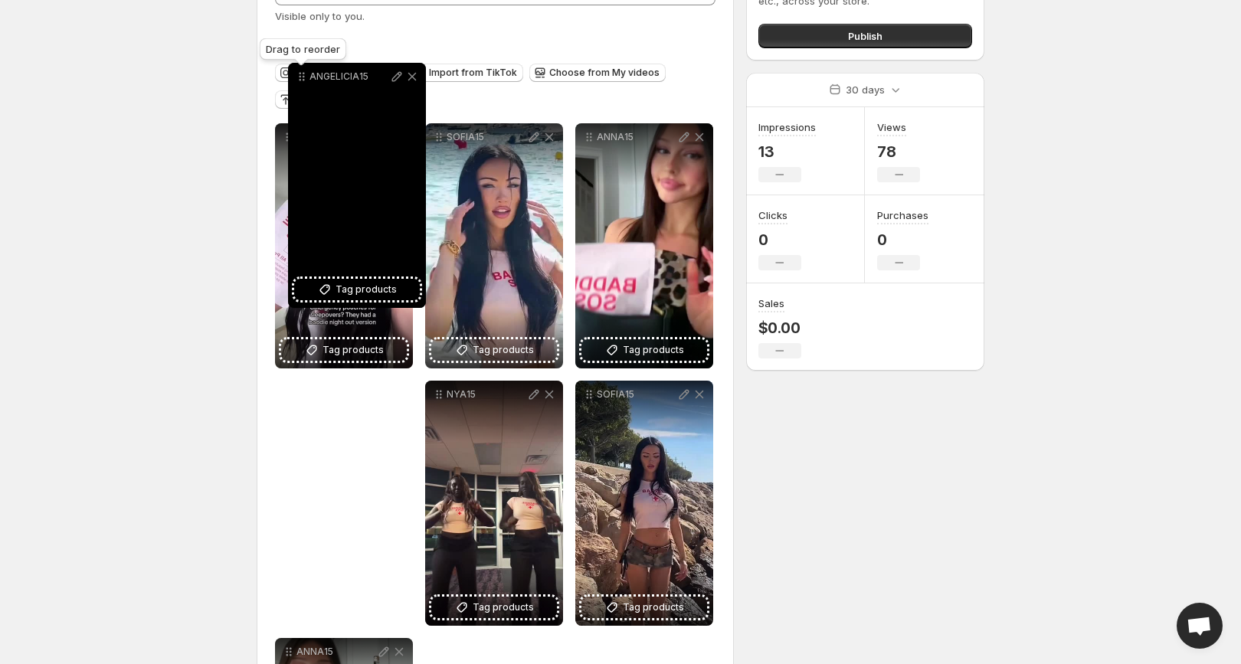
scroll to position [73, 0]
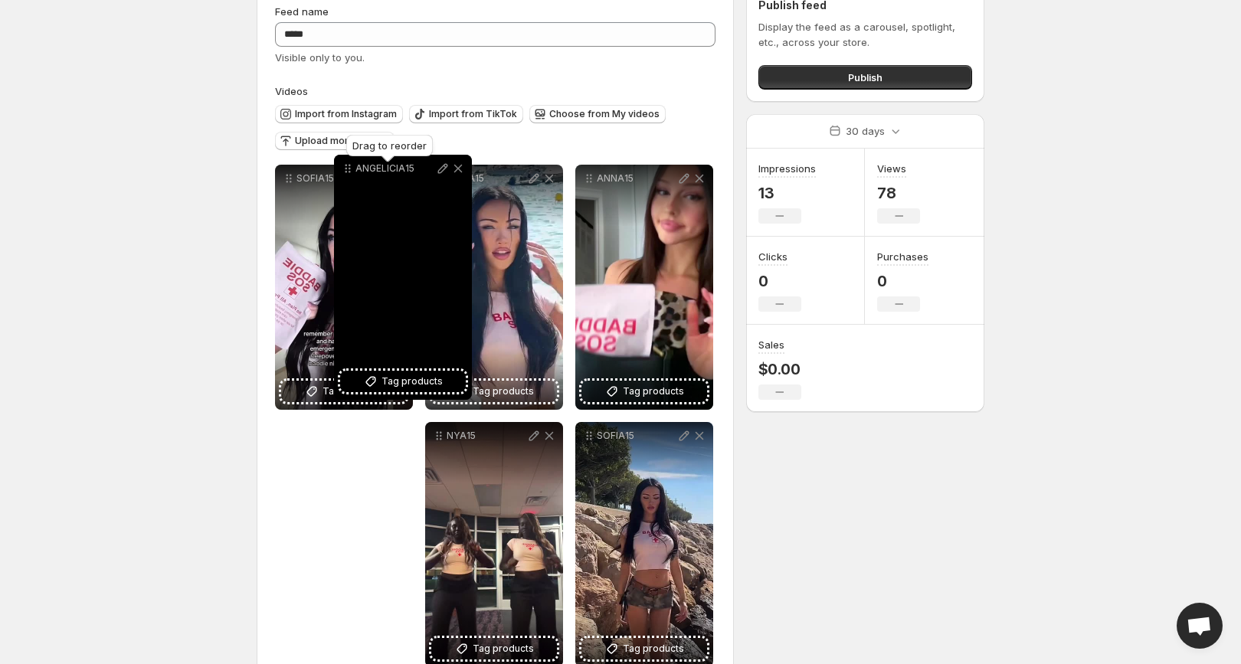
drag, startPoint x: 292, startPoint y: 330, endPoint x: 351, endPoint y: 169, distance: 171.3
click at [351, 169] on icon at bounding box center [347, 168] width 15 height 15
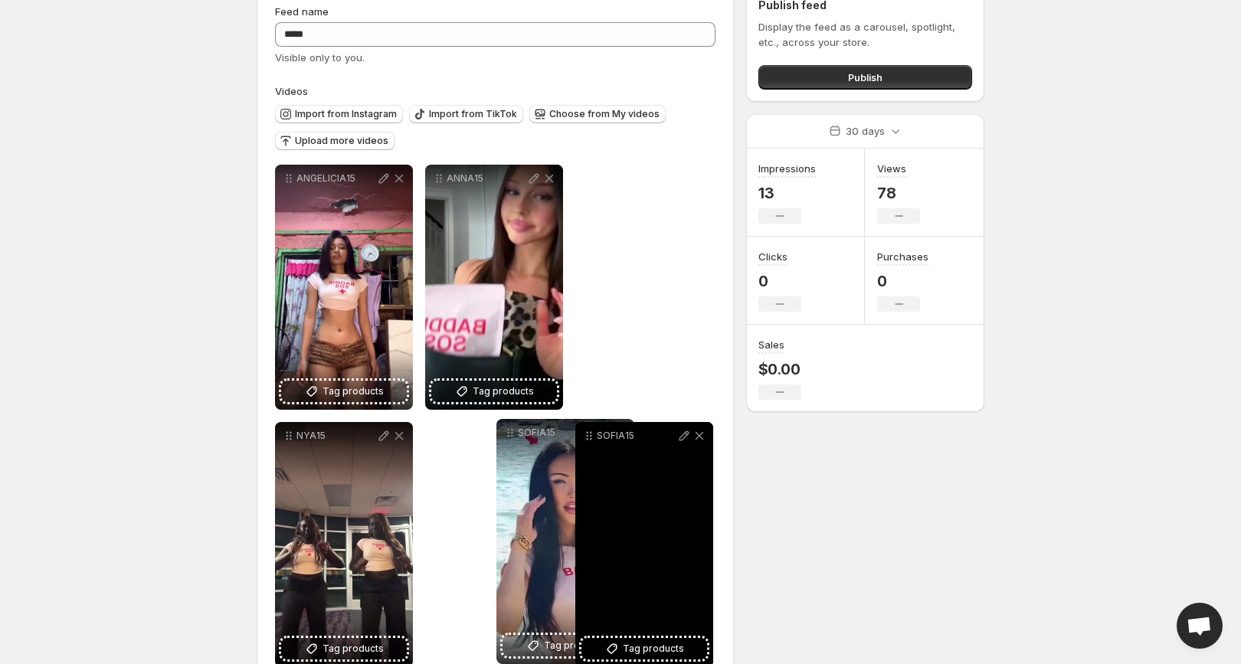
drag, startPoint x: 439, startPoint y: 181, endPoint x: 511, endPoint y: 436, distance: 265.0
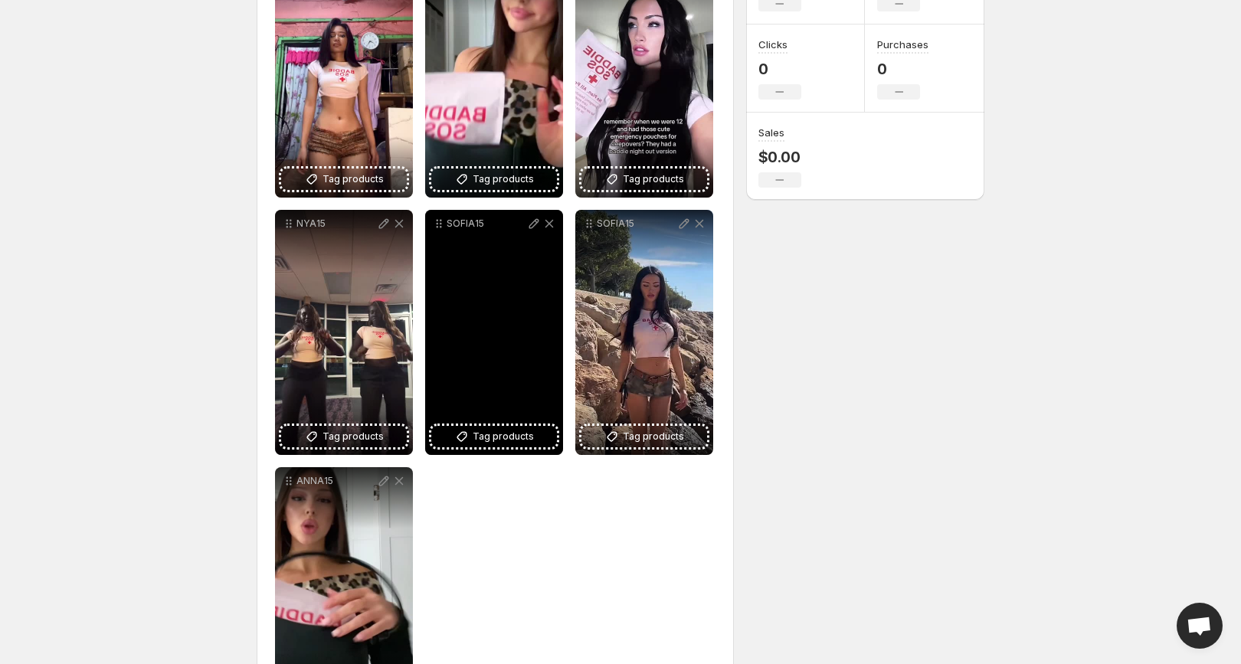
scroll to position [289, 0]
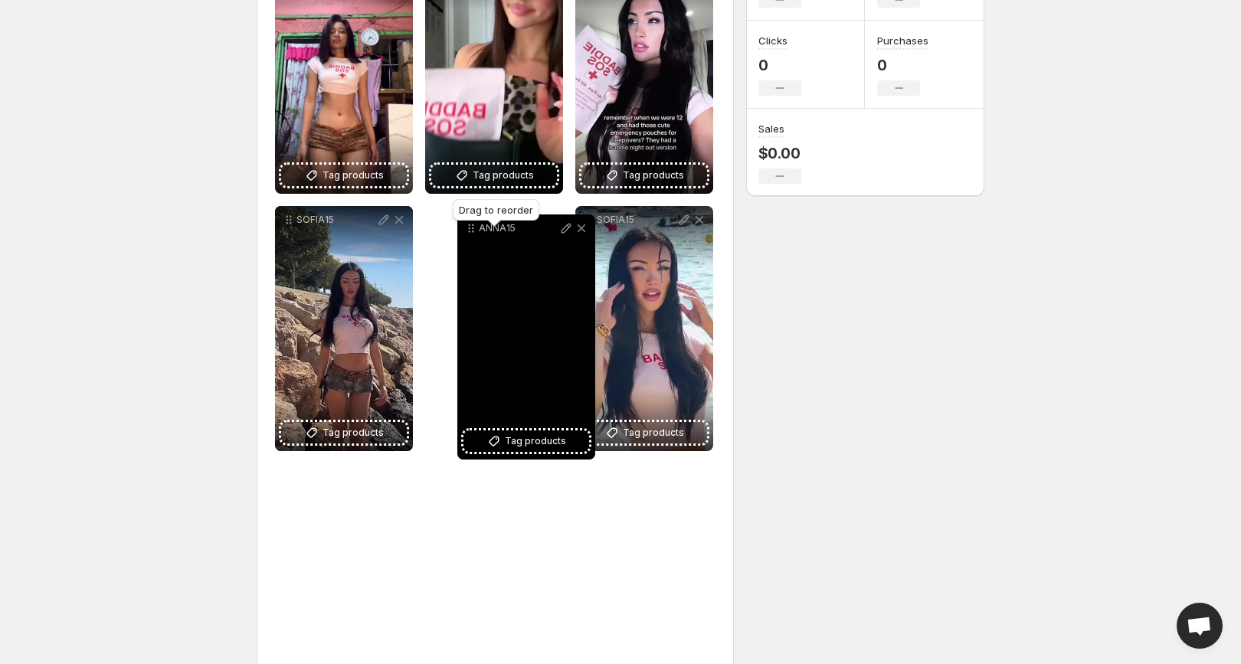
drag, startPoint x: 291, startPoint y: 476, endPoint x: 452, endPoint y: 224, distance: 299.0
click at [451, 224] on body "**********" at bounding box center [620, 43] width 1241 height 664
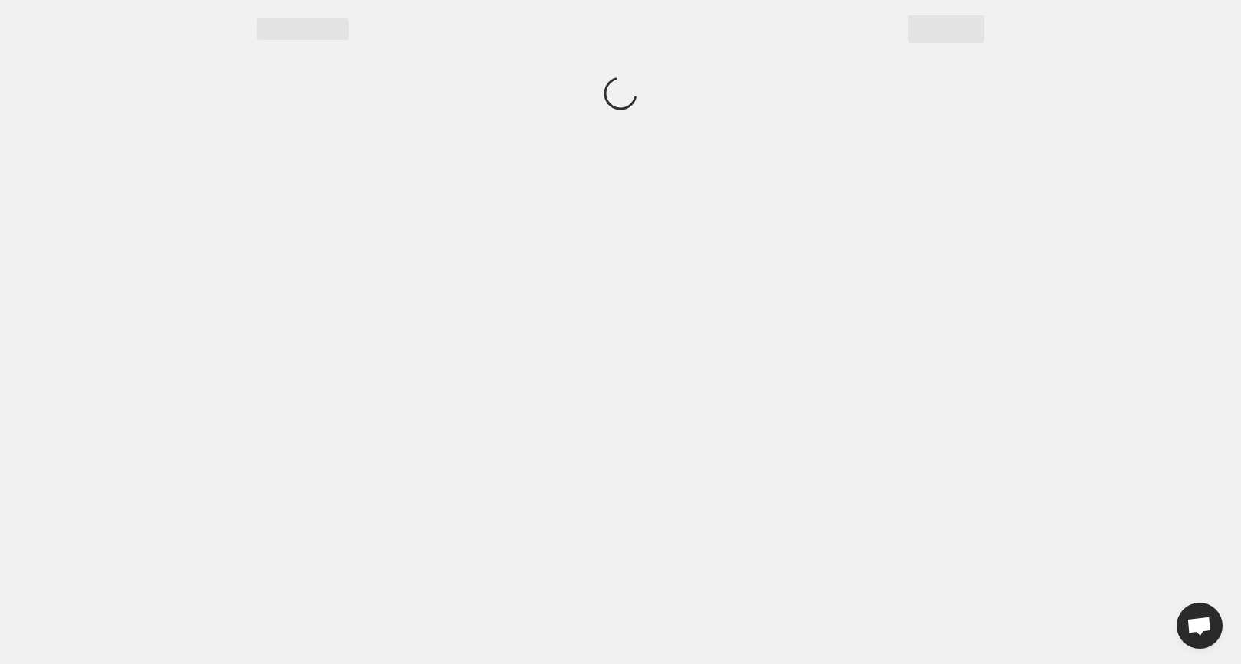
scroll to position [0, 0]
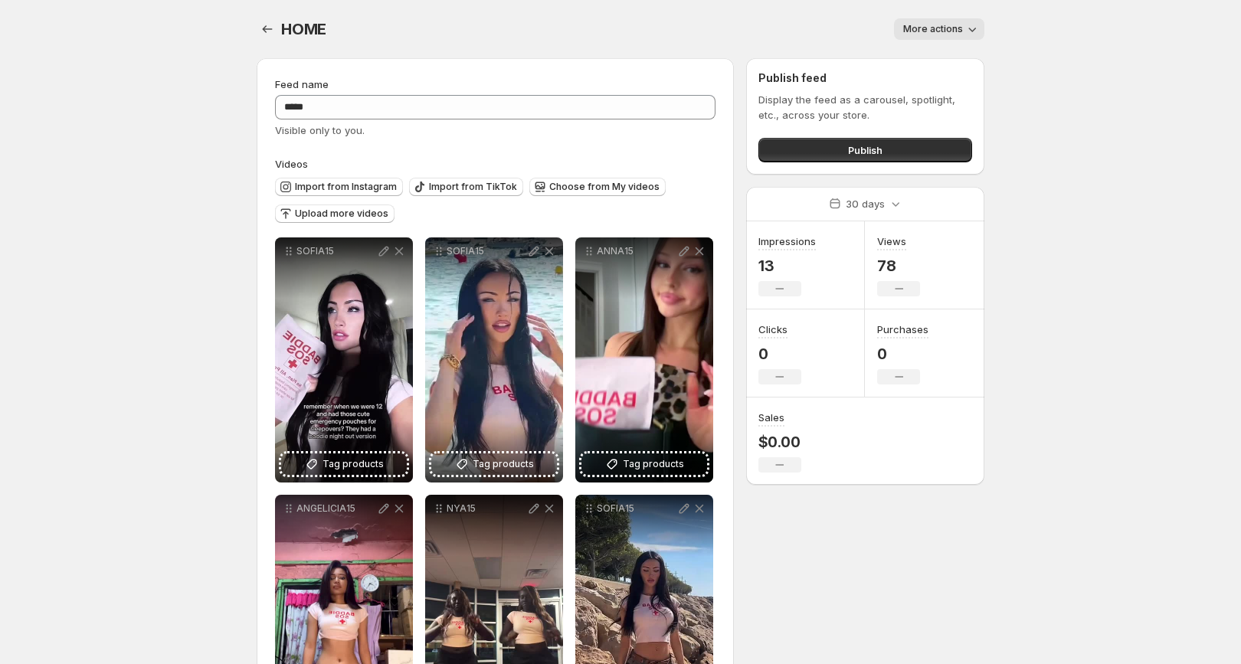
click at [839, 150] on button "Publish" at bounding box center [865, 150] width 214 height 25
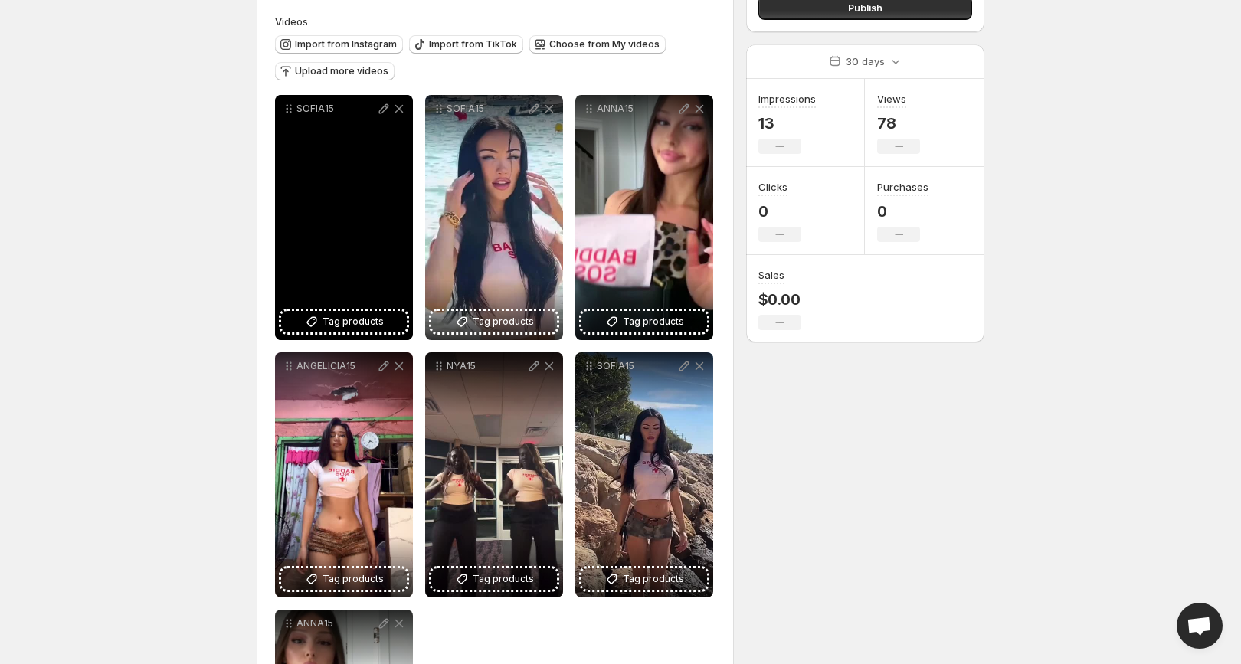
scroll to position [173, 0]
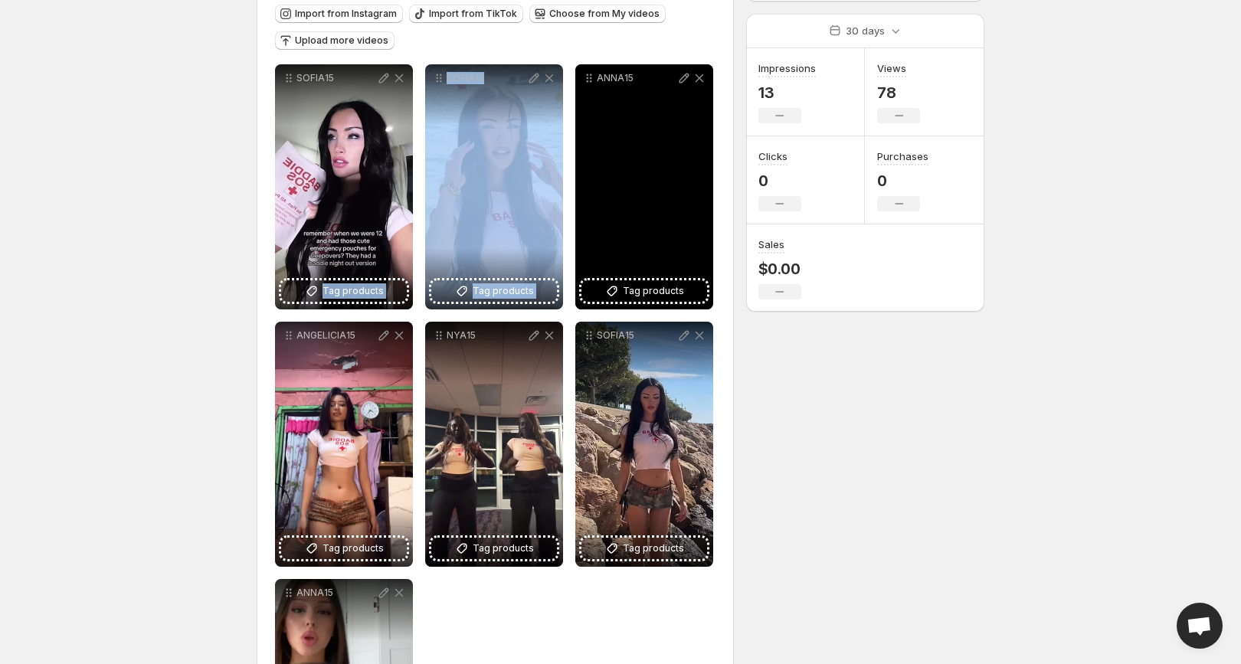
drag, startPoint x: 373, startPoint y: 155, endPoint x: 606, endPoint y: 167, distance: 233.1
click at [606, 167] on div "**********" at bounding box center [495, 444] width 440 height 760
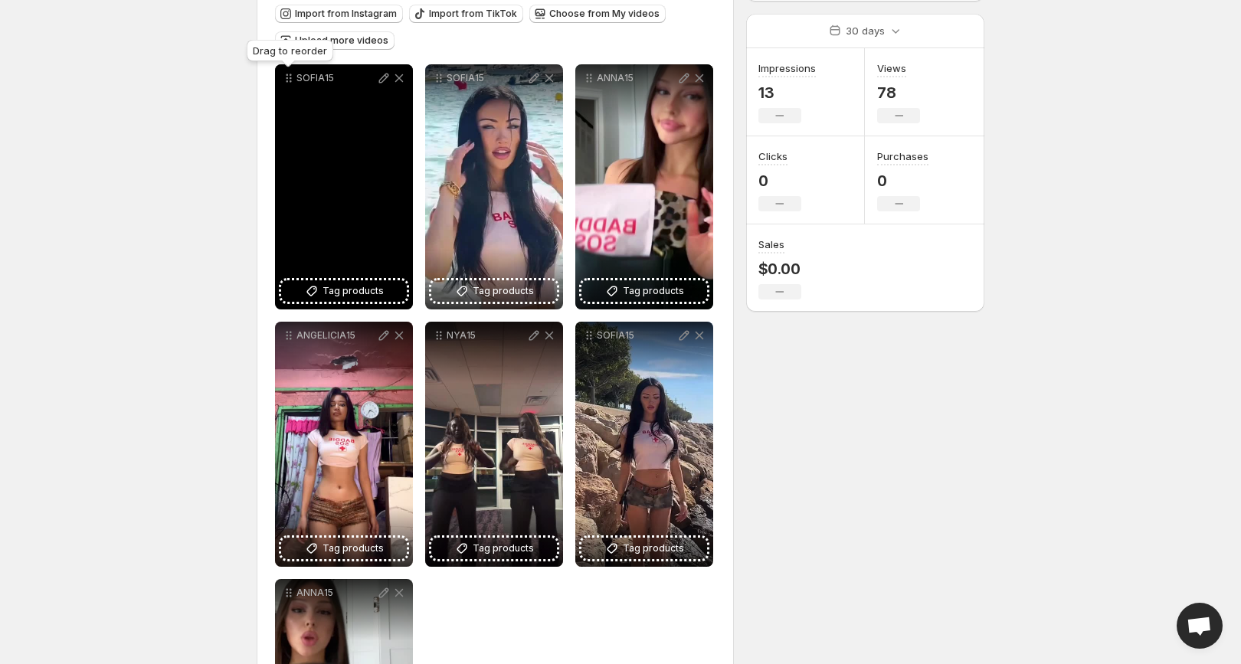
click at [287, 82] on icon at bounding box center [287, 81] width 2 height 2
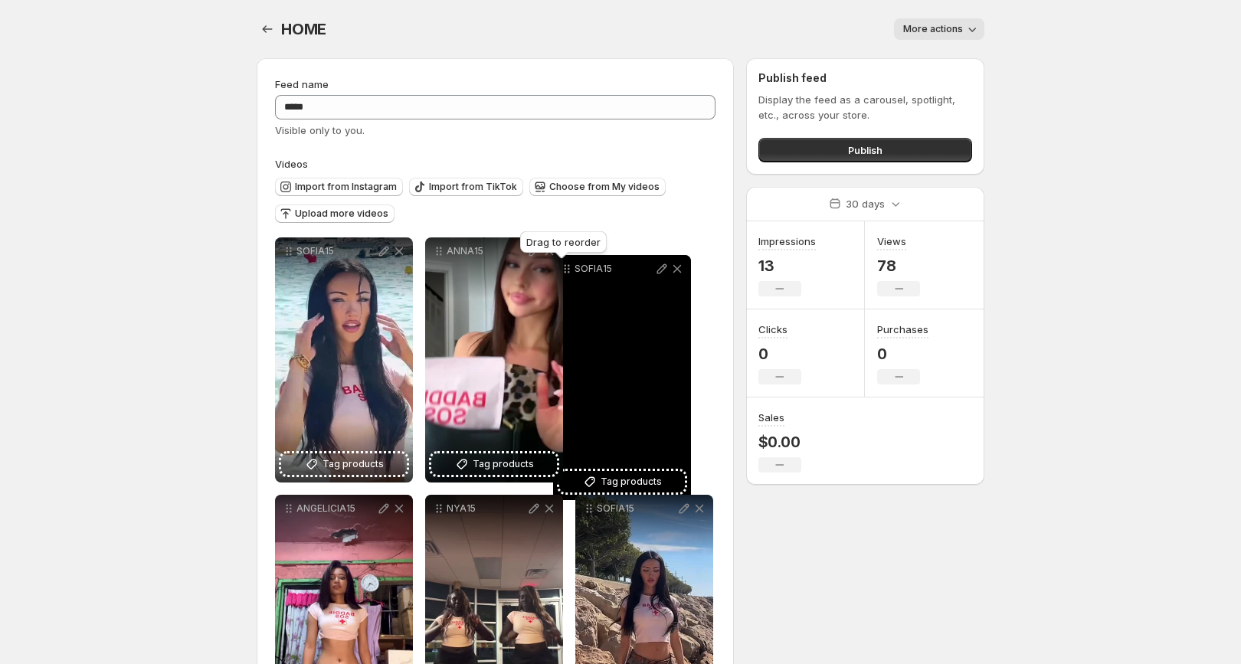
drag, startPoint x: 290, startPoint y: 250, endPoint x: 578, endPoint y: 264, distance: 289.1
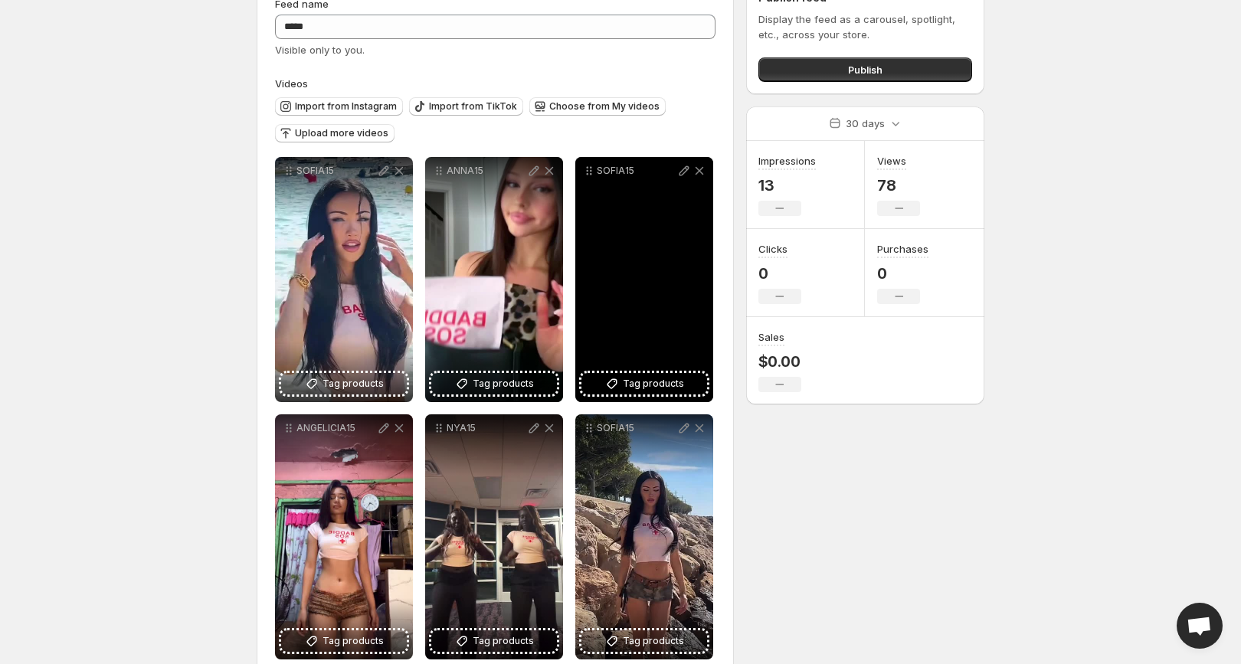
scroll to position [117, 0]
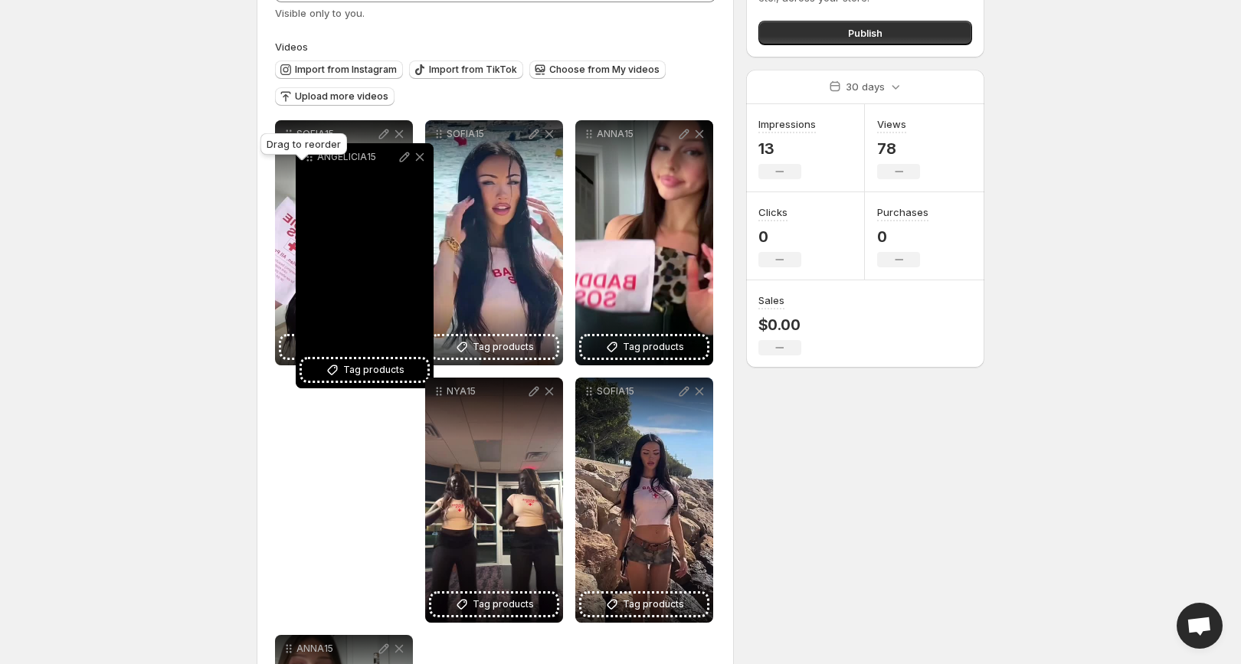
drag, startPoint x: 290, startPoint y: 391, endPoint x: 311, endPoint y: 156, distance: 235.3
click at [311, 156] on body "**********" at bounding box center [620, 215] width 1241 height 664
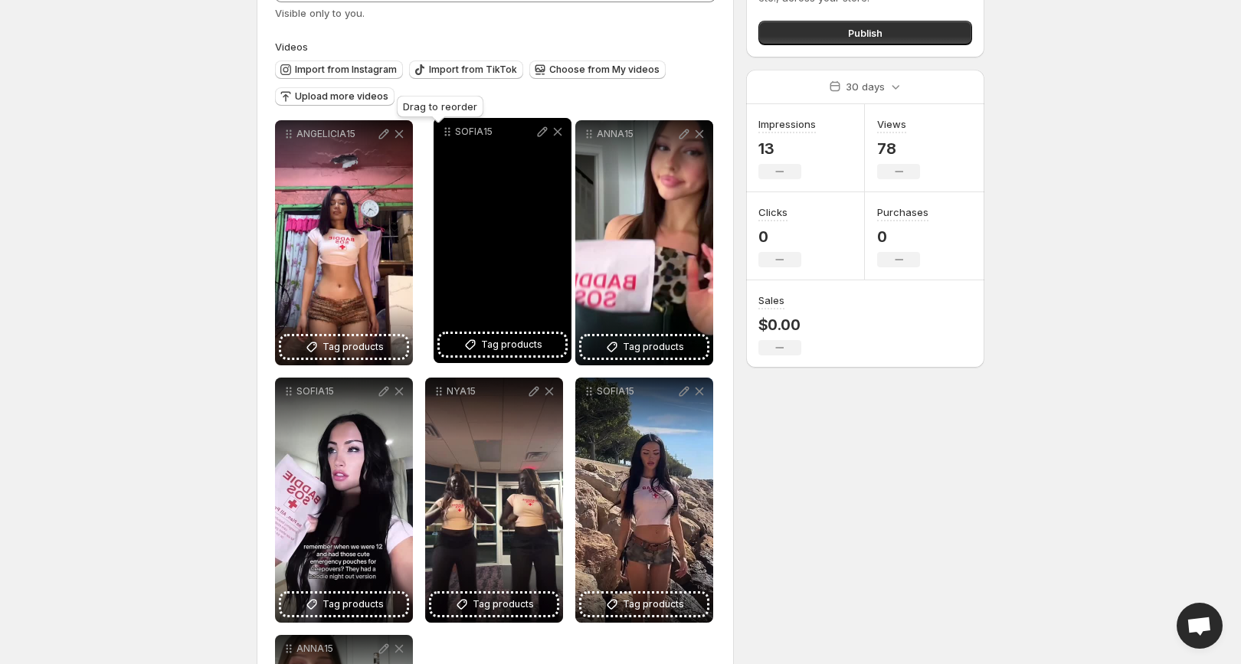
drag, startPoint x: 439, startPoint y: 133, endPoint x: 447, endPoint y: 130, distance: 9.0
click at [447, 130] on icon at bounding box center [447, 131] width 15 height 15
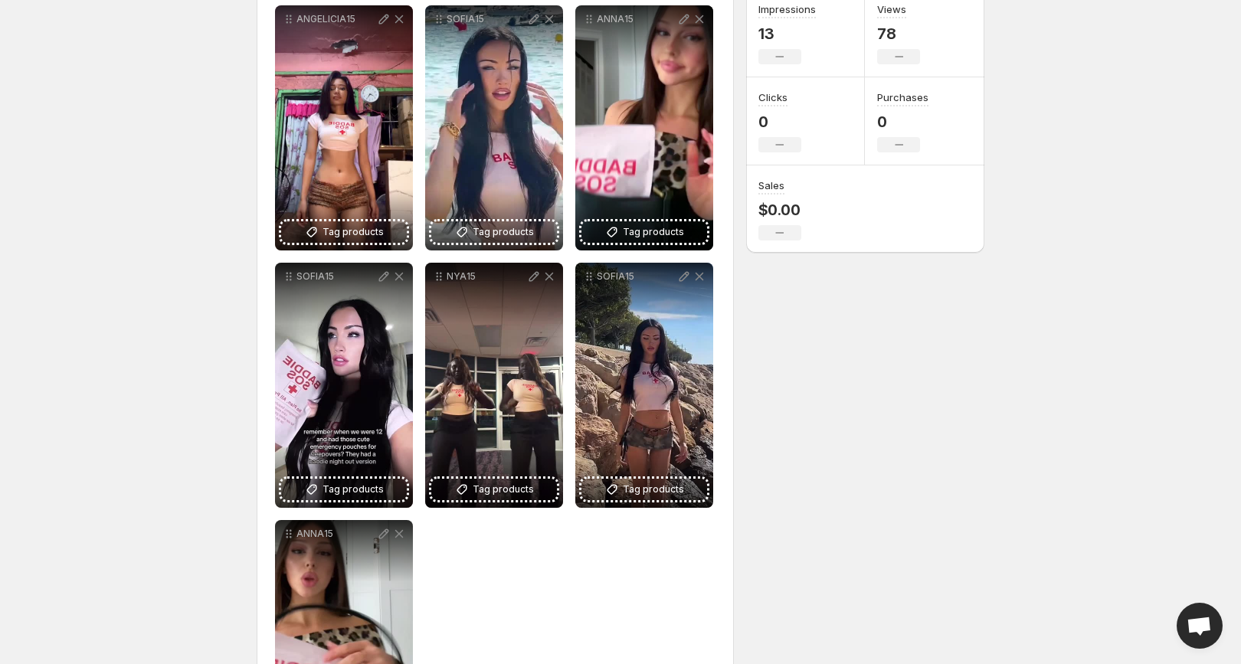
scroll to position [0, 0]
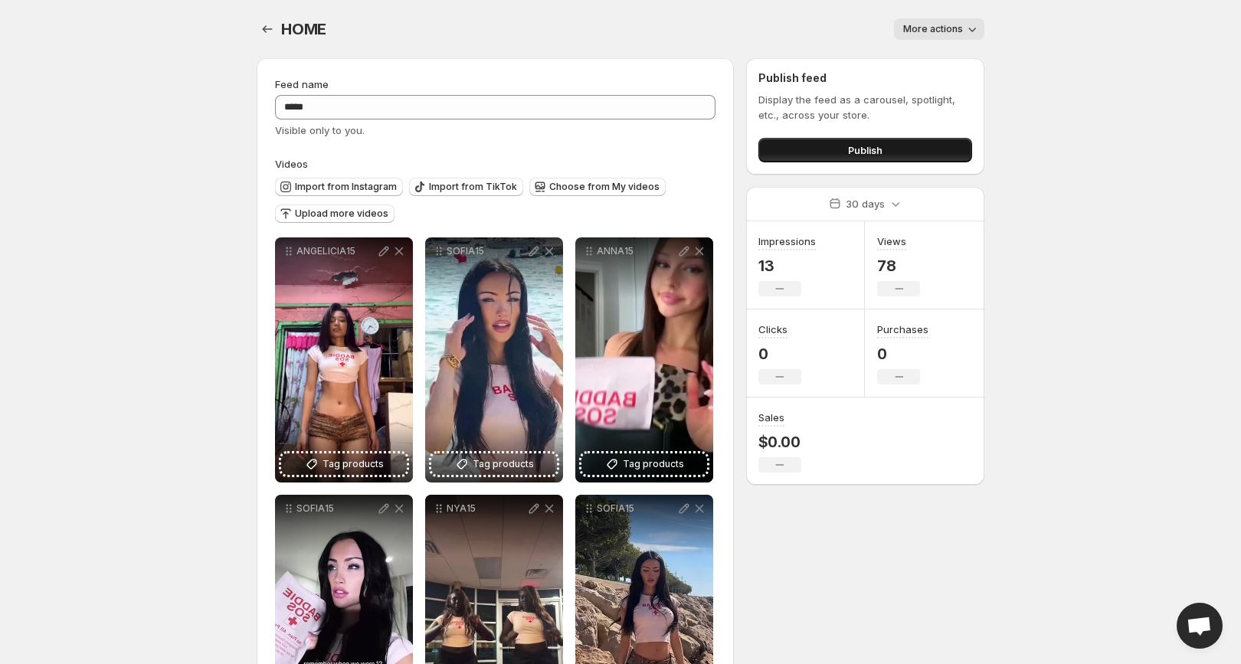
click at [875, 149] on span "Publish" at bounding box center [865, 149] width 34 height 15
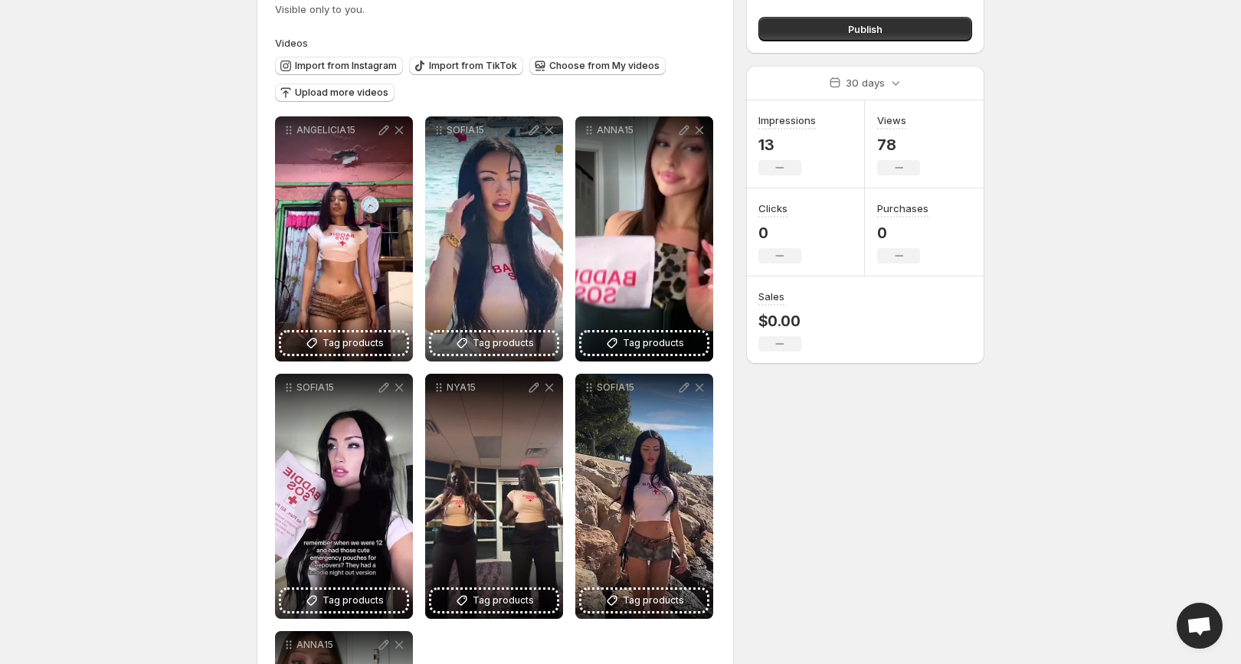
scroll to position [129, 0]
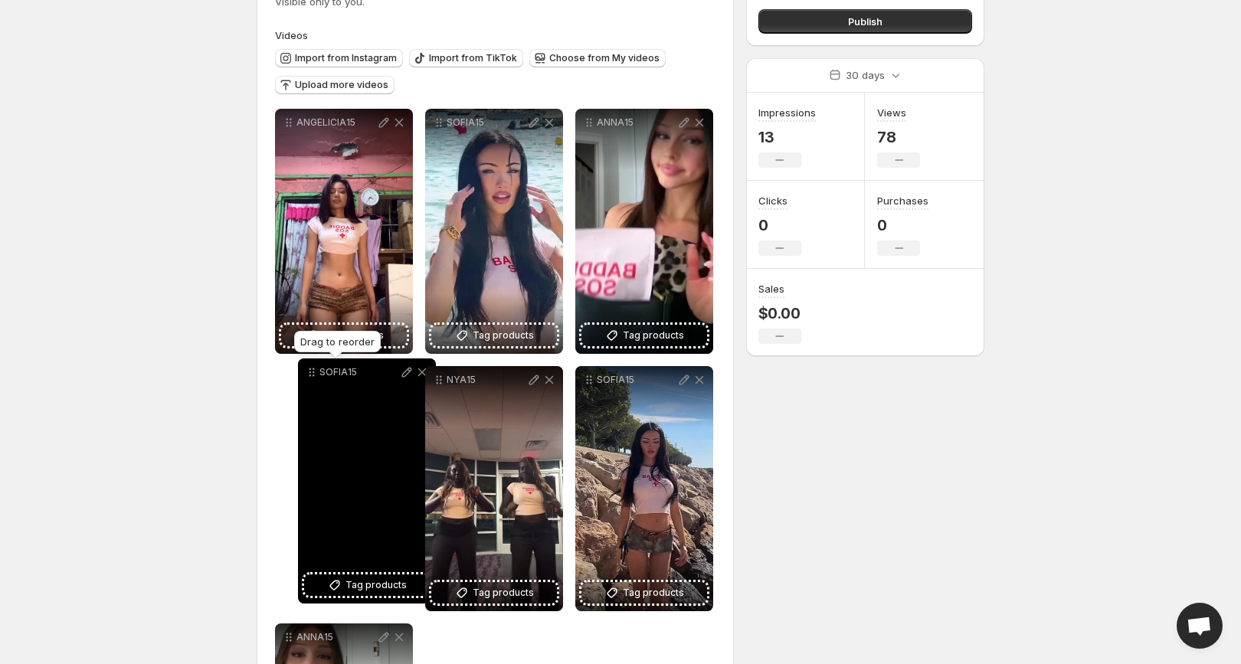
drag, startPoint x: 287, startPoint y: 382, endPoint x: 249, endPoint y: 382, distance: 38.3
click at [249, 382] on div "**********" at bounding box center [614, 411] width 740 height 988
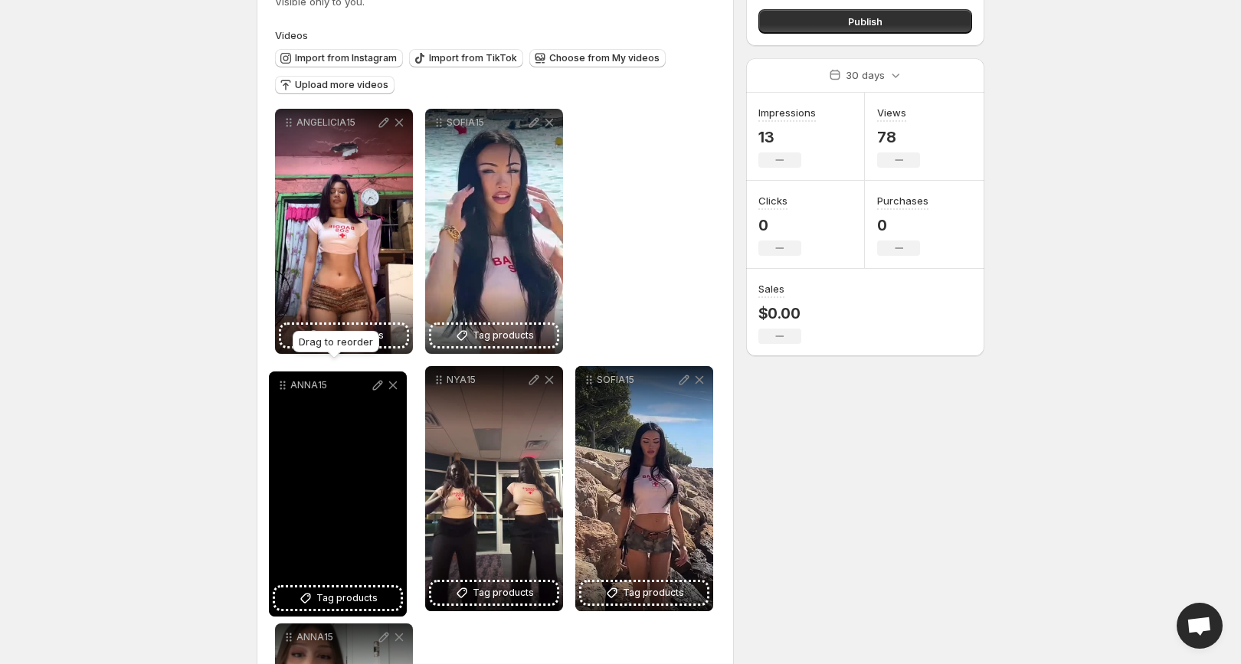
drag, startPoint x: 591, startPoint y: 126, endPoint x: 285, endPoint y: 388, distance: 402.5
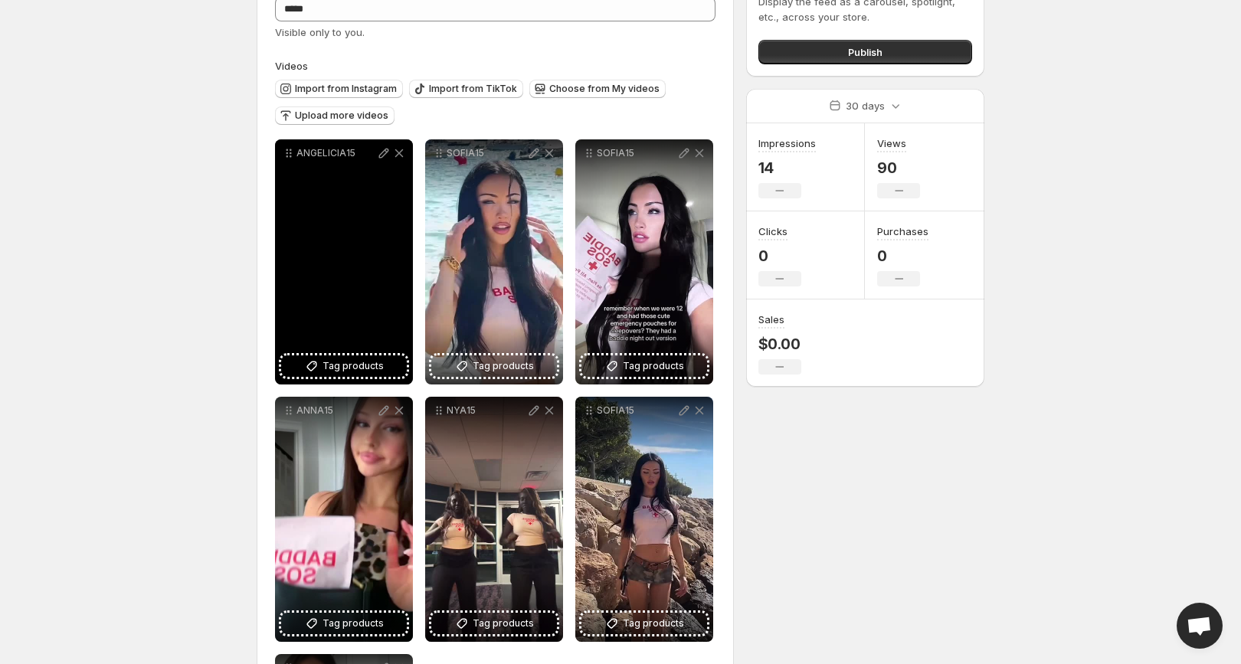
scroll to position [122, 0]
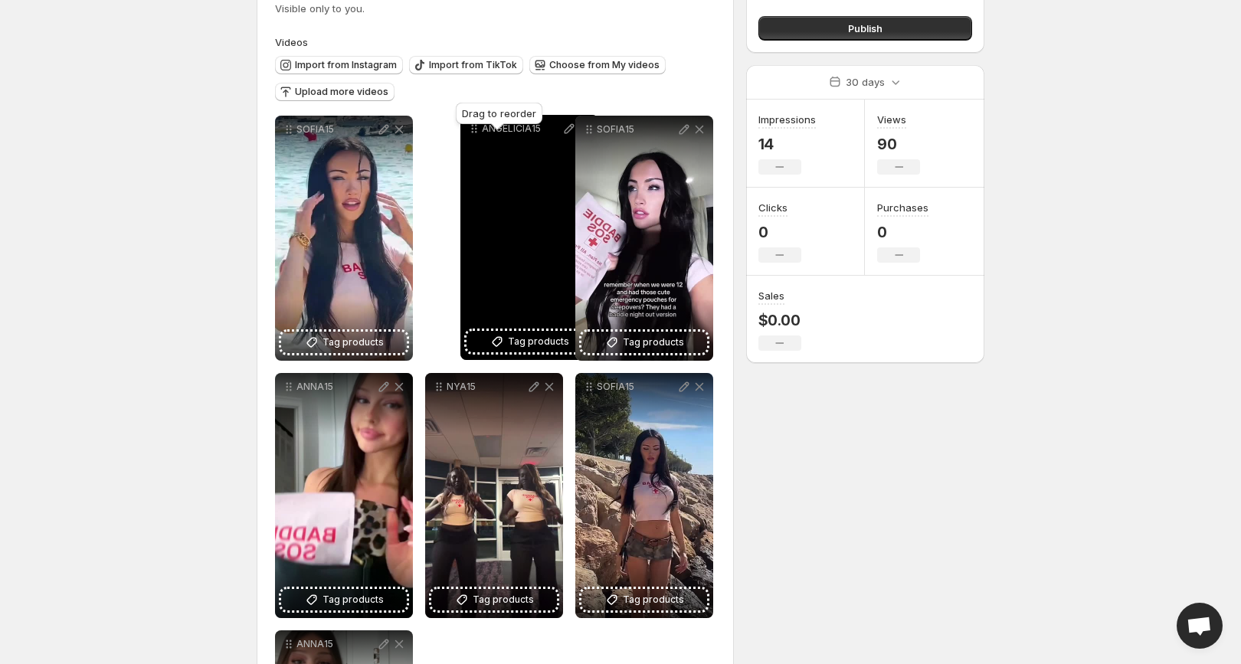
drag, startPoint x: 290, startPoint y: 127, endPoint x: 473, endPoint y: 126, distance: 183.8
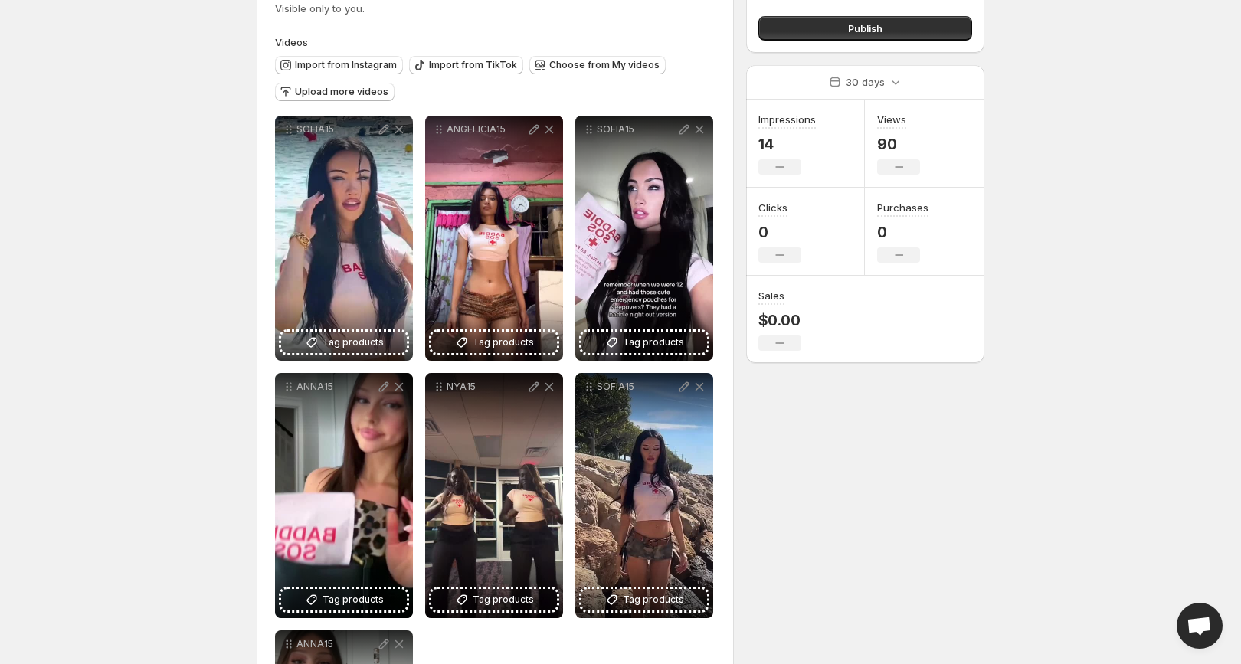
scroll to position [0, 0]
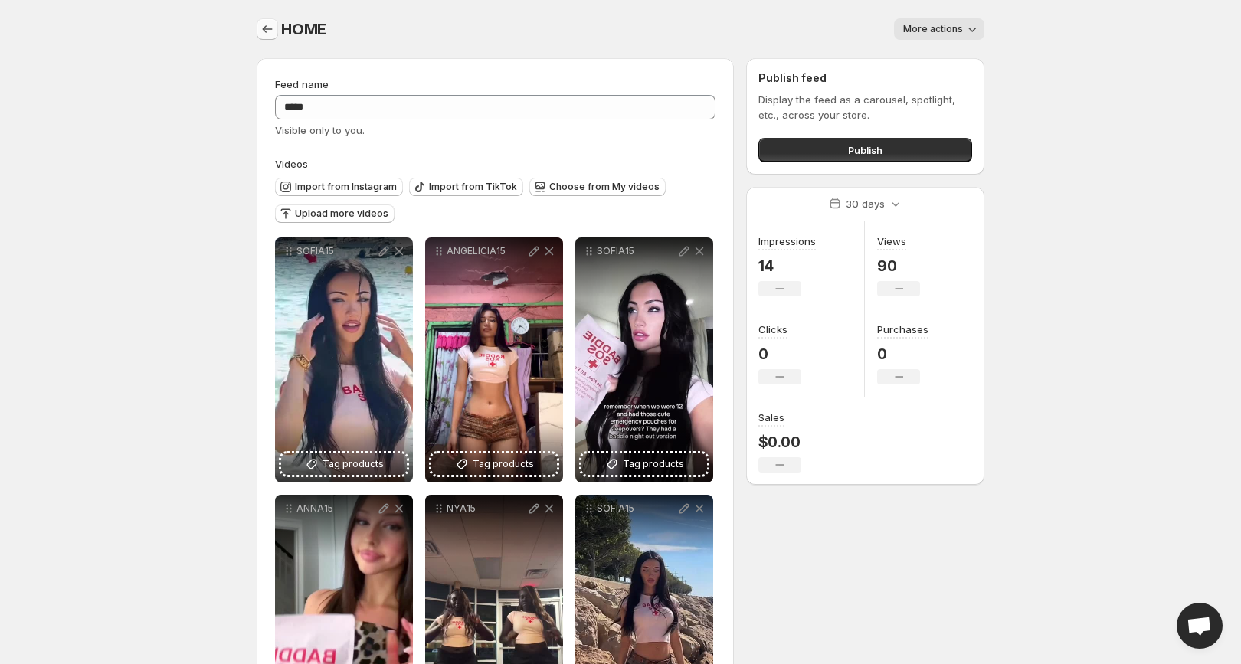
click at [261, 28] on icon "Settings" at bounding box center [267, 28] width 15 height 15
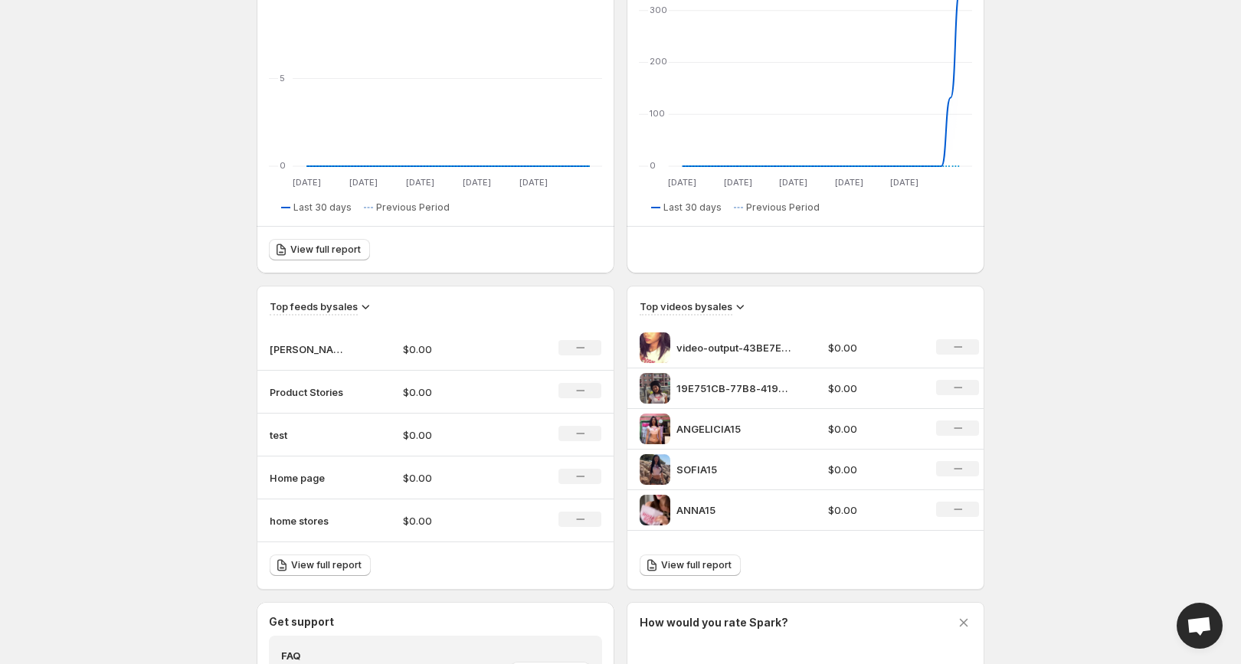
scroll to position [374, 0]
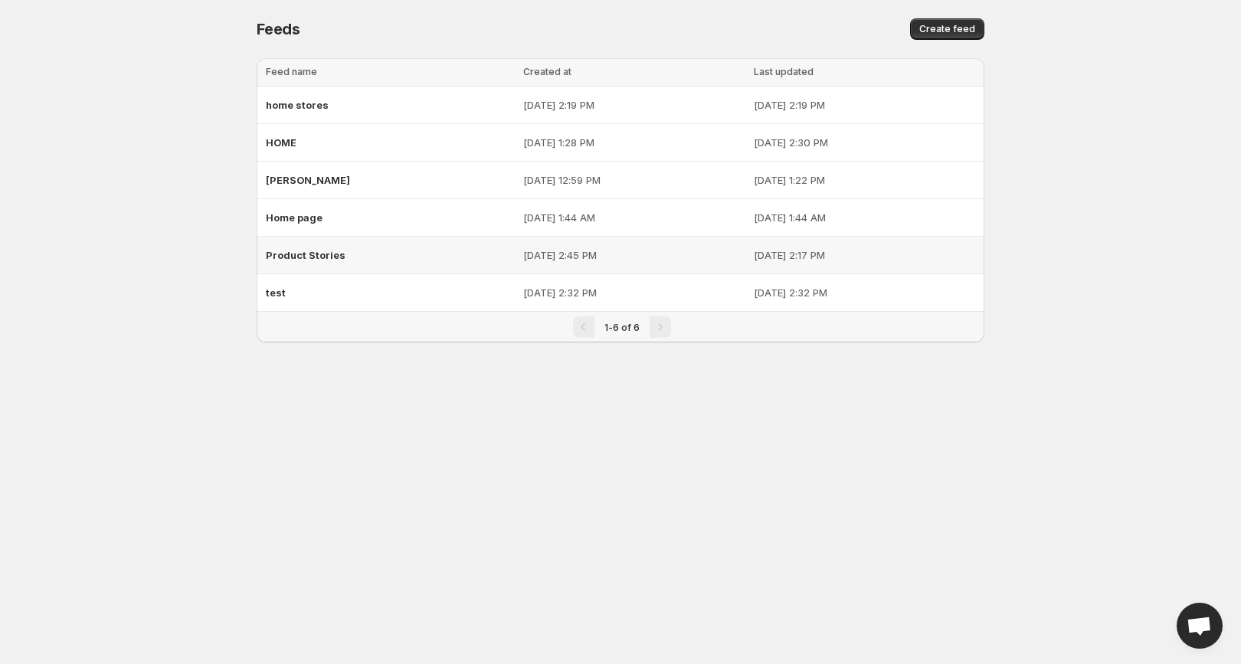
click at [367, 252] on div "Product Stories" at bounding box center [390, 255] width 248 height 28
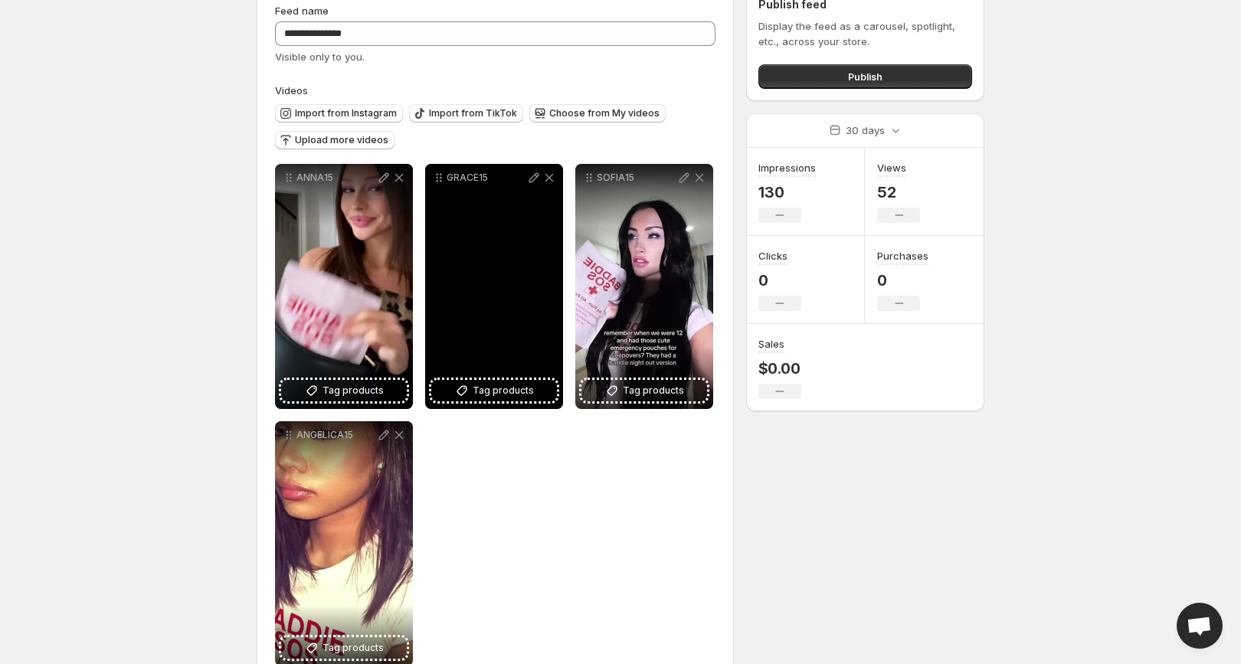
scroll to position [113, 0]
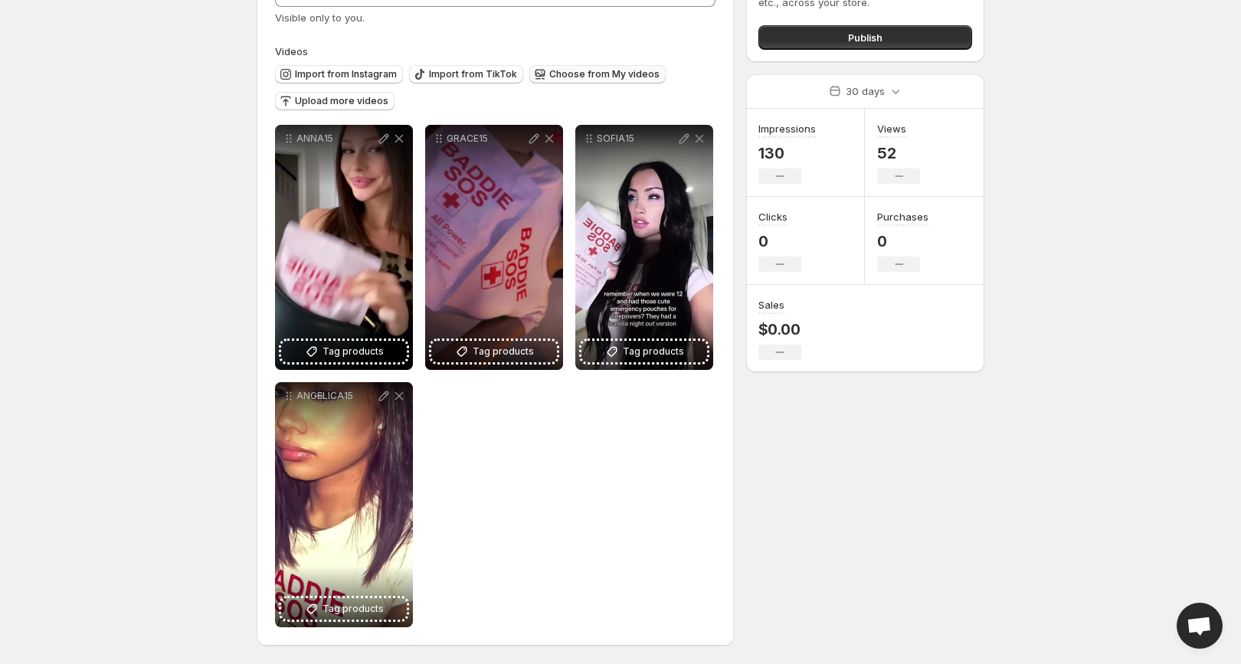
click at [610, 80] on button "Choose from My videos" at bounding box center [597, 74] width 136 height 18
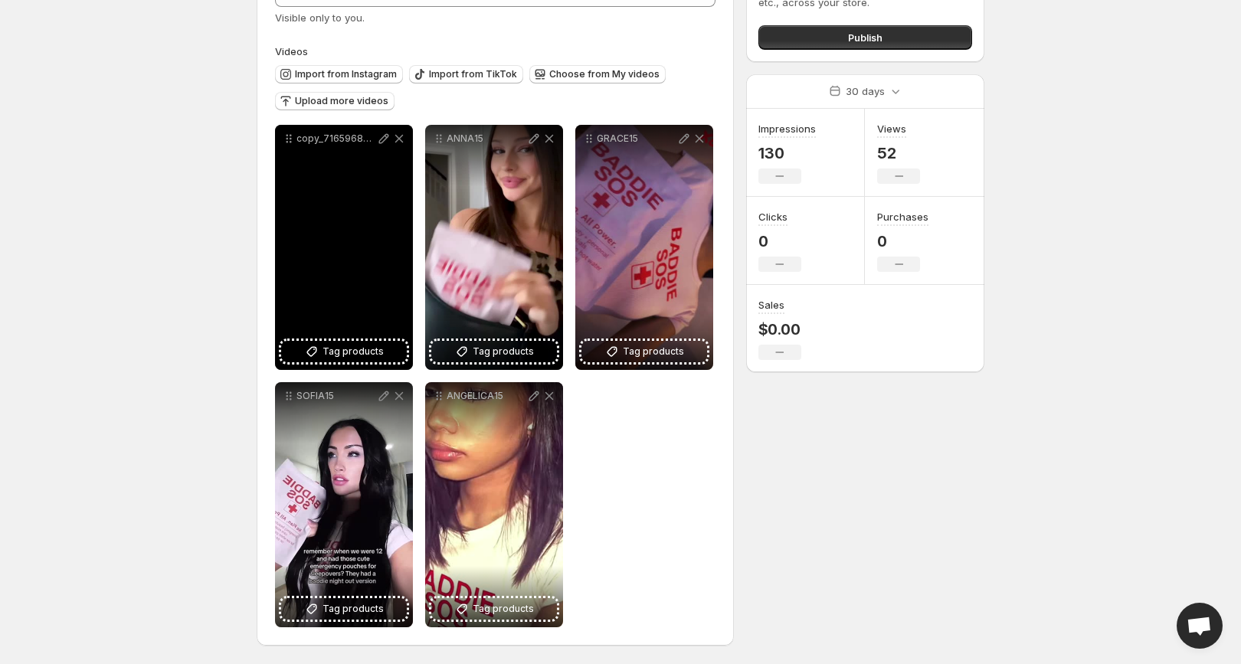
click at [322, 134] on p "copy_7165968B-56A0-48DD-B504-06872FF7B76E" at bounding box center [336, 139] width 80 height 12
click at [381, 140] on icon at bounding box center [383, 138] width 15 height 15
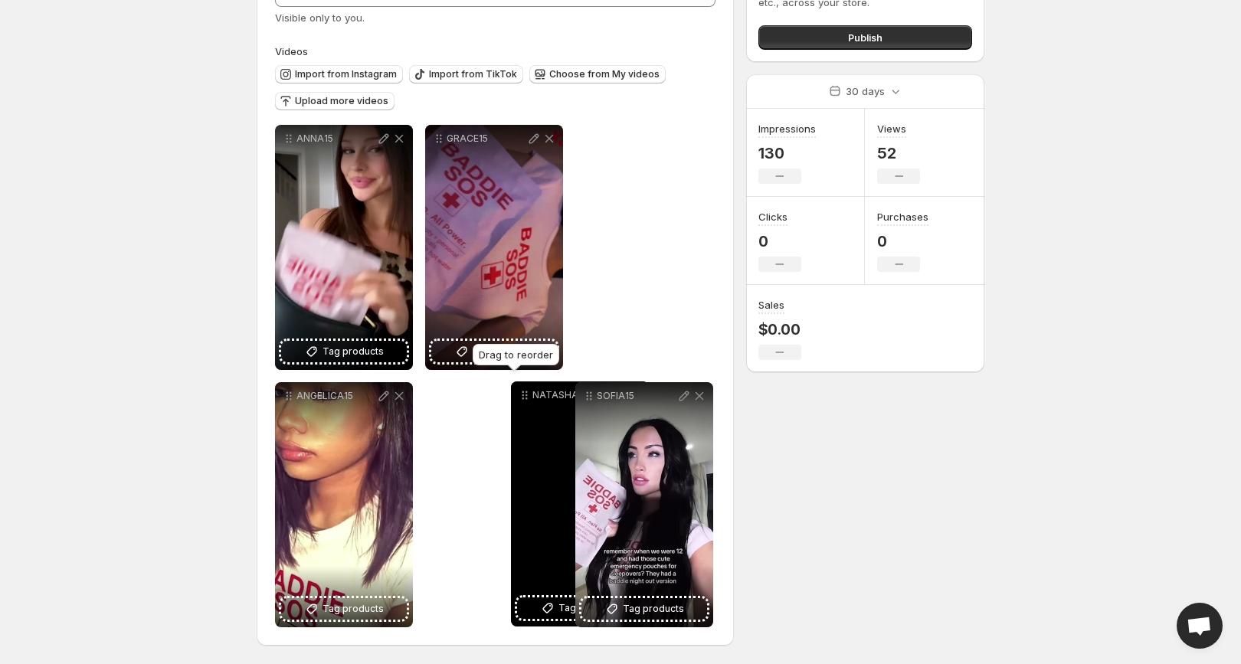
drag, startPoint x: 286, startPoint y: 140, endPoint x: 522, endPoint y: 397, distance: 348.6
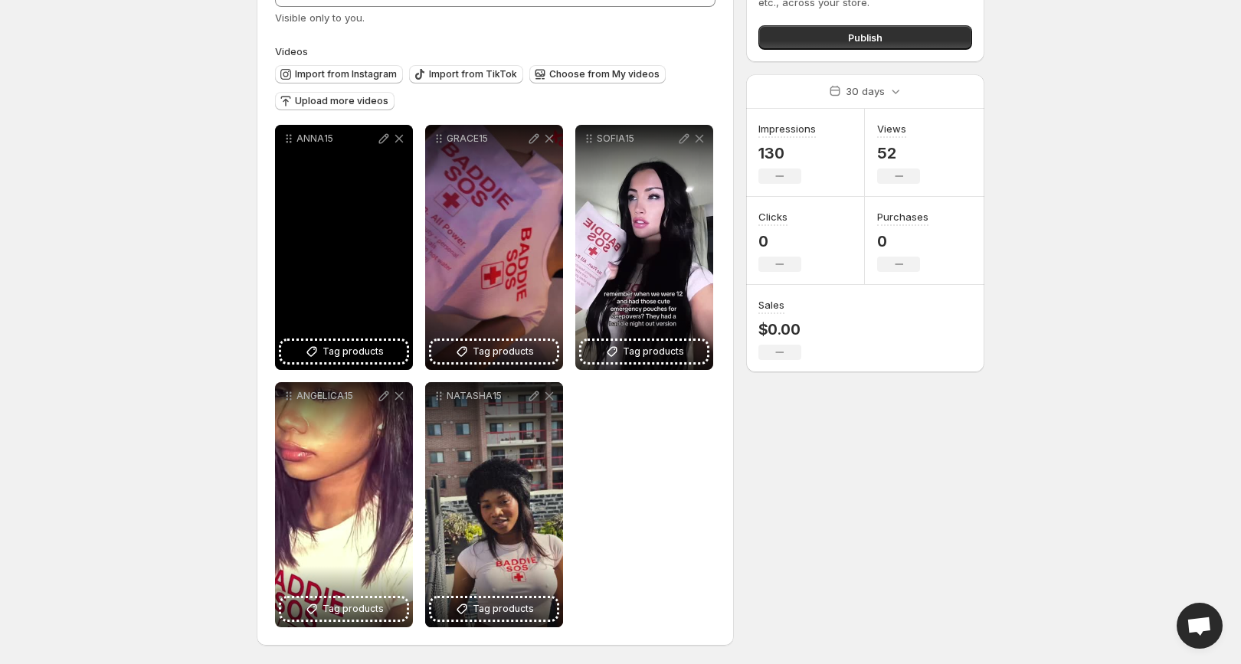
click at [293, 110] on div "Upload more videos" at bounding box center [334, 102] width 119 height 21
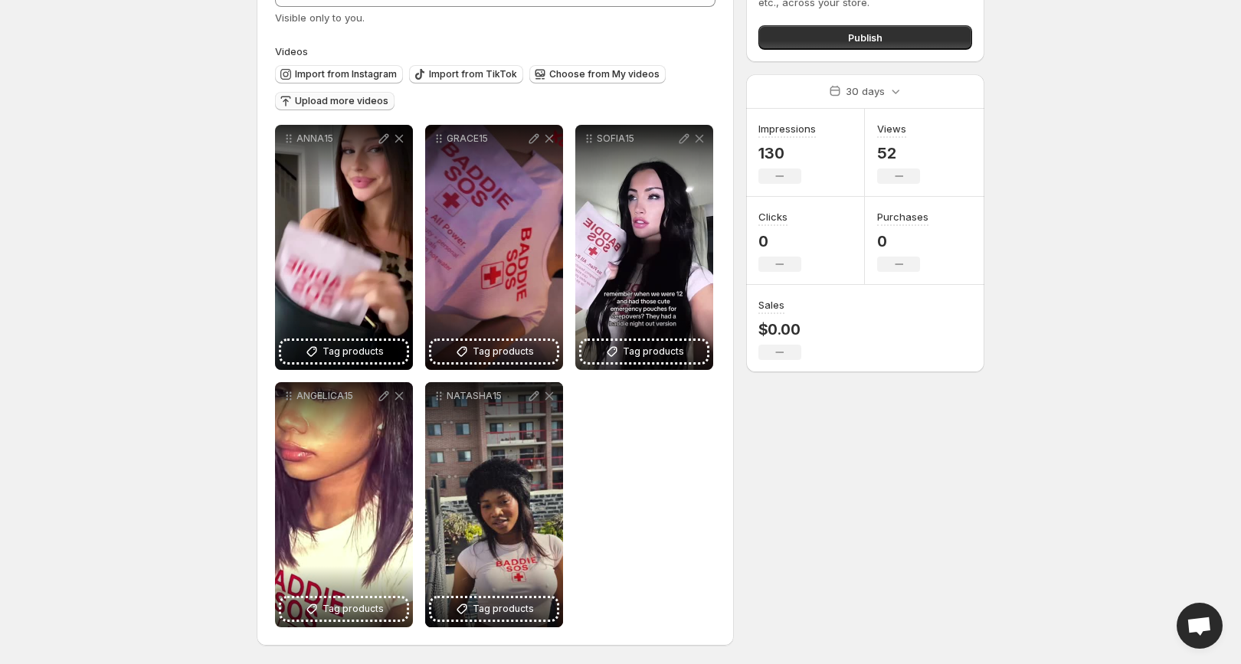
click at [292, 103] on icon "button" at bounding box center [285, 100] width 15 height 15
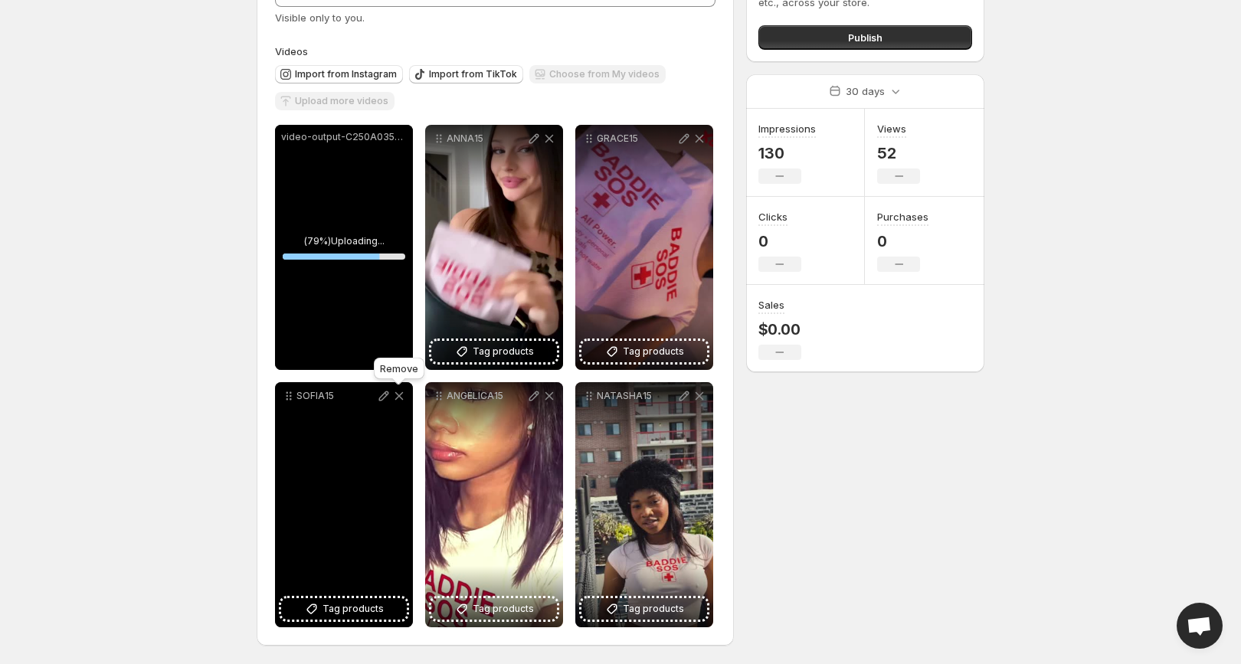
click at [404, 393] on icon at bounding box center [398, 395] width 15 height 15
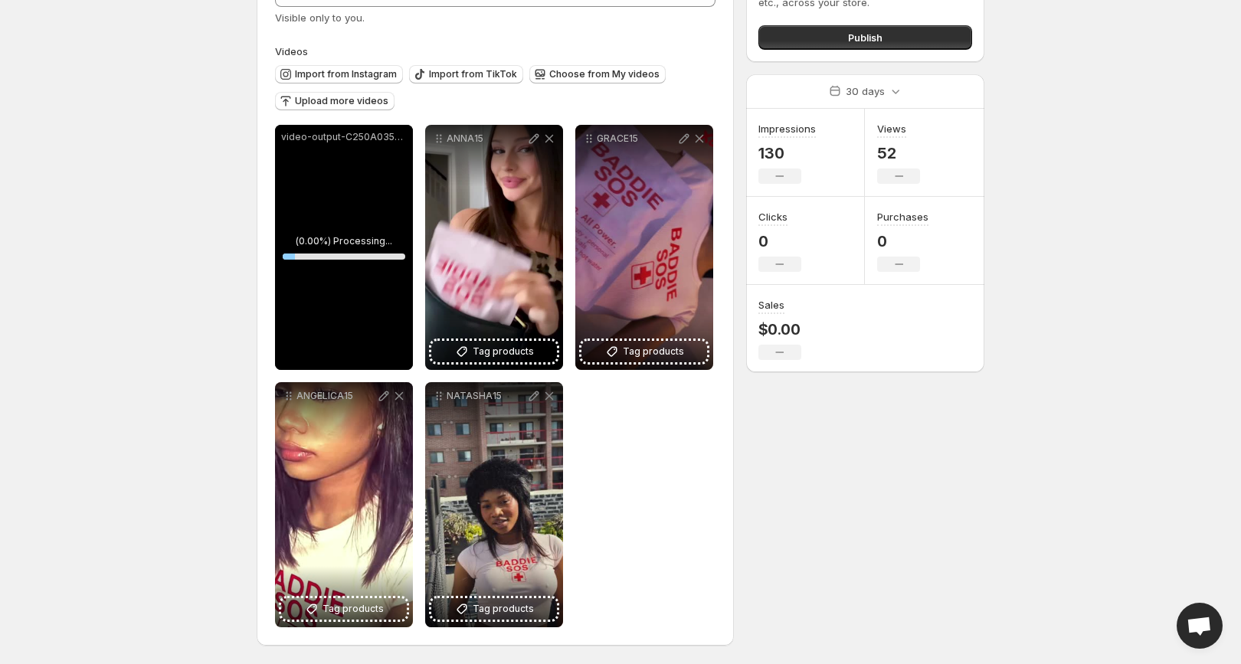
click at [386, 139] on p "video-output-C250A035-3B16-4F9E-996B-D478E335B4B6-1" at bounding box center [344, 137] width 126 height 12
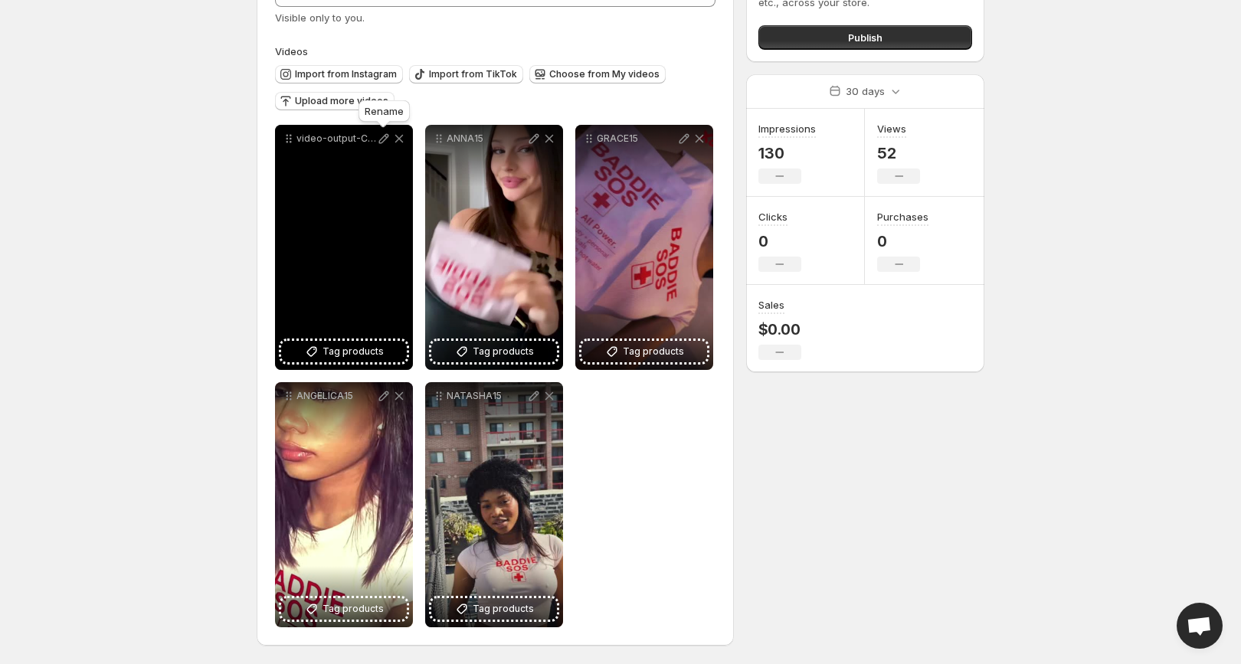
click at [385, 136] on icon at bounding box center [383, 138] width 15 height 15
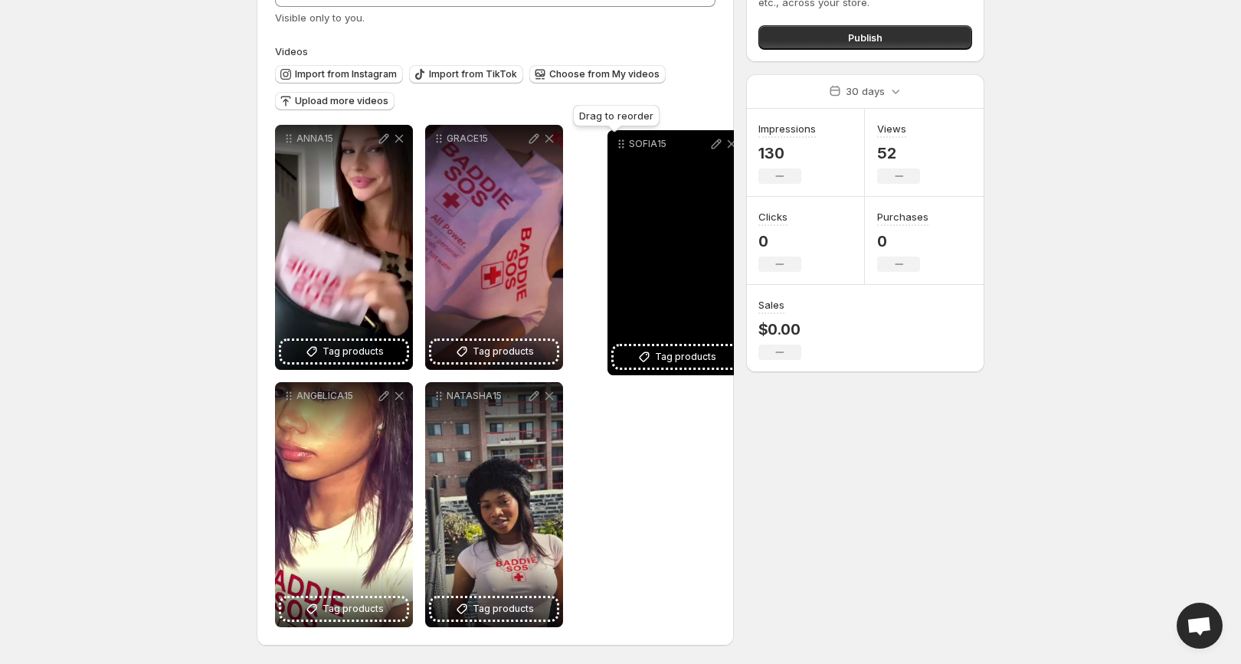
drag, startPoint x: 290, startPoint y: 137, endPoint x: 618, endPoint y: 142, distance: 328.6
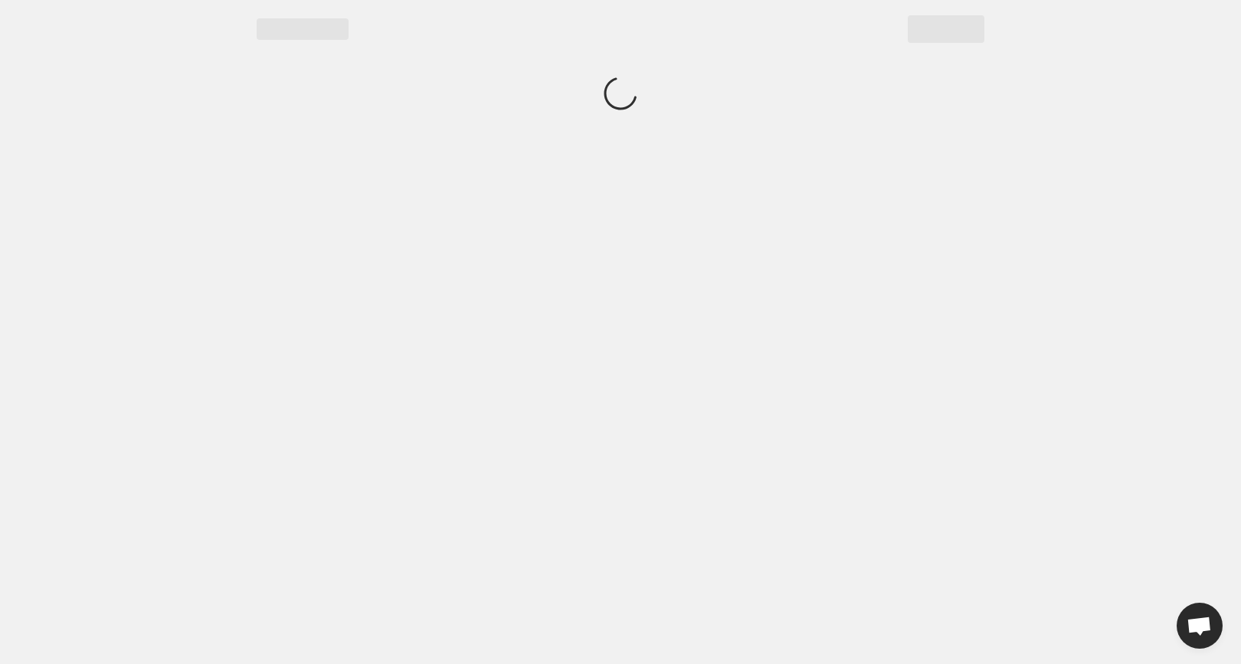
scroll to position [0, 0]
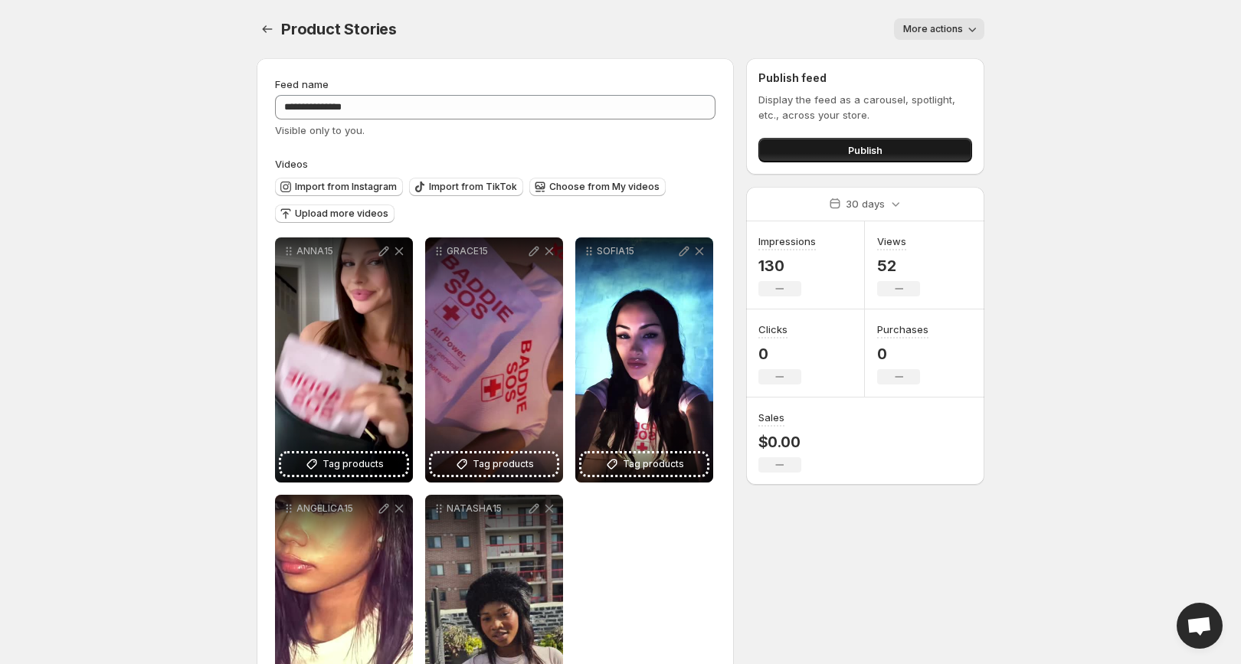
click at [816, 142] on button "Publish" at bounding box center [865, 150] width 214 height 25
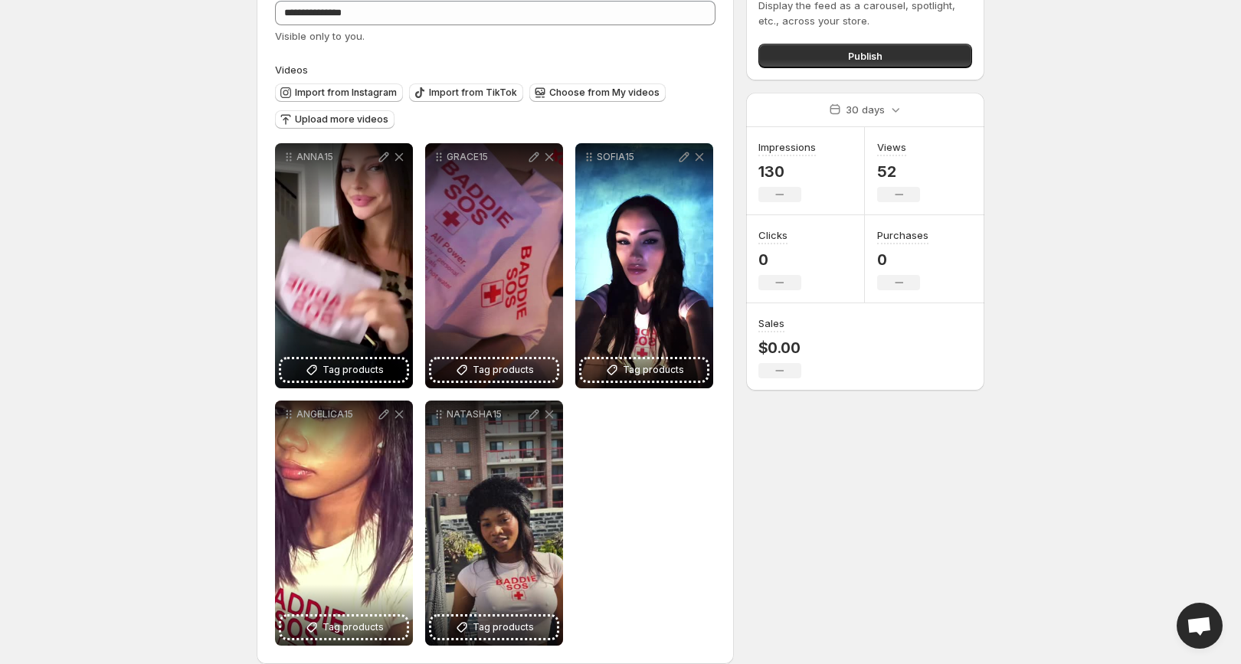
scroll to position [113, 0]
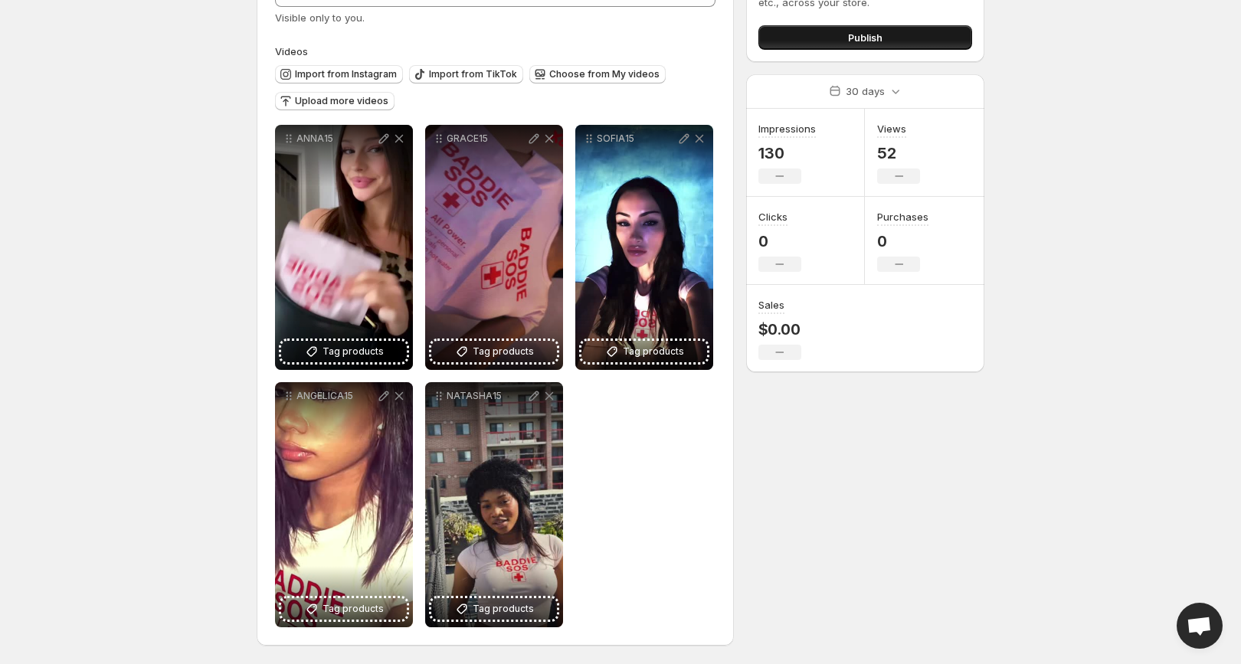
click at [827, 43] on button "Publish" at bounding box center [865, 37] width 214 height 25
click at [583, 75] on span "Choose from My videos" at bounding box center [604, 74] width 110 height 12
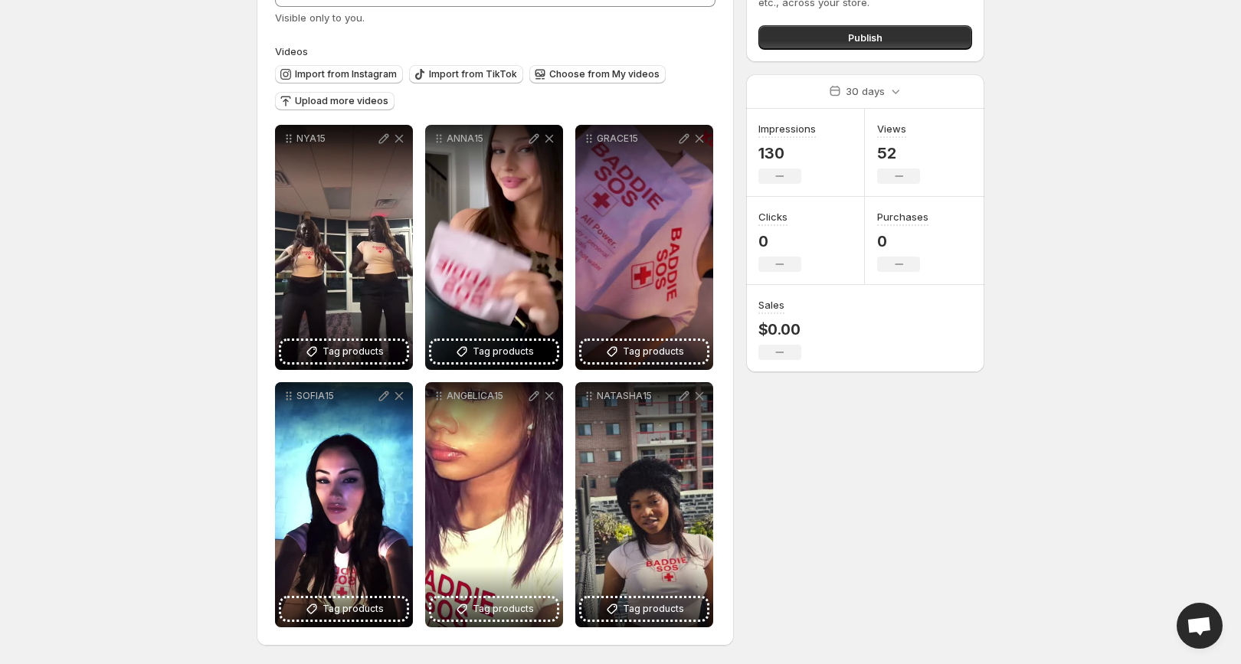
scroll to position [0, 0]
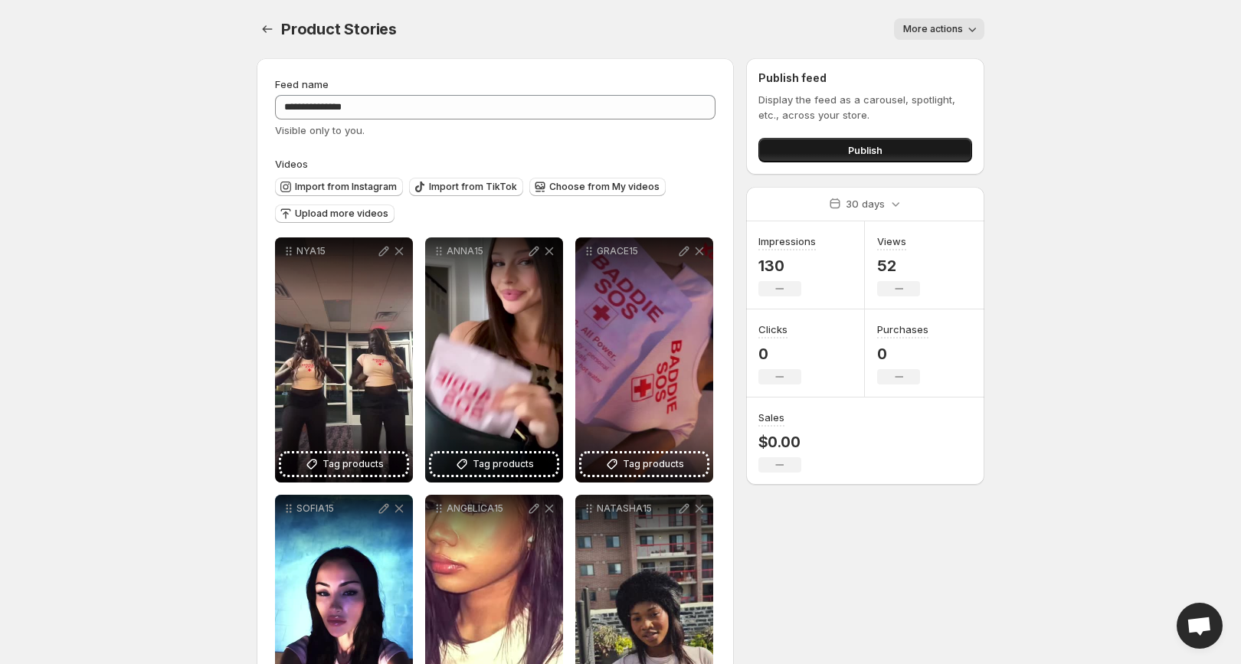
click at [808, 146] on button "Publish" at bounding box center [865, 150] width 214 height 25
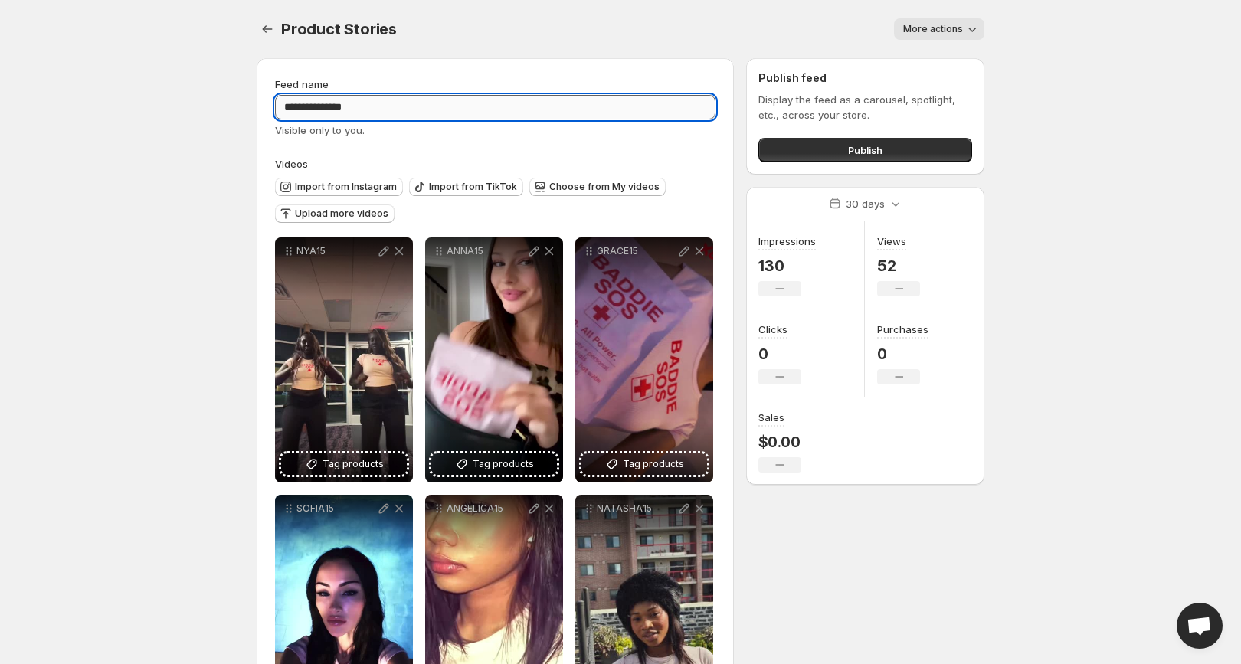
click at [419, 100] on input "**********" at bounding box center [495, 107] width 440 height 25
type input "**********"
click at [396, 106] on input "Feed name" at bounding box center [495, 107] width 440 height 25
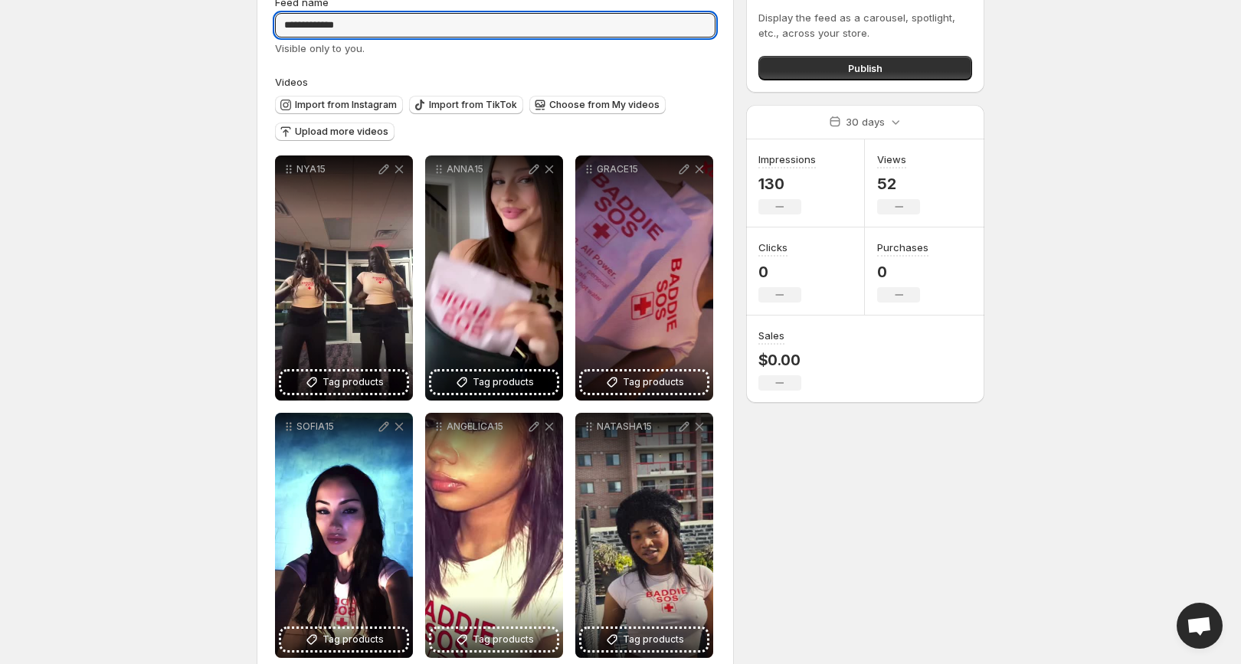
scroll to position [86, 0]
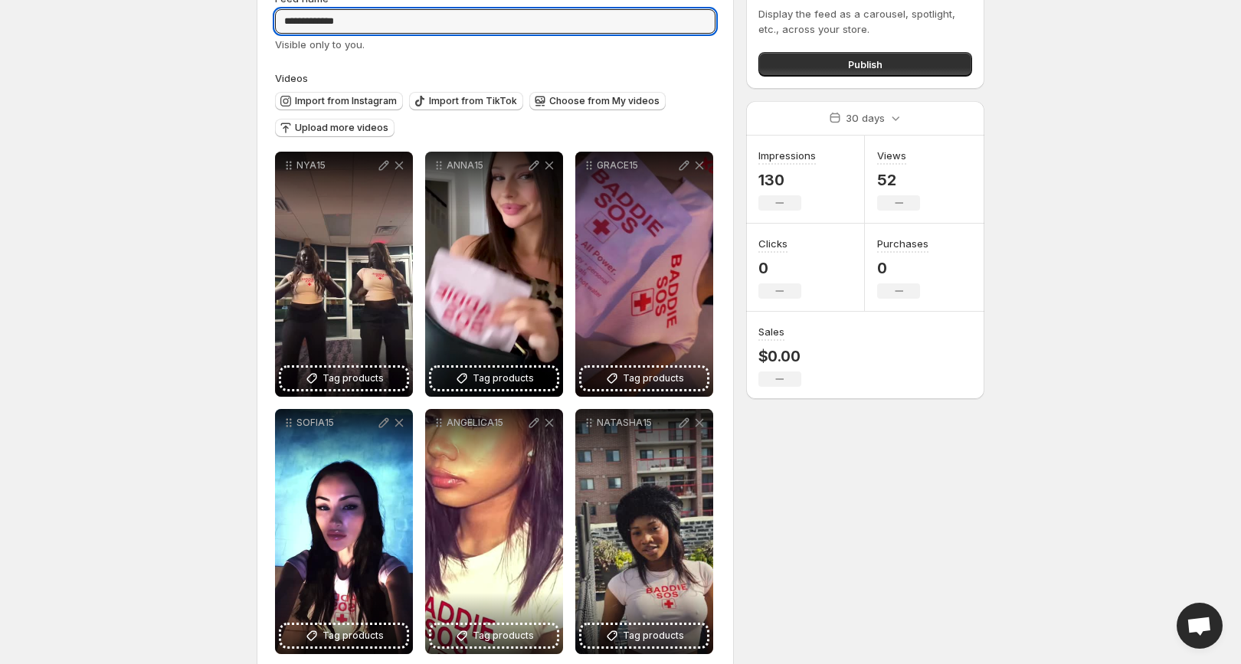
type input "**********"
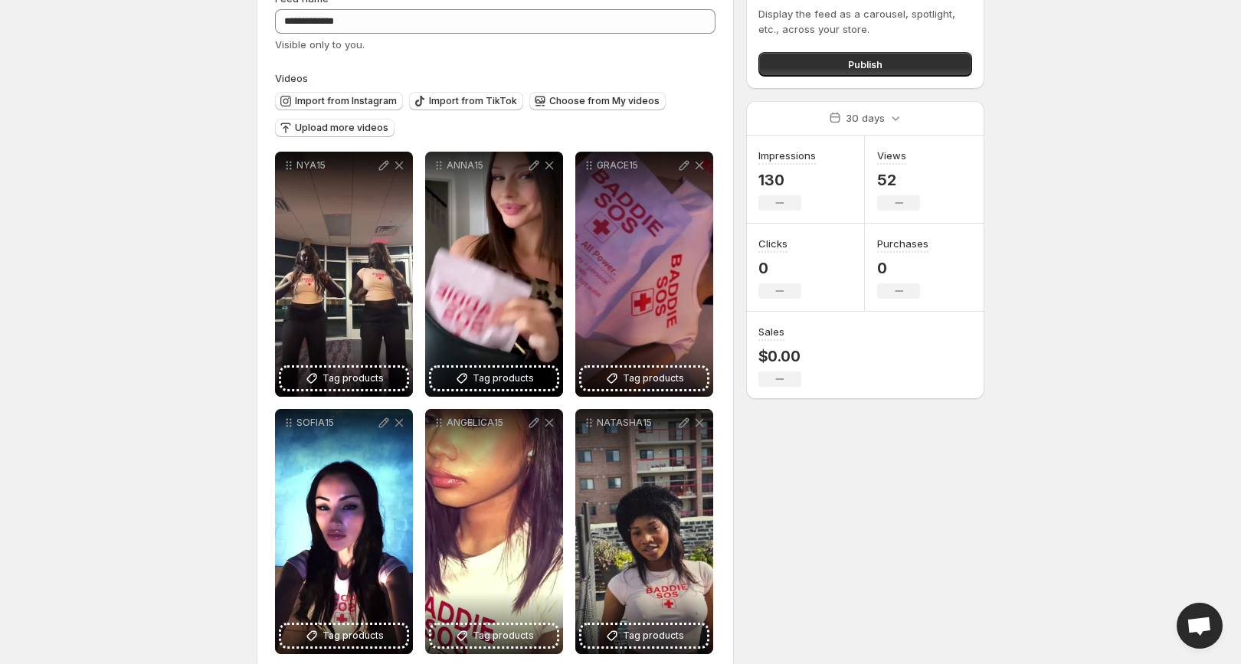
scroll to position [0, 0]
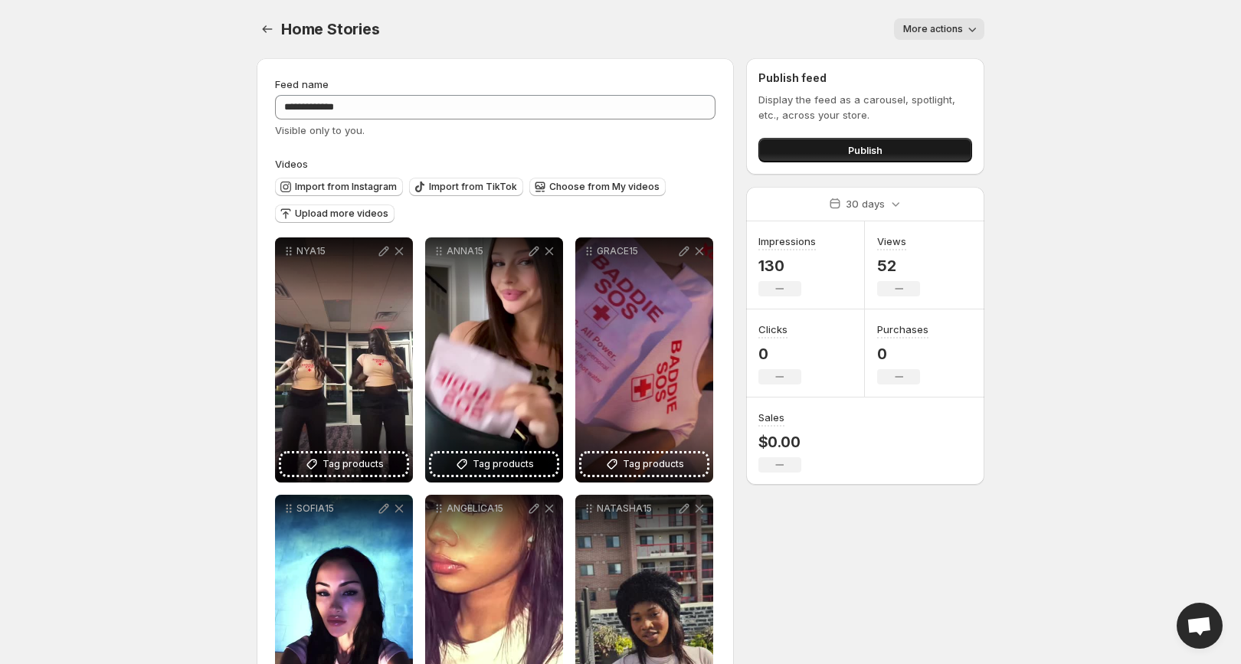
click at [876, 140] on button "Publish" at bounding box center [865, 150] width 214 height 25
click at [18, 589] on body "**********" at bounding box center [620, 332] width 1241 height 664
click at [272, 25] on icon "Settings" at bounding box center [267, 28] width 15 height 15
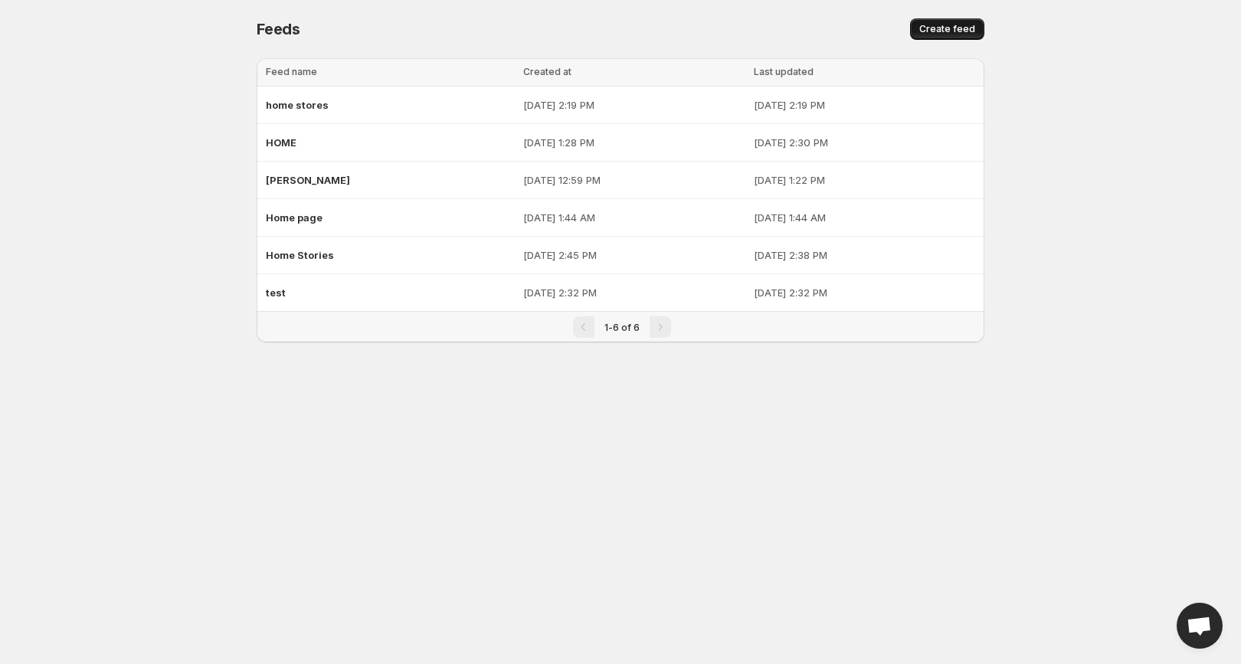
click at [965, 28] on span "Create feed" at bounding box center [947, 29] width 56 height 12
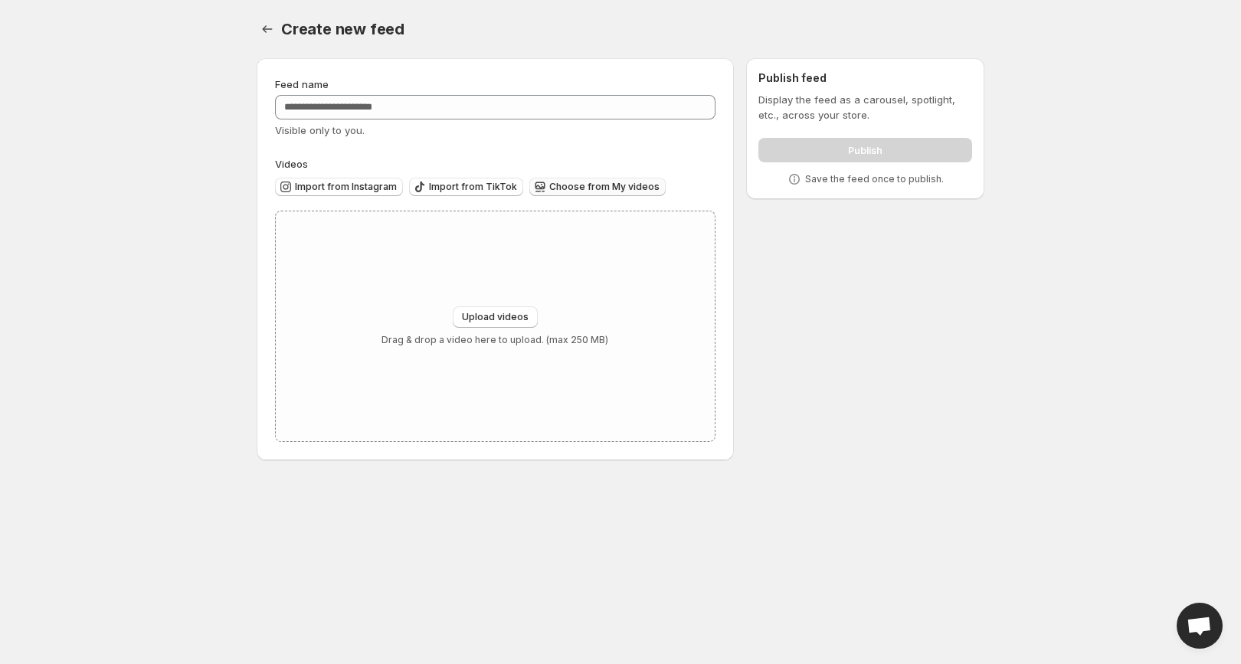
click at [549, 182] on span "Choose from My videos" at bounding box center [604, 187] width 110 height 12
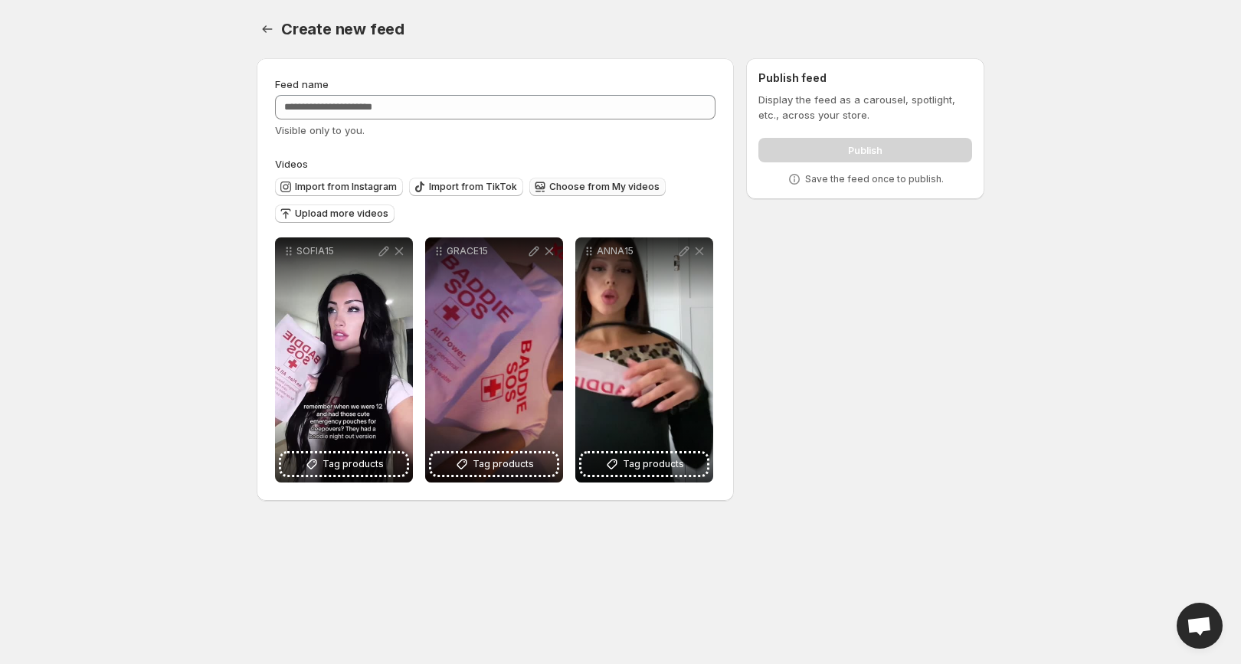
click at [564, 189] on span "Choose from My videos" at bounding box center [604, 187] width 110 height 12
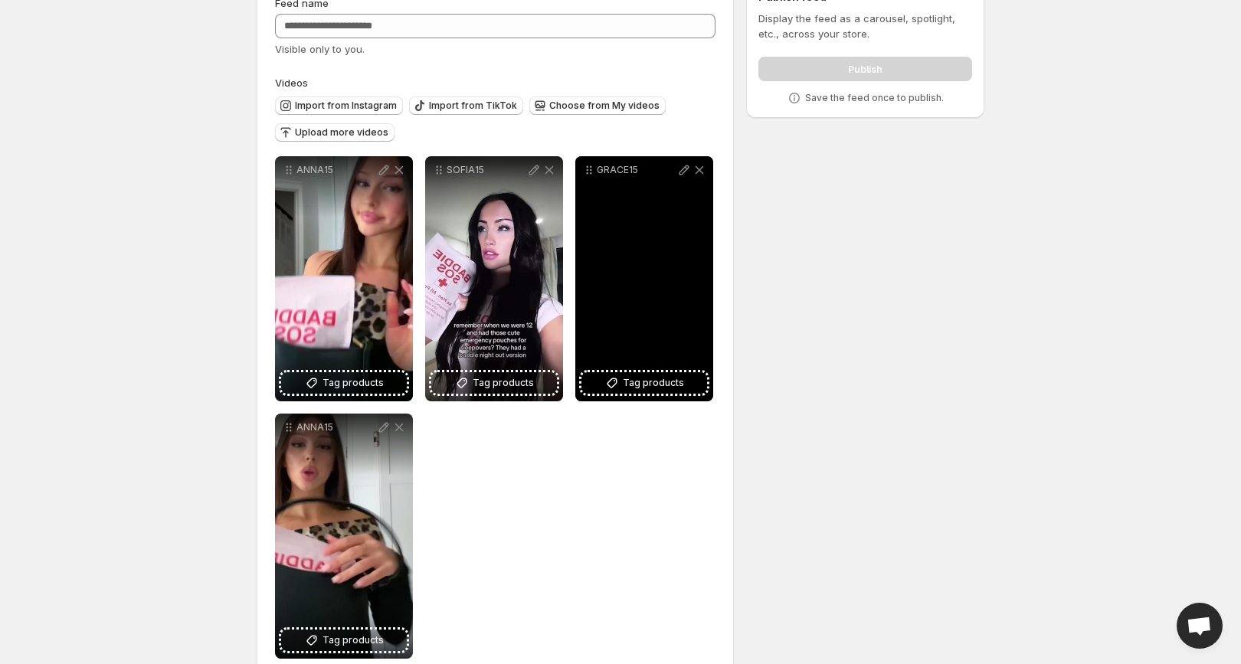
scroll to position [103, 0]
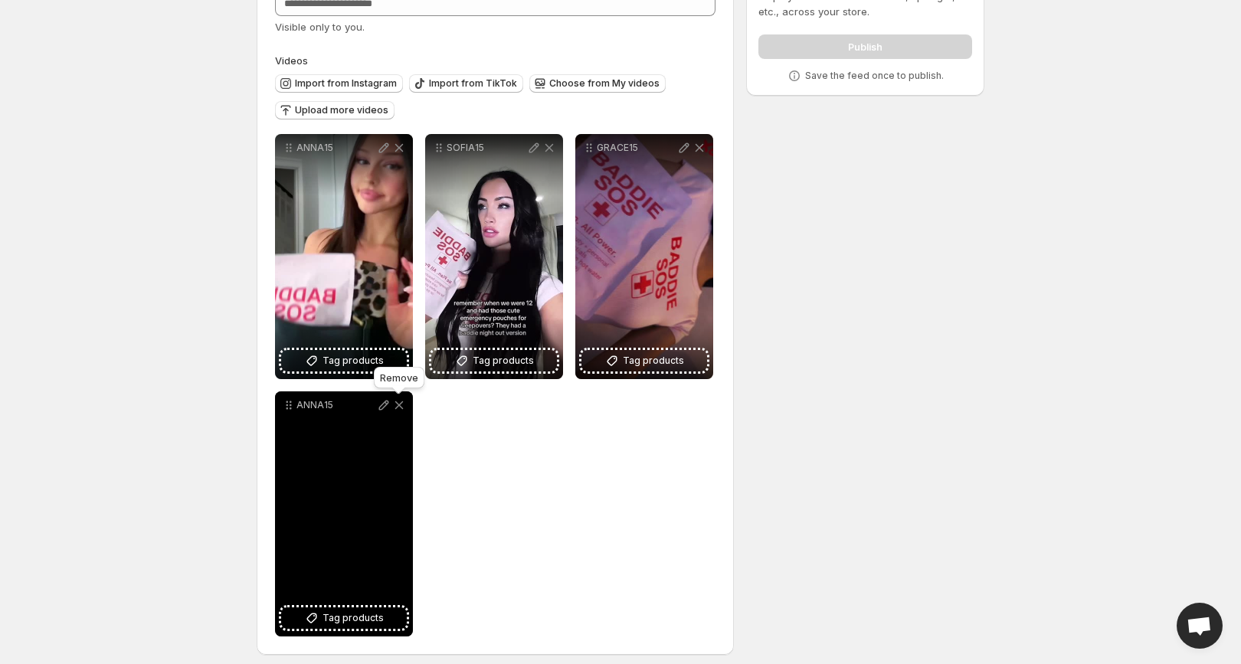
click at [400, 408] on icon at bounding box center [398, 405] width 15 height 15
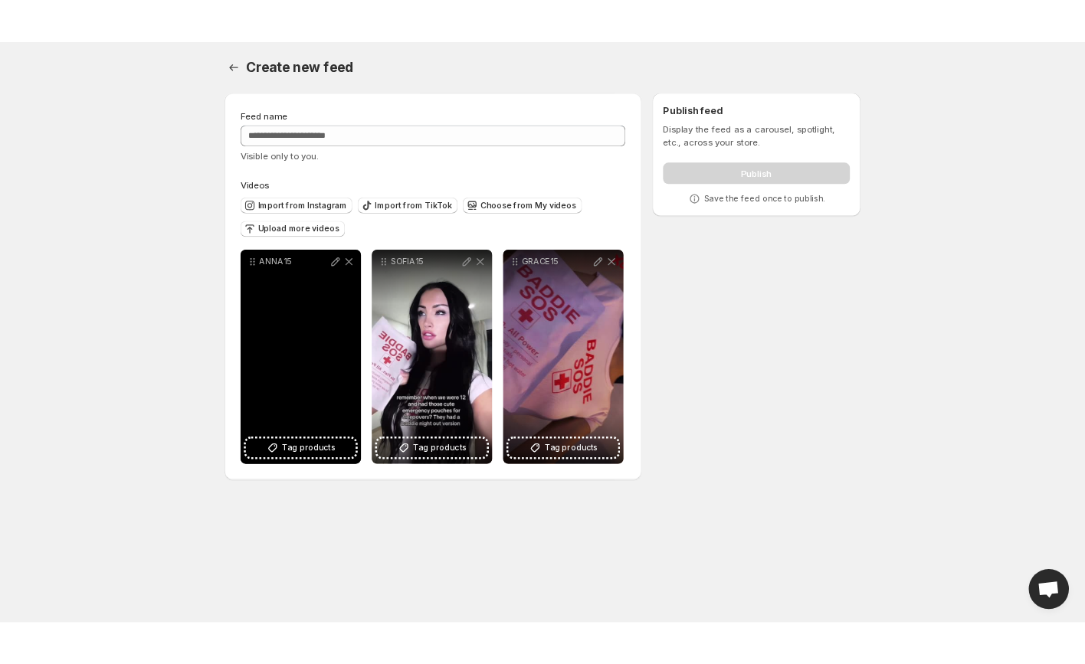
scroll to position [0, 0]
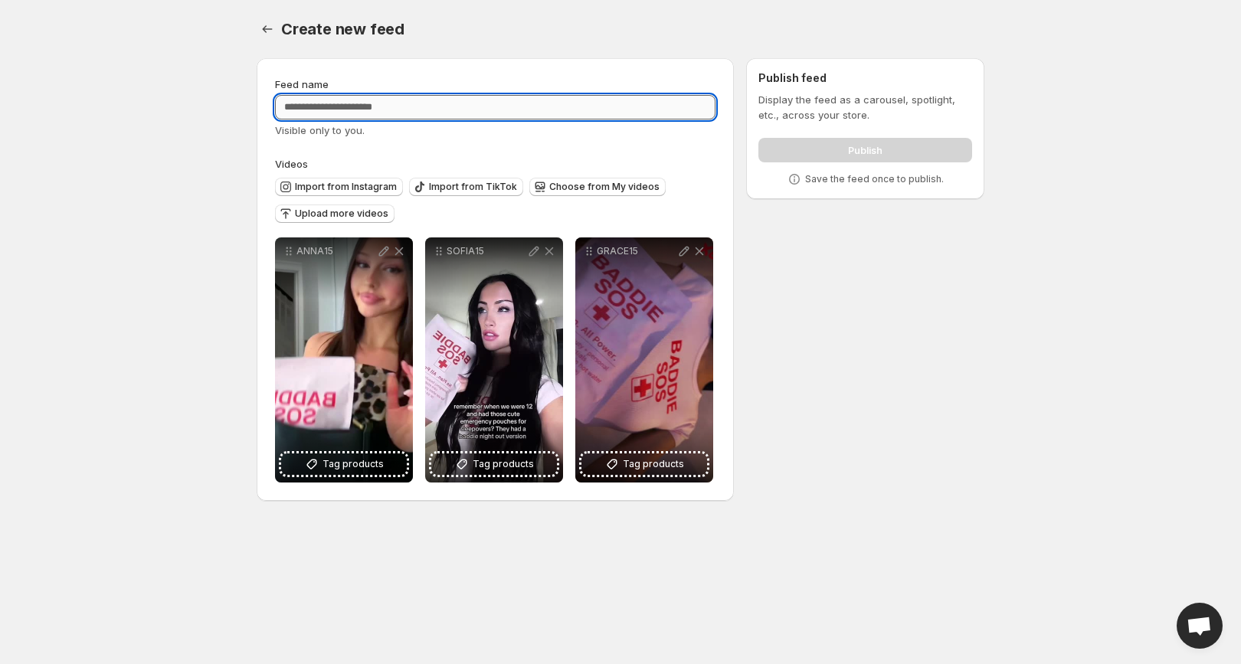
click at [395, 115] on input "Feed name" at bounding box center [495, 107] width 440 height 25
type input "**********"
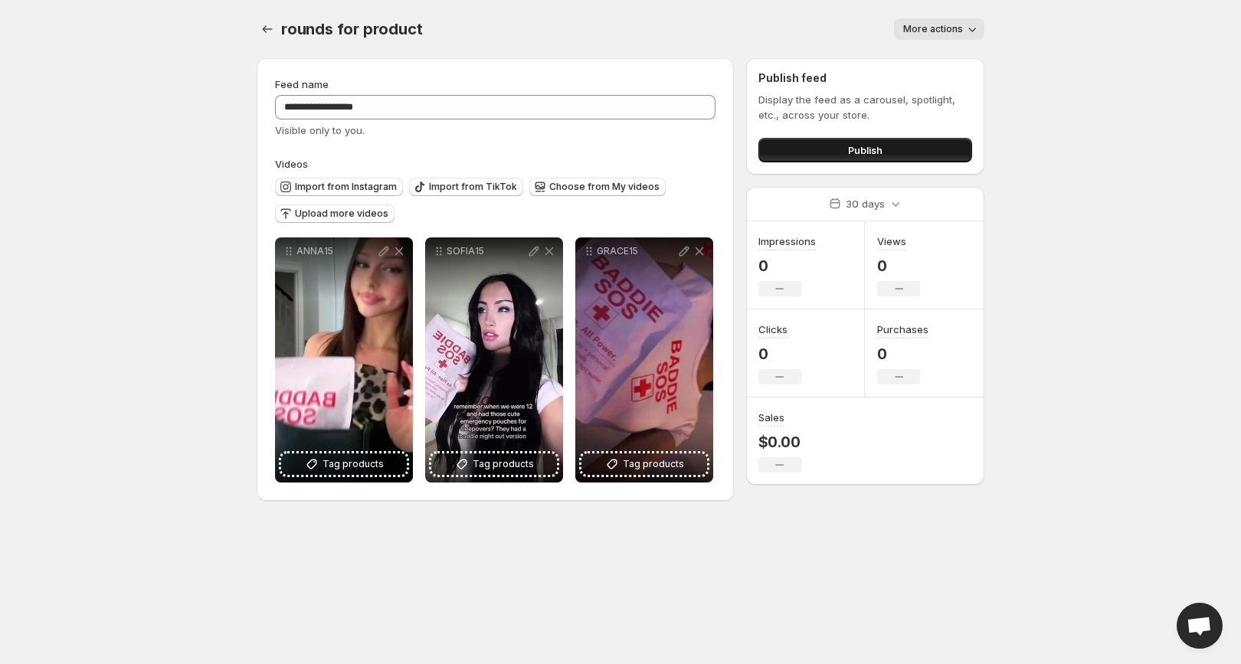
click at [842, 150] on button "Publish" at bounding box center [865, 150] width 214 height 25
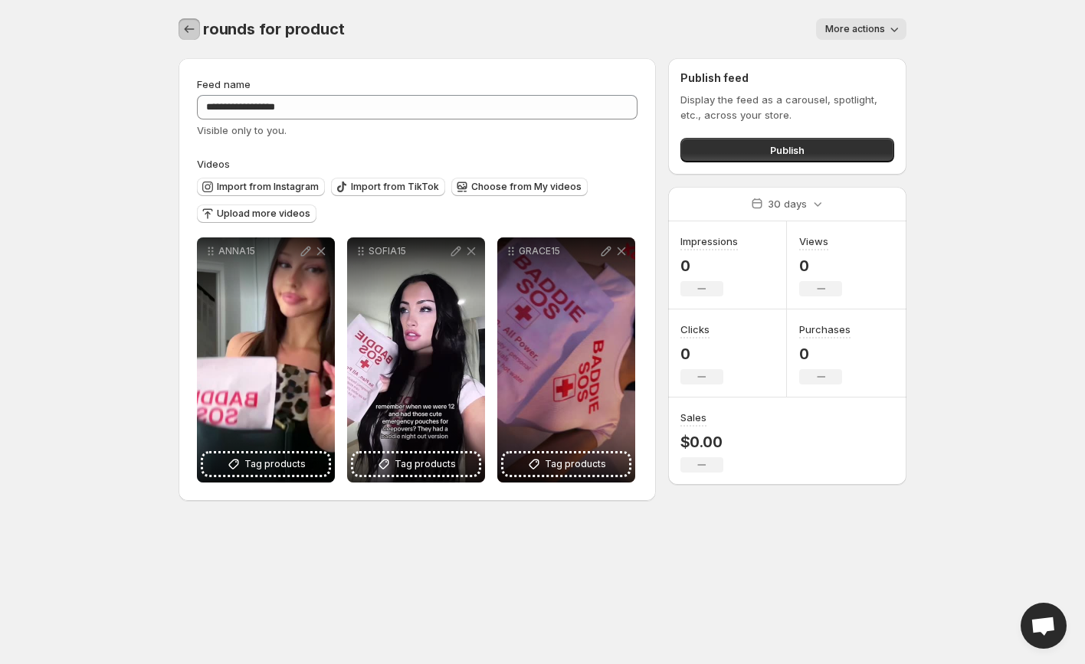
click at [189, 35] on icon "Settings" at bounding box center [189, 28] width 15 height 15
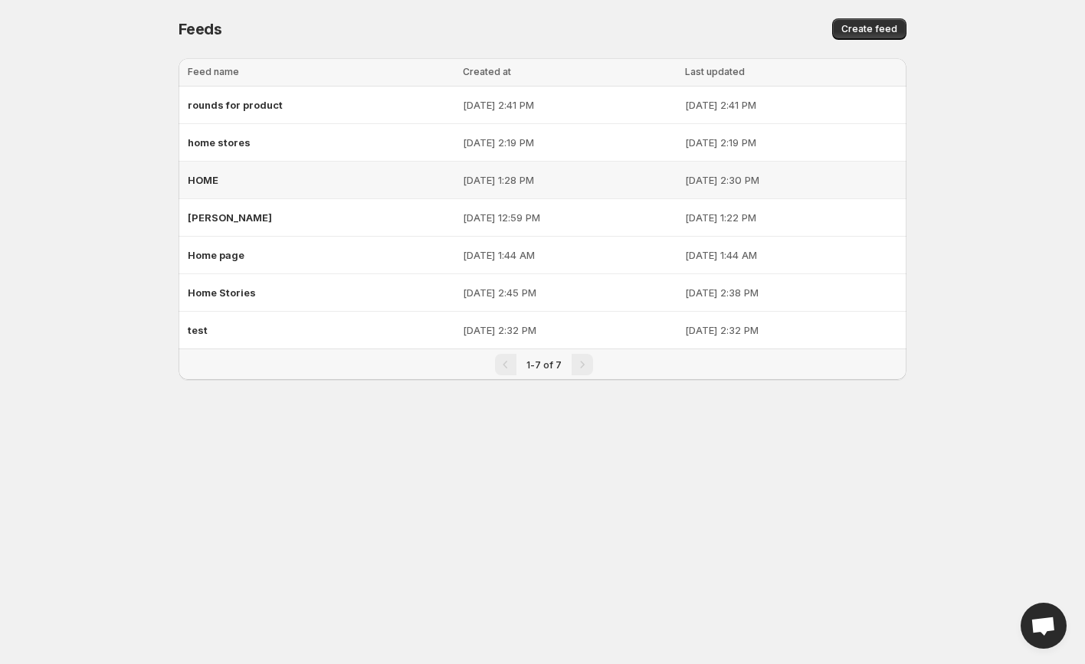
click at [290, 183] on div "HOME" at bounding box center [321, 180] width 266 height 28
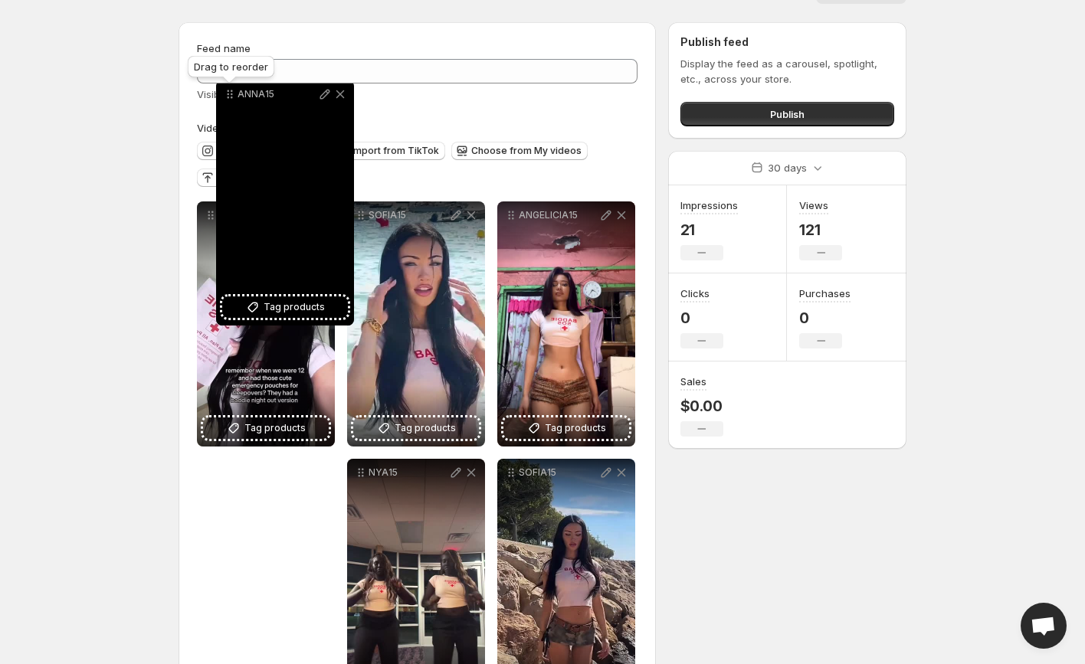
scroll to position [27, 0]
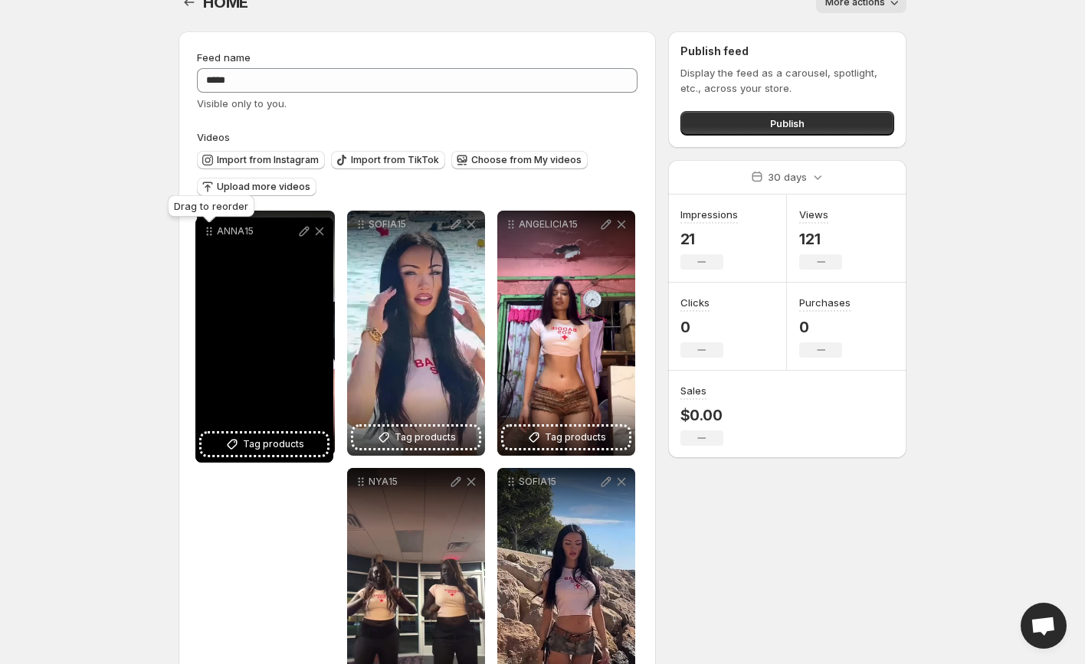
drag, startPoint x: 213, startPoint y: 319, endPoint x: 211, endPoint y: 236, distance: 83.5
click at [211, 236] on icon at bounding box center [208, 231] width 15 height 15
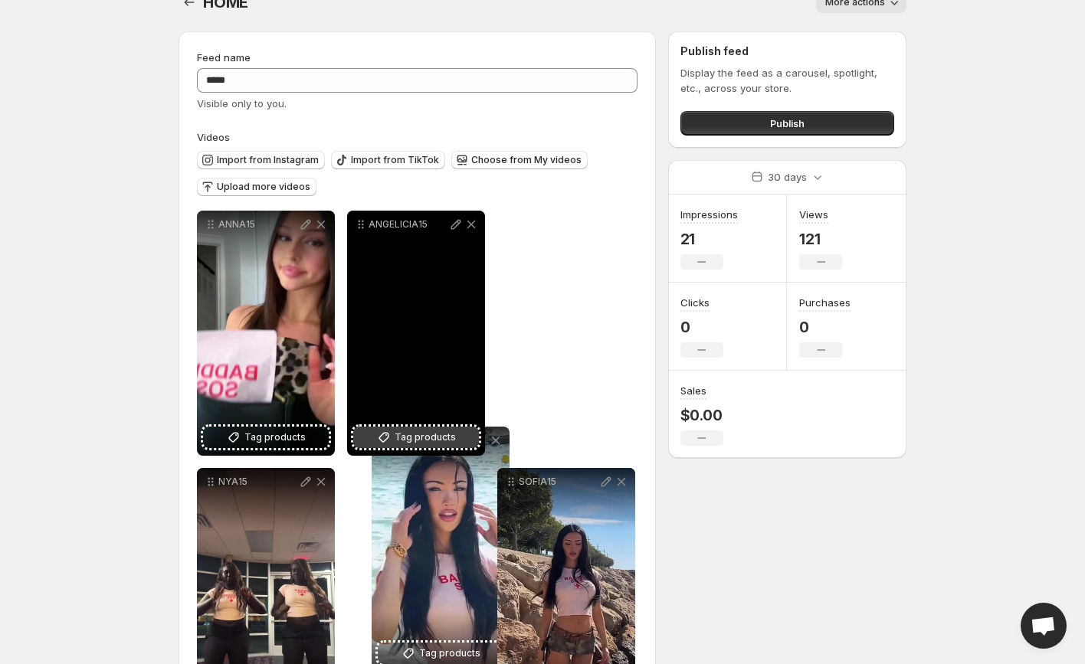
drag, startPoint x: 362, startPoint y: 224, endPoint x: 386, endPoint y: 440, distance: 217.4
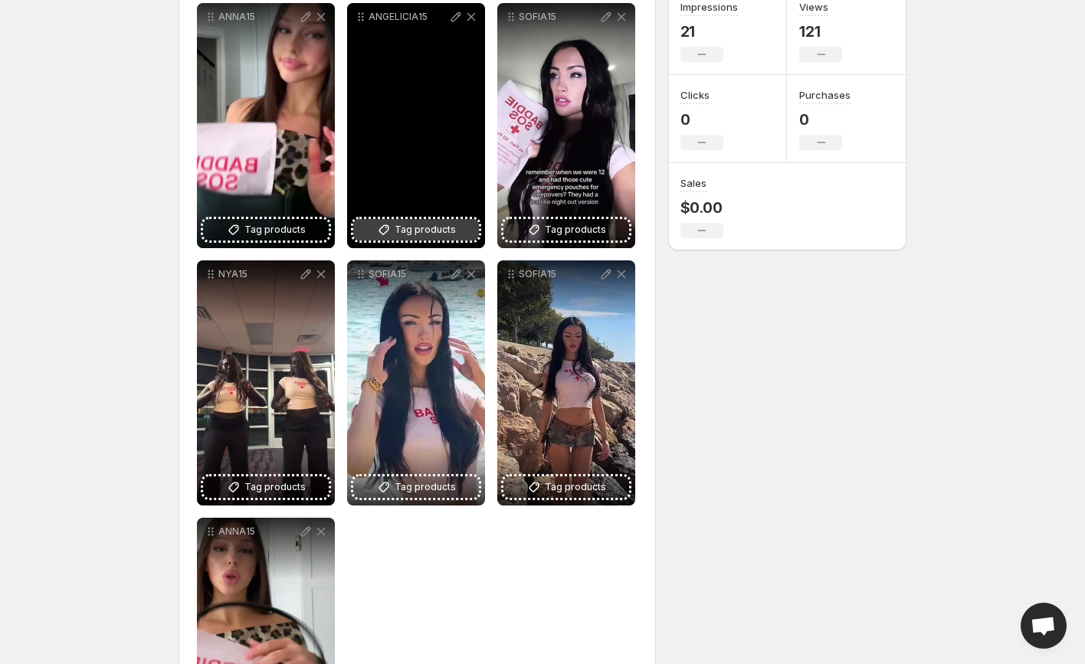
scroll to position [239, 0]
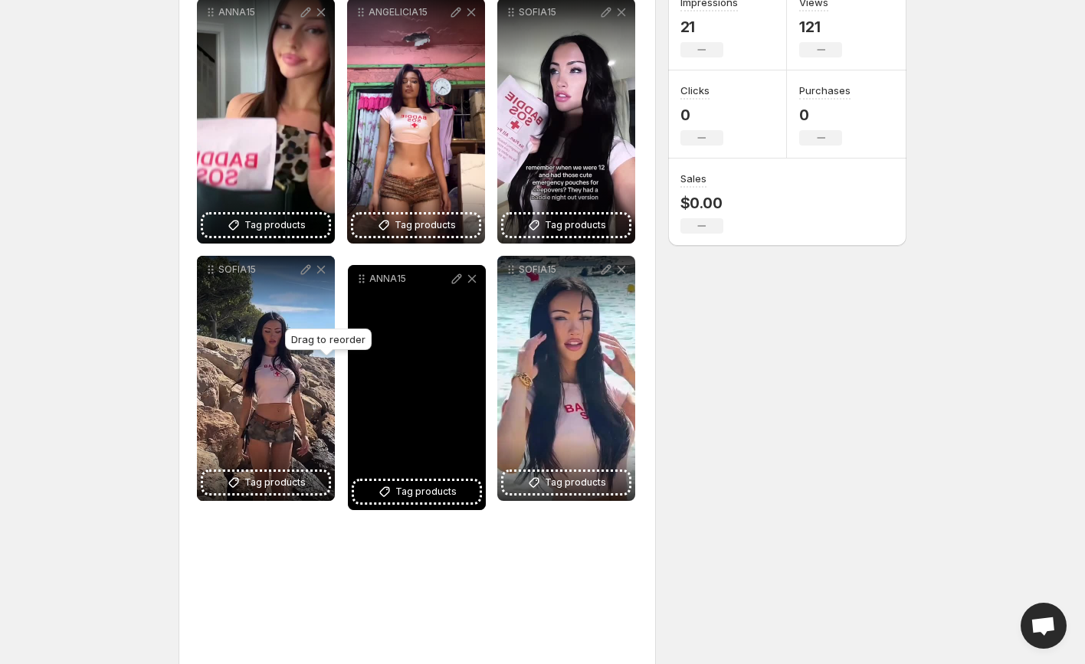
drag, startPoint x: 211, startPoint y: 525, endPoint x: 362, endPoint y: 279, distance: 289.1
click at [362, 278] on icon at bounding box center [361, 278] width 15 height 15
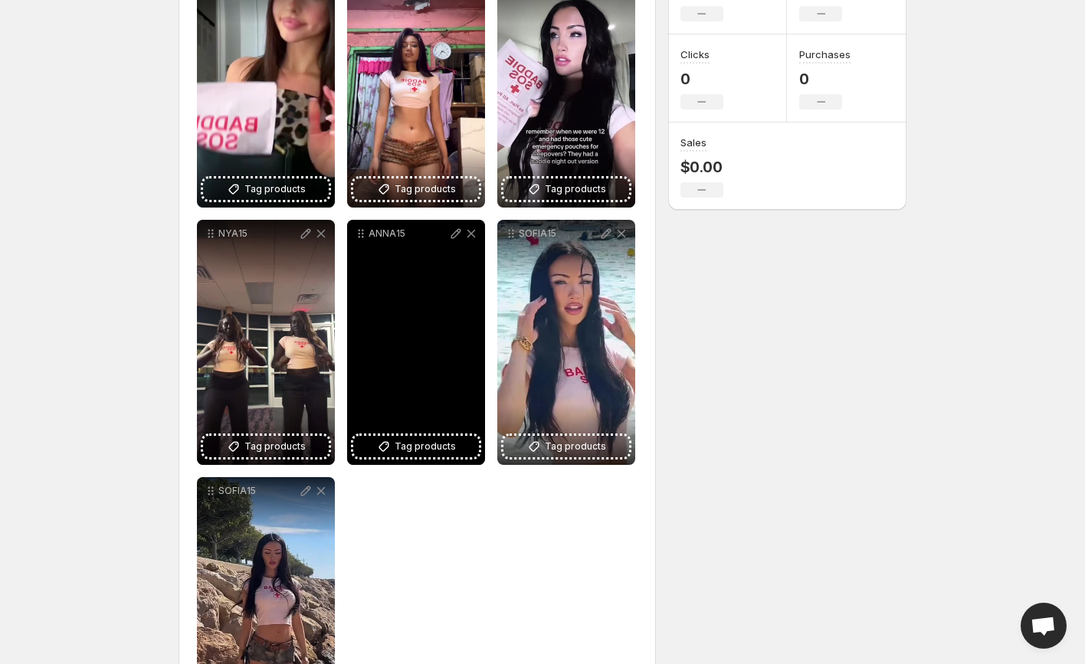
scroll to position [280, 0]
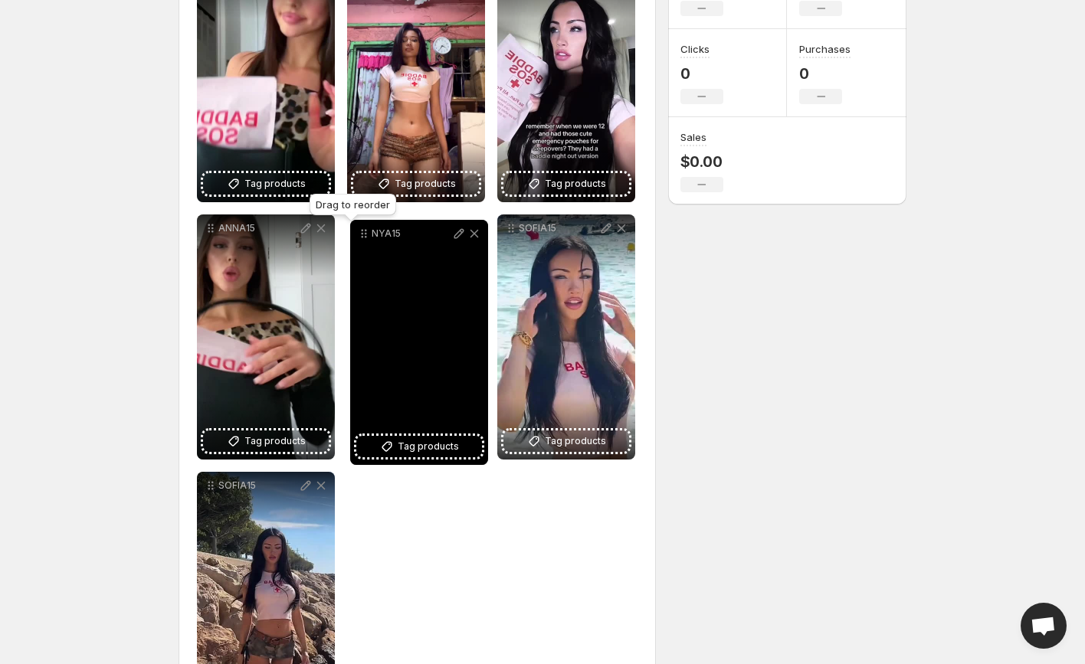
drag, startPoint x: 214, startPoint y: 229, endPoint x: 381, endPoint y: 237, distance: 168.0
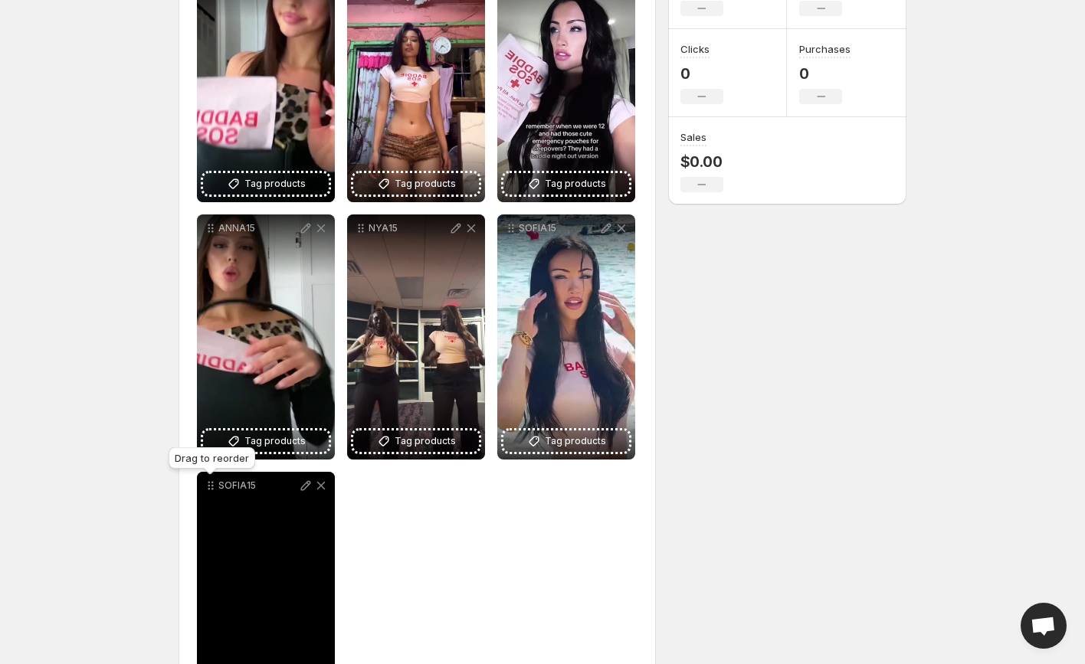
click at [211, 488] on icon at bounding box center [212, 489] width 2 height 2
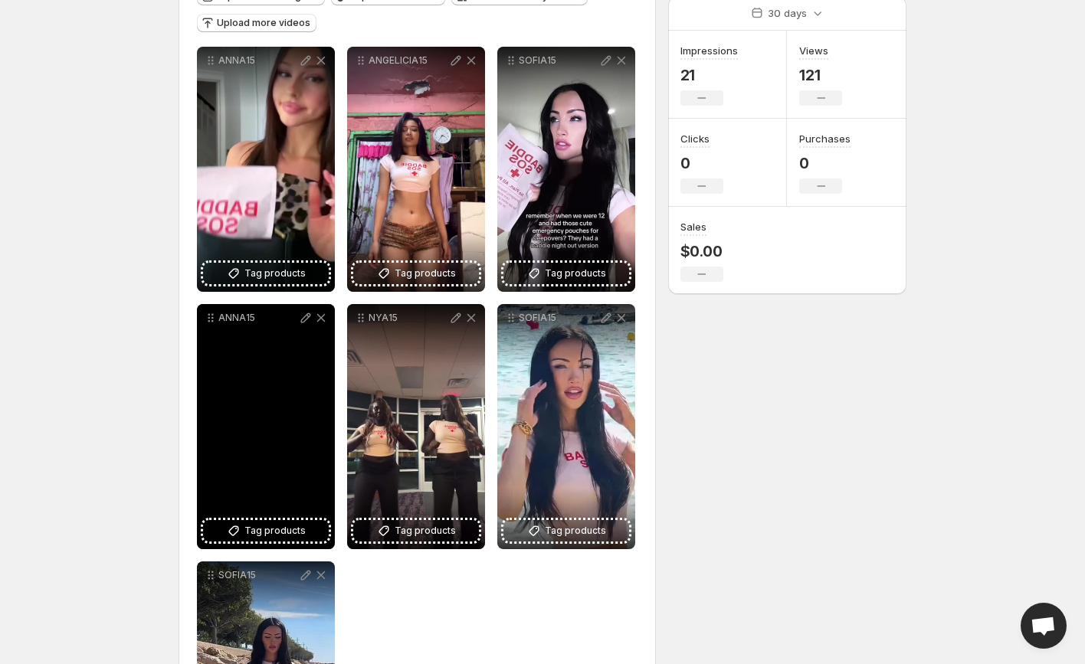
scroll to position [170, 0]
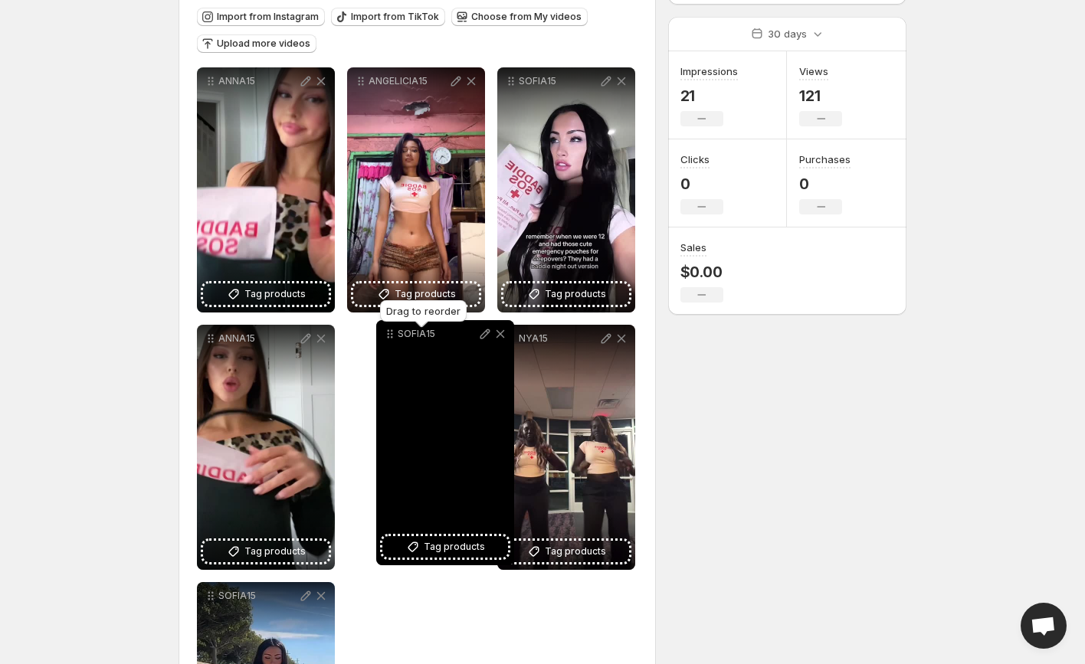
drag, startPoint x: 510, startPoint y: 344, endPoint x: 390, endPoint y: 339, distance: 120.3
click at [389, 339] on icon at bounding box center [389, 333] width 15 height 15
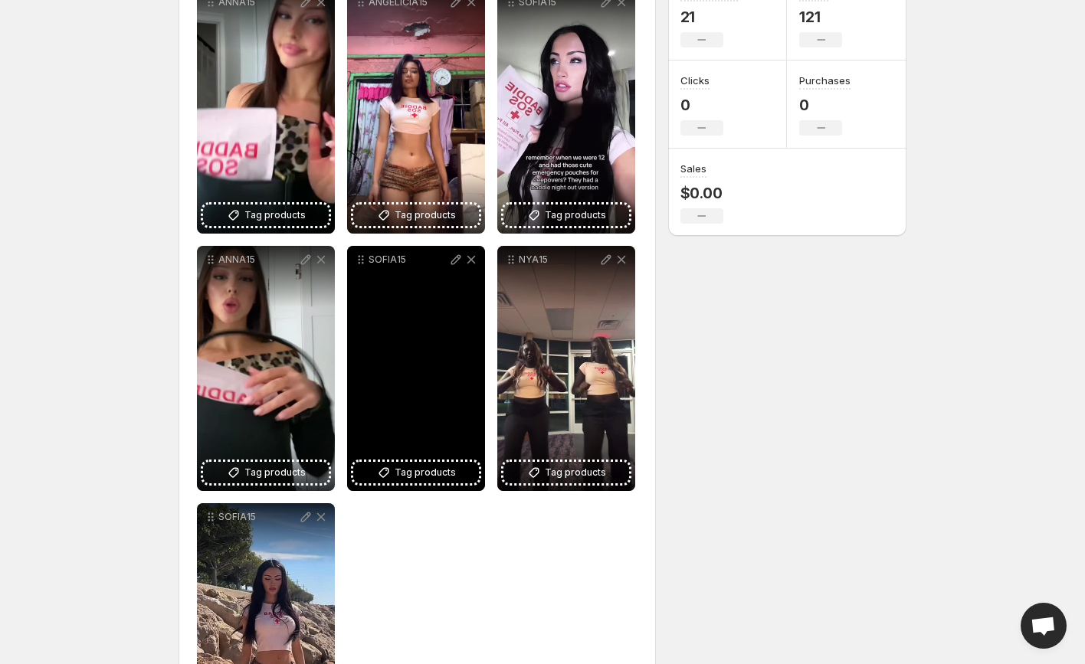
scroll to position [263, 0]
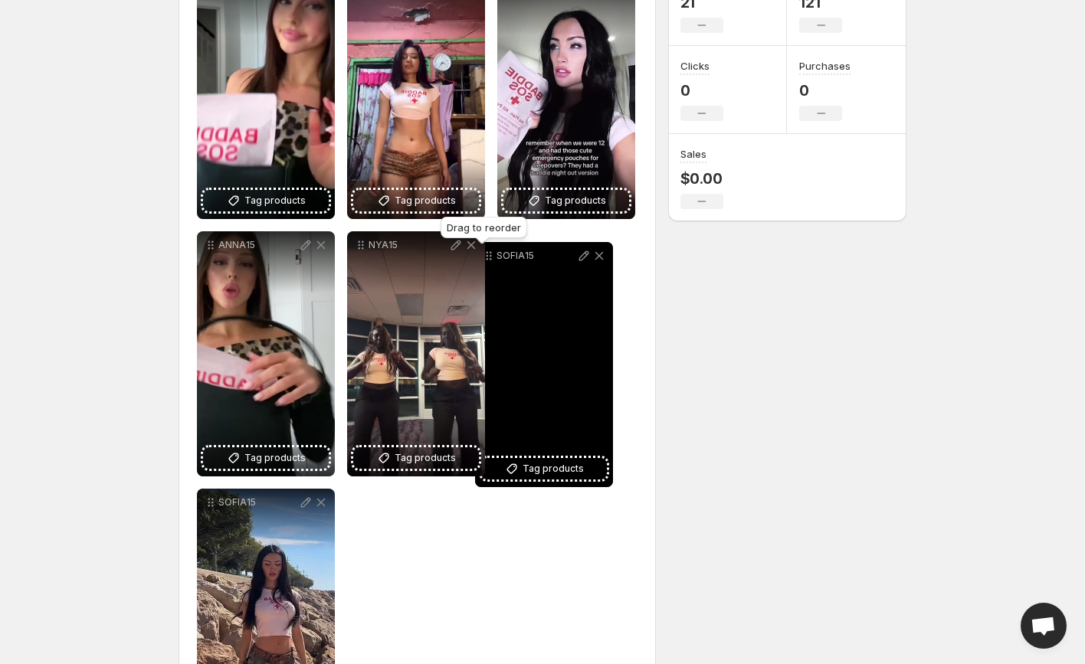
drag, startPoint x: 364, startPoint y: 246, endPoint x: 492, endPoint y: 257, distance: 128.4
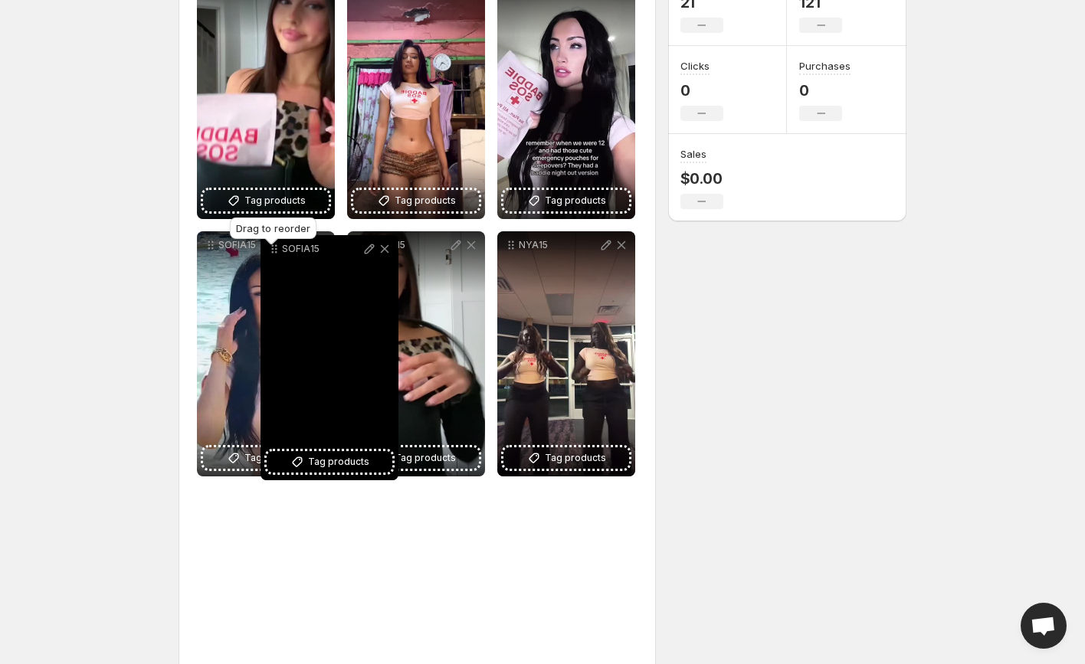
drag, startPoint x: 214, startPoint y: 503, endPoint x: 278, endPoint y: 249, distance: 262.3
click at [278, 249] on icon at bounding box center [274, 248] width 15 height 15
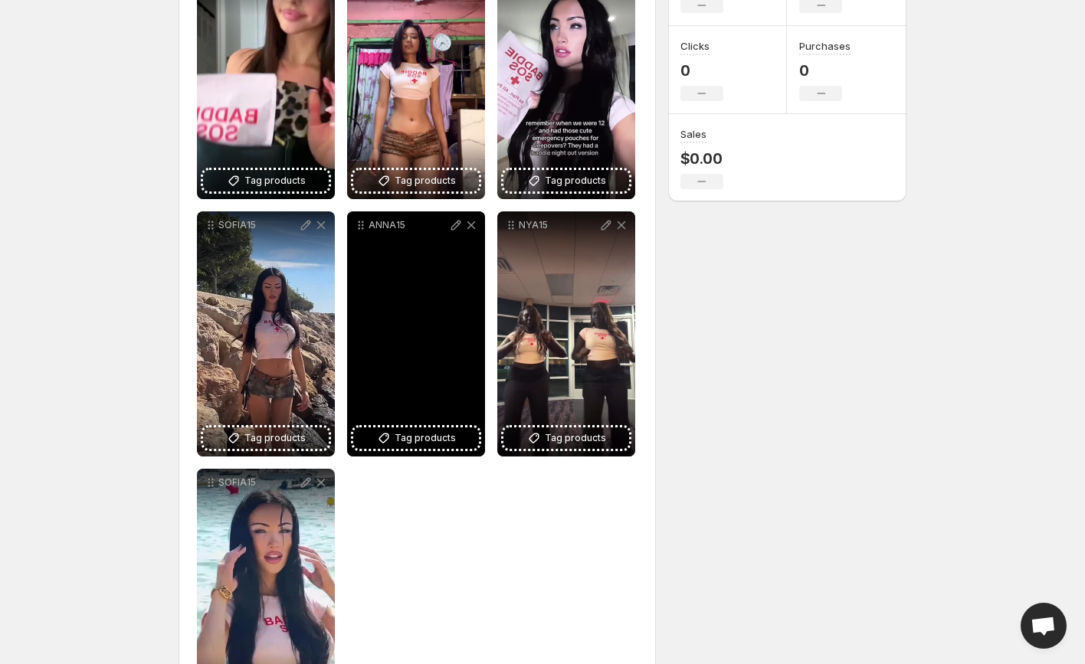
scroll to position [286, 0]
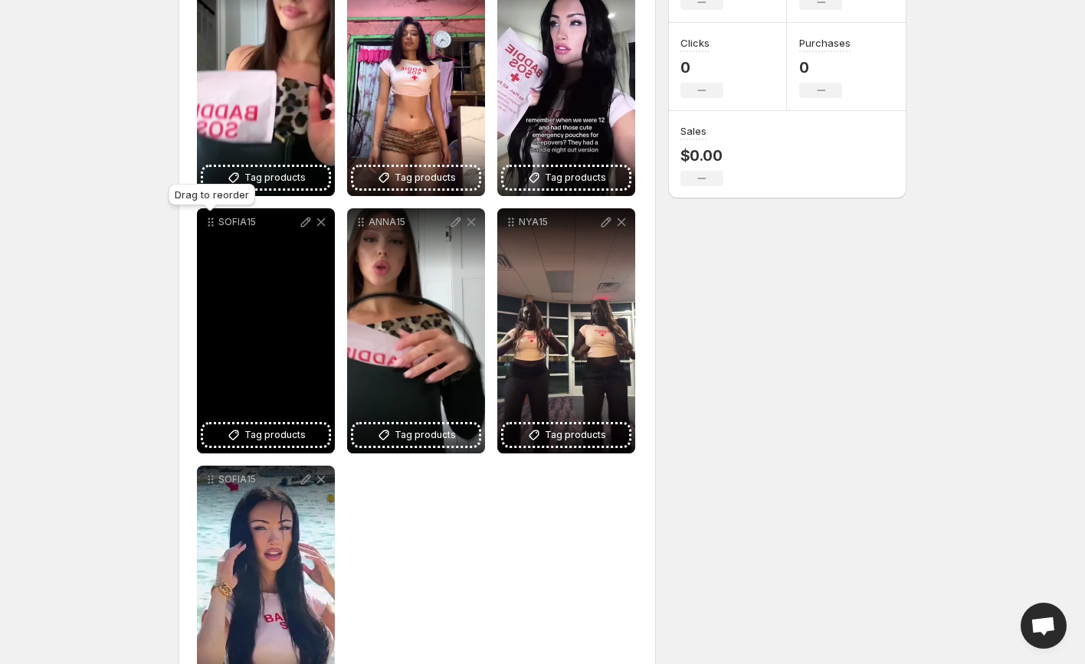
click at [207, 222] on icon at bounding box center [210, 221] width 15 height 15
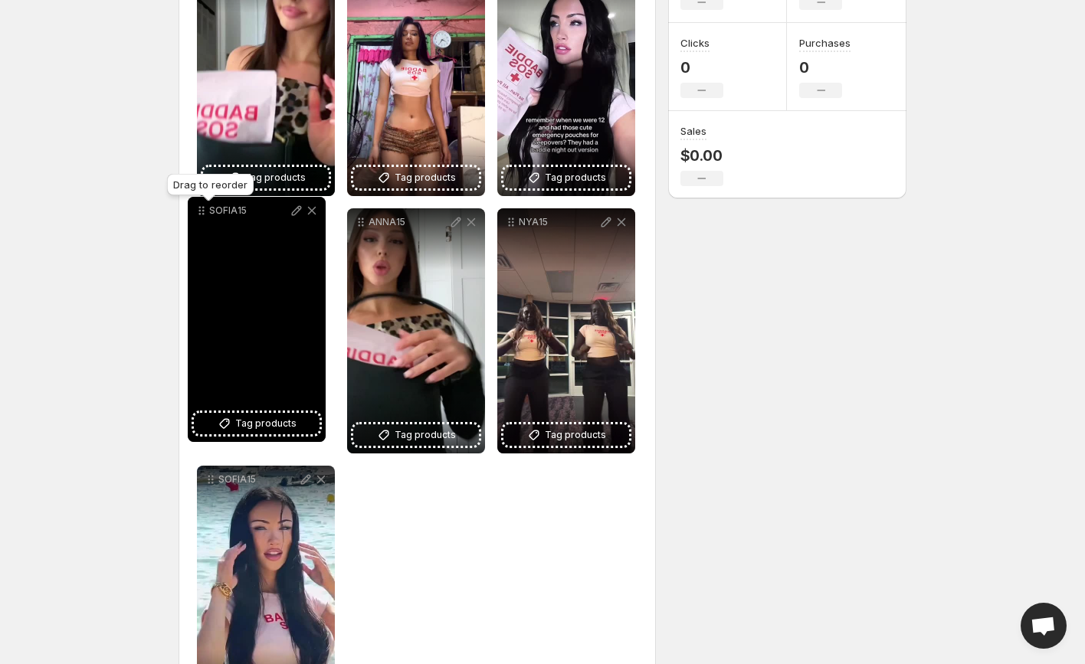
drag, startPoint x: 207, startPoint y: 222, endPoint x: 201, endPoint y: 211, distance: 13.0
click at [201, 211] on icon at bounding box center [201, 210] width 15 height 15
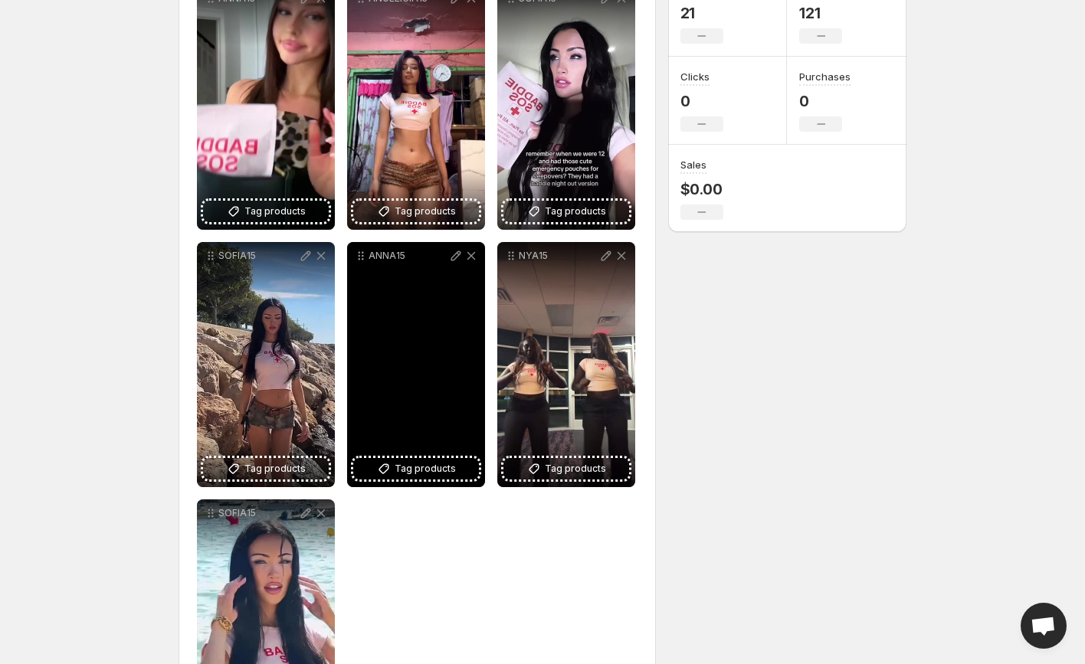
scroll to position [249, 0]
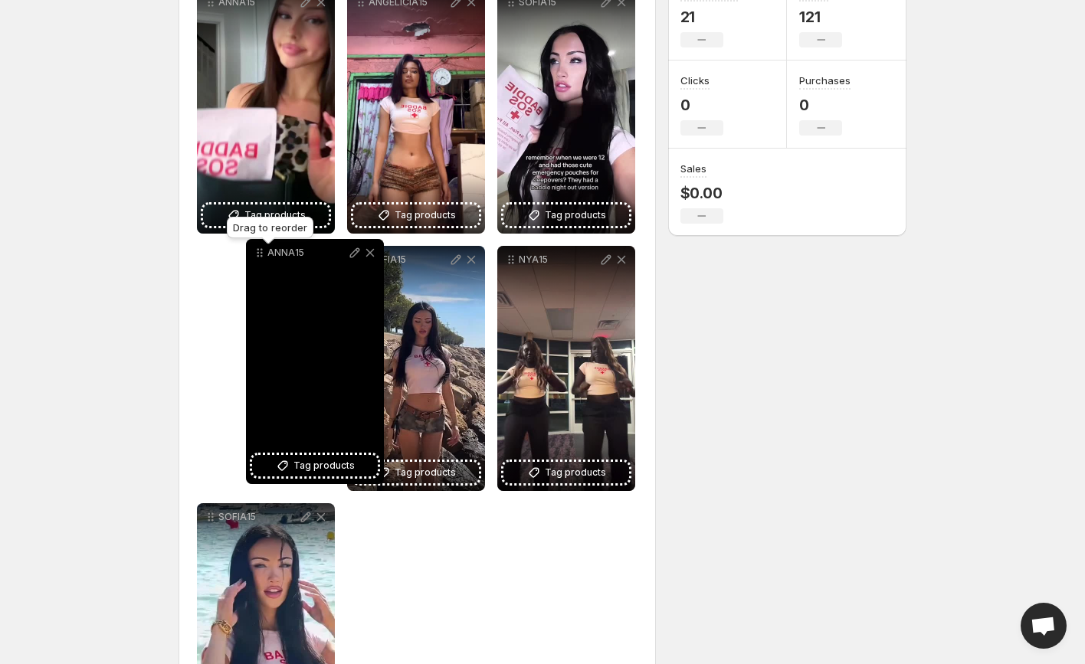
drag, startPoint x: 360, startPoint y: 258, endPoint x: 263, endPoint y: 251, distance: 96.8
click at [262, 251] on icon at bounding box center [259, 252] width 15 height 15
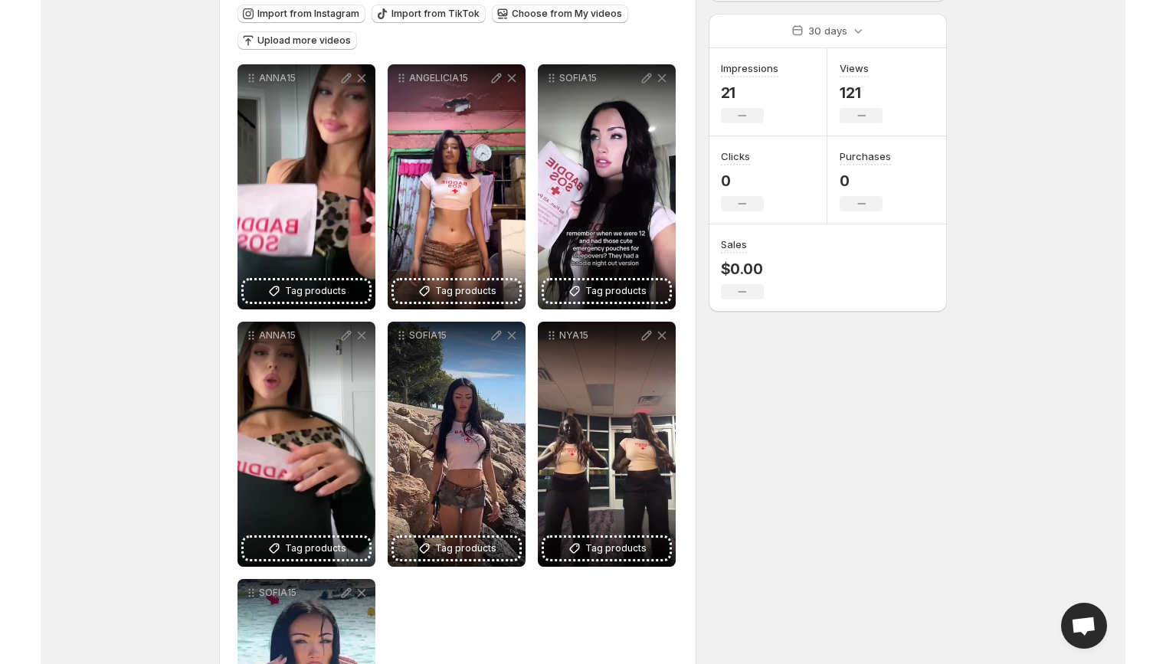
scroll to position [0, 0]
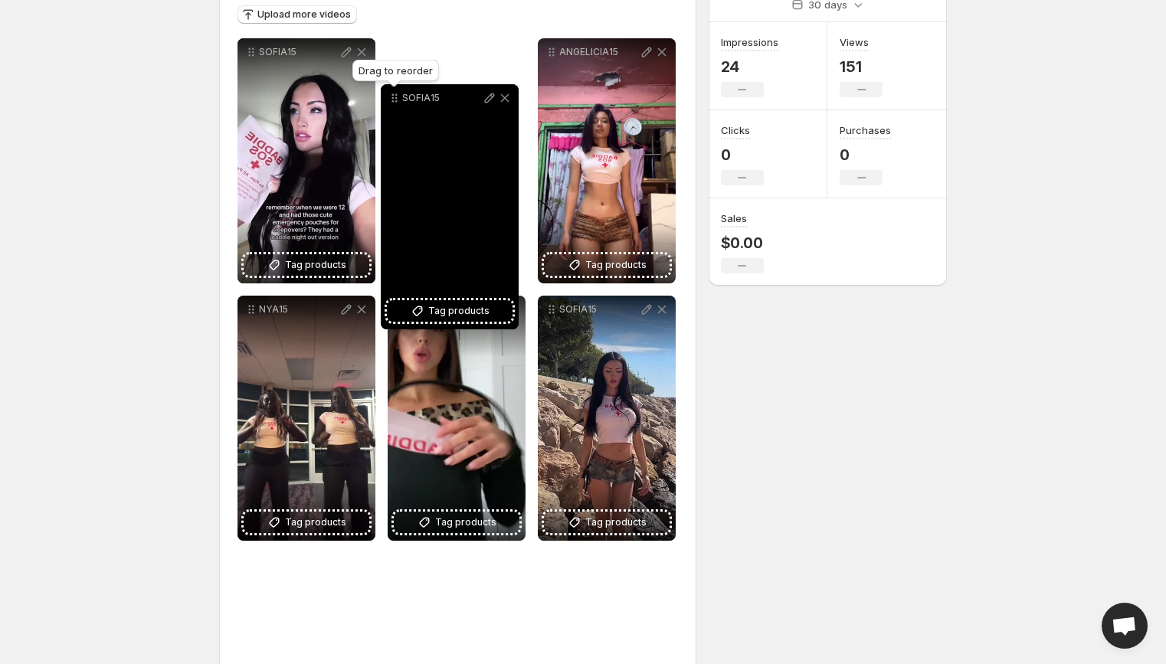
scroll to position [175, 0]
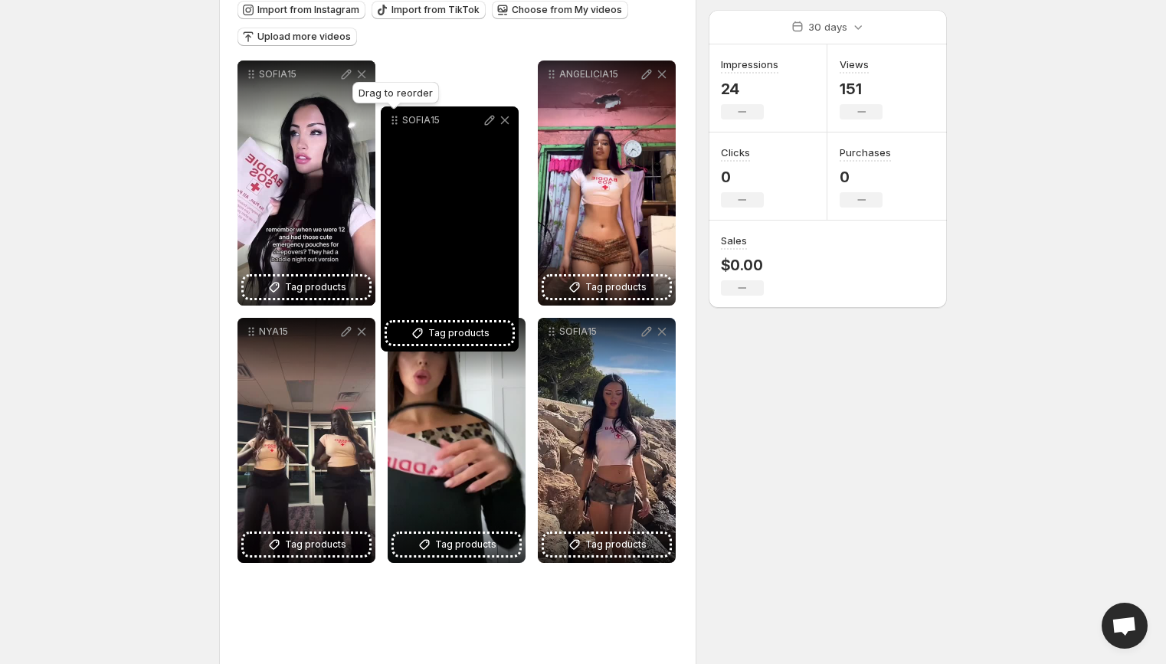
drag, startPoint x: 252, startPoint y: 567, endPoint x: 395, endPoint y: 106, distance: 482.8
click at [395, 113] on icon at bounding box center [394, 120] width 15 height 15
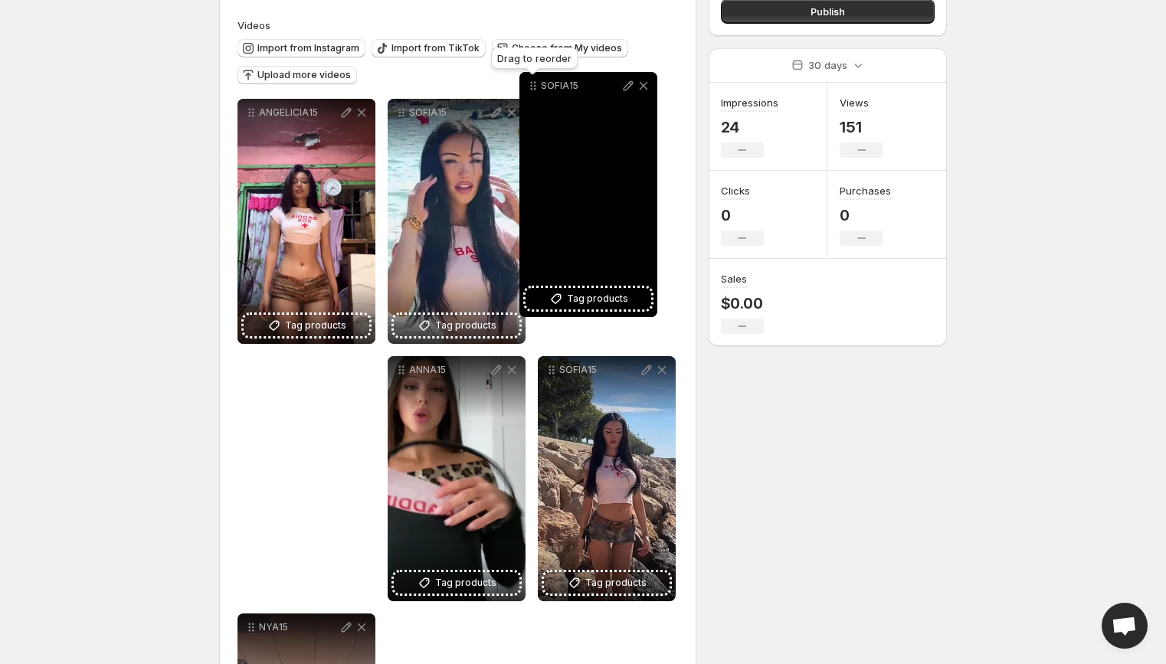
scroll to position [106, 0]
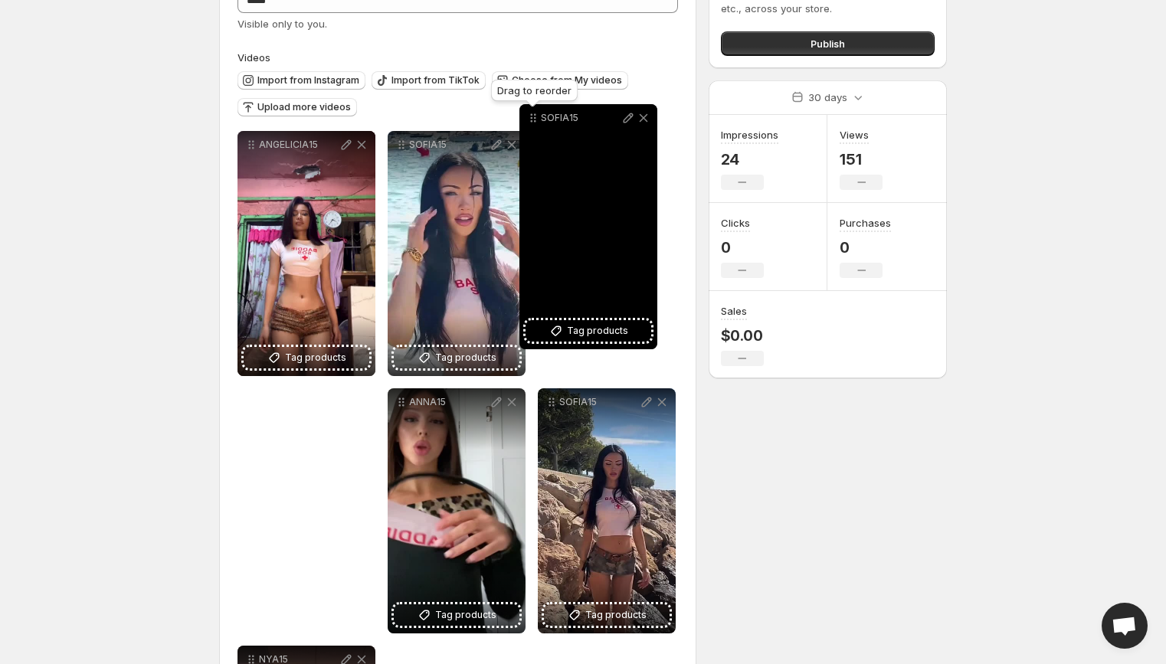
drag, startPoint x: 254, startPoint y: 339, endPoint x: 534, endPoint y: 110, distance: 361.5
click at [534, 110] on icon at bounding box center [532, 117] width 15 height 15
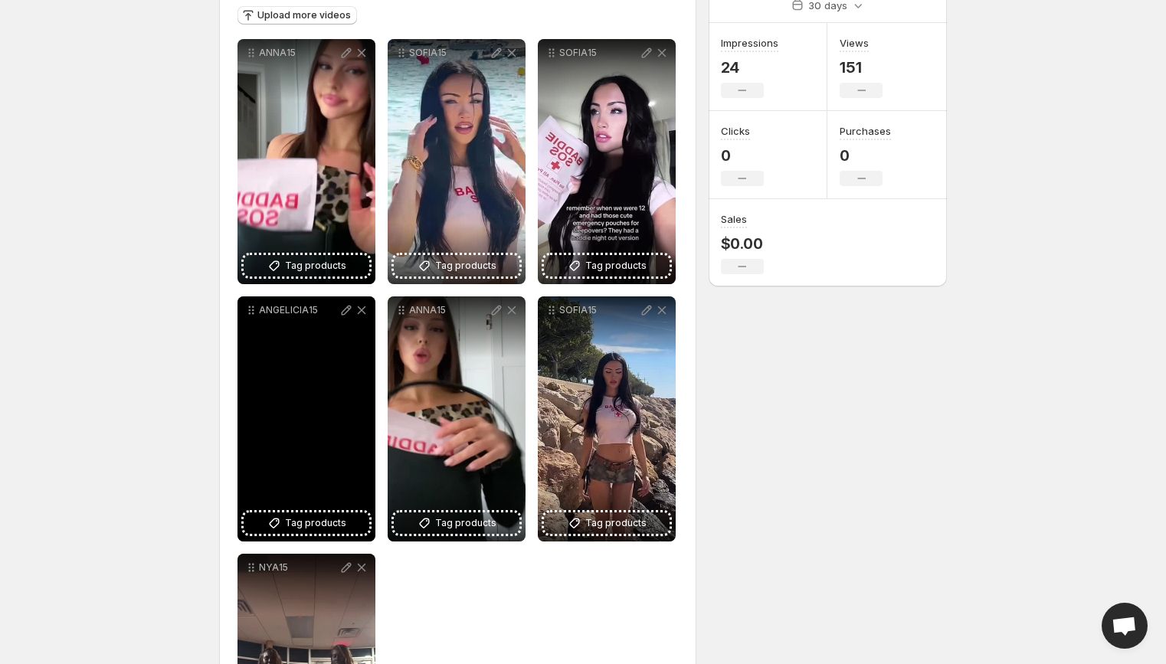
scroll to position [203, 0]
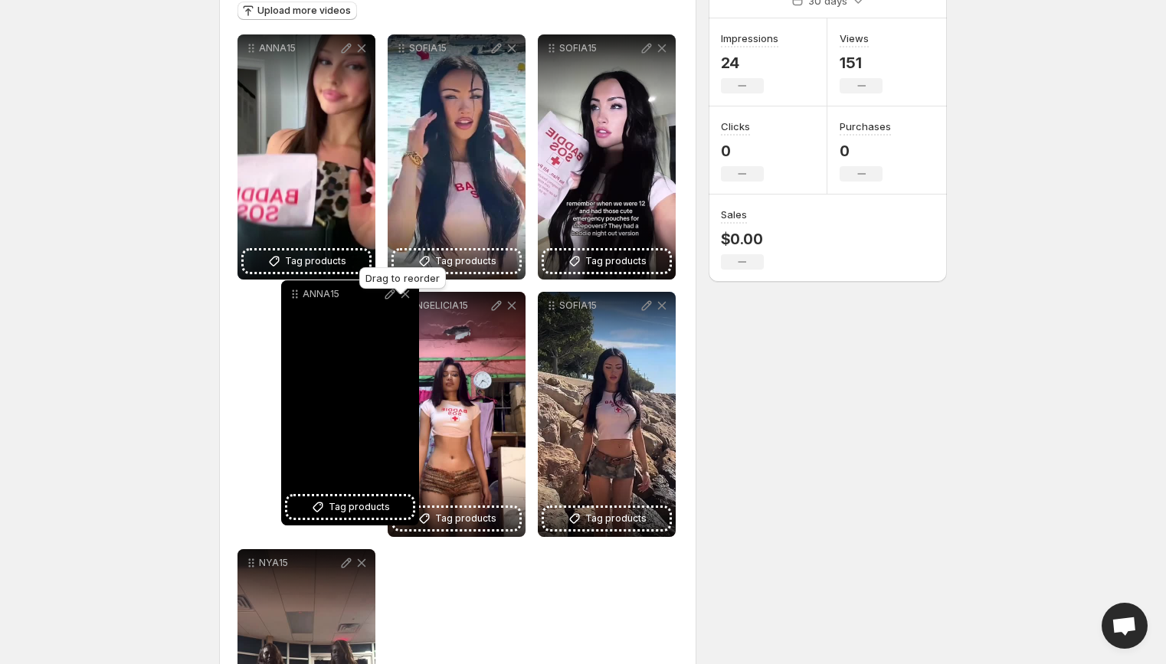
drag, startPoint x: 403, startPoint y: 311, endPoint x: 298, endPoint y: 299, distance: 105.6
click at [297, 299] on icon at bounding box center [294, 293] width 15 height 15
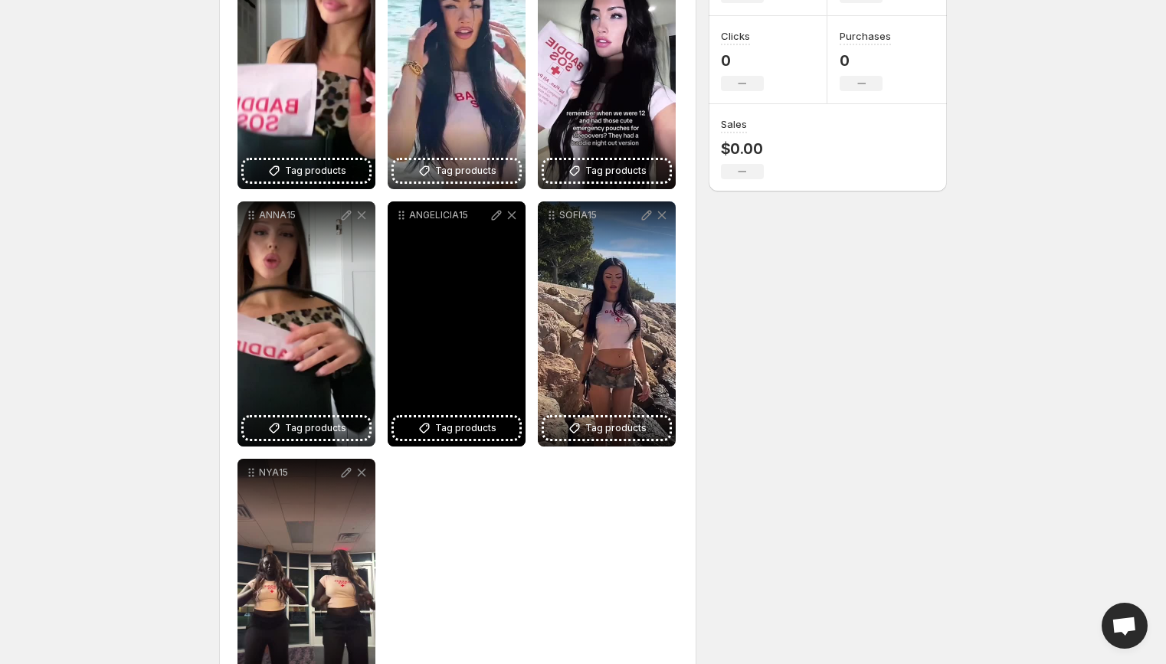
scroll to position [298, 0]
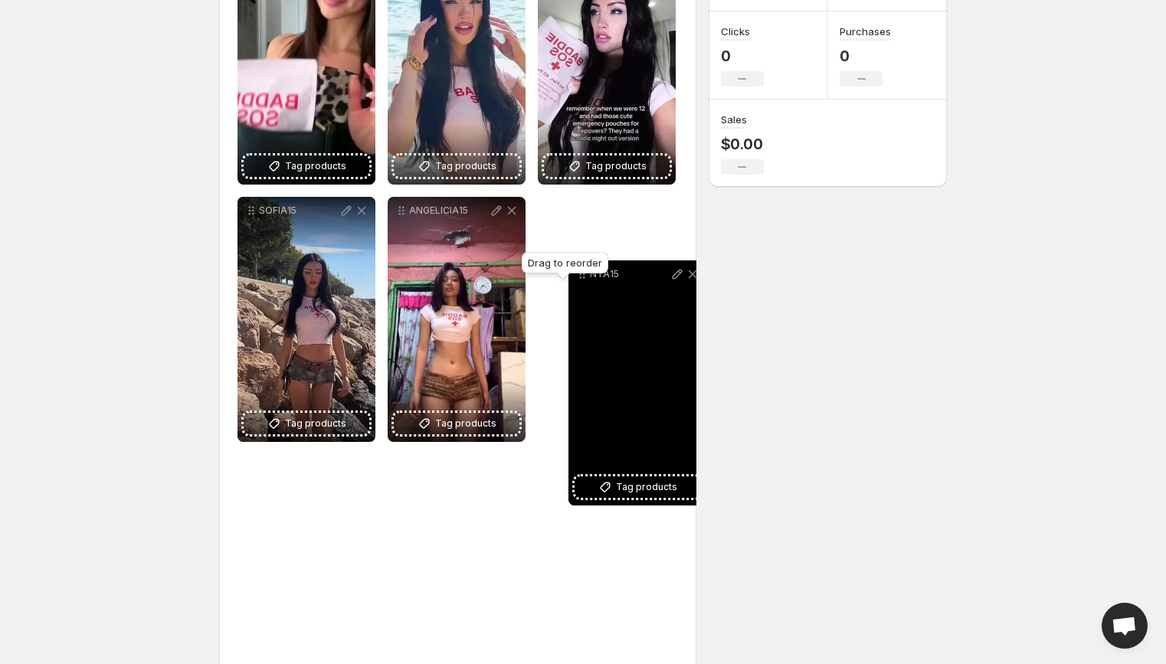
drag, startPoint x: 250, startPoint y: 468, endPoint x: 581, endPoint y: 276, distance: 382.0
click at [581, 275] on body "**********" at bounding box center [583, 34] width 1166 height 664
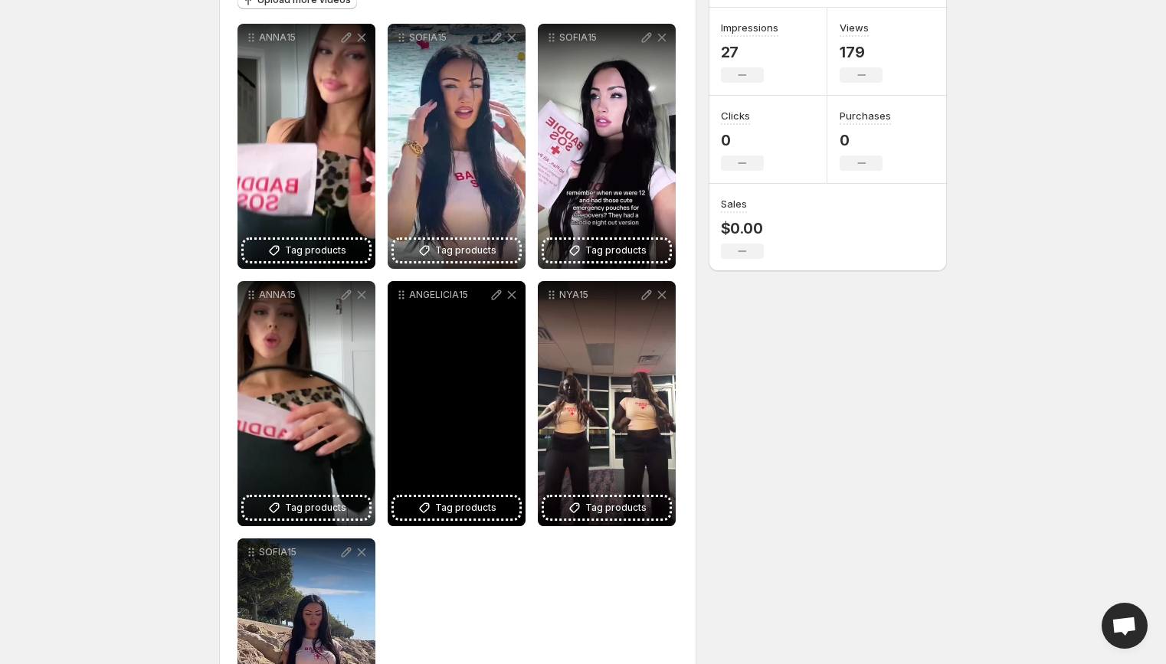
scroll to position [164, 0]
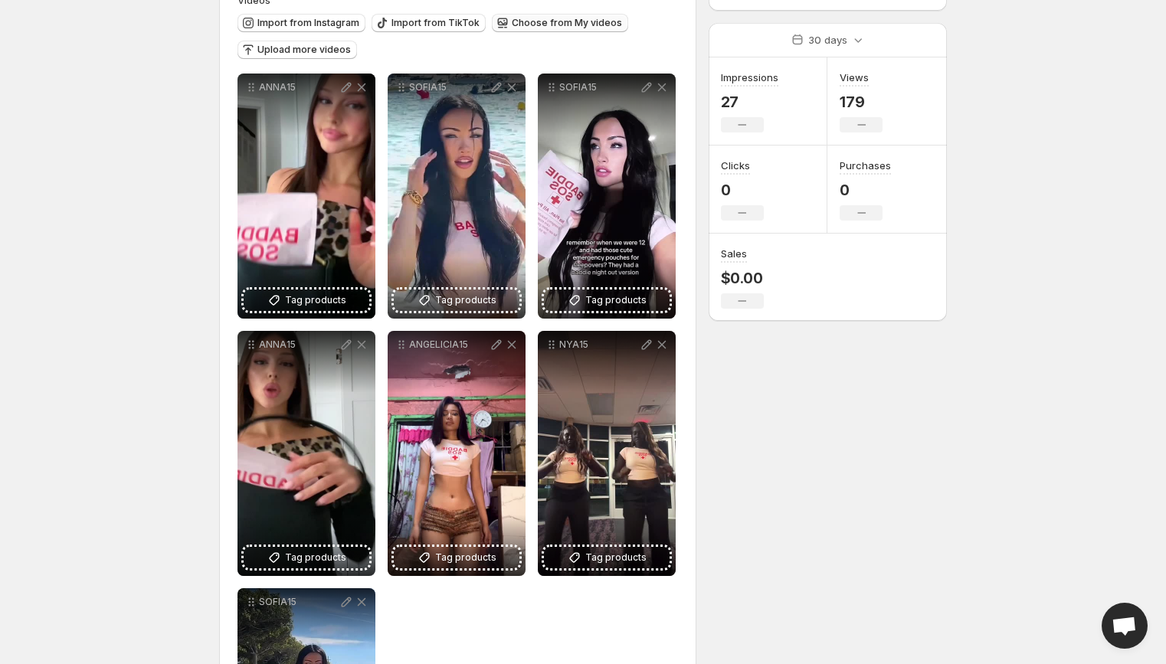
click at [545, 23] on span "Choose from My videos" at bounding box center [567, 23] width 110 height 12
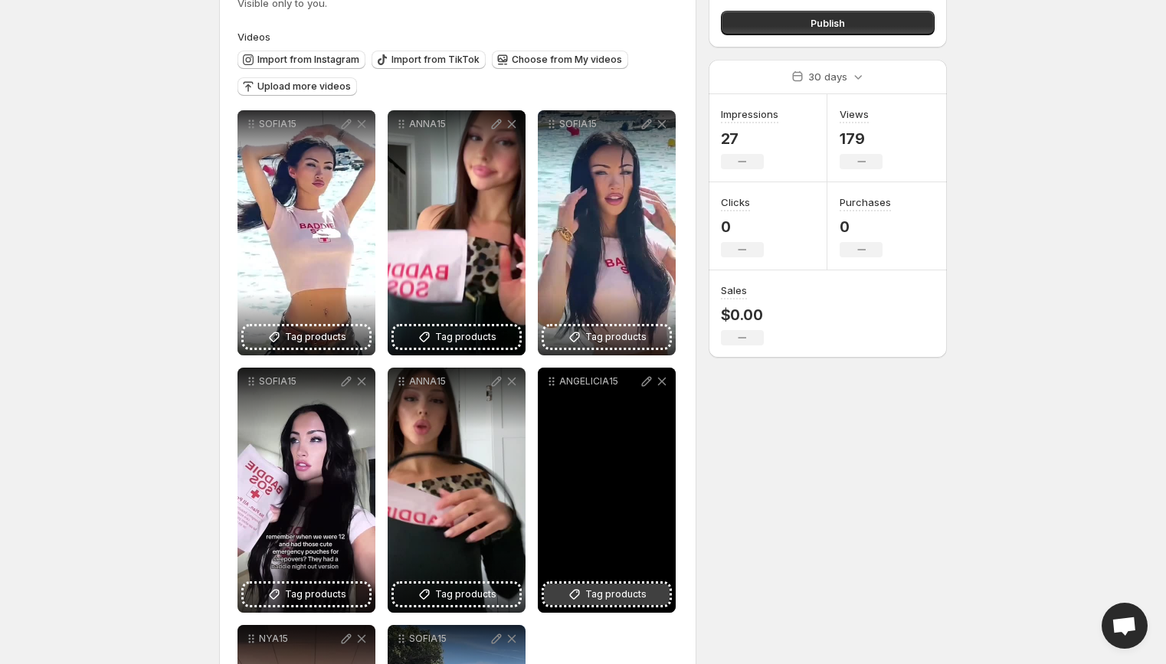
scroll to position [124, 0]
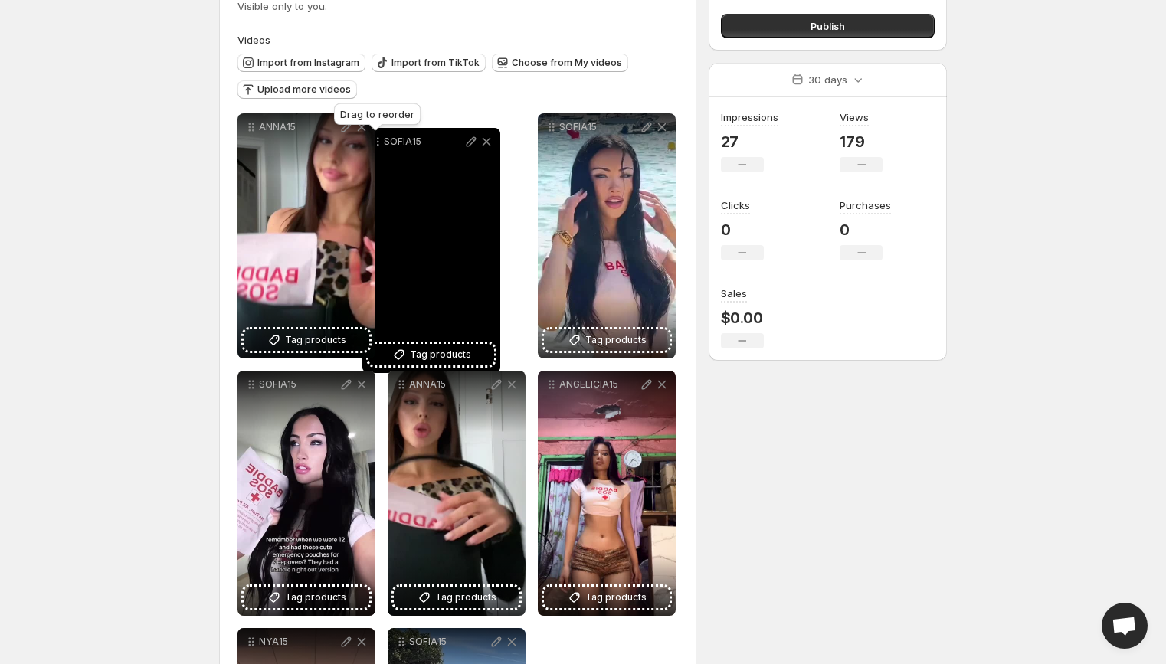
drag, startPoint x: 250, startPoint y: 123, endPoint x: 384, endPoint y: 129, distance: 134.1
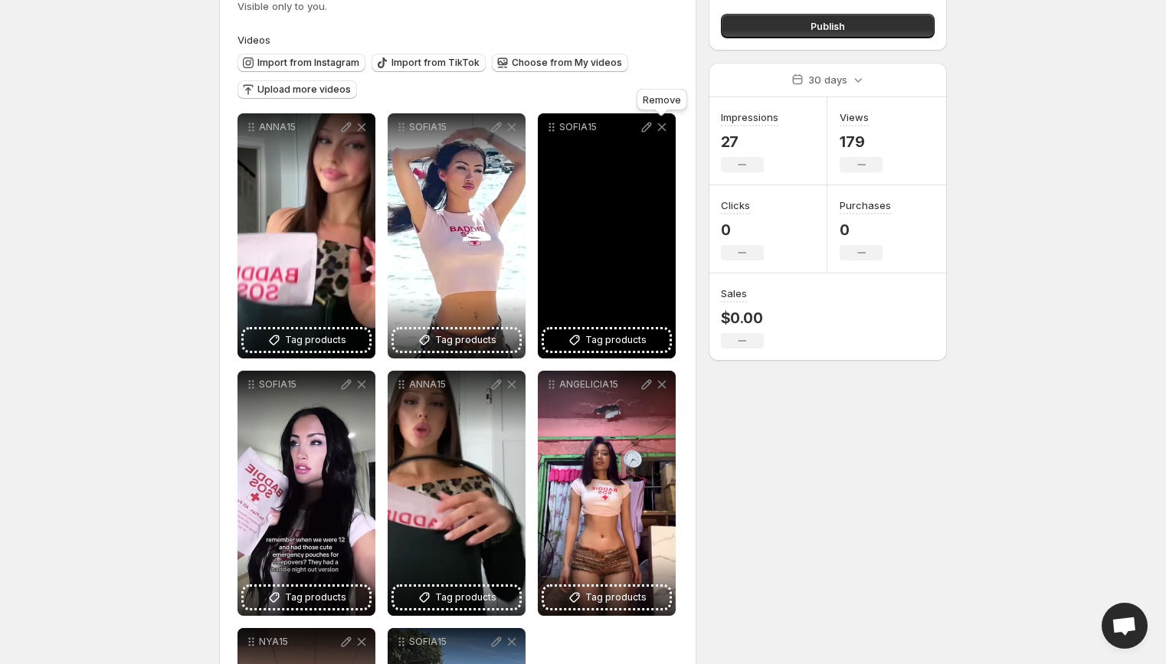
click at [663, 128] on icon at bounding box center [662, 127] width 8 height 8
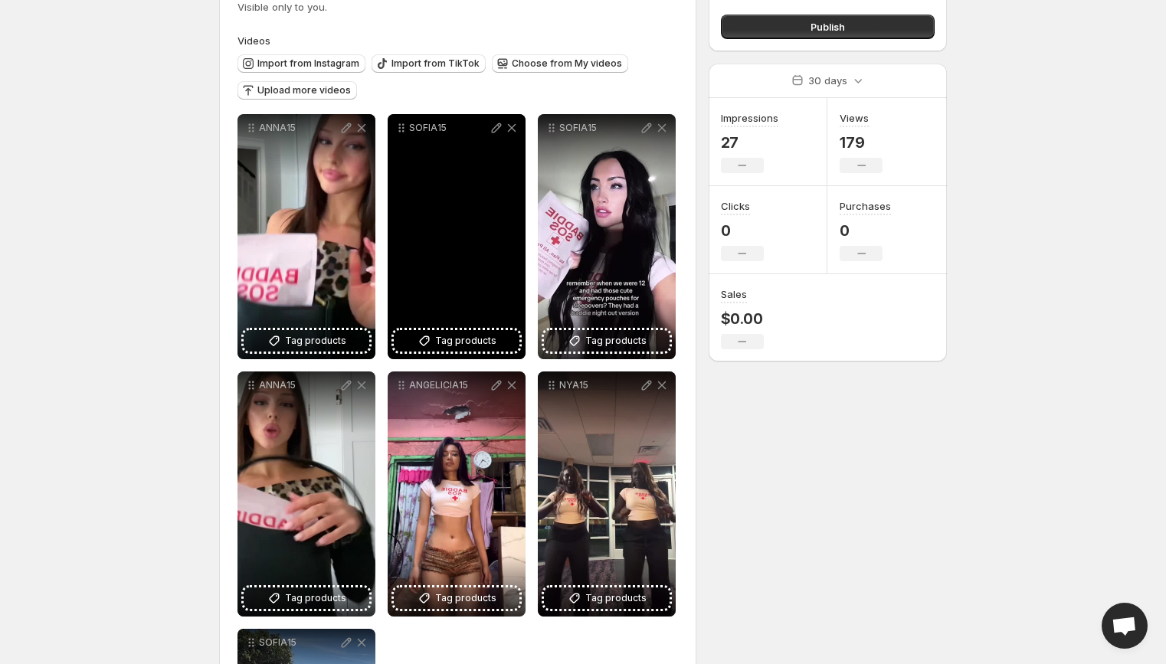
scroll to position [106, 0]
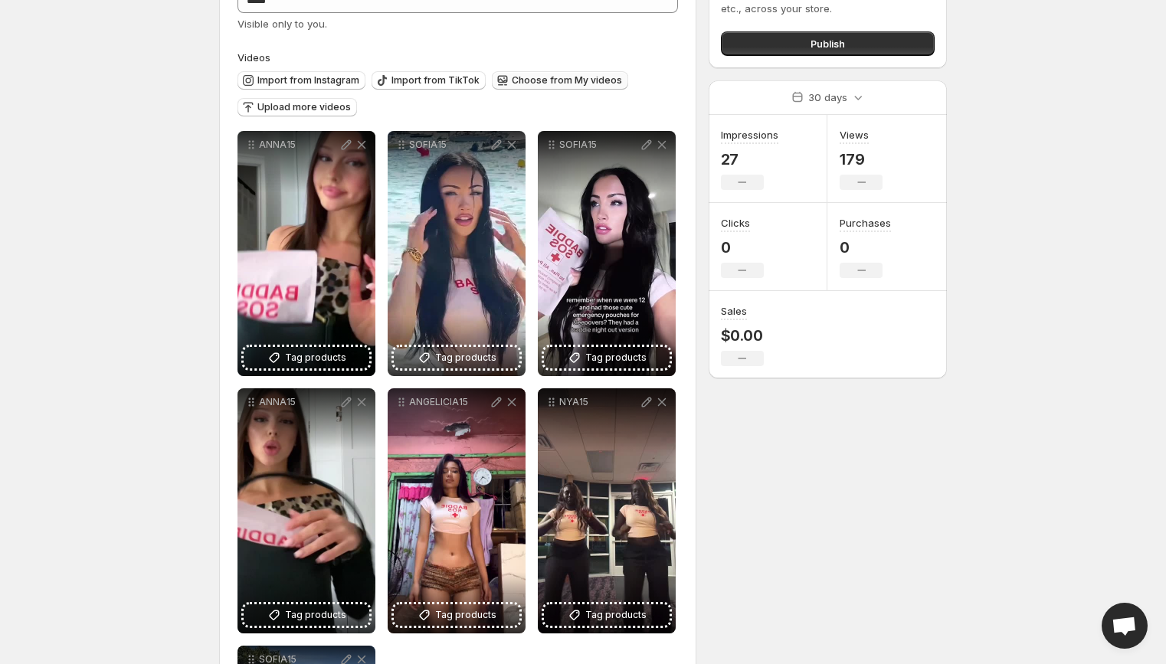
click at [548, 78] on span "Choose from My videos" at bounding box center [567, 80] width 110 height 12
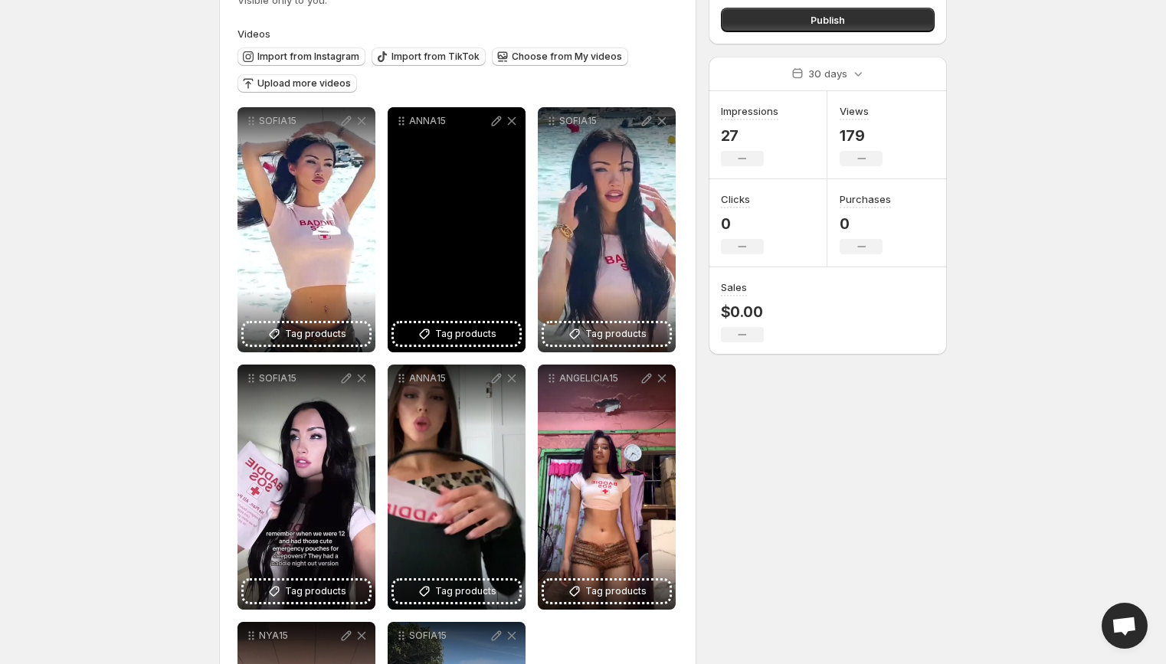
scroll to position [174, 0]
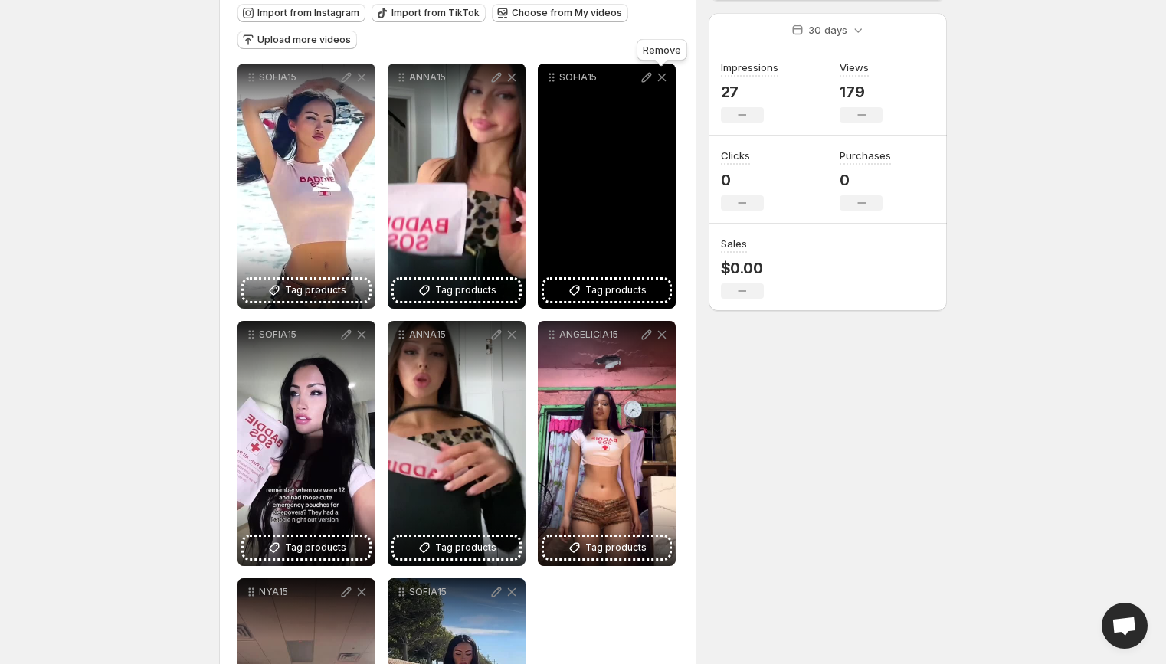
click at [665, 82] on icon at bounding box center [661, 77] width 15 height 15
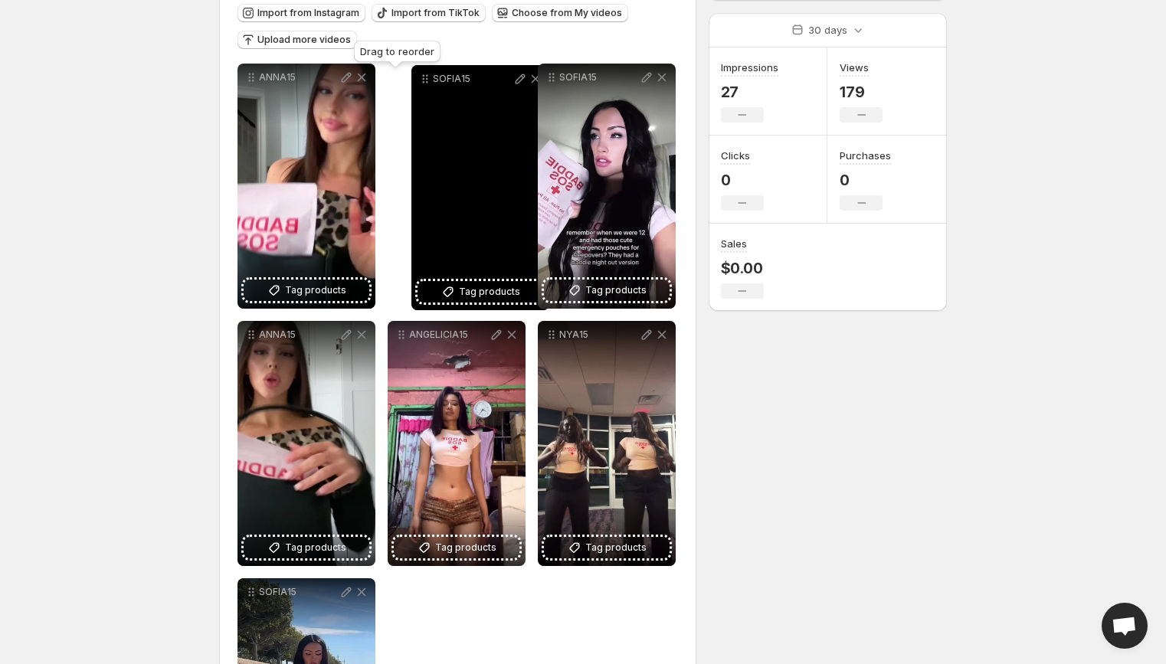
drag, startPoint x: 252, startPoint y: 80, endPoint x: 424, endPoint y: 83, distance: 172.4
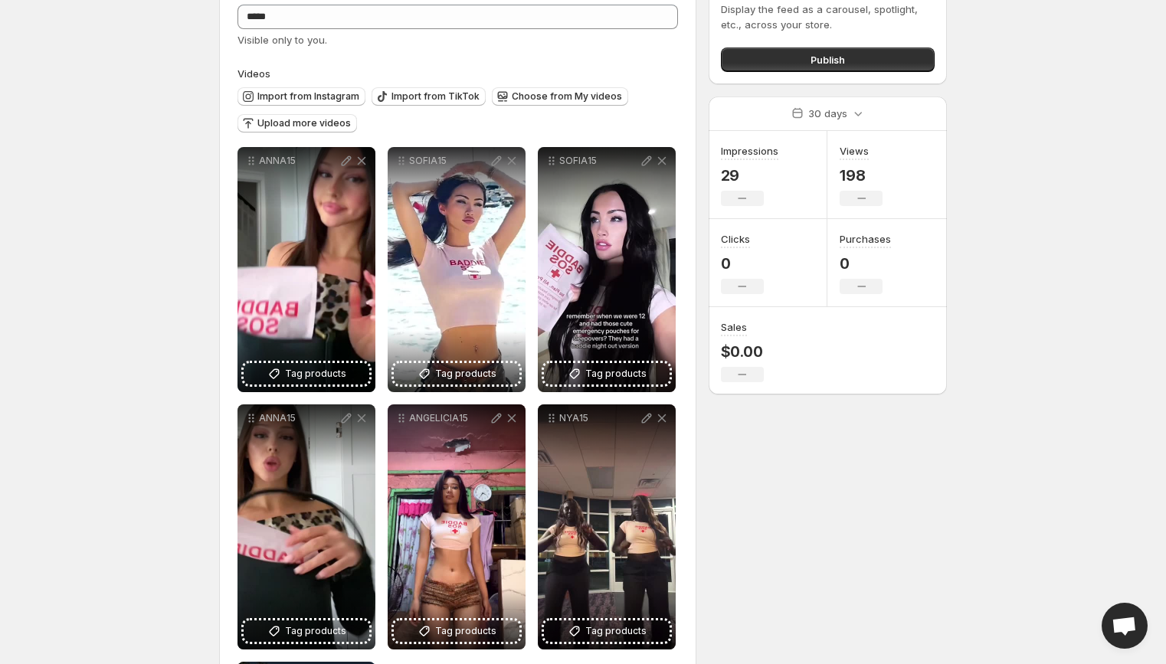
scroll to position [93, 0]
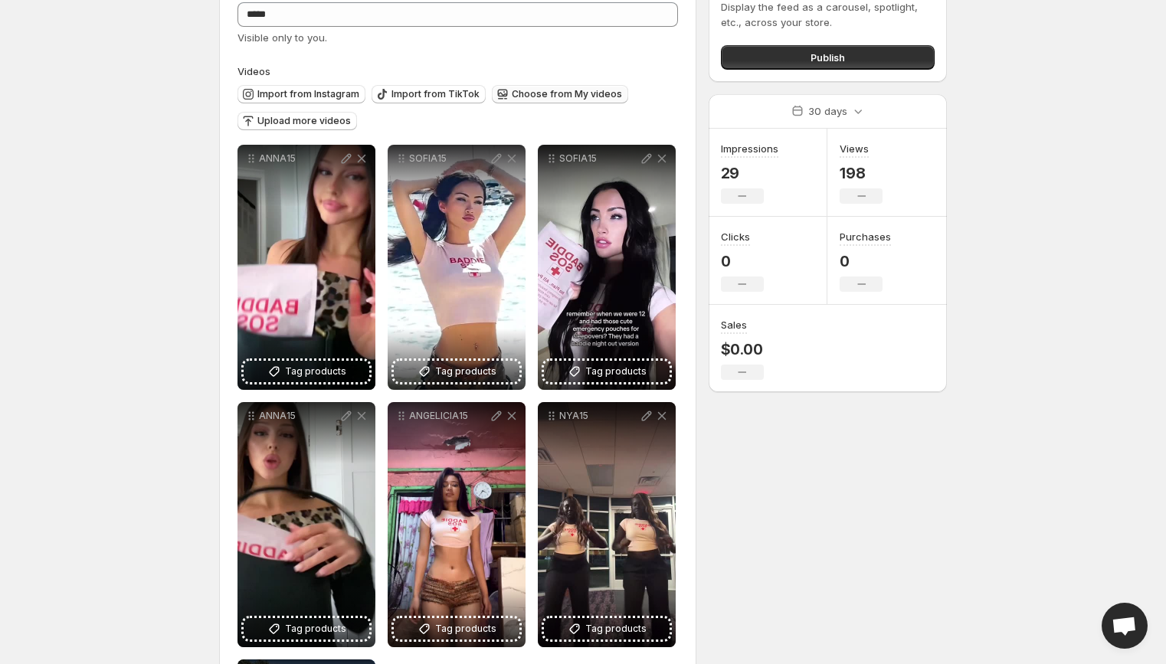
click at [541, 88] on span "Choose from My videos" at bounding box center [567, 94] width 110 height 12
click at [528, 90] on span "Choose from My videos" at bounding box center [567, 94] width 110 height 12
click at [263, 122] on span "Upload more videos" at bounding box center [303, 121] width 93 height 12
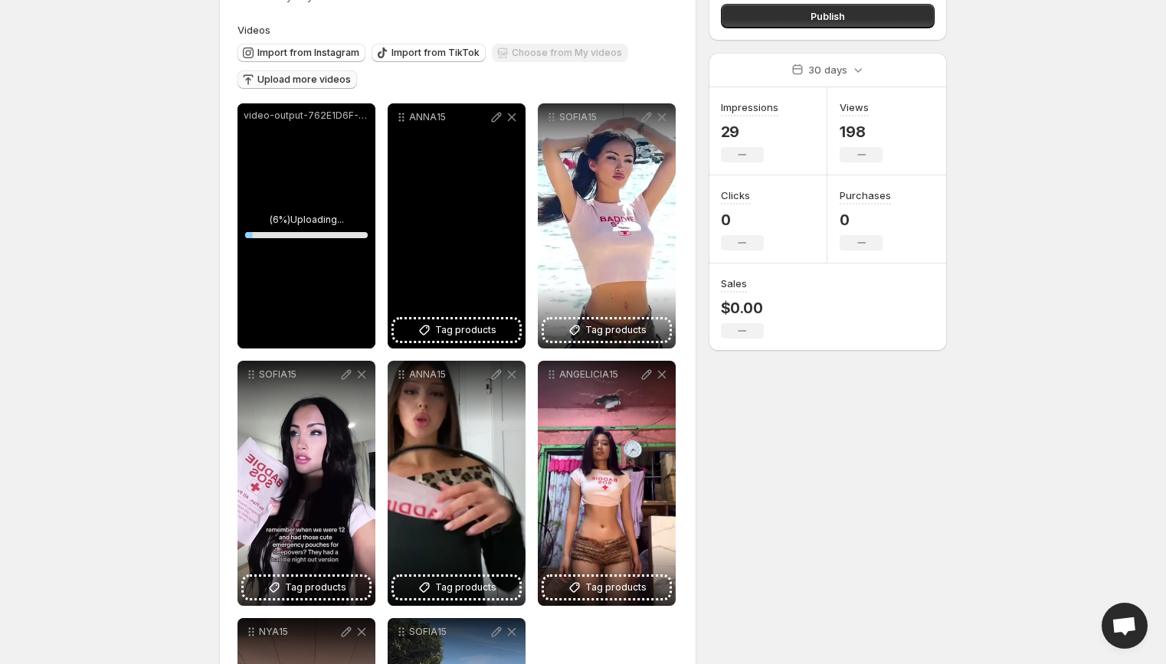
scroll to position [138, 0]
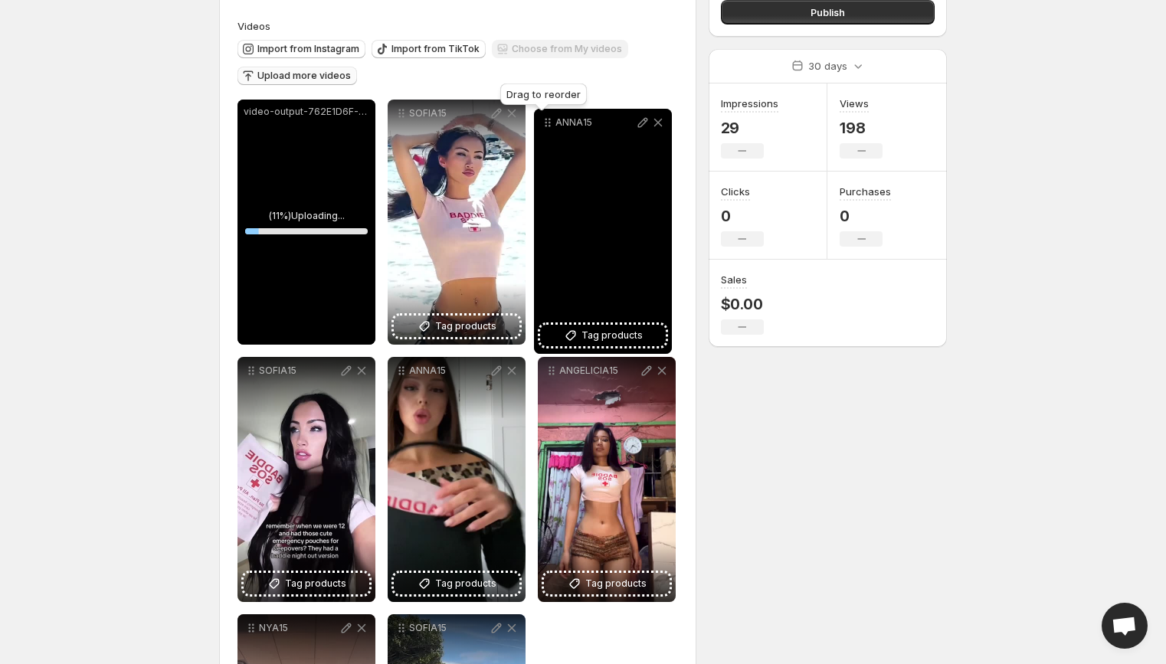
drag, startPoint x: 403, startPoint y: 119, endPoint x: 548, endPoint y: 129, distance: 145.8
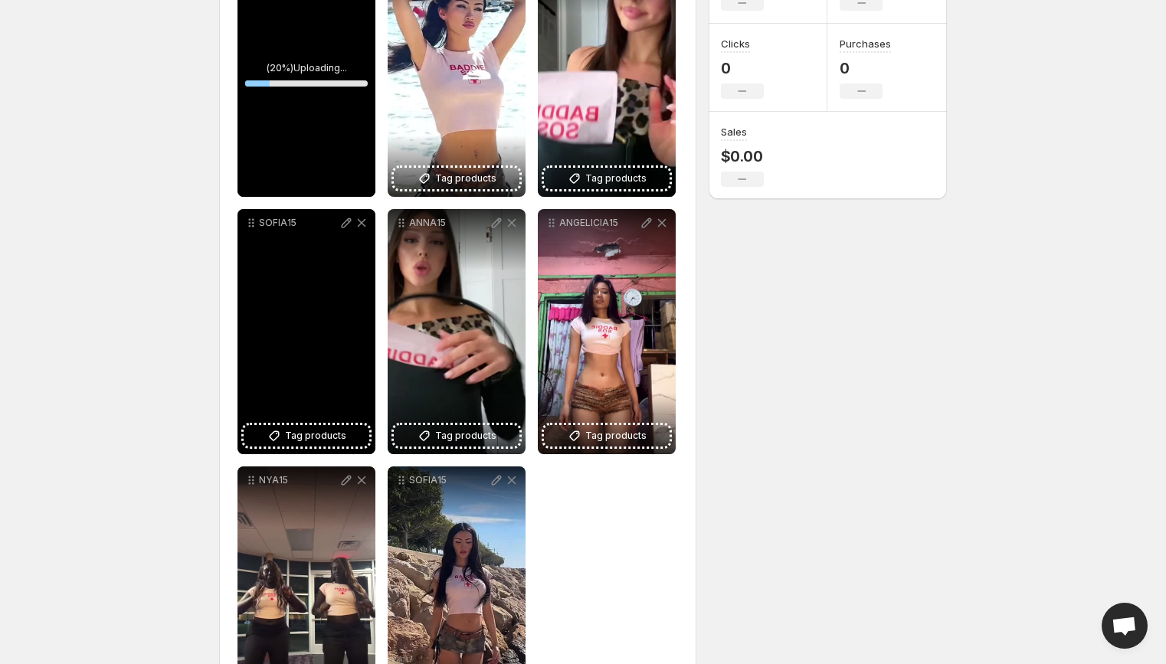
scroll to position [304, 0]
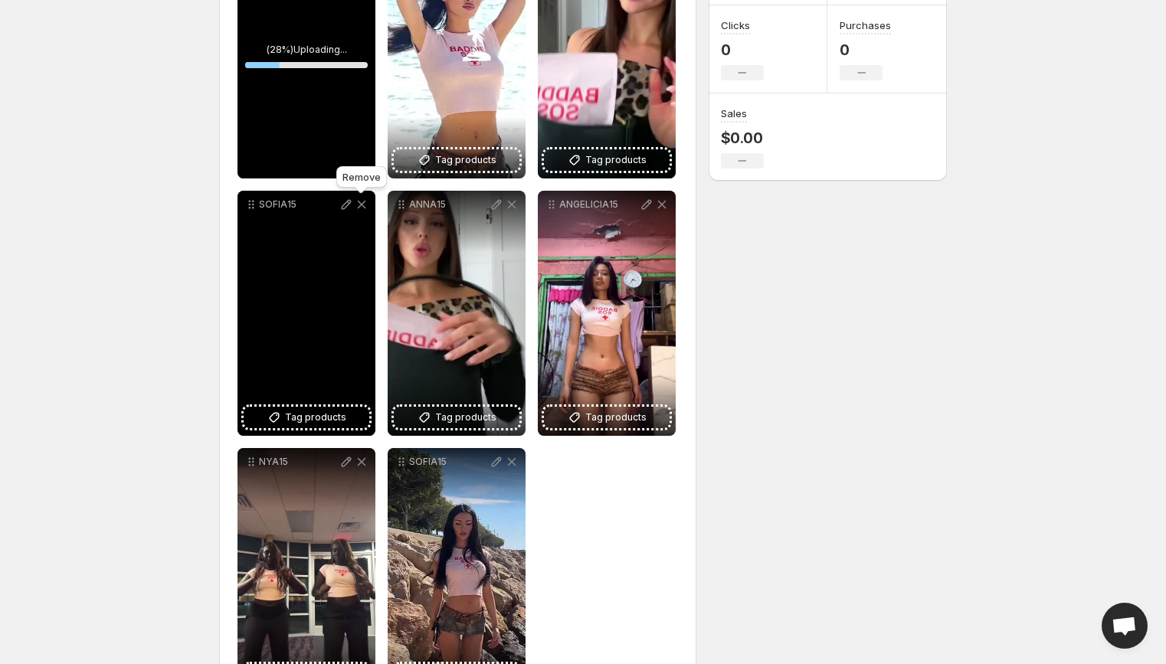
click at [362, 207] on icon at bounding box center [361, 204] width 15 height 15
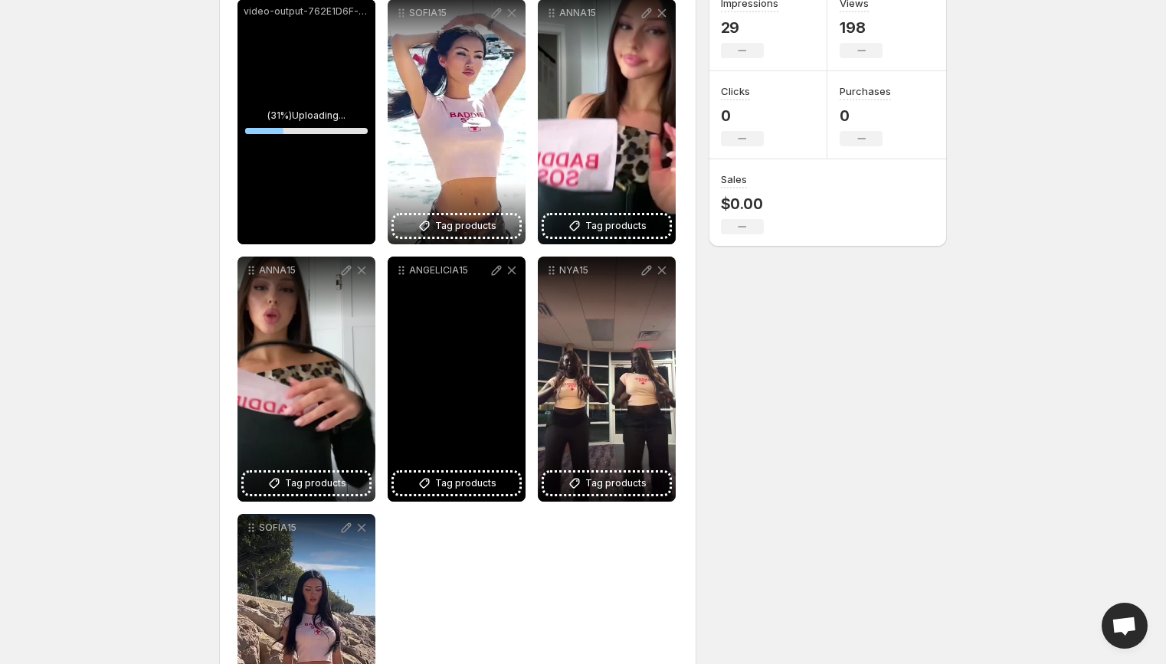
scroll to position [234, 0]
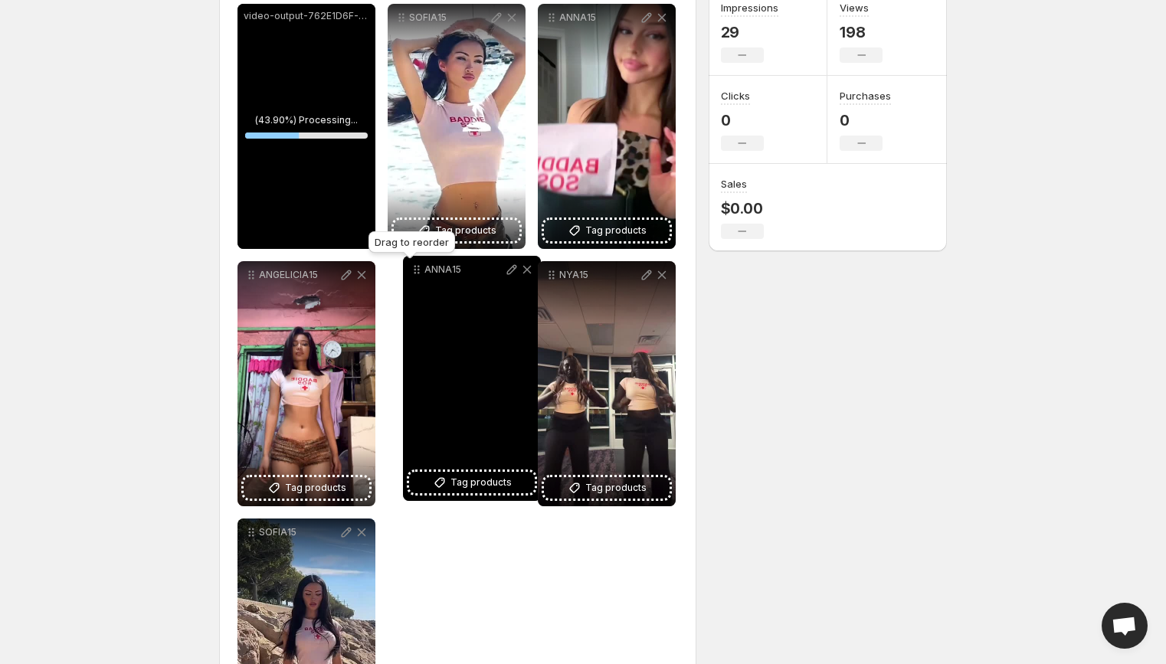
drag, startPoint x: 254, startPoint y: 273, endPoint x: 419, endPoint y: 268, distance: 164.8
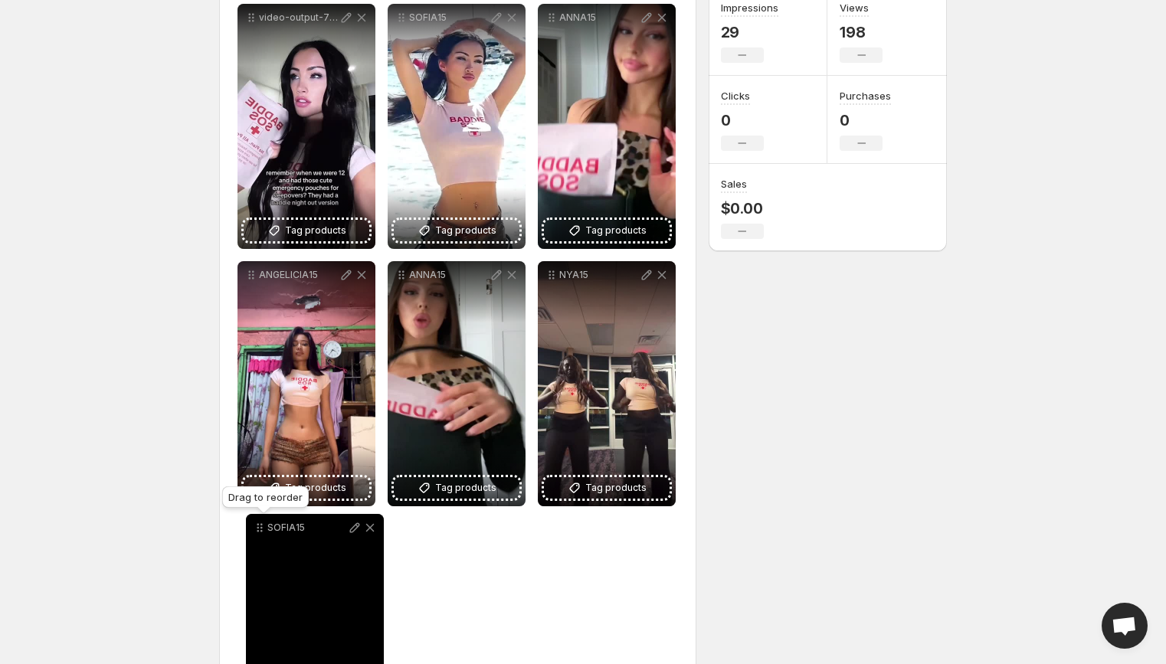
click at [260, 532] on icon at bounding box center [261, 531] width 2 height 2
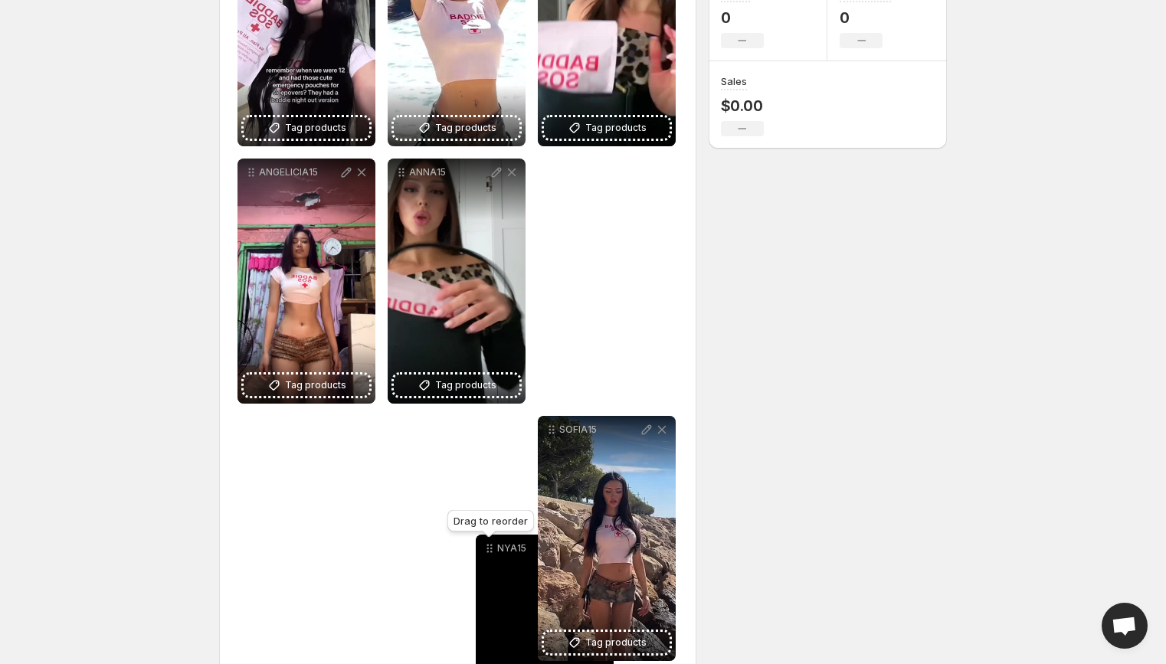
scroll to position [347, 0]
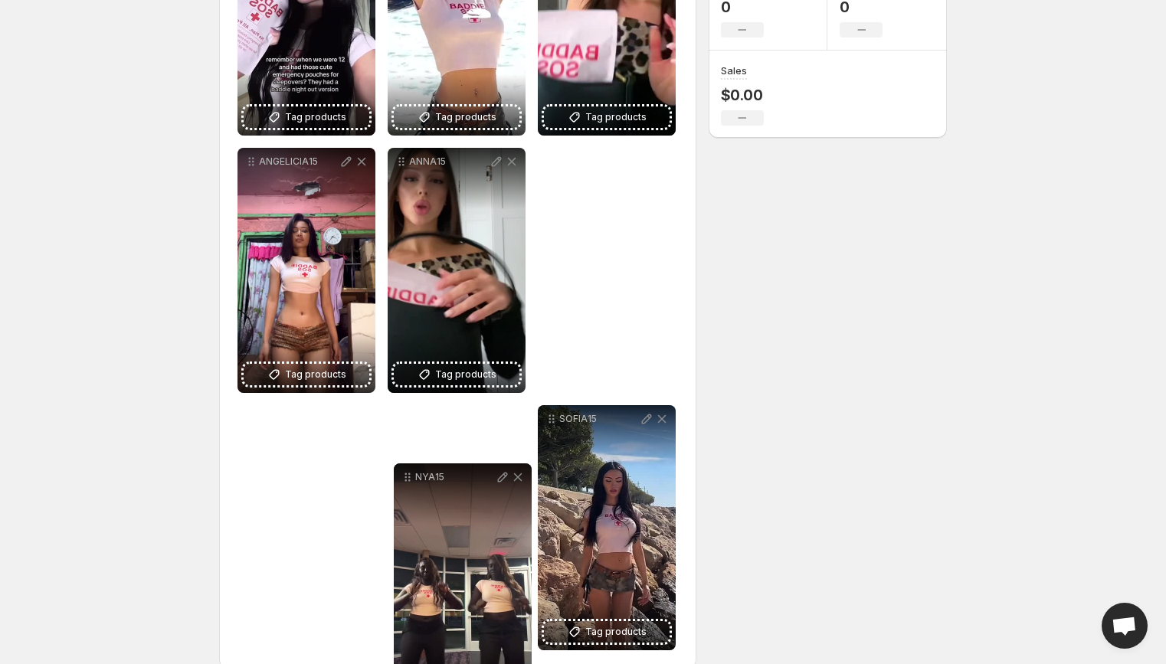
drag, startPoint x: 555, startPoint y: 277, endPoint x: 345, endPoint y: 476, distance: 289.9
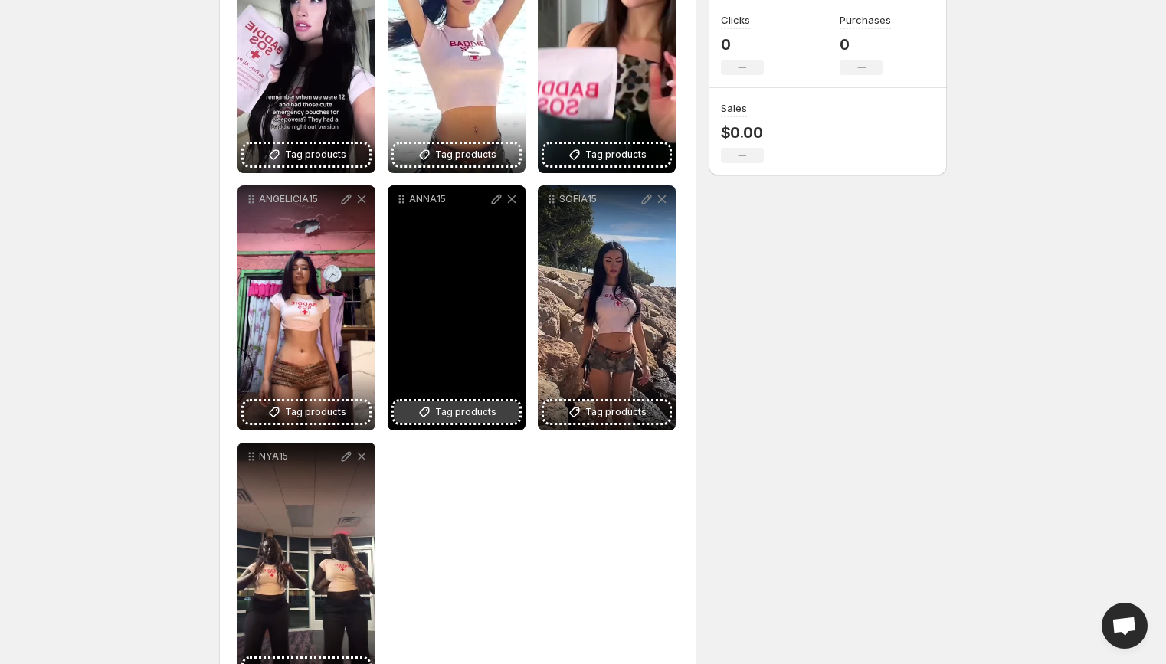
scroll to position [339, 0]
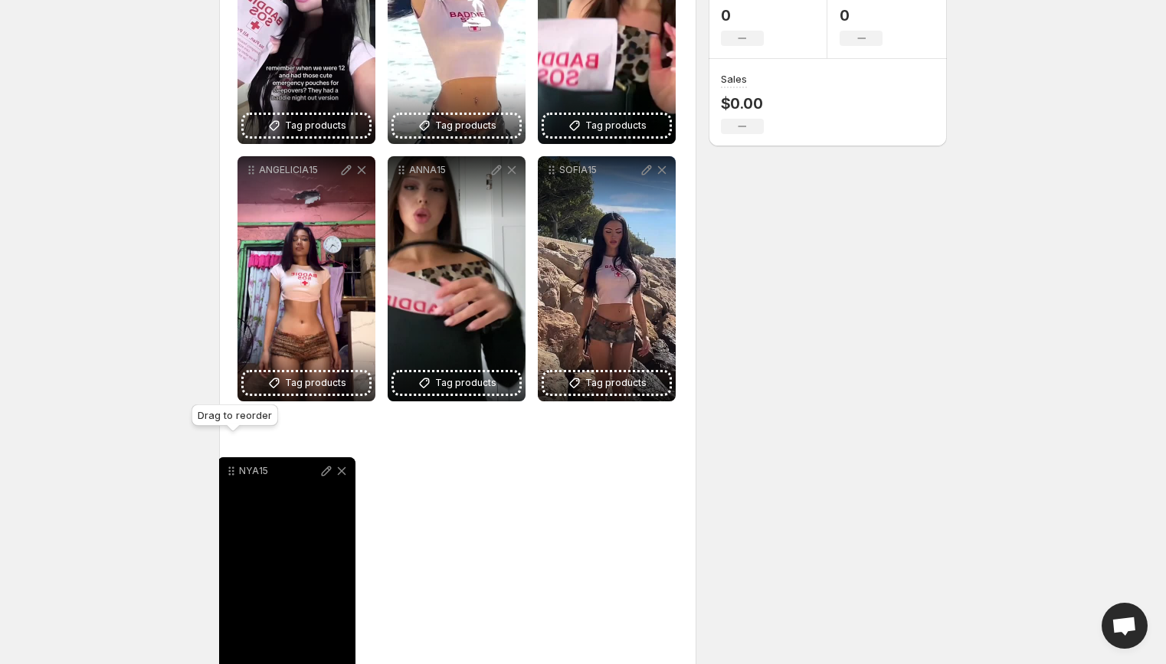
drag, startPoint x: 256, startPoint y: 428, endPoint x: 236, endPoint y: 477, distance: 52.9
click at [236, 477] on icon at bounding box center [231, 470] width 15 height 15
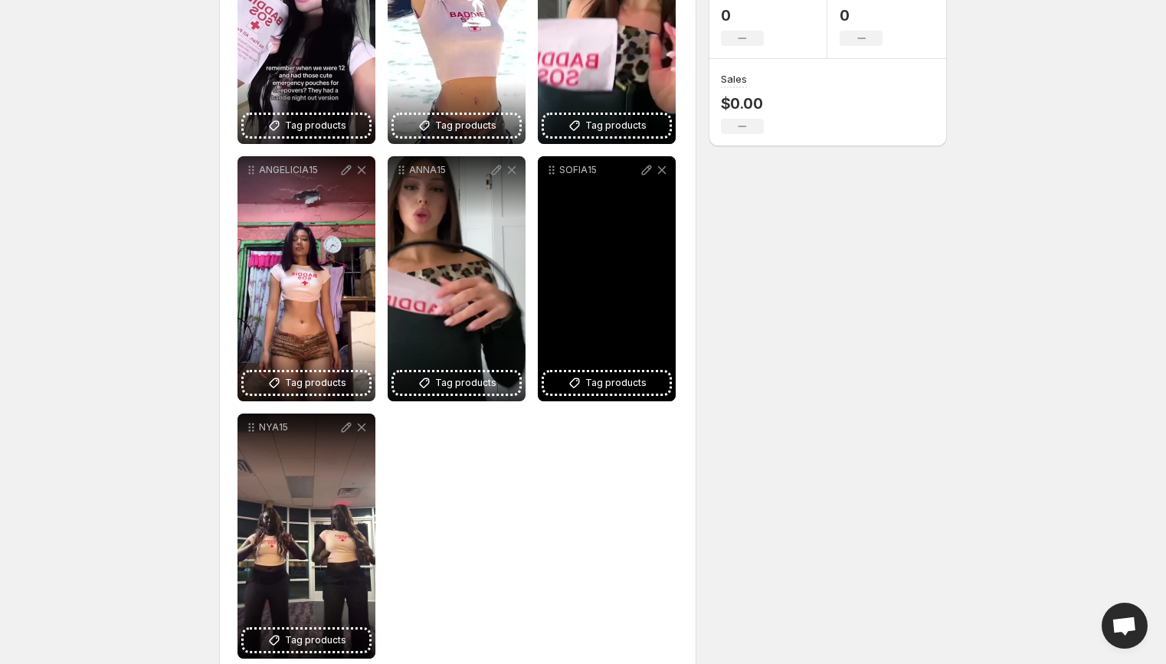
click at [558, 180] on div "SOFIA15" at bounding box center [607, 170] width 138 height 28
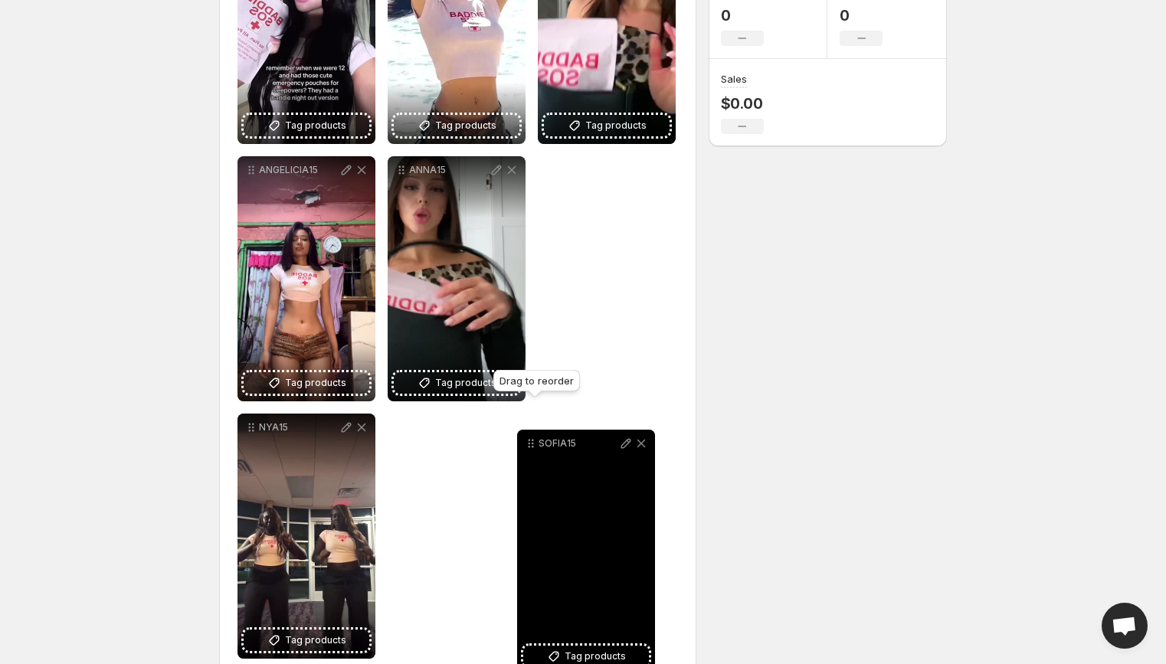
drag, startPoint x: 553, startPoint y: 172, endPoint x: 515, endPoint y: 463, distance: 294.2
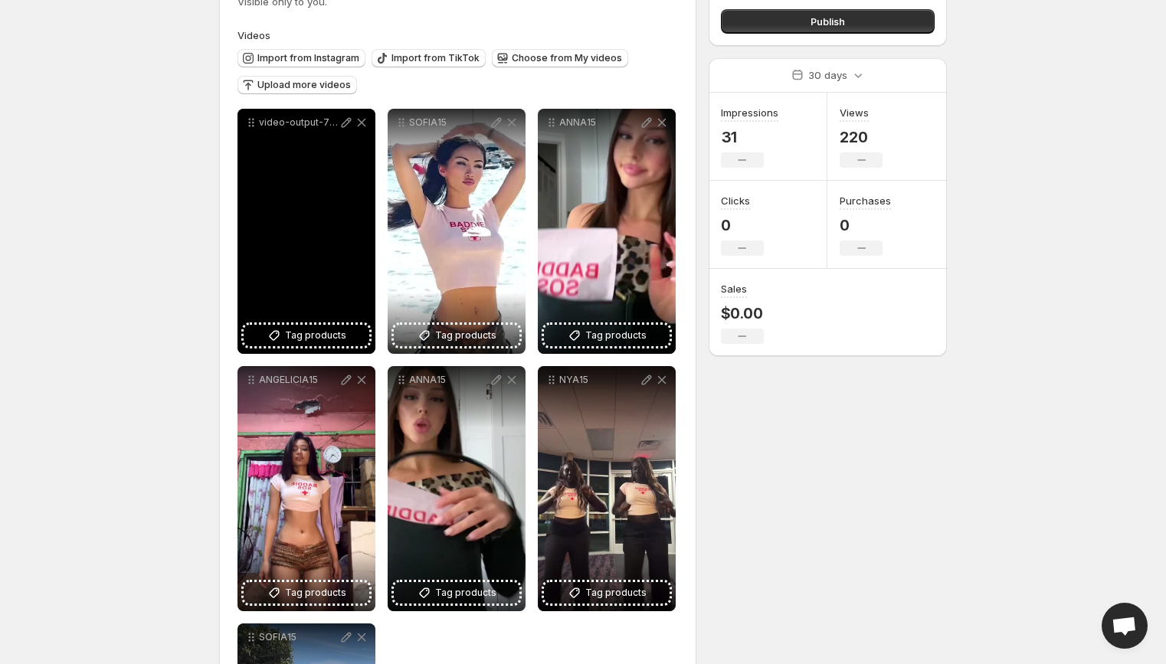
scroll to position [93, 0]
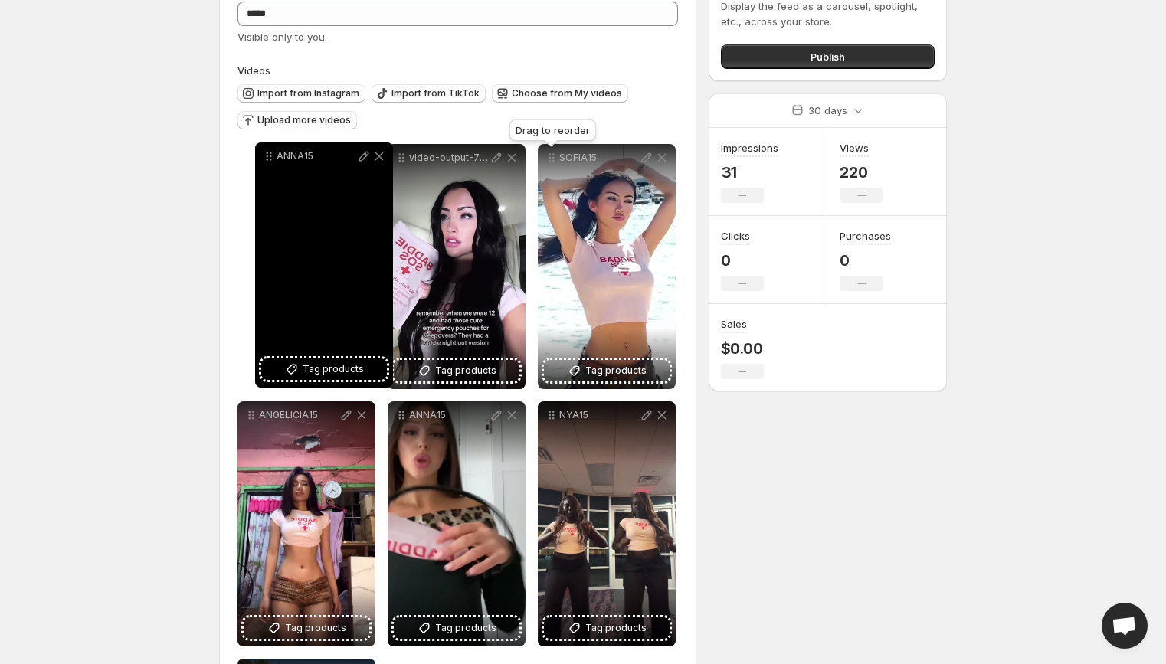
drag, startPoint x: 555, startPoint y: 161, endPoint x: 270, endPoint y: 164, distance: 284.9
click at [270, 164] on icon at bounding box center [268, 156] width 15 height 15
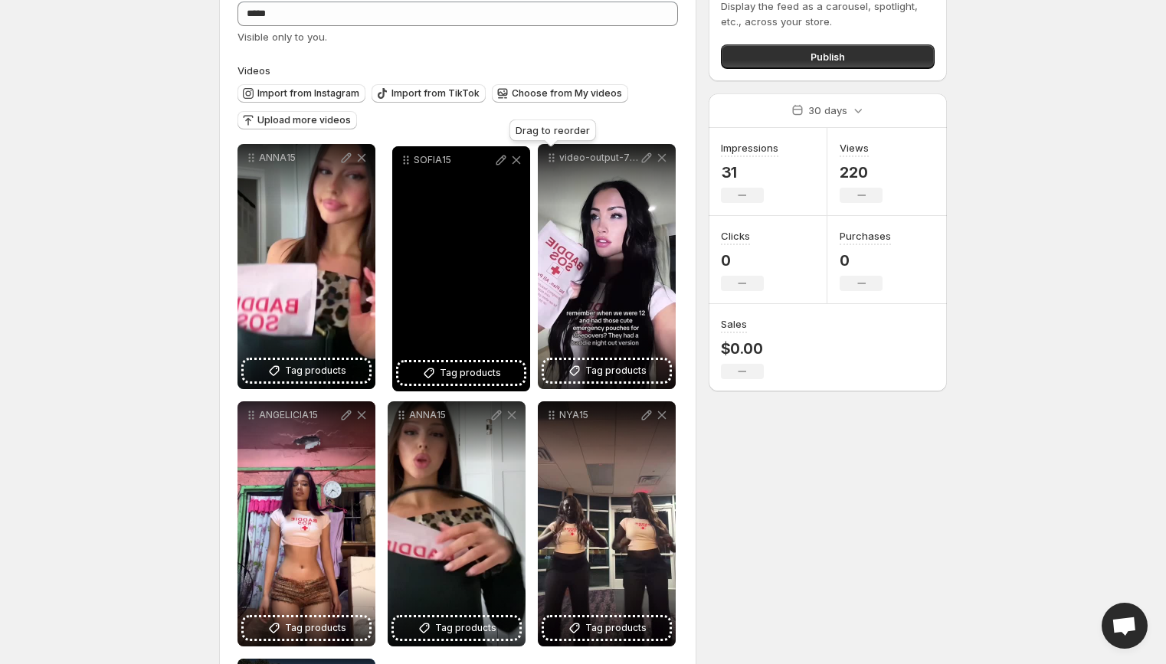
drag, startPoint x: 555, startPoint y: 161, endPoint x: 411, endPoint y: 163, distance: 144.0
click at [411, 163] on icon at bounding box center [405, 159] width 15 height 15
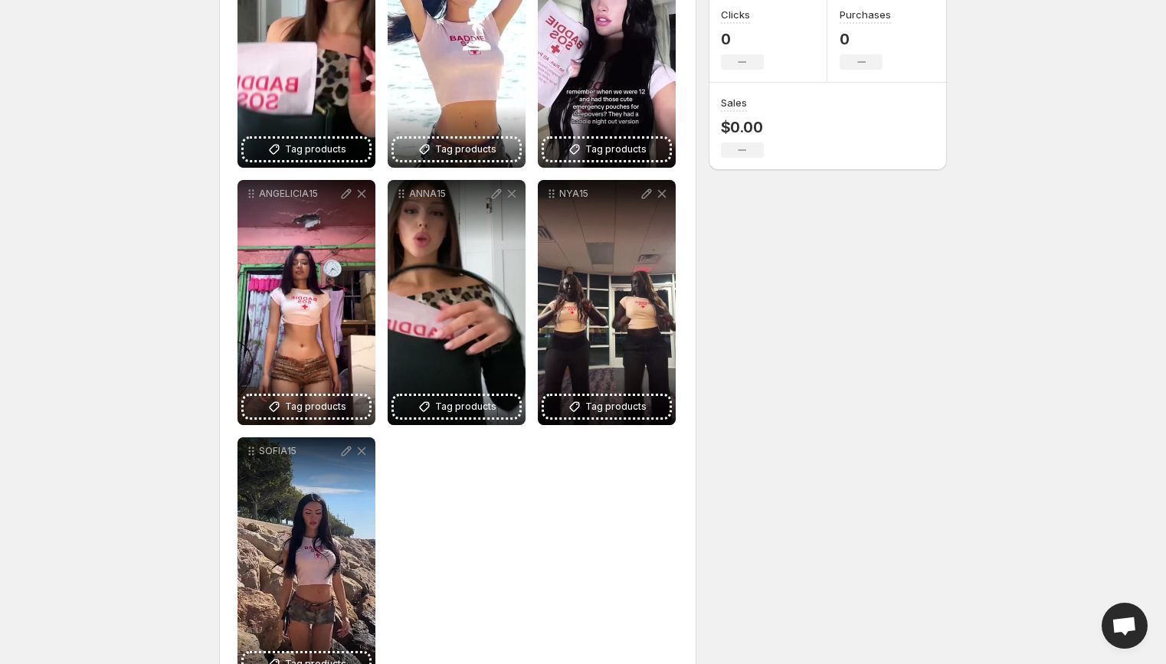
scroll to position [370, 0]
